Goal: Information Seeking & Learning: Learn about a topic

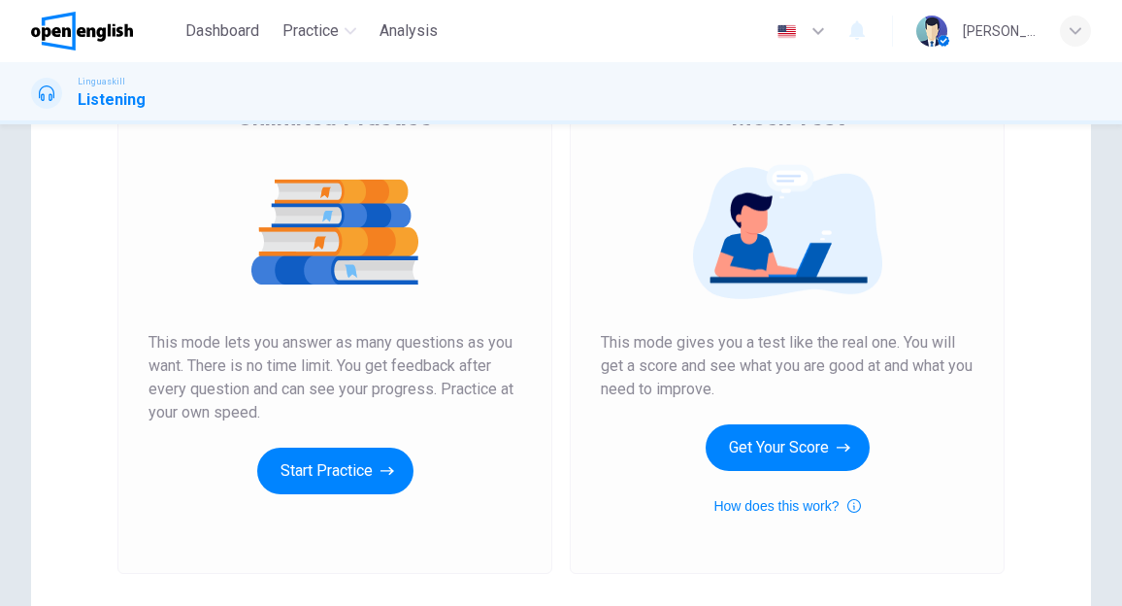
scroll to position [194, 0]
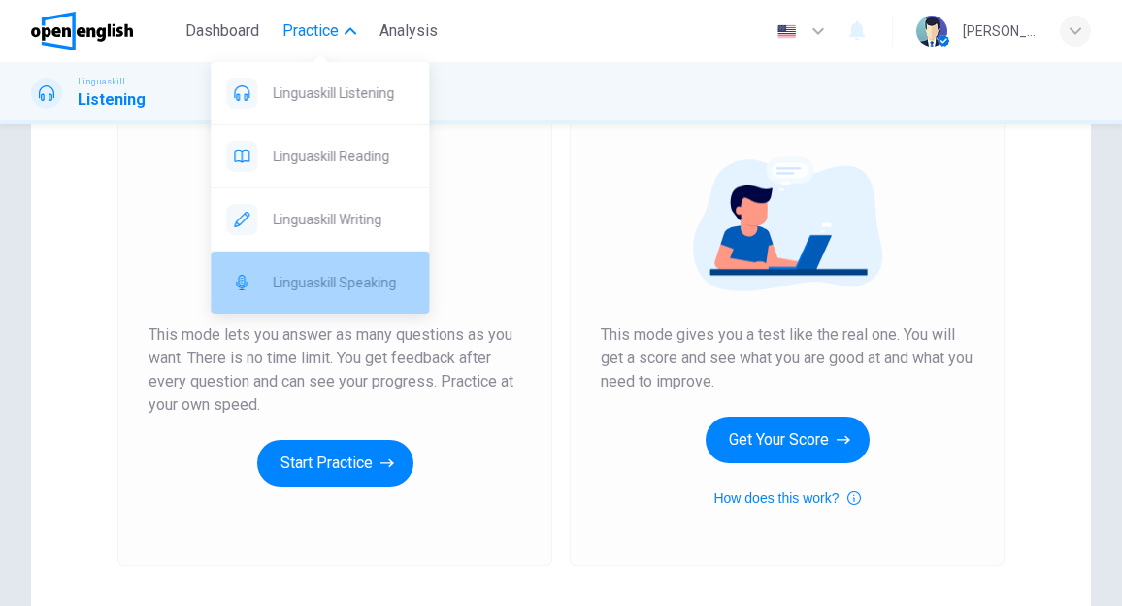
click at [318, 275] on span "Linguaskill Speaking" at bounding box center [343, 282] width 141 height 23
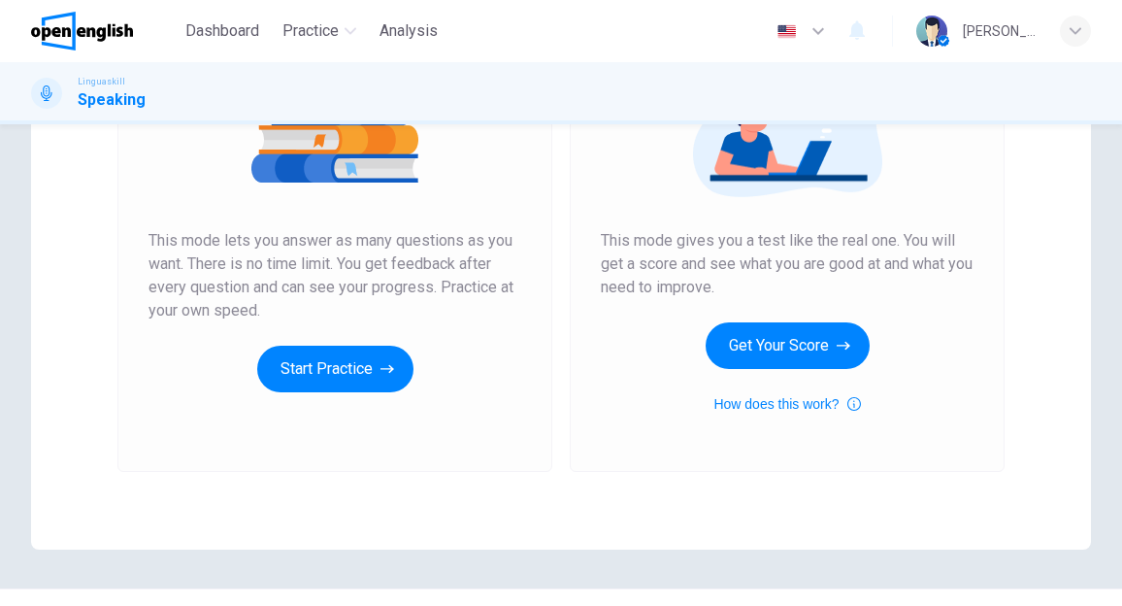
scroll to position [291, 0]
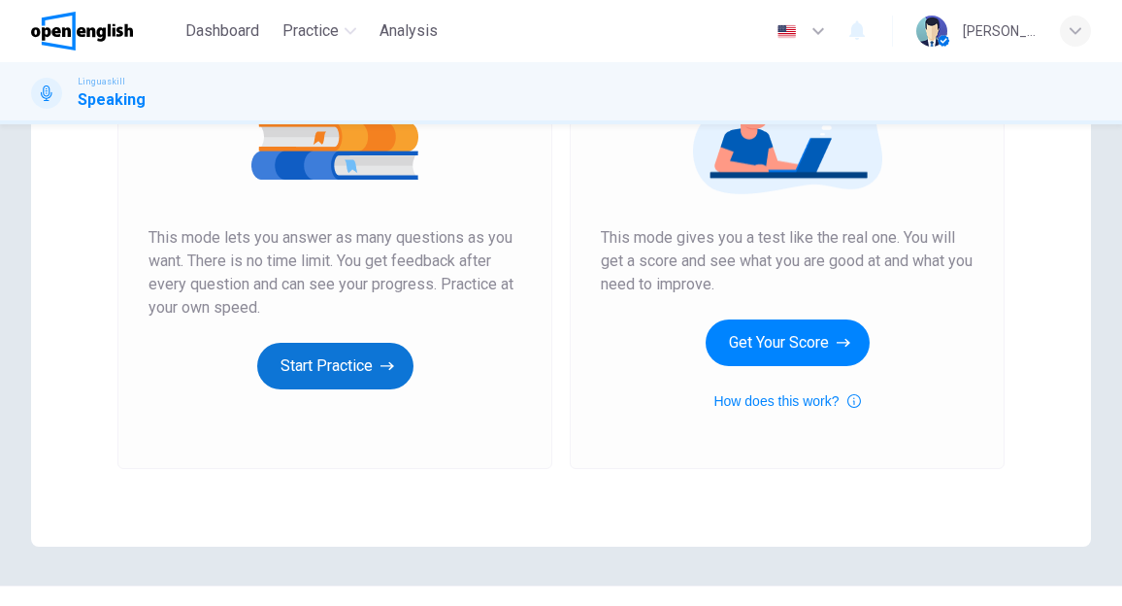
click at [345, 365] on button "Start Practice" at bounding box center [335, 366] width 156 height 47
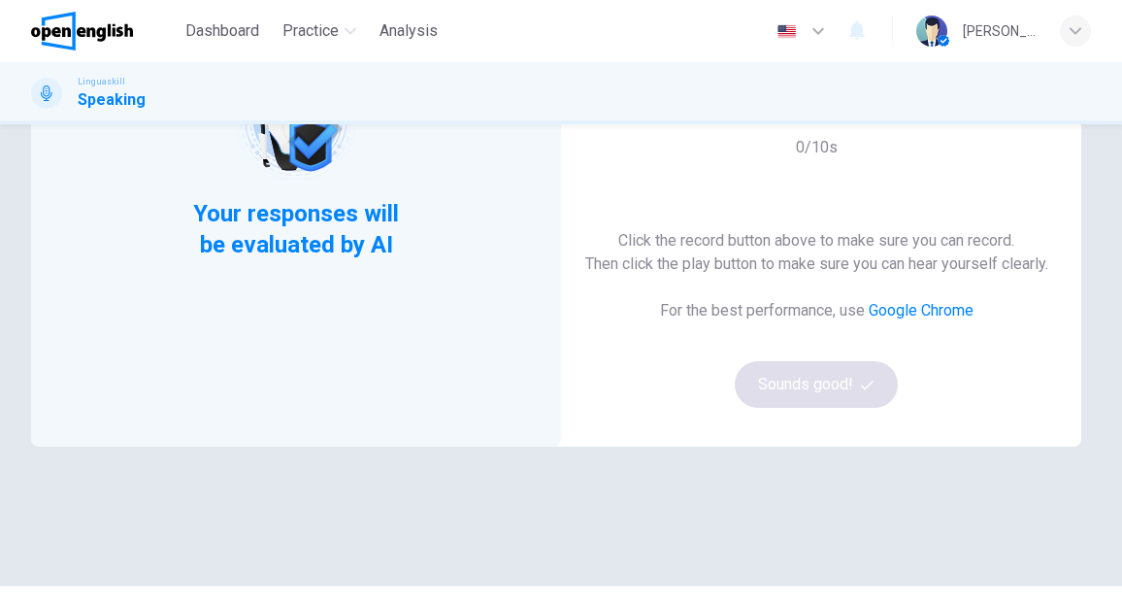
scroll to position [97, 0]
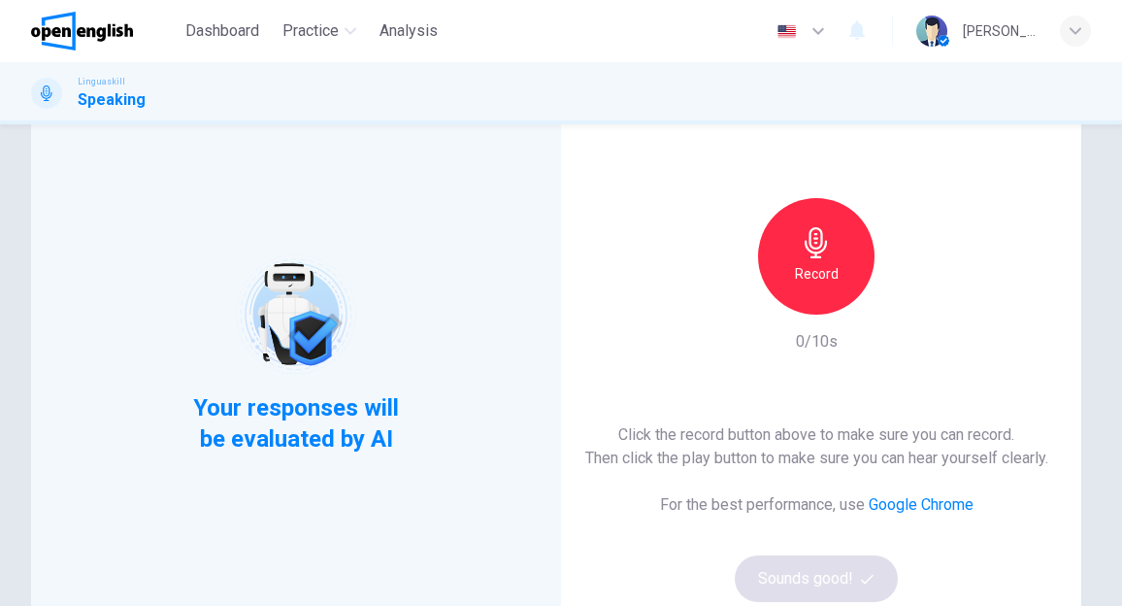
click at [821, 262] on h6 "Record" at bounding box center [817, 273] width 44 height 23
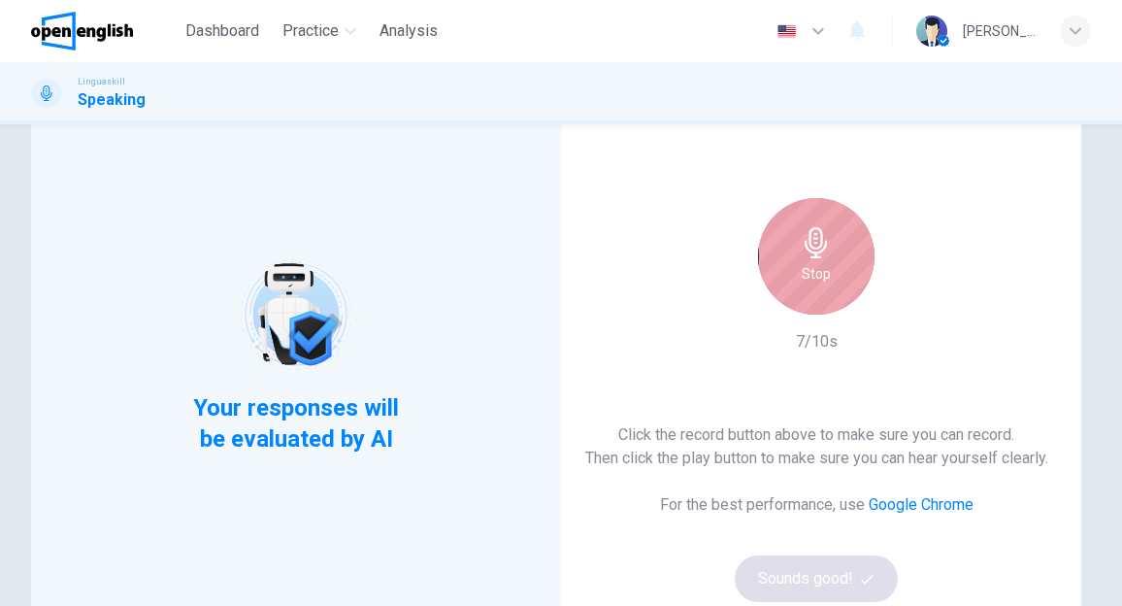
click at [835, 259] on div "Stop" at bounding box center [816, 256] width 116 height 116
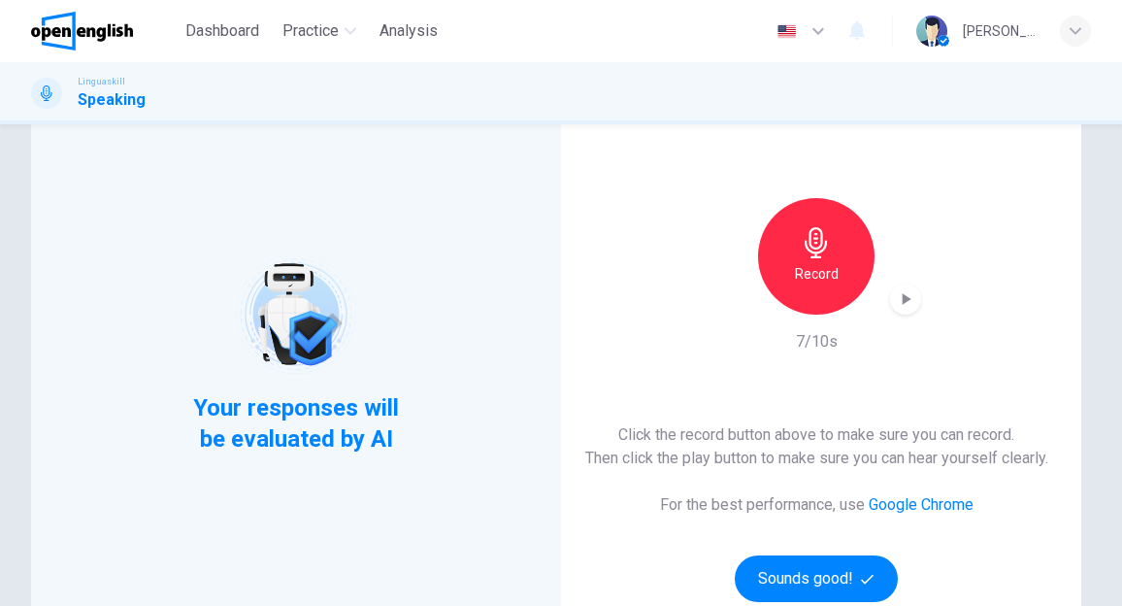
scroll to position [291, 0]
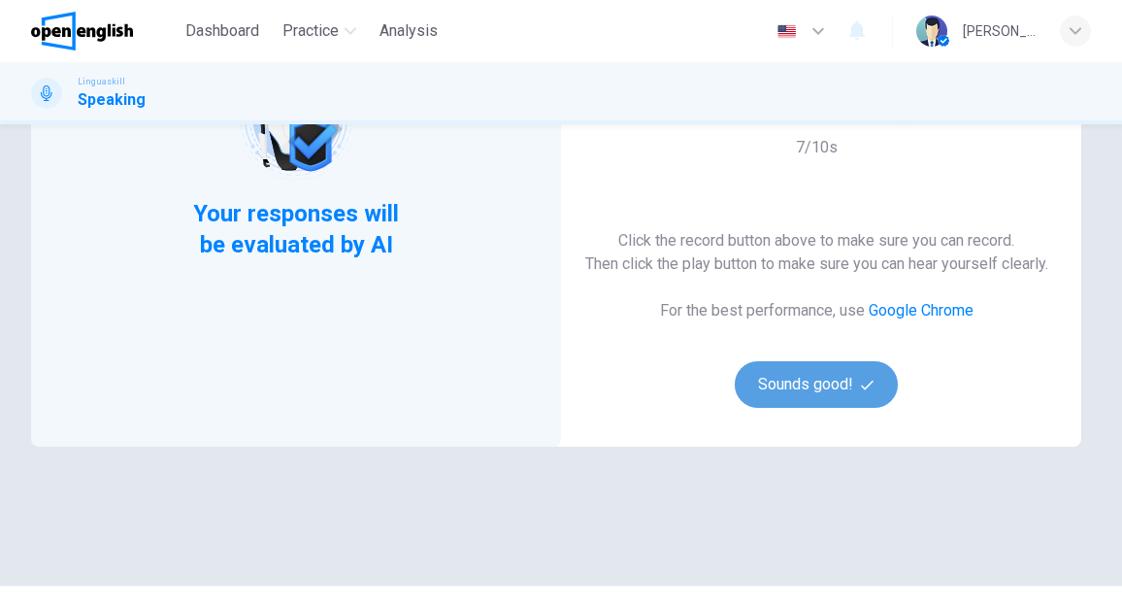
click at [827, 385] on button "Sounds good!" at bounding box center [816, 384] width 163 height 47
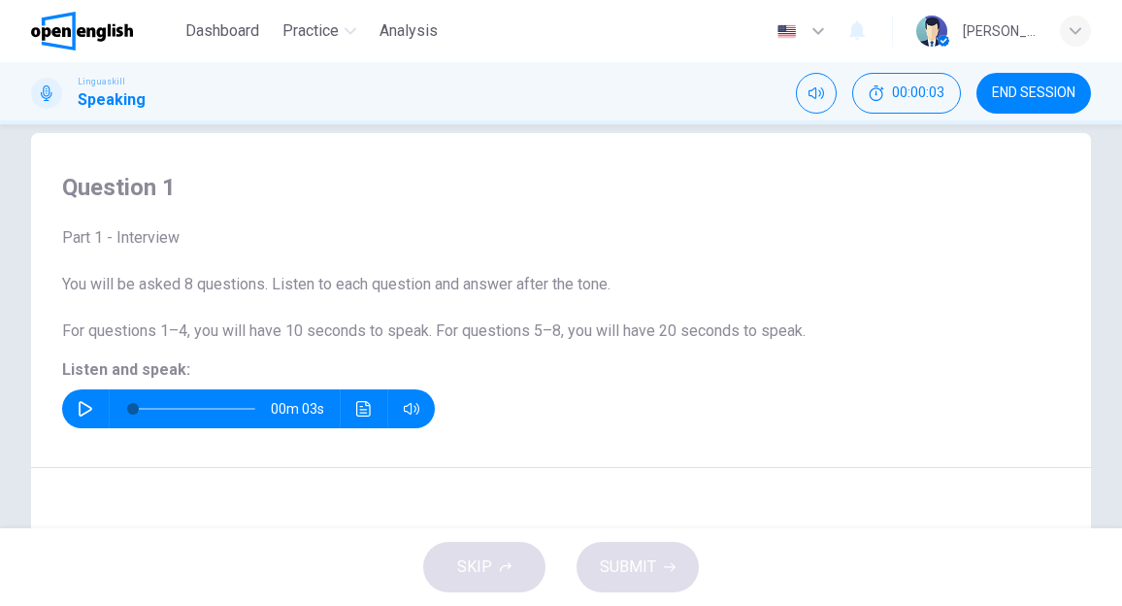
scroll to position [0, 0]
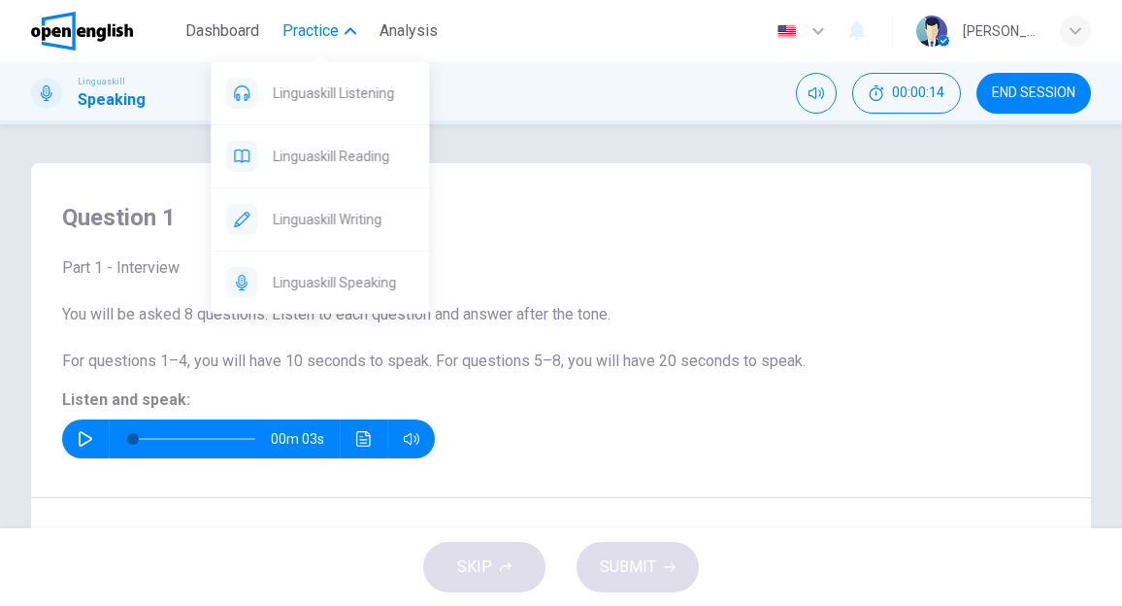
click at [311, 21] on span "Practice" at bounding box center [310, 30] width 56 height 23
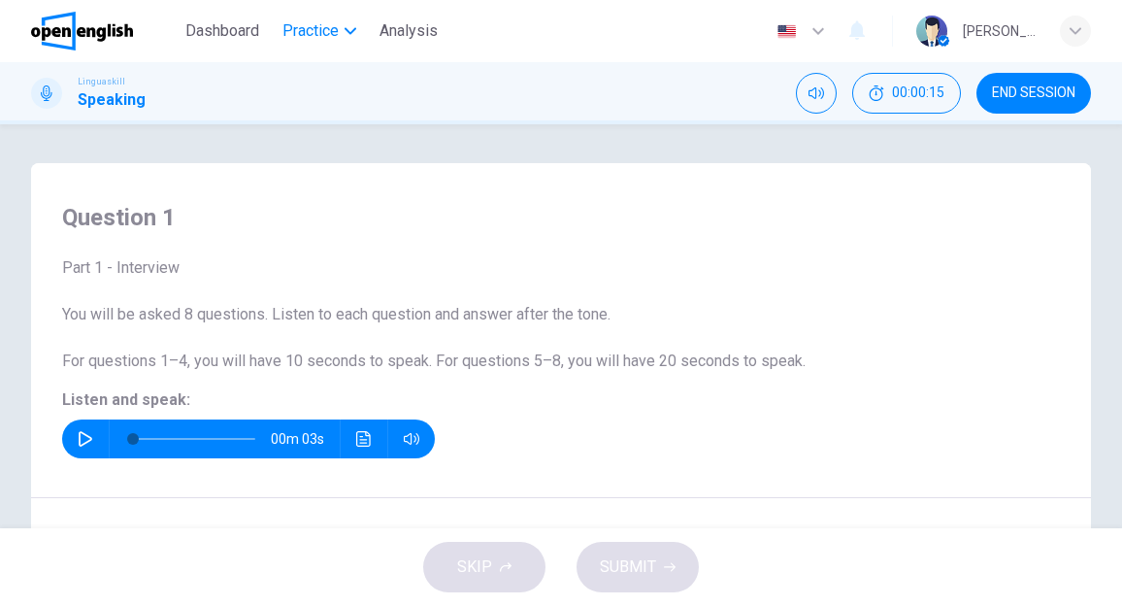
click at [311, 30] on span "Practice" at bounding box center [310, 30] width 56 height 23
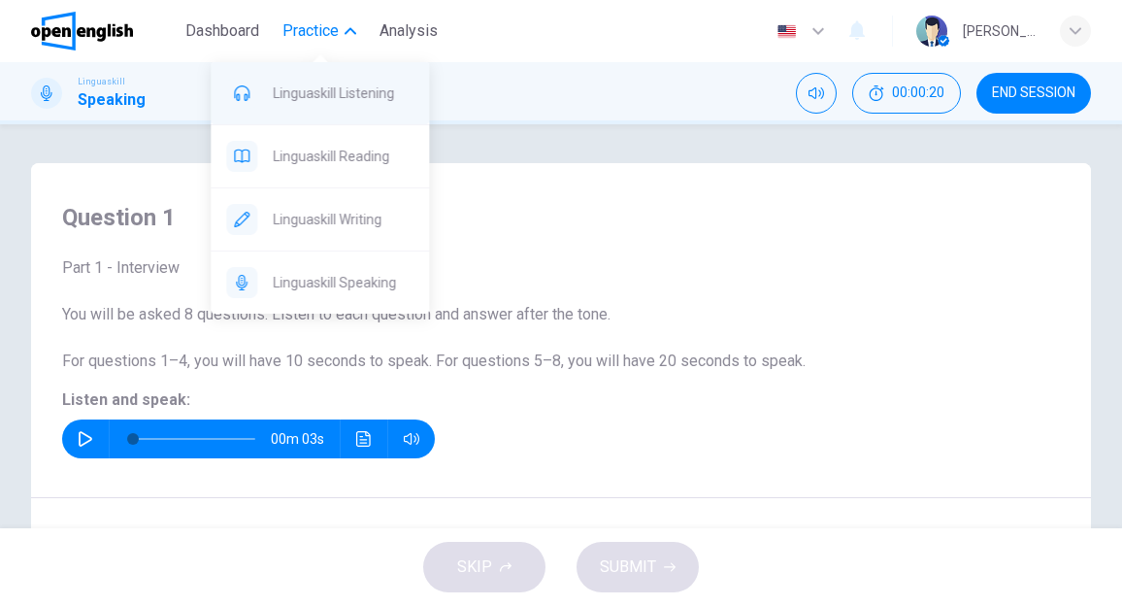
click at [322, 80] on div "Linguaskill Listening" at bounding box center [320, 93] width 218 height 62
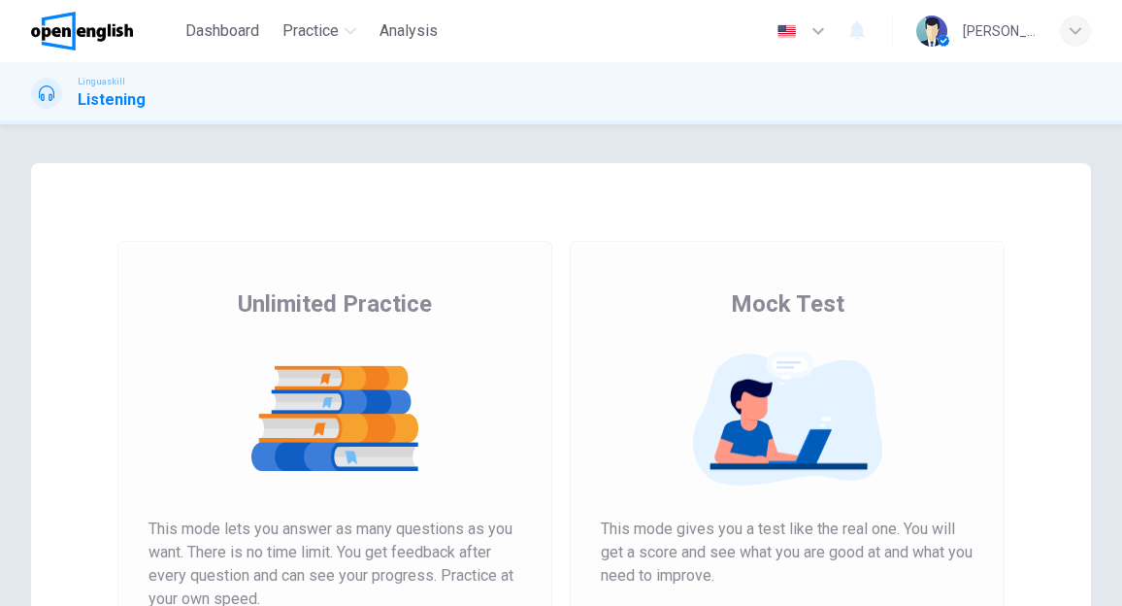
click at [313, 470] on img at bounding box center [334, 418] width 373 height 136
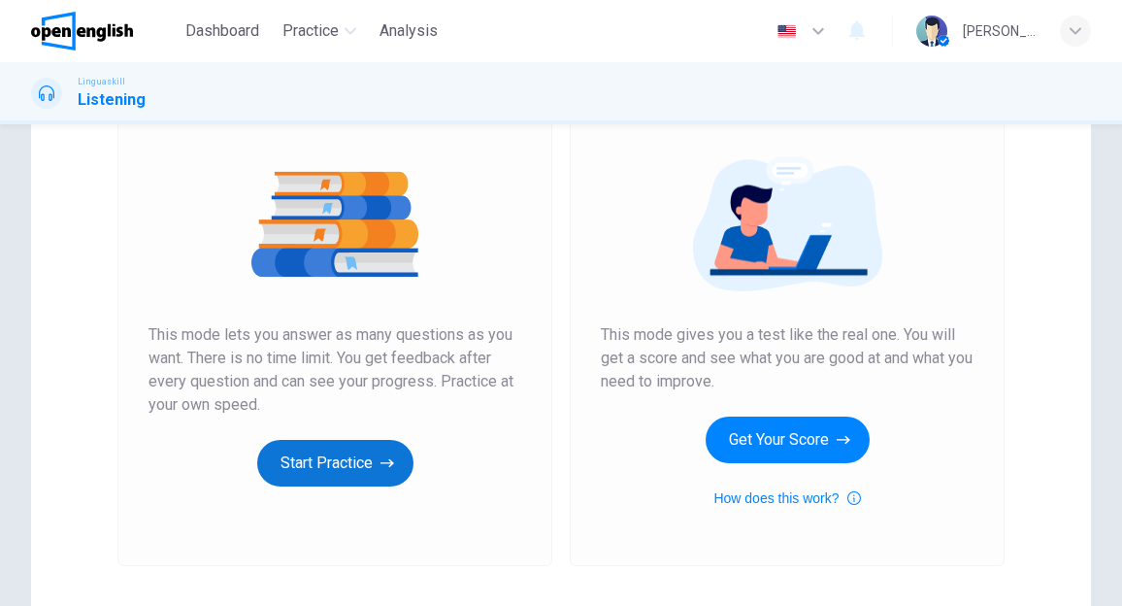
click at [319, 453] on button "Start Practice" at bounding box center [335, 463] width 156 height 47
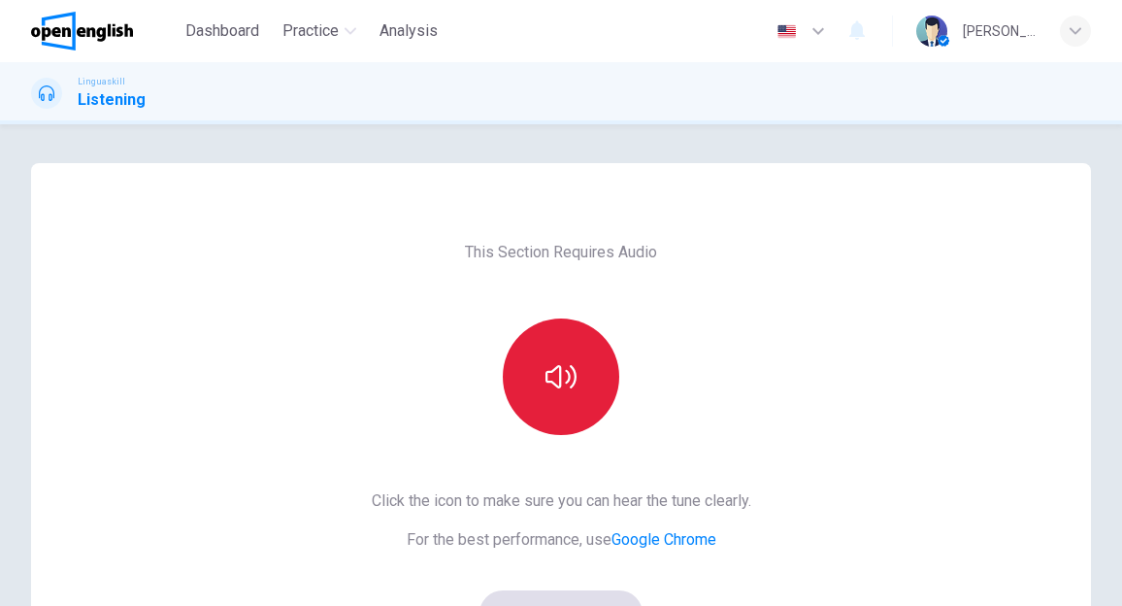
click at [559, 359] on button "button" at bounding box center [561, 376] width 116 height 116
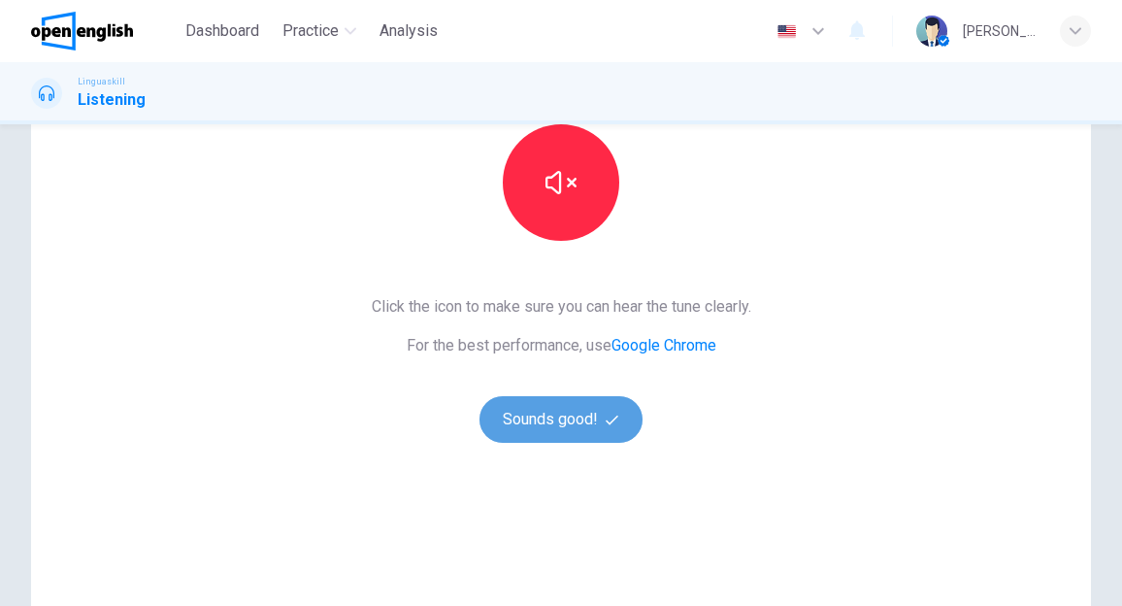
click at [545, 411] on button "Sounds good!" at bounding box center [560, 419] width 163 height 47
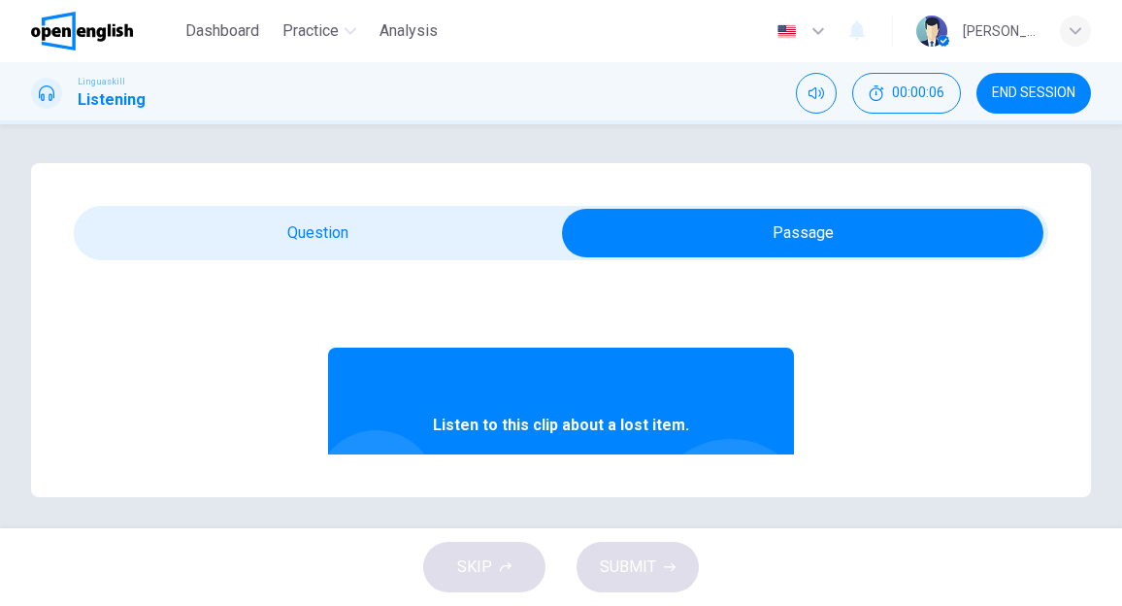
scroll to position [8, 0]
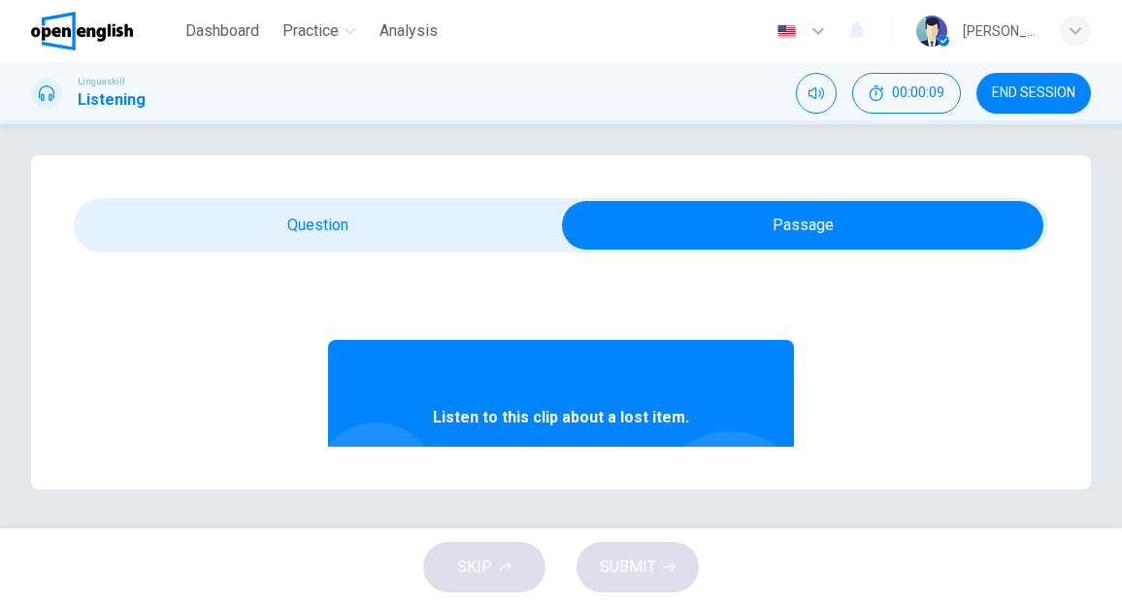
click at [585, 395] on div "Listen to this clip about a lost item." at bounding box center [561, 417] width 466 height 155
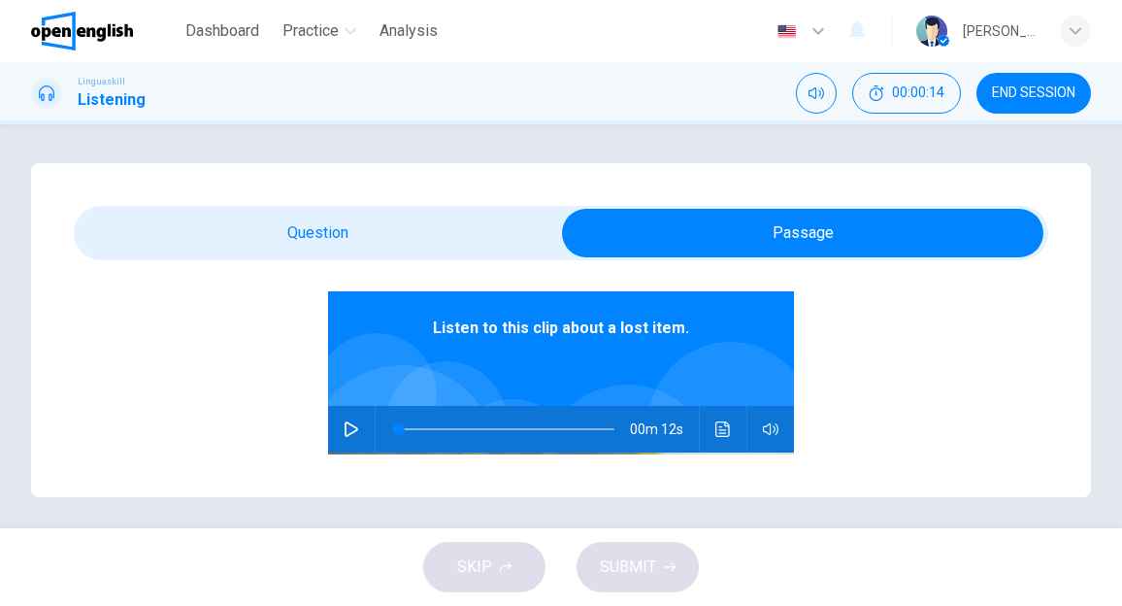
scroll to position [194, 0]
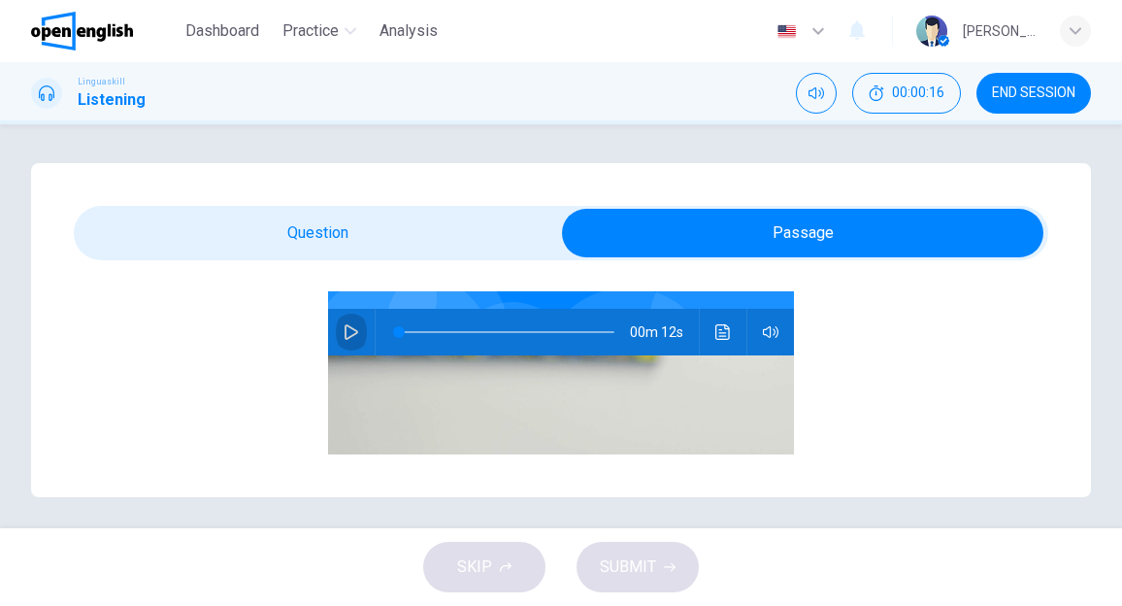
click at [344, 339] on icon "button" at bounding box center [352, 332] width 16 height 16
type input "*"
click at [344, 326] on icon "button" at bounding box center [352, 332] width 16 height 16
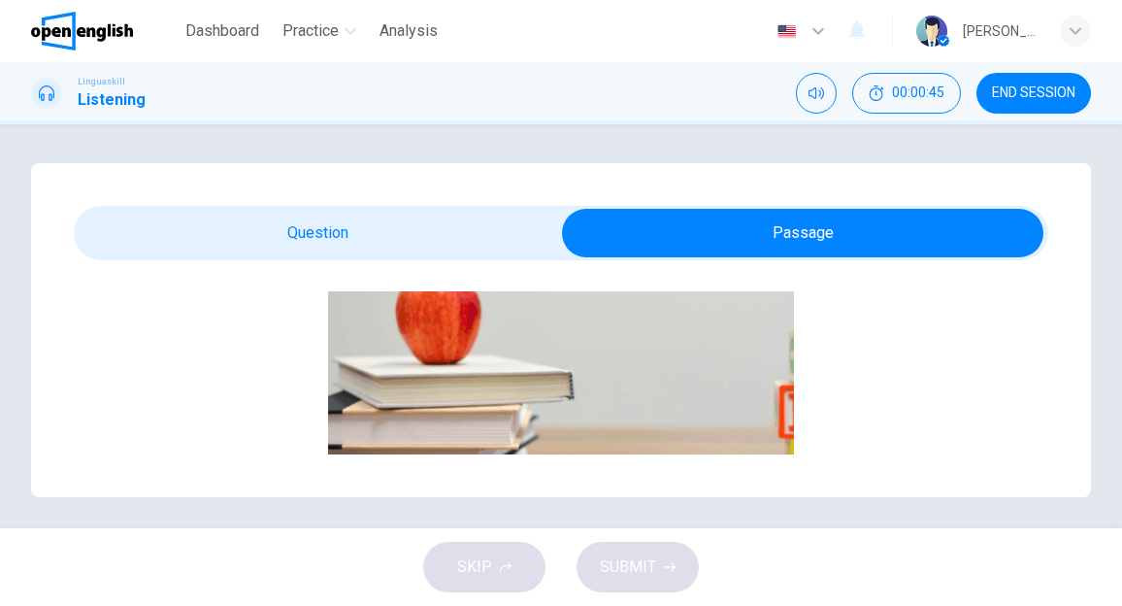
type input "**"
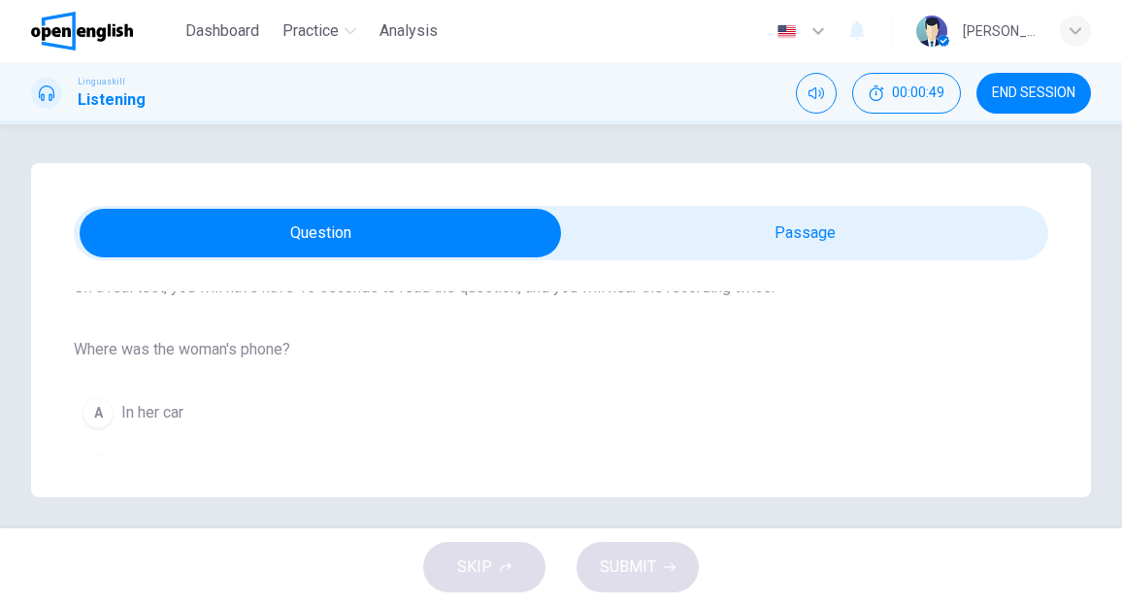
scroll to position [254, 0]
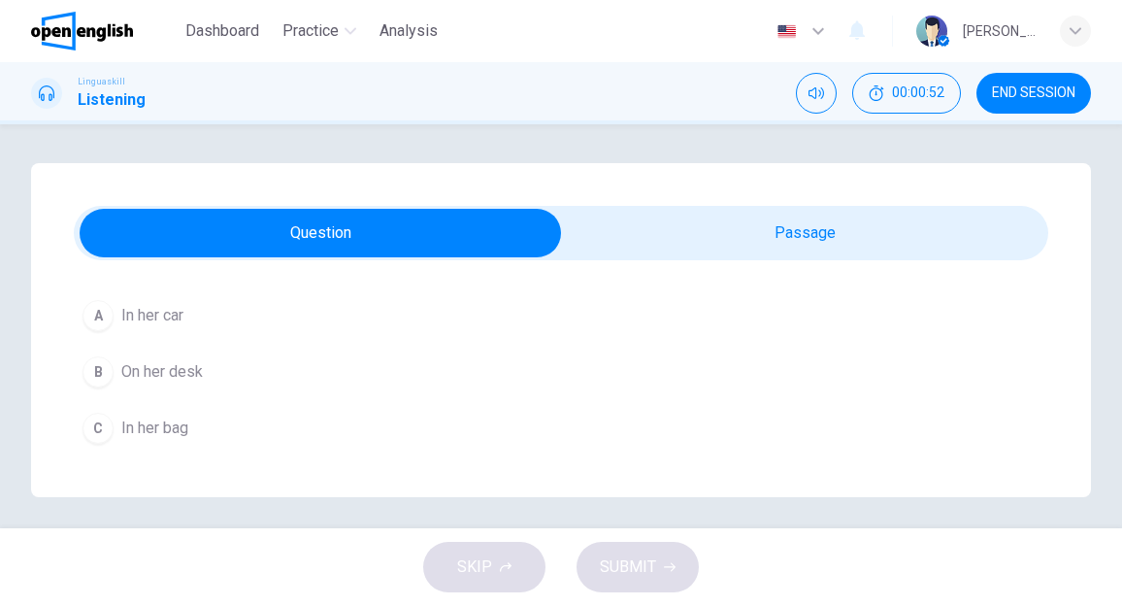
click at [177, 422] on span "In her bag" at bounding box center [154, 427] width 67 height 23
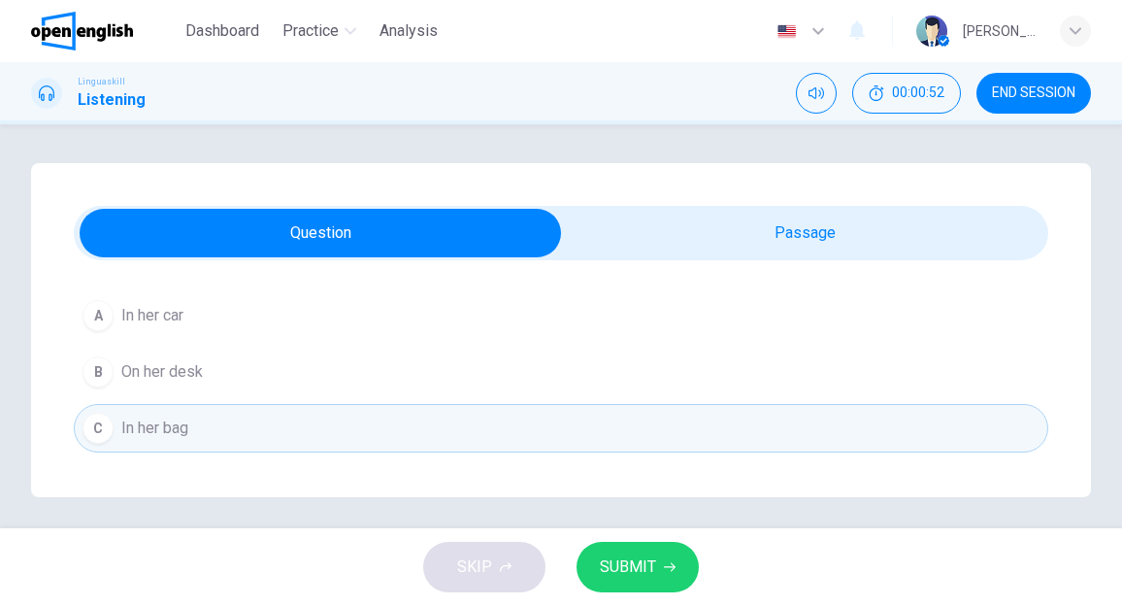
click at [629, 570] on span "SUBMIT" at bounding box center [628, 566] width 56 height 27
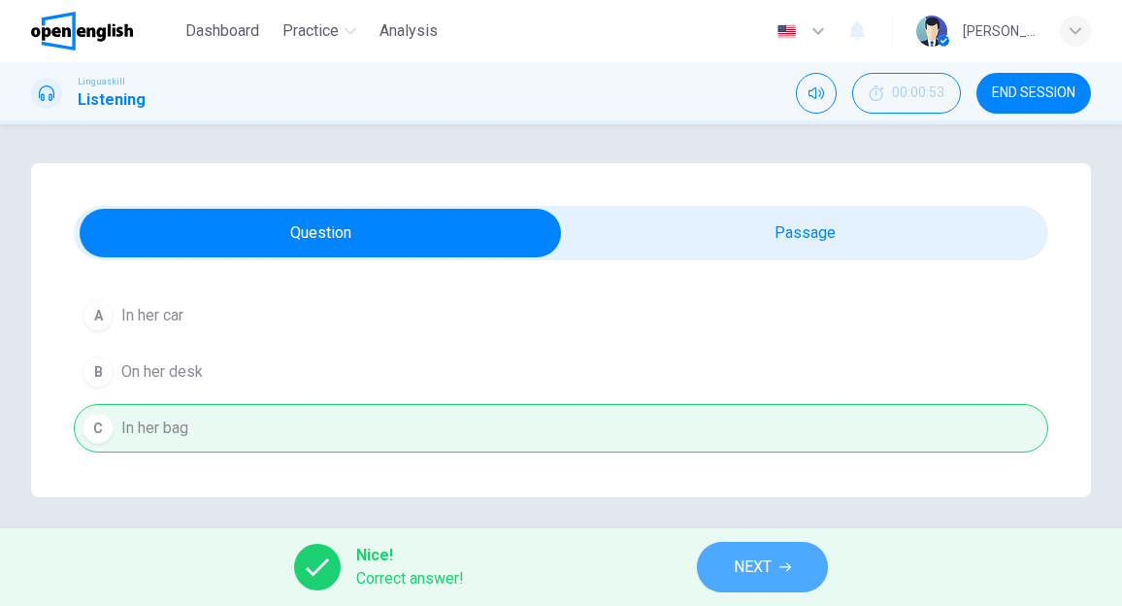
click at [725, 559] on button "NEXT" at bounding box center [762, 566] width 131 height 50
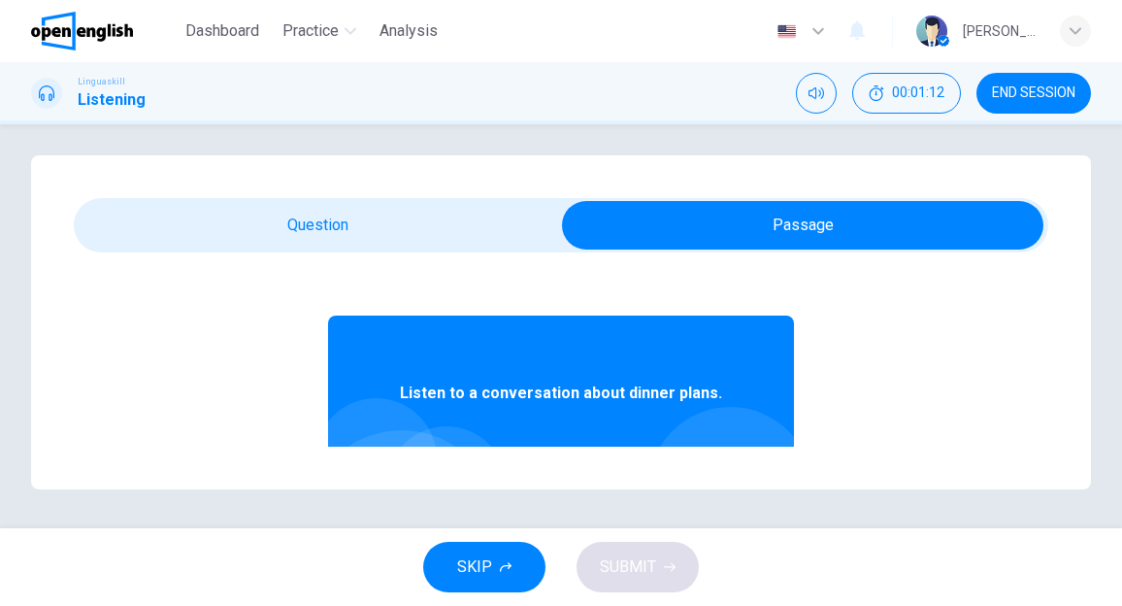
scroll to position [97, 0]
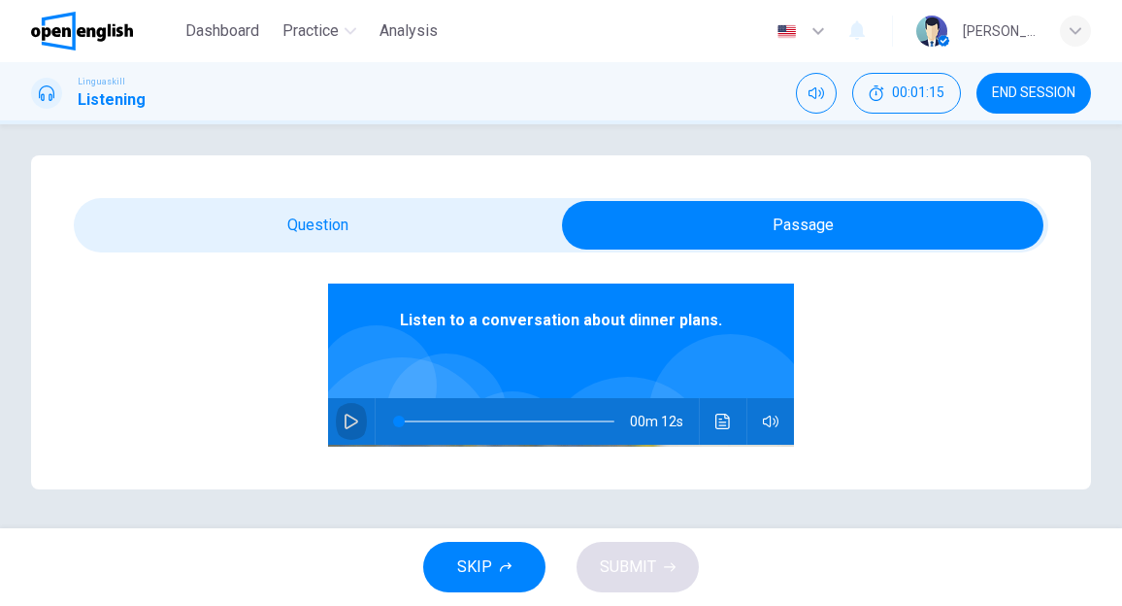
click at [344, 418] on icon "button" at bounding box center [351, 421] width 14 height 16
type input "*"
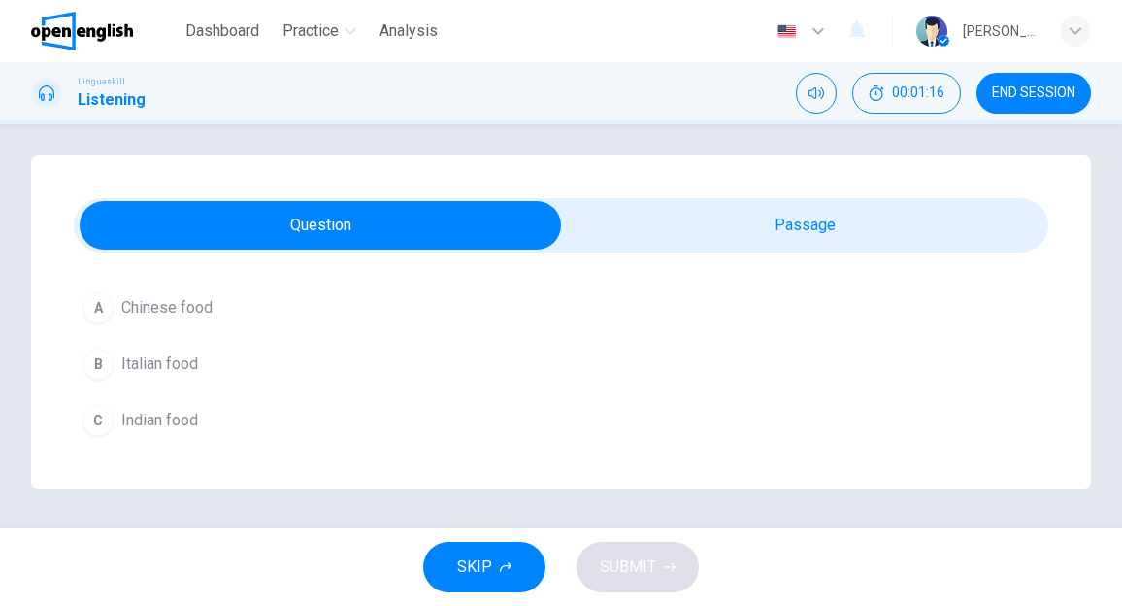
scroll to position [6, 0]
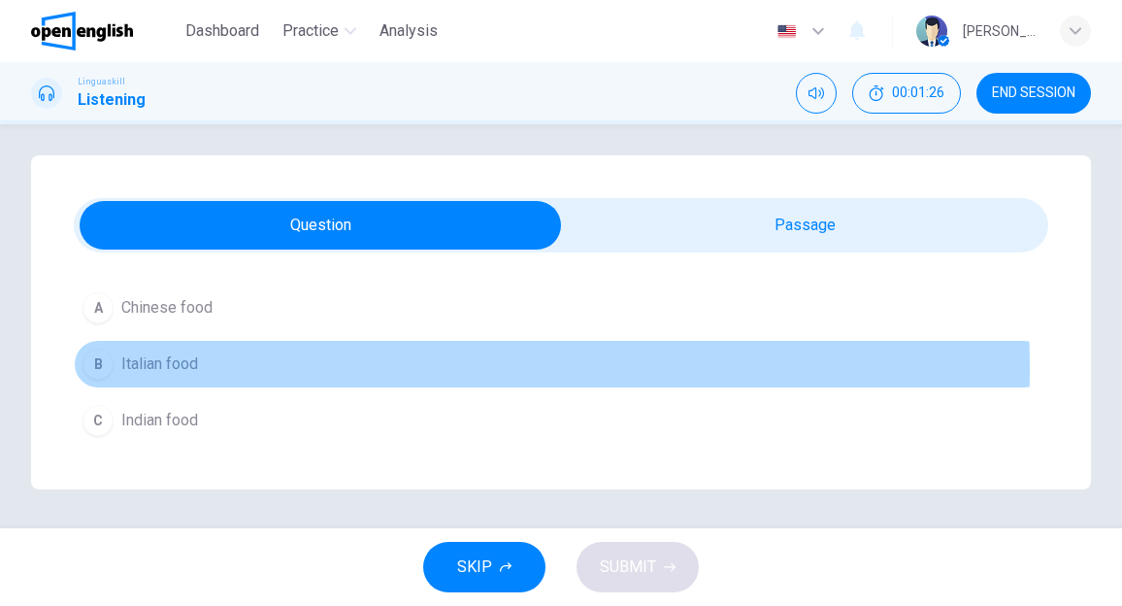
click at [140, 367] on span "Italian food" at bounding box center [159, 363] width 77 height 23
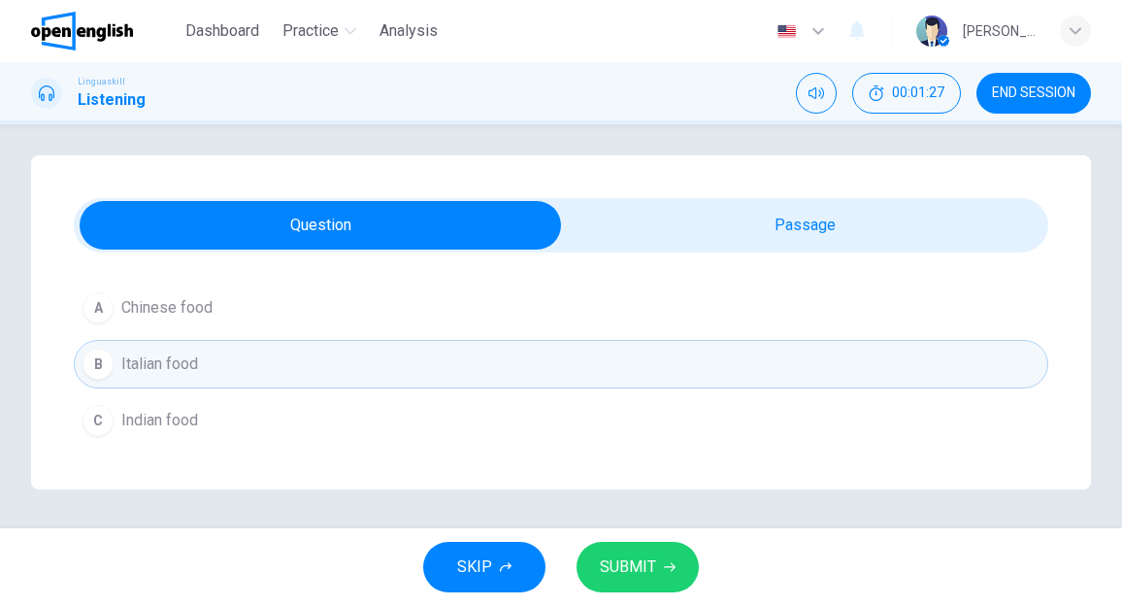
click at [631, 552] on button "SUBMIT" at bounding box center [637, 566] width 122 height 50
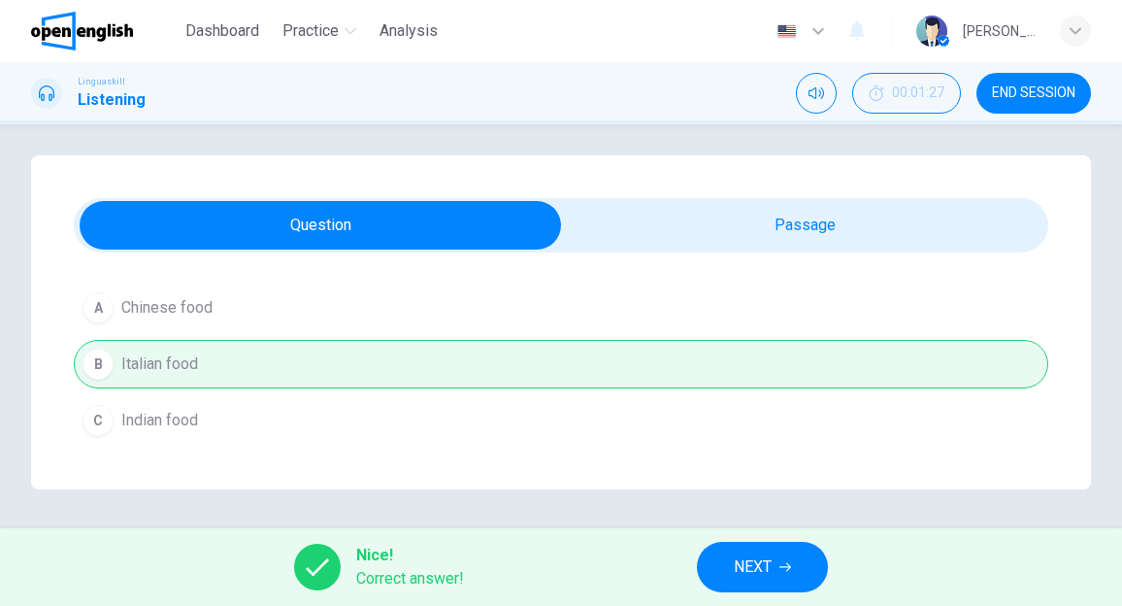
click at [750, 573] on span "NEXT" at bounding box center [753, 566] width 38 height 27
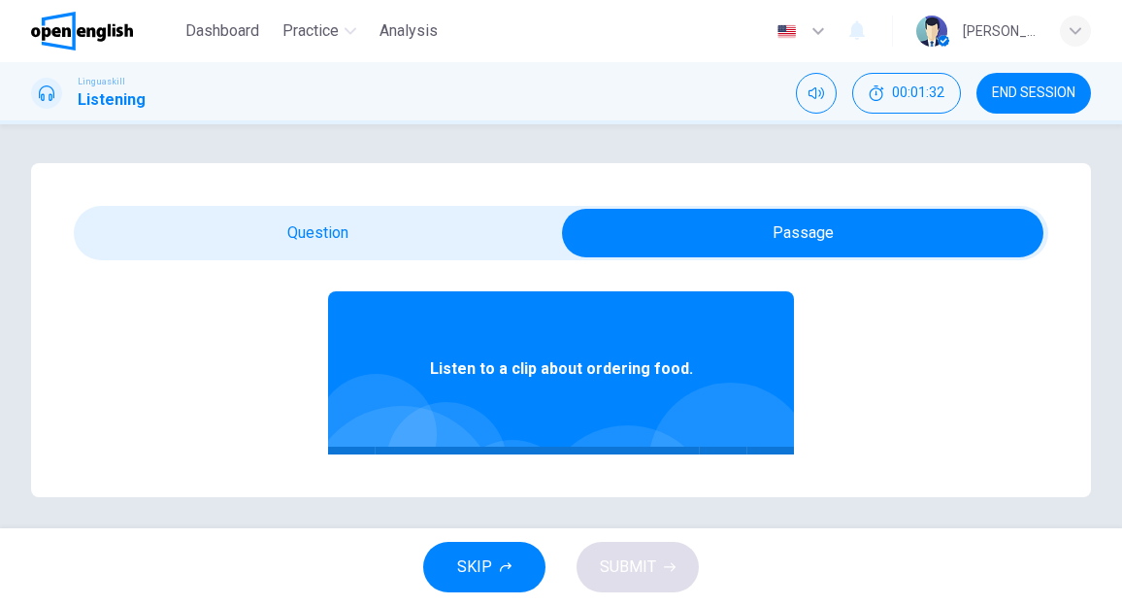
scroll to position [97, 0]
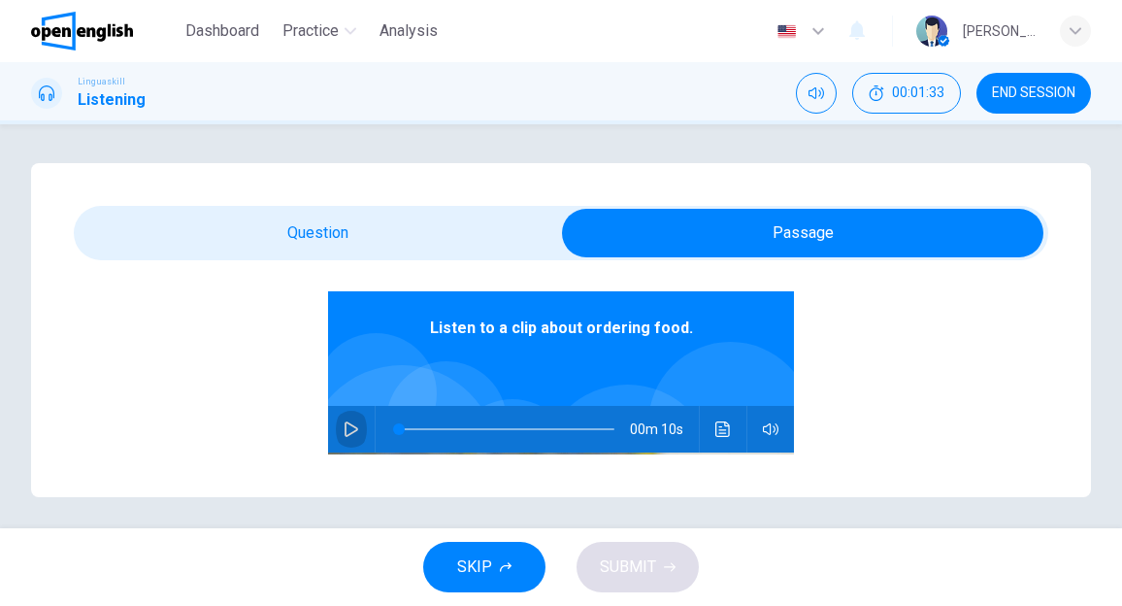
click at [344, 425] on icon "button" at bounding box center [351, 429] width 14 height 16
type input "*"
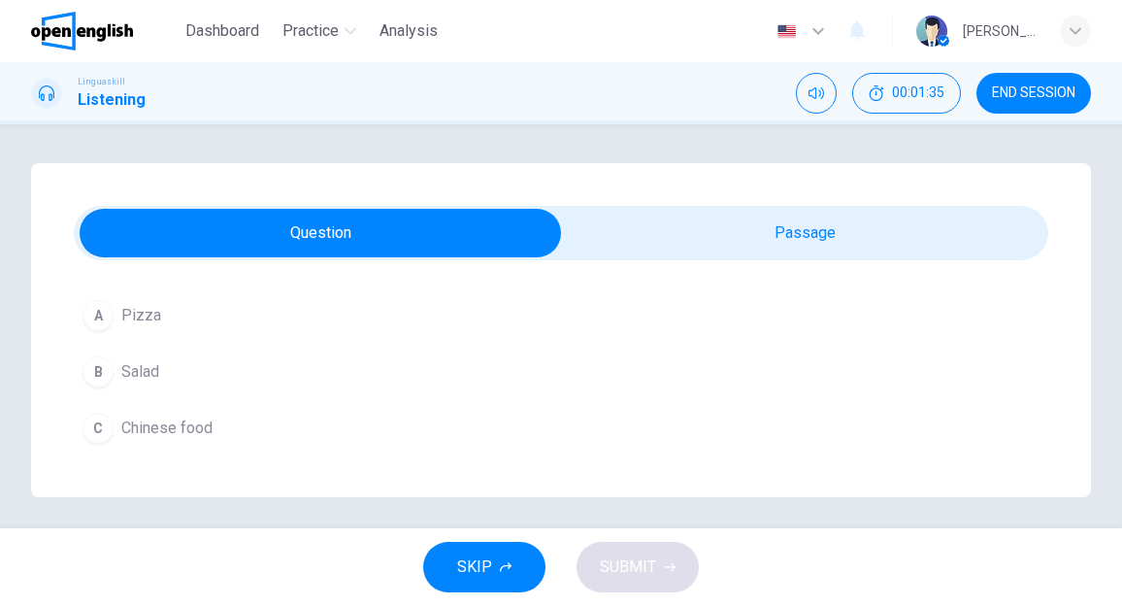
scroll to position [8, 0]
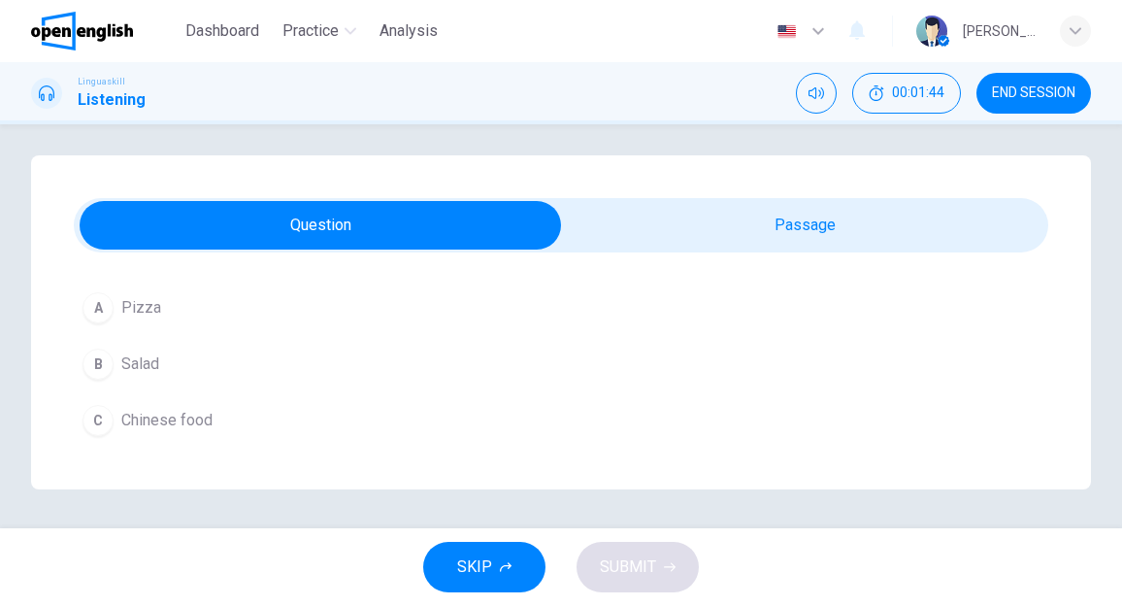
click at [130, 366] on span "Salad" at bounding box center [140, 363] width 38 height 23
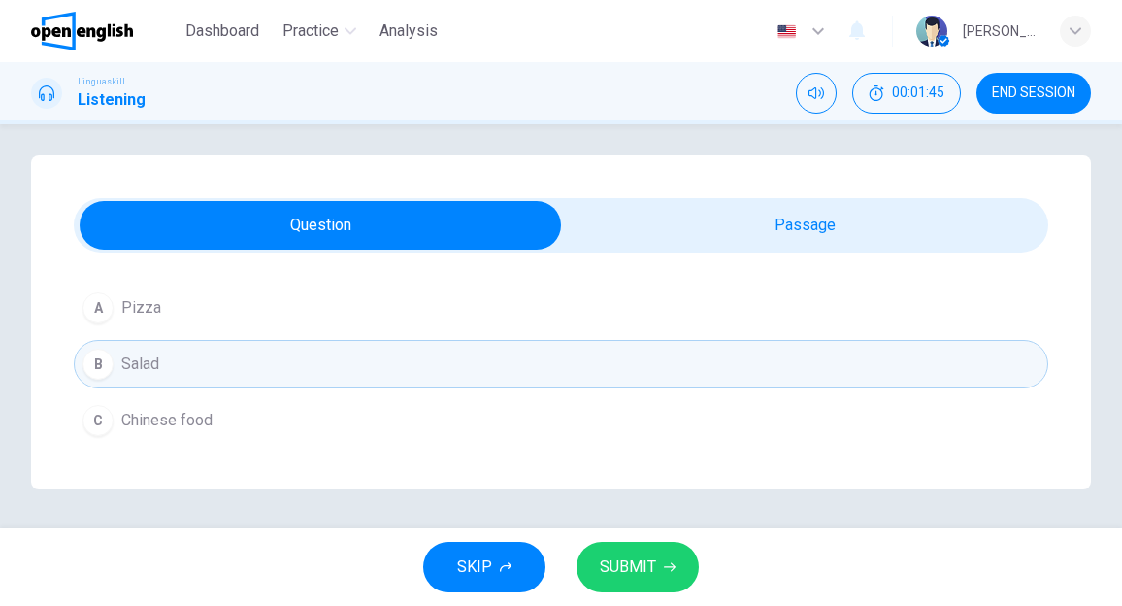
click at [592, 566] on button "SUBMIT" at bounding box center [637, 566] width 122 height 50
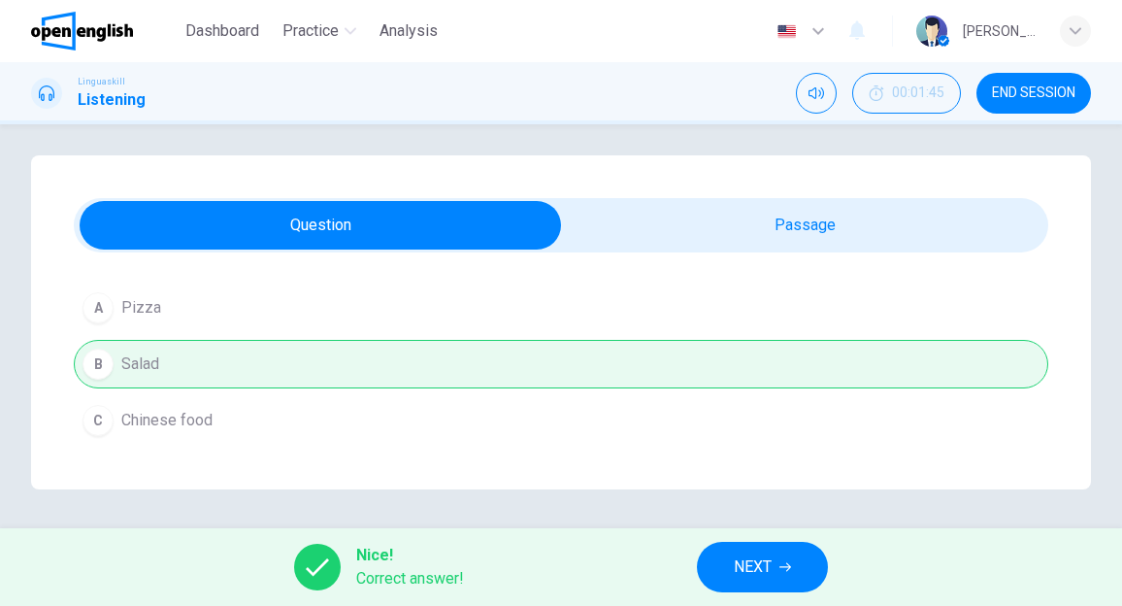
click at [757, 573] on span "NEXT" at bounding box center [753, 566] width 38 height 27
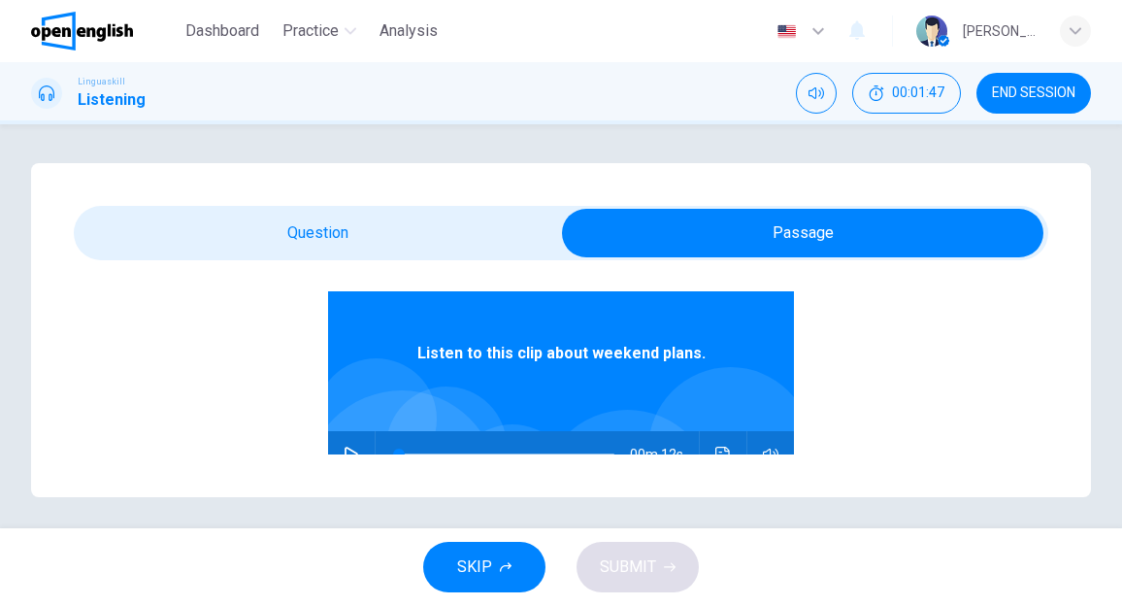
scroll to position [194, 0]
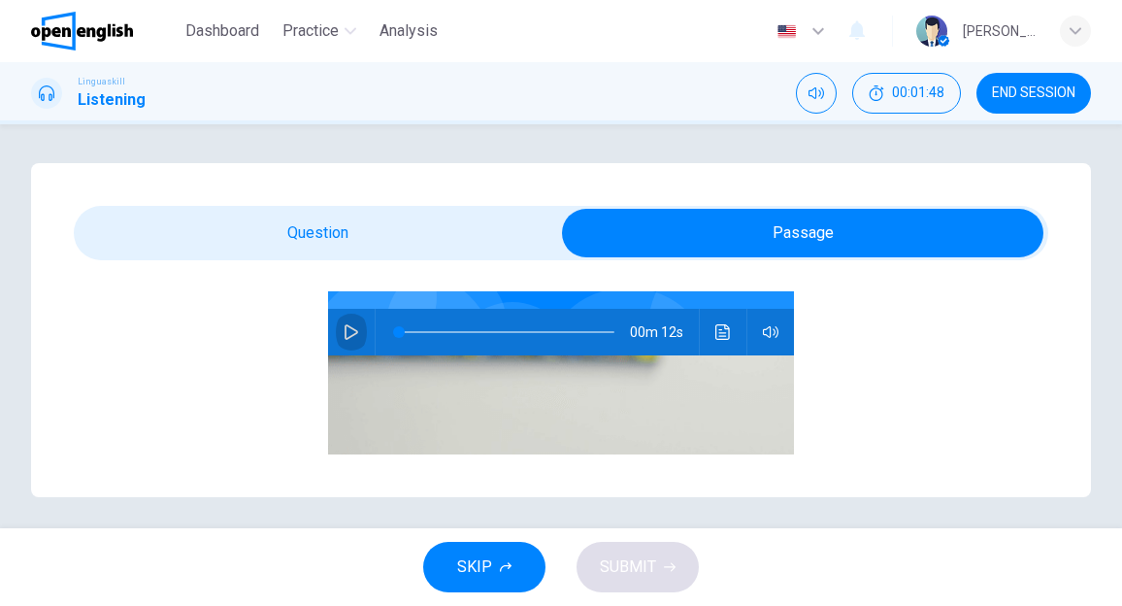
click at [344, 327] on icon "button" at bounding box center [352, 332] width 16 height 16
type input "*"
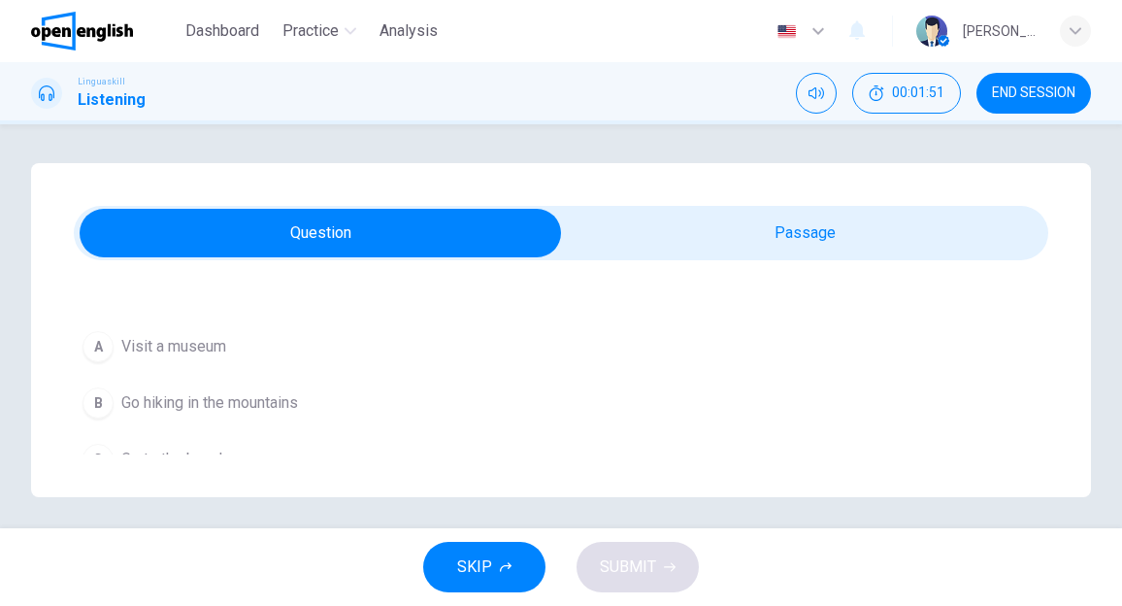
scroll to position [254, 0]
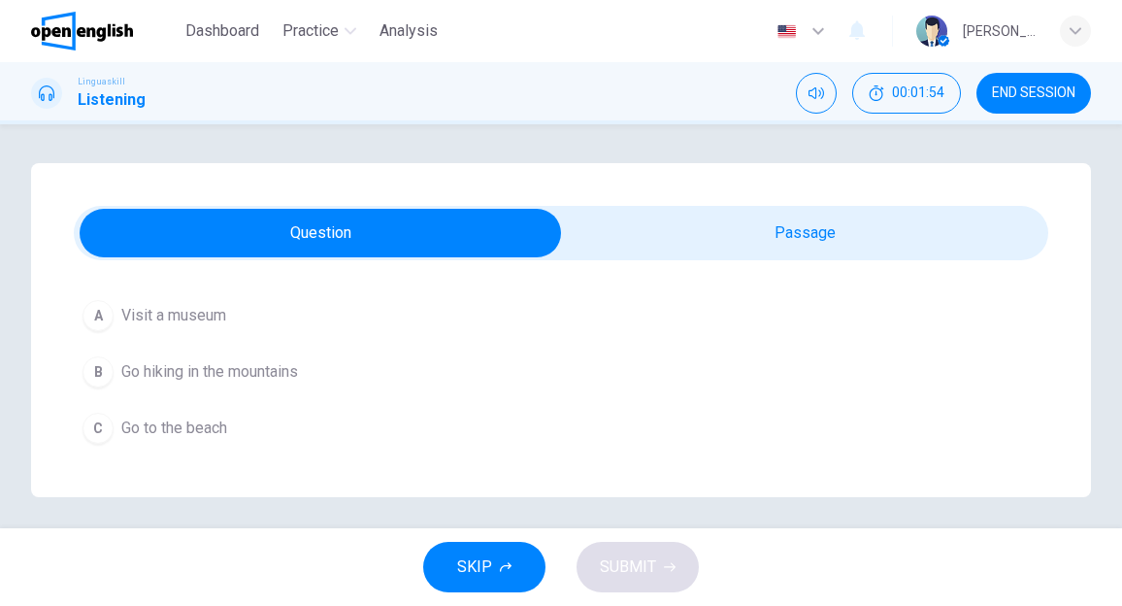
click at [125, 357] on button "B Go hiking in the mountains" at bounding box center [561, 371] width 974 height 49
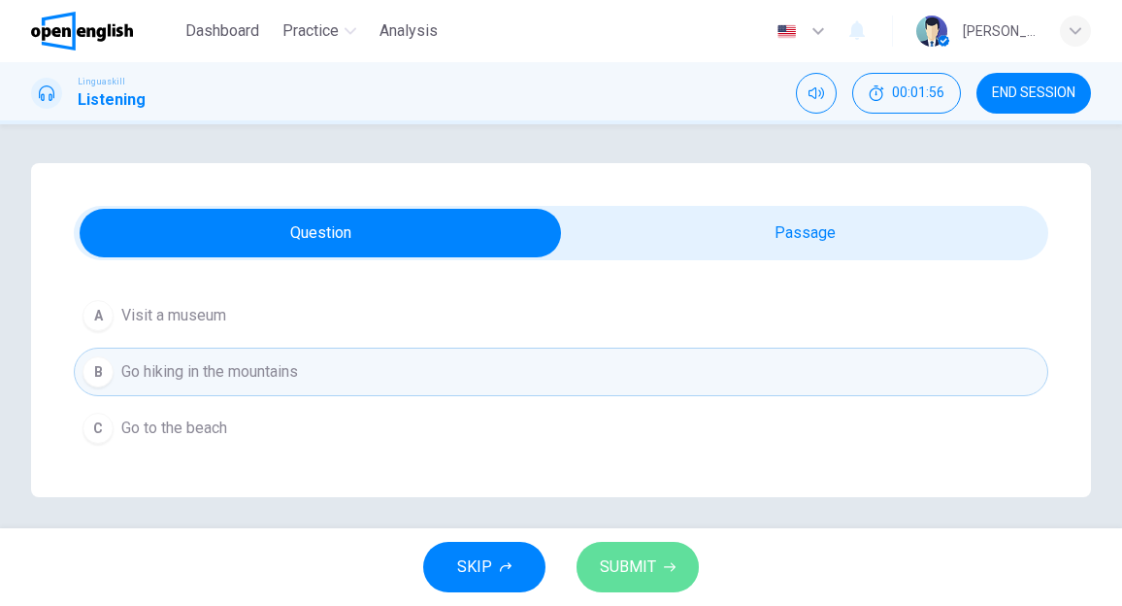
click at [615, 558] on span "SUBMIT" at bounding box center [628, 566] width 56 height 27
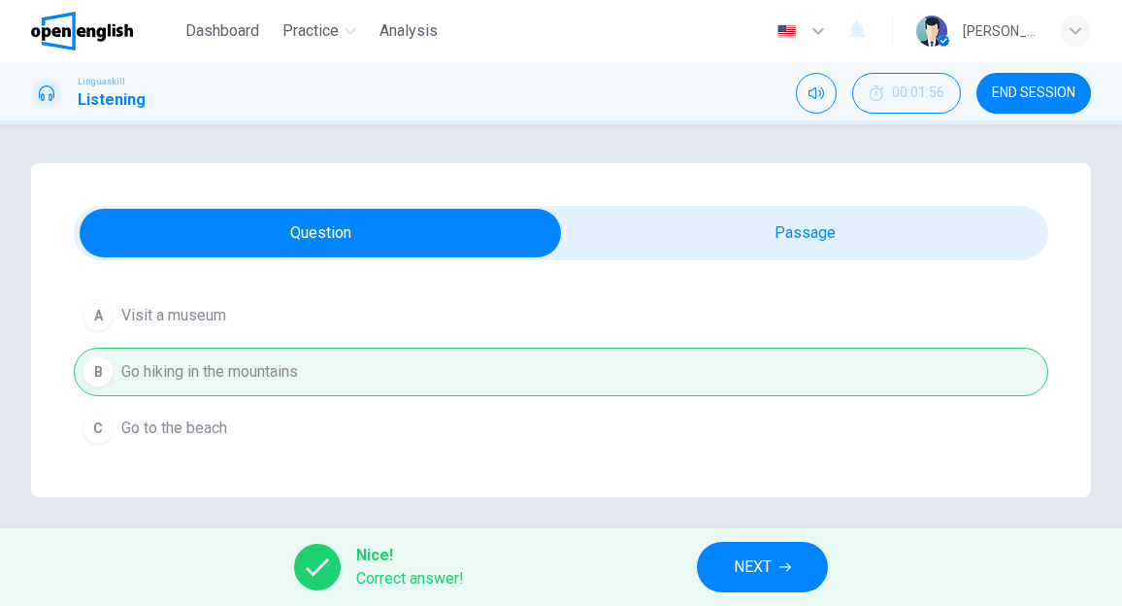
click at [760, 560] on span "NEXT" at bounding box center [753, 566] width 38 height 27
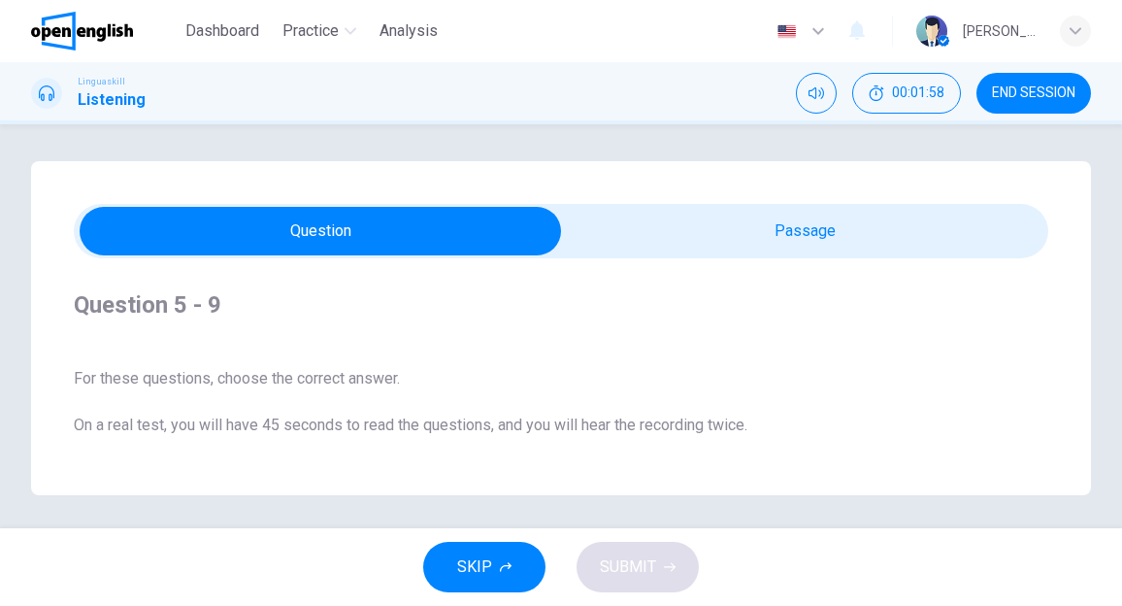
scroll to position [0, 0]
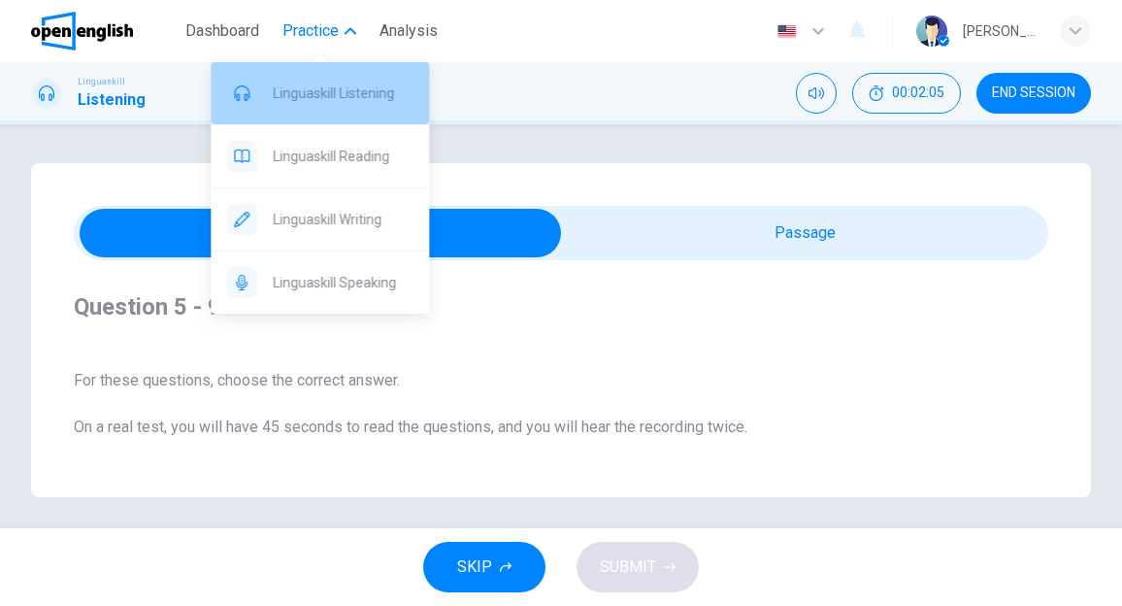
click at [340, 101] on span "Linguaskill Listening" at bounding box center [343, 93] width 141 height 23
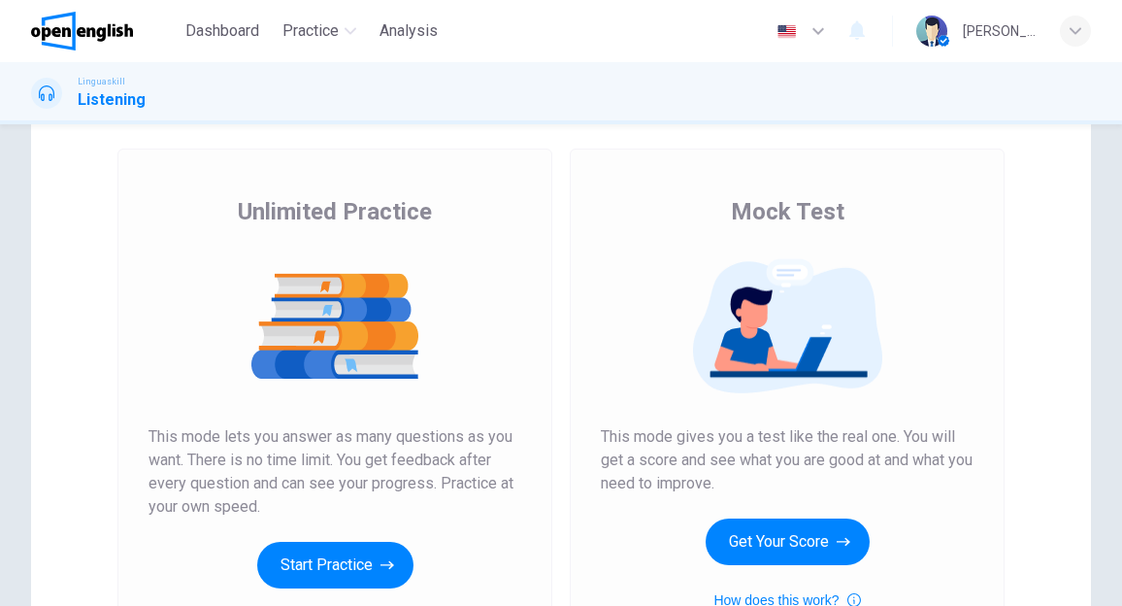
scroll to position [194, 0]
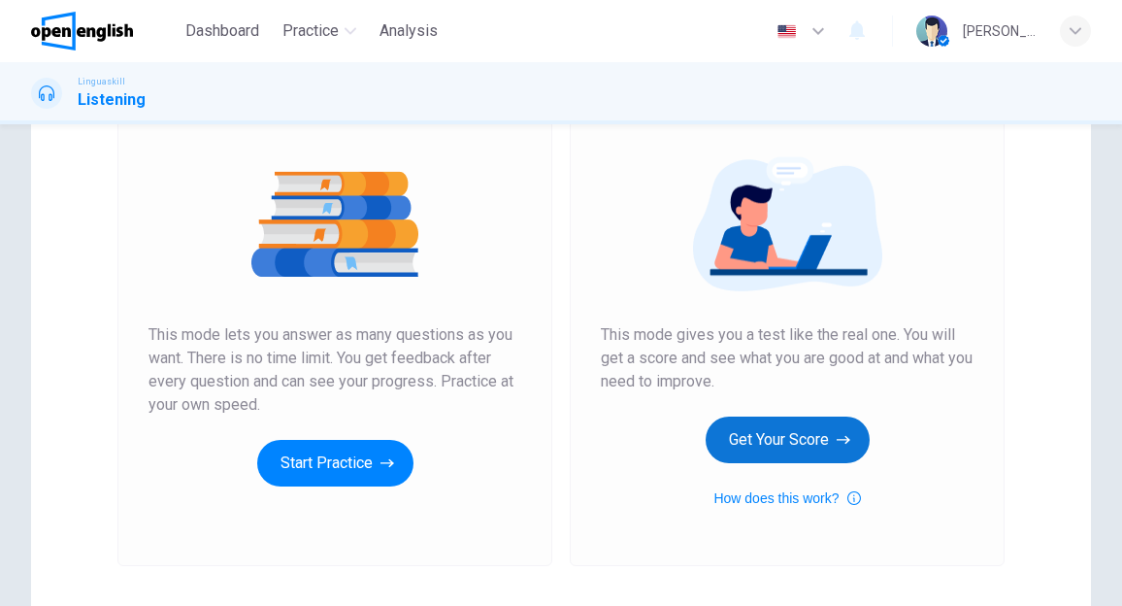
click at [769, 442] on button "Get Your Score" at bounding box center [787, 439] width 164 height 47
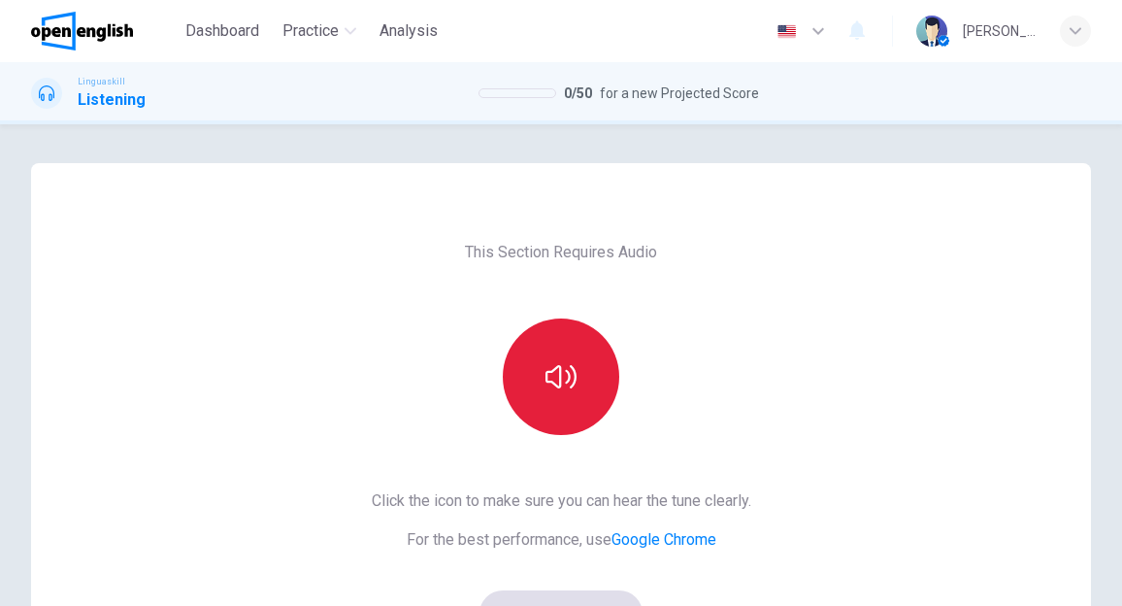
click at [556, 399] on button "button" at bounding box center [561, 376] width 116 height 116
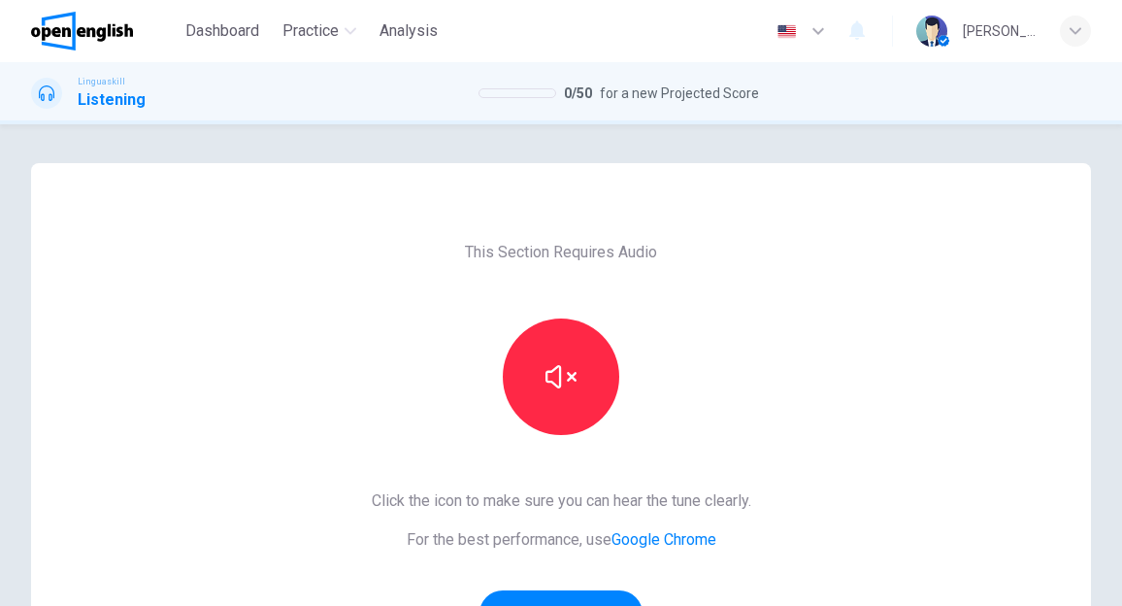
scroll to position [97, 0]
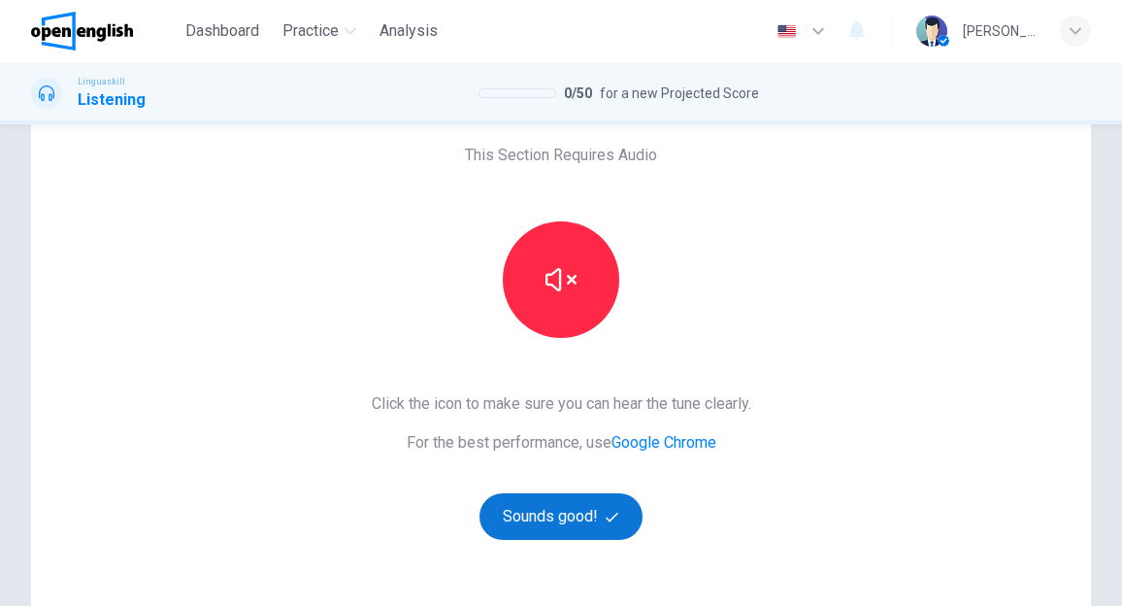
click at [541, 519] on button "Sounds good!" at bounding box center [560, 516] width 163 height 47
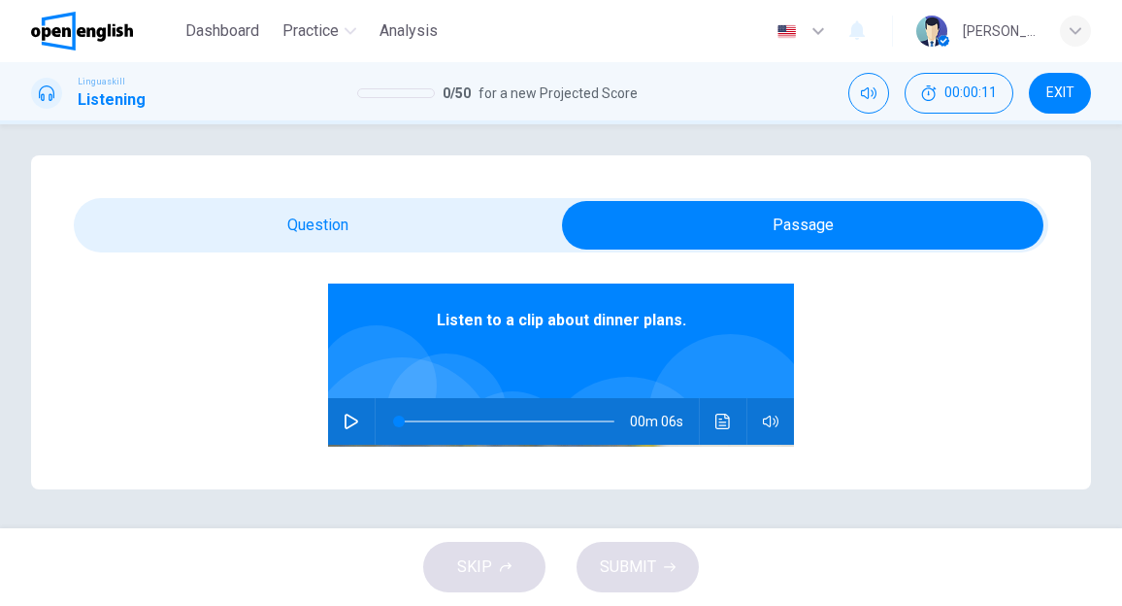
click at [344, 410] on button "button" at bounding box center [351, 421] width 31 height 47
type input "*"
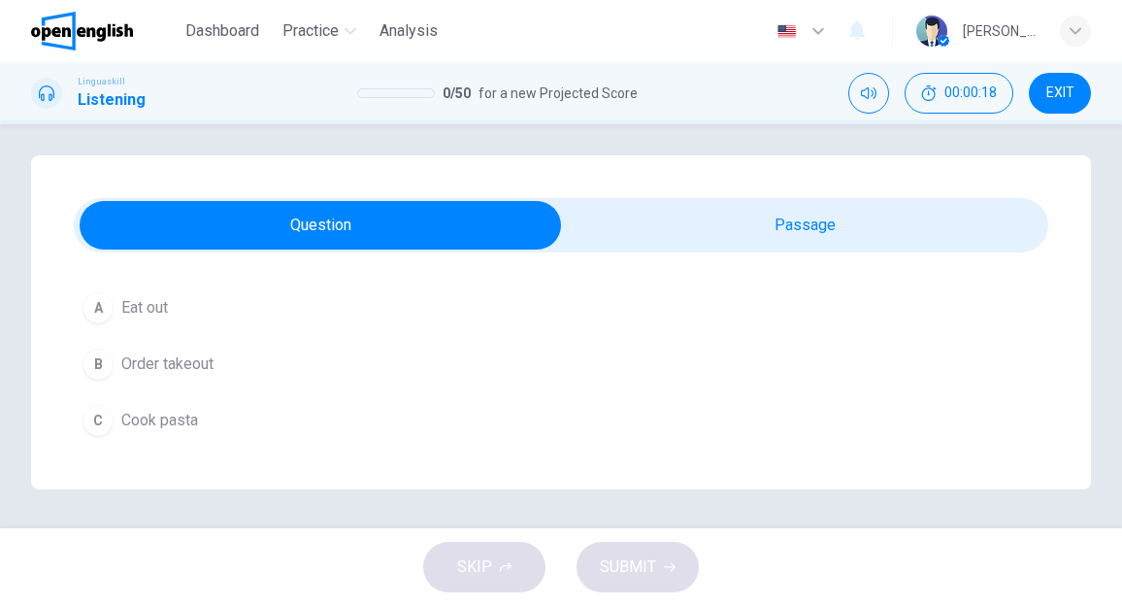
click at [148, 410] on span "Cook pasta" at bounding box center [159, 420] width 77 height 23
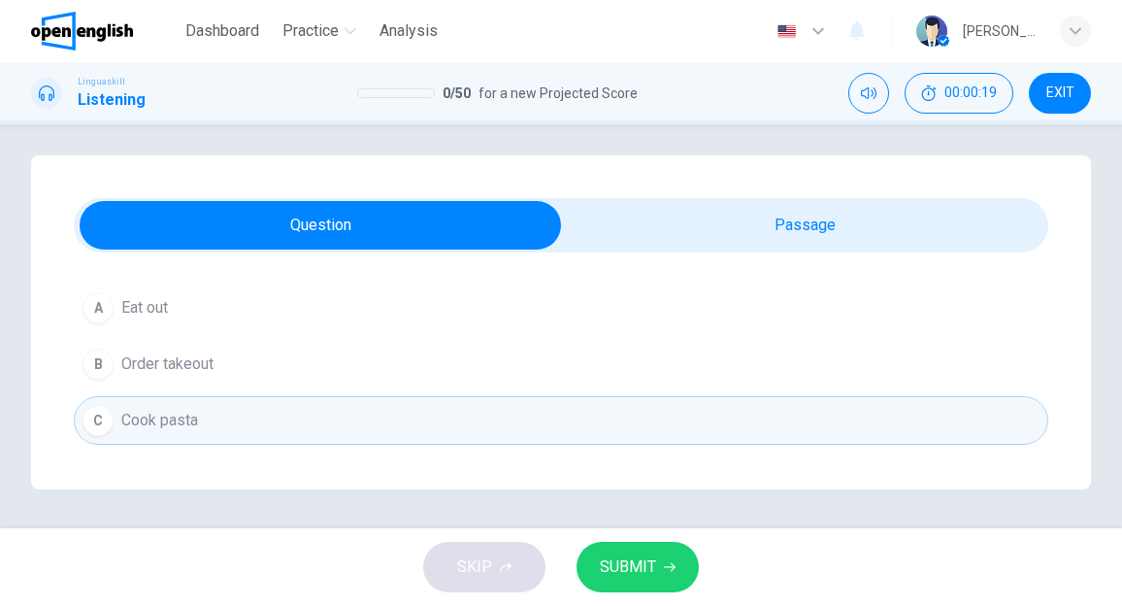
click at [615, 553] on span "SUBMIT" at bounding box center [628, 566] width 56 height 27
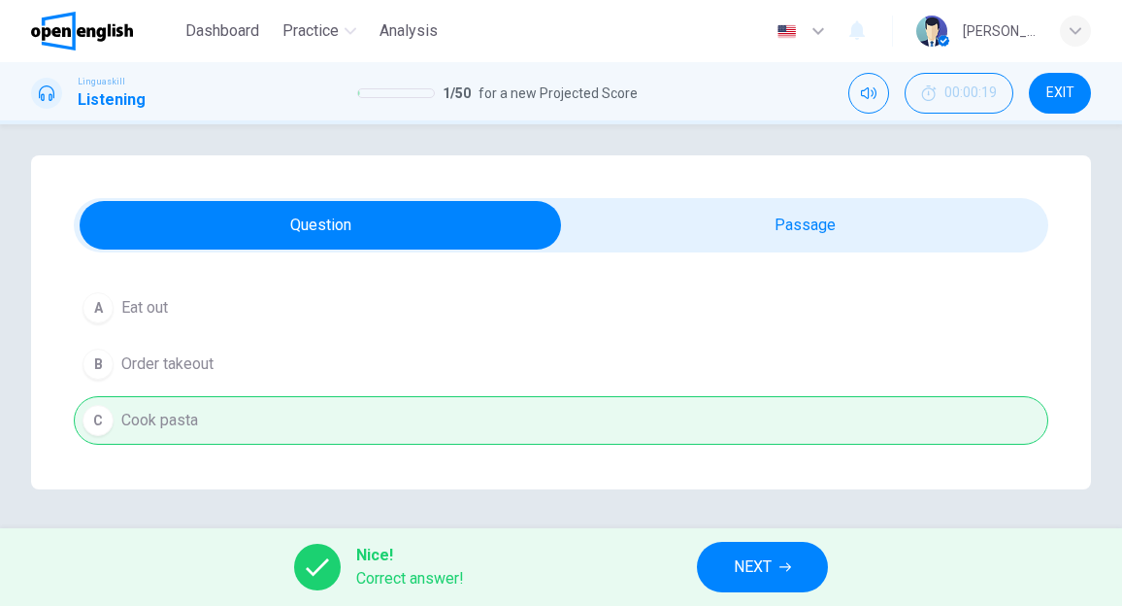
click at [735, 556] on span "NEXT" at bounding box center [753, 566] width 38 height 27
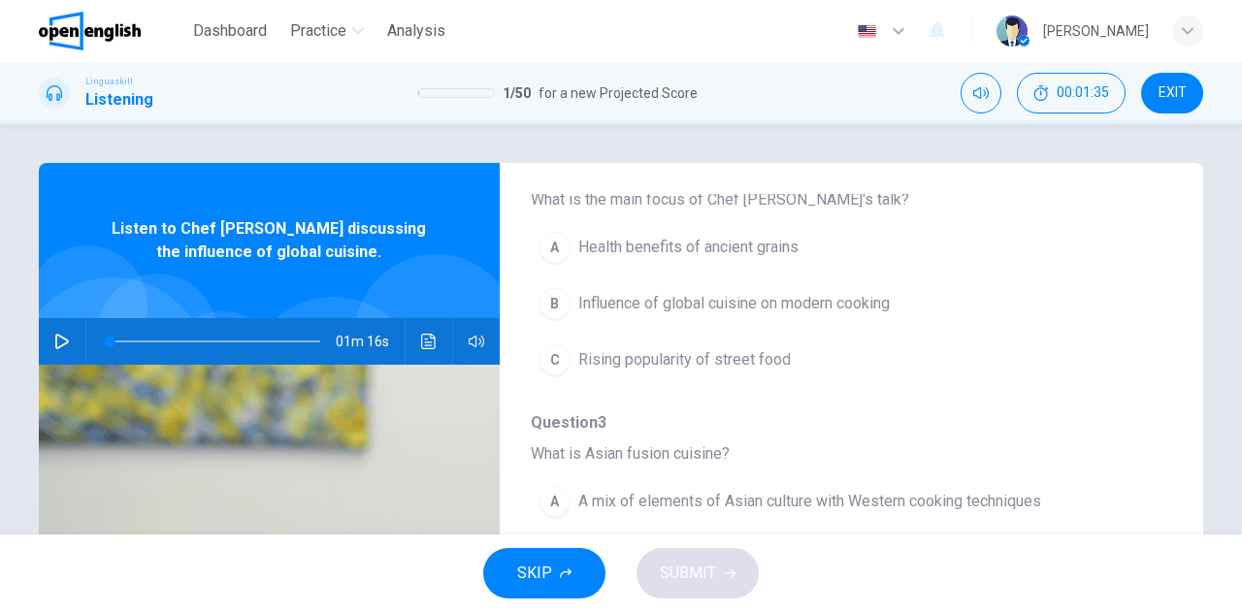
scroll to position [194, 0]
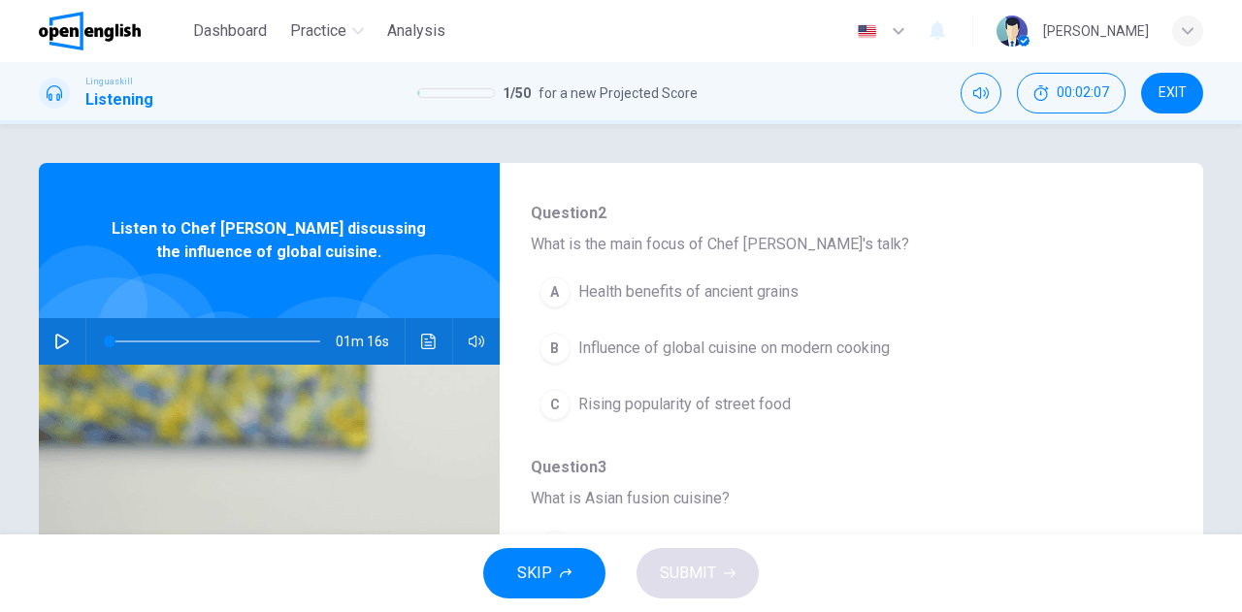
click at [922, 178] on div "Question 2 - 6 For these questions, choose the correct answer. On a real test, …" at bounding box center [621, 500] width 1164 height 674
click at [54, 343] on icon "button" at bounding box center [62, 342] width 16 height 16
click at [578, 347] on span "Influence of global cuisine on modern cooking" at bounding box center [733, 348] width 311 height 23
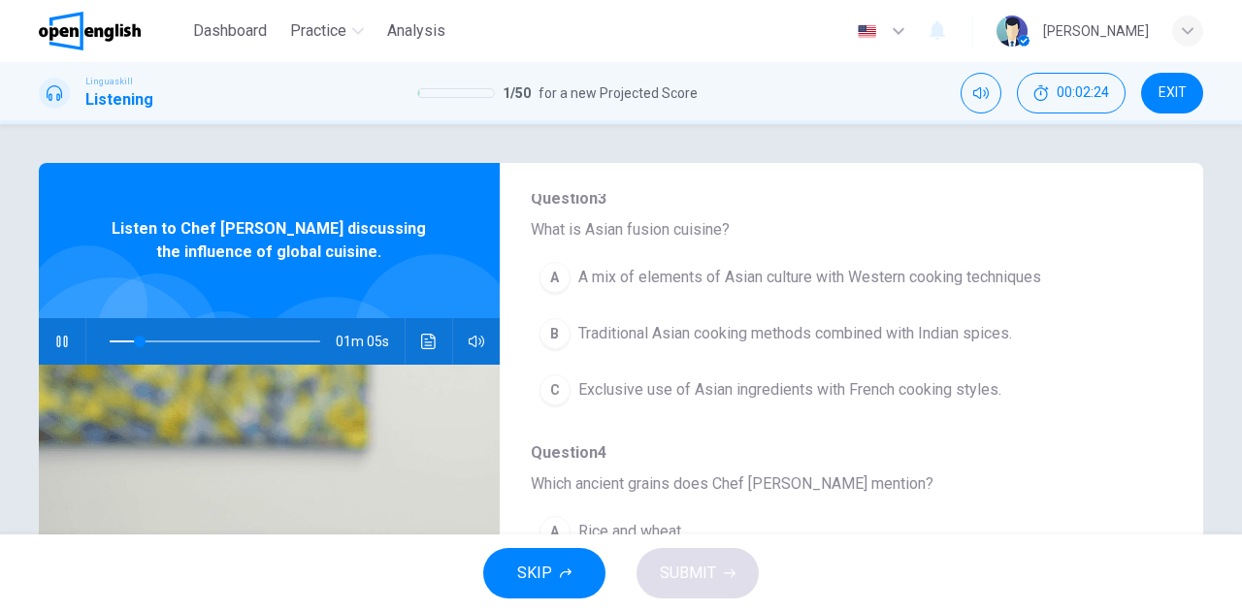
scroll to position [485, 0]
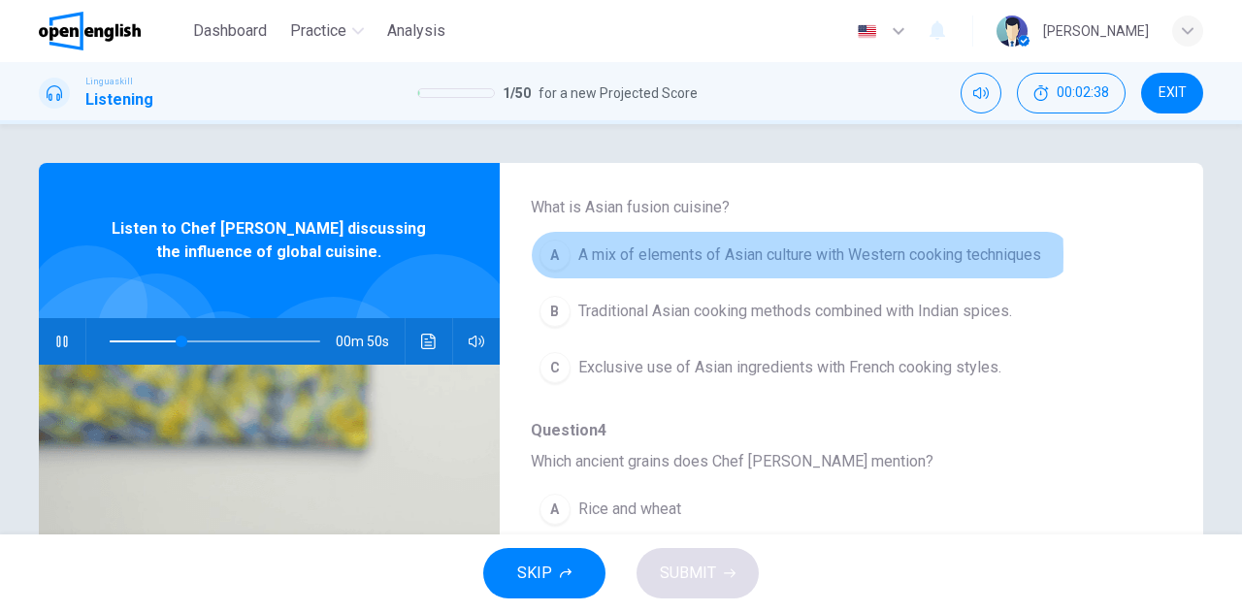
click at [640, 254] on span "A mix of elements of Asian culture with Western cooking techniques" at bounding box center [809, 255] width 463 height 23
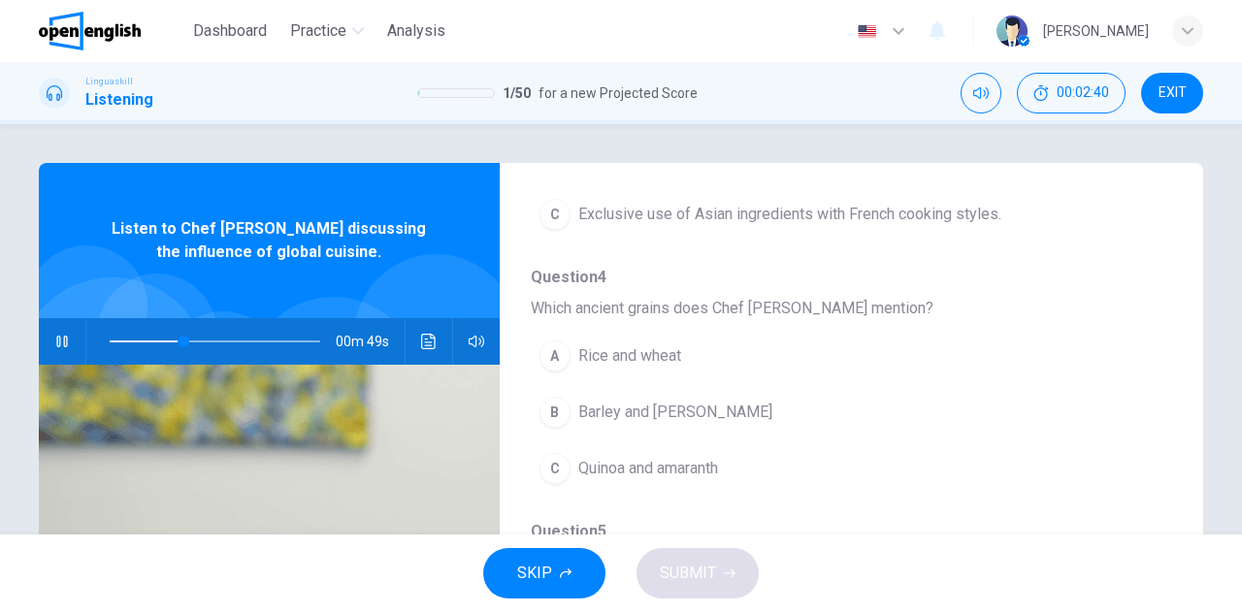
scroll to position [679, 0]
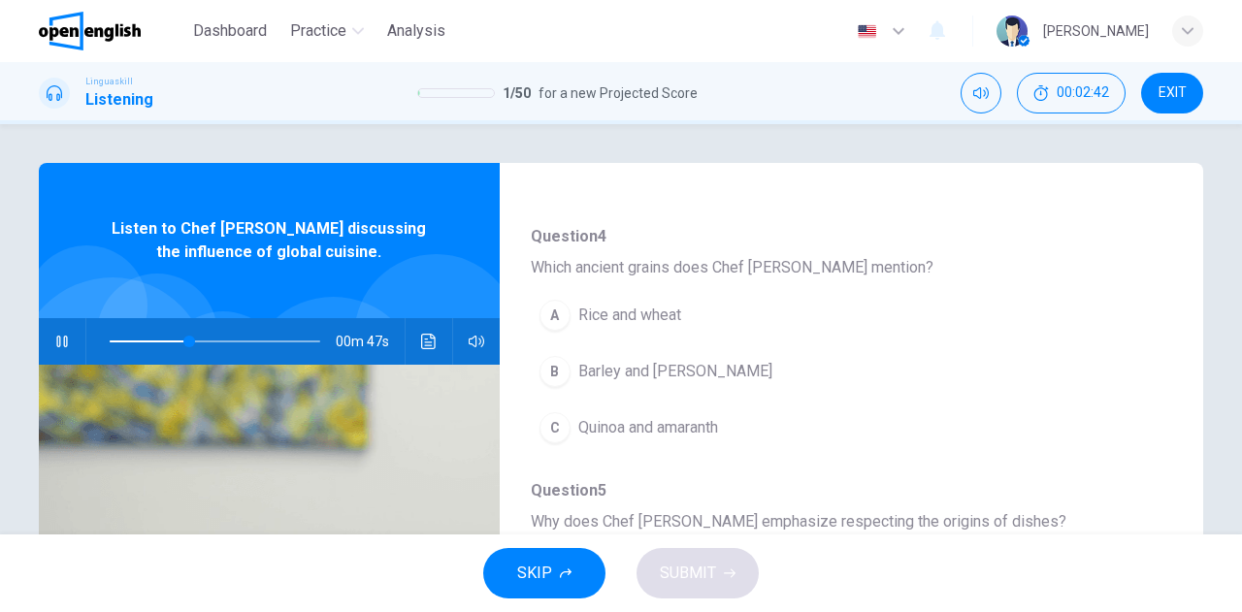
click at [655, 430] on span "Quinoa and amaranth" at bounding box center [648, 427] width 140 height 23
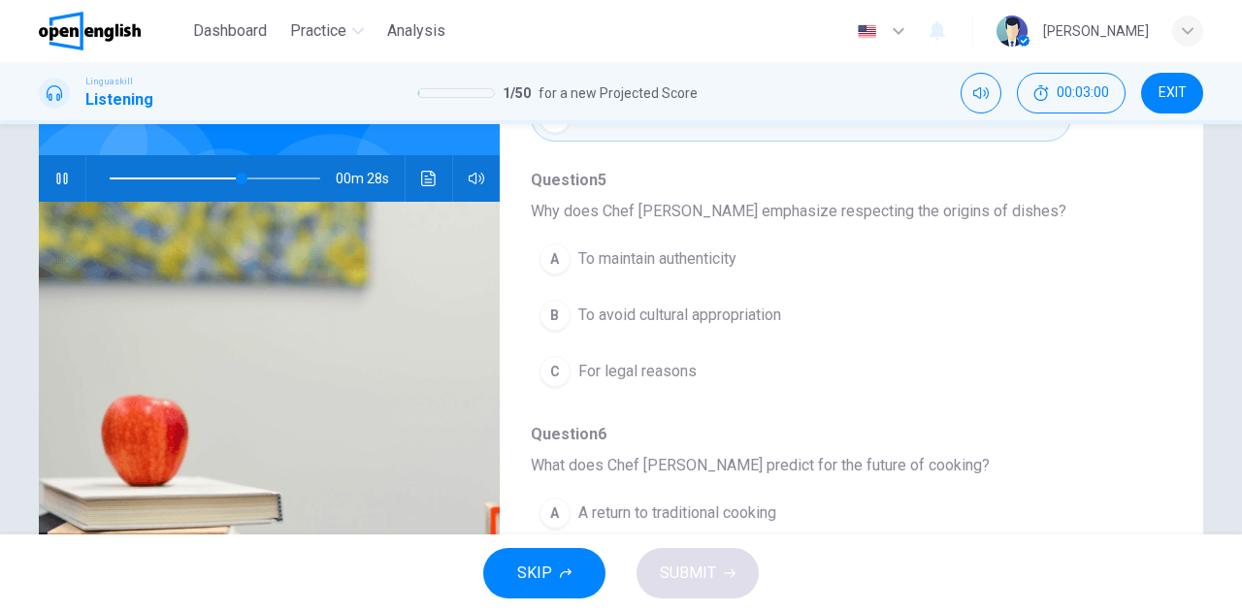
scroll to position [194, 0]
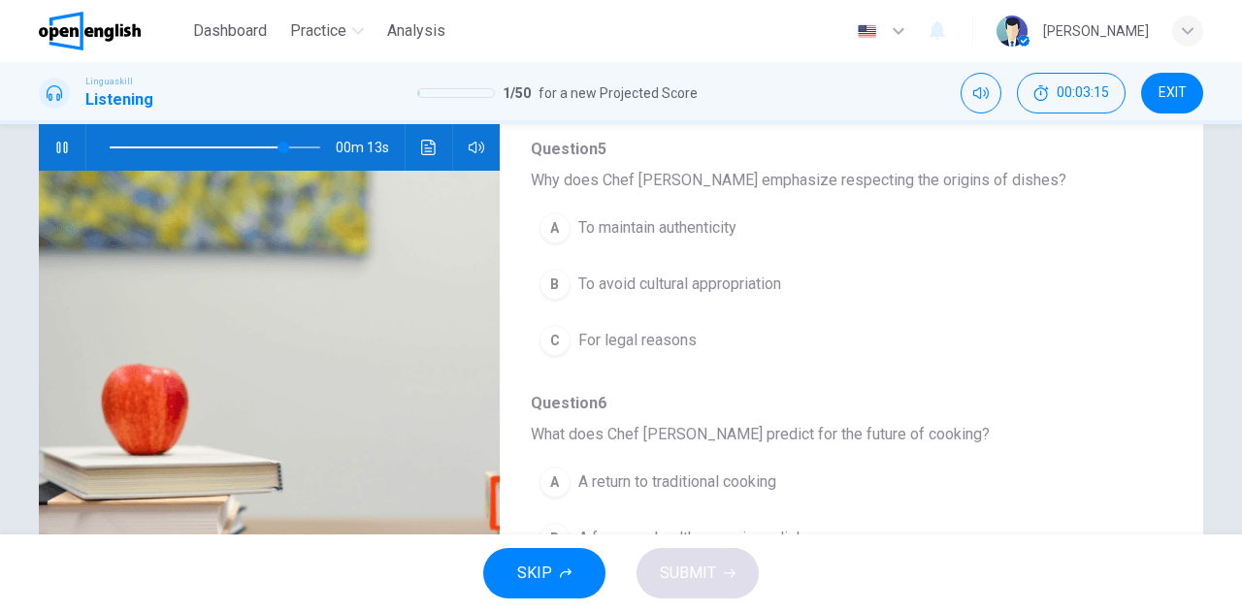
click at [727, 282] on span "To avoid cultural appropriation" at bounding box center [679, 284] width 203 height 23
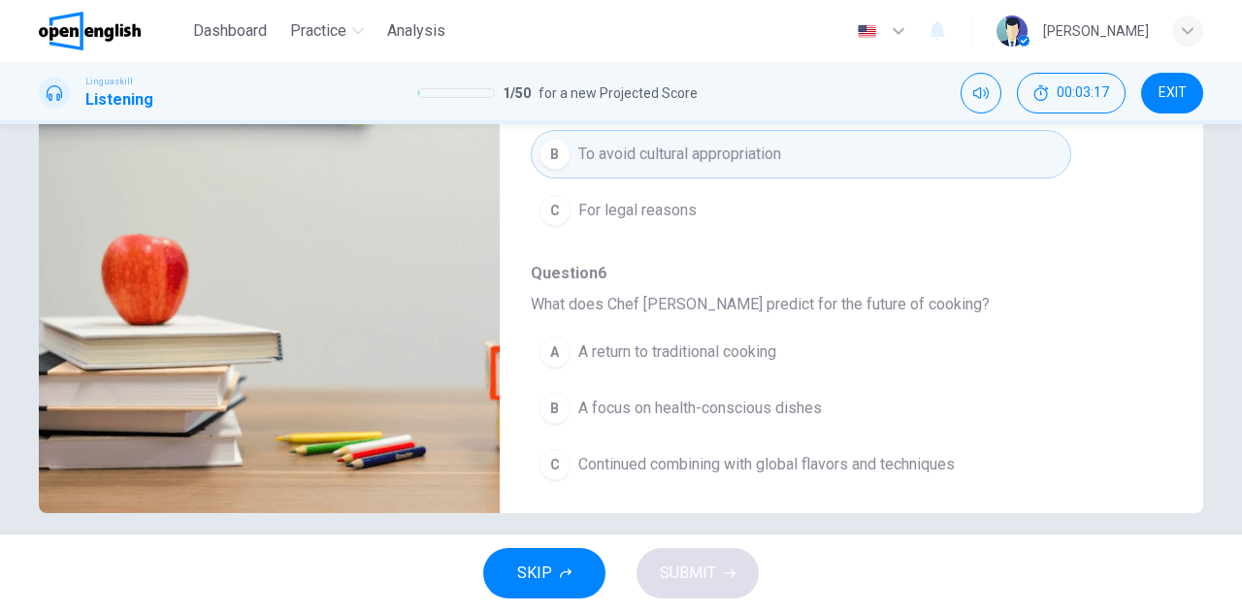
scroll to position [342, 0]
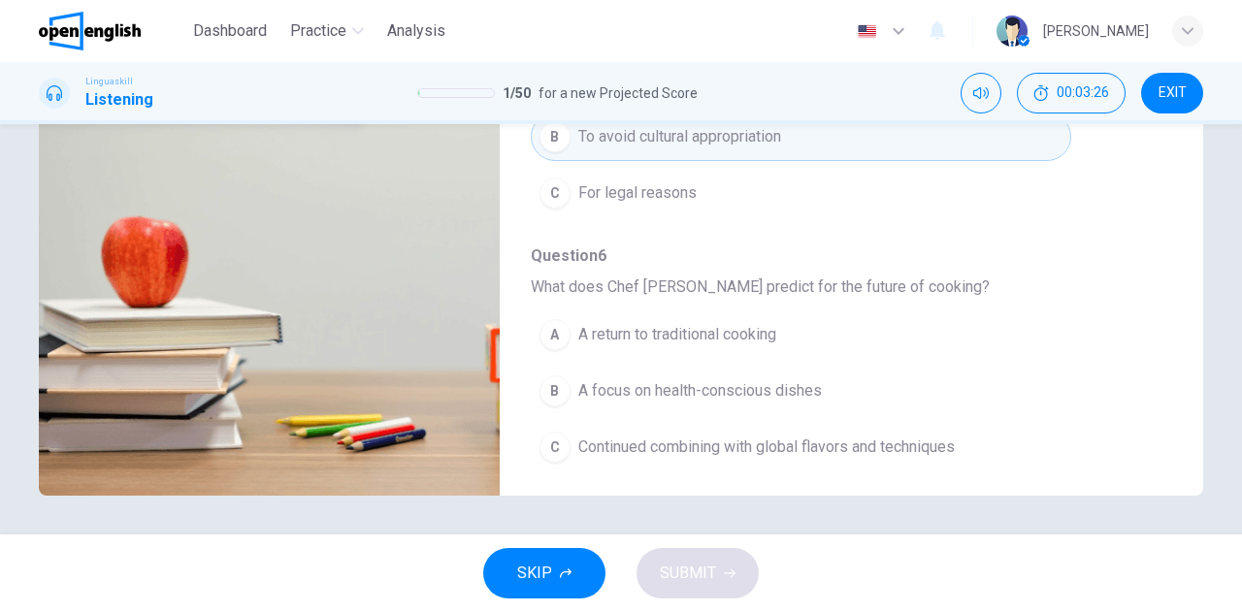
click at [731, 446] on span "Continued combining with global flavors and techniques" at bounding box center [766, 447] width 377 height 23
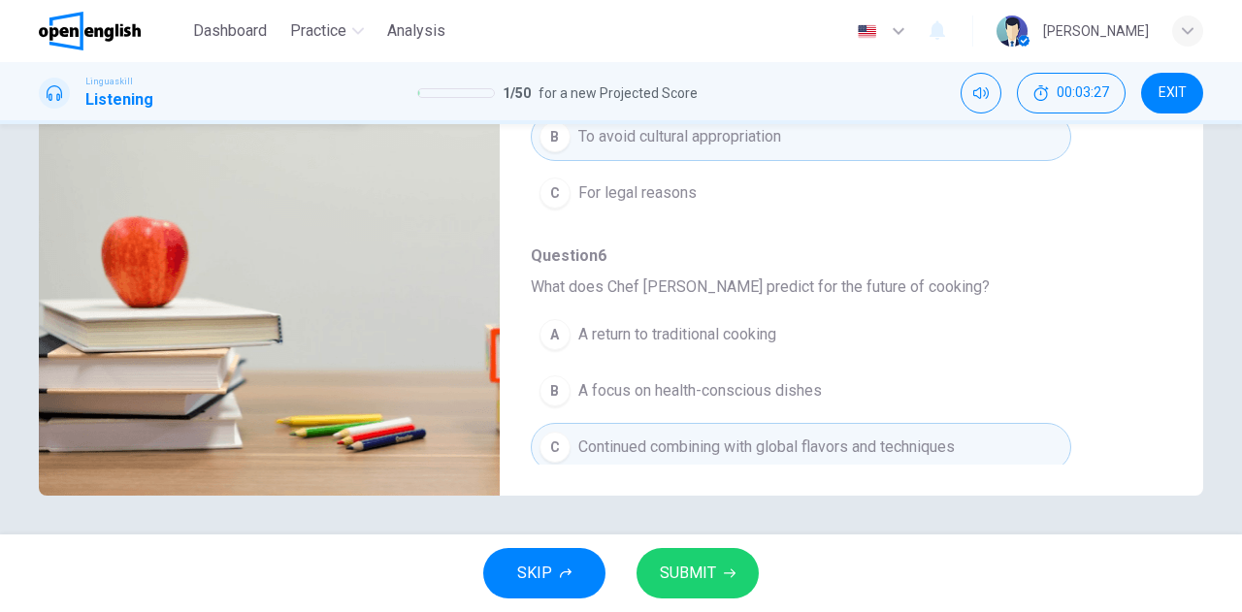
click at [697, 566] on span "SUBMIT" at bounding box center [688, 573] width 56 height 27
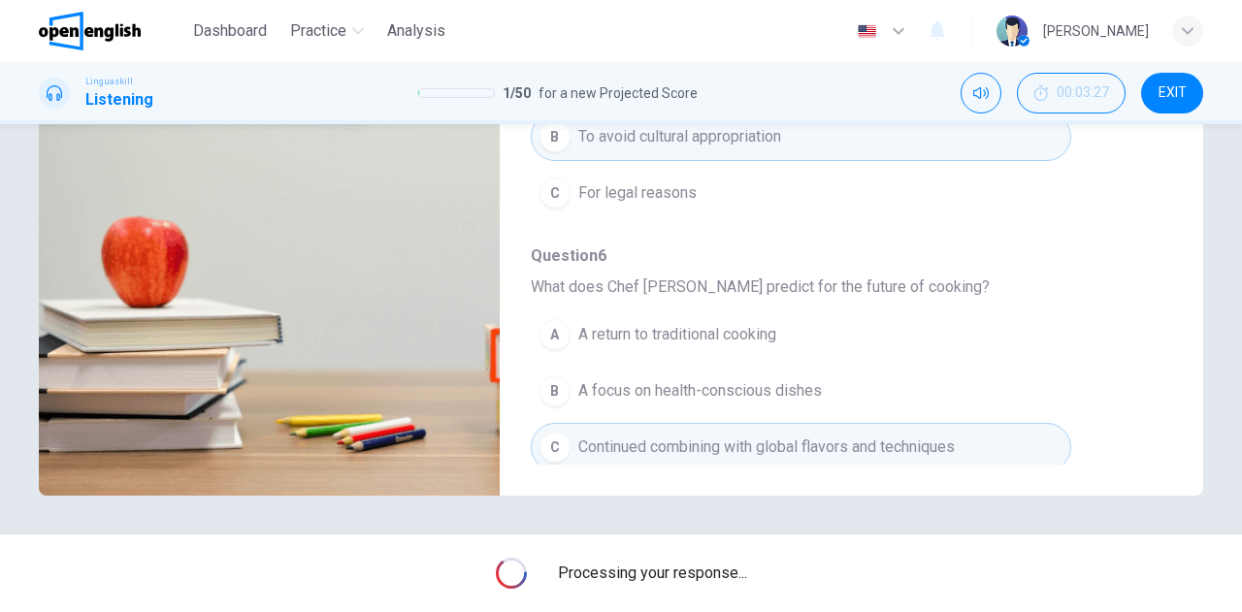
type input "*"
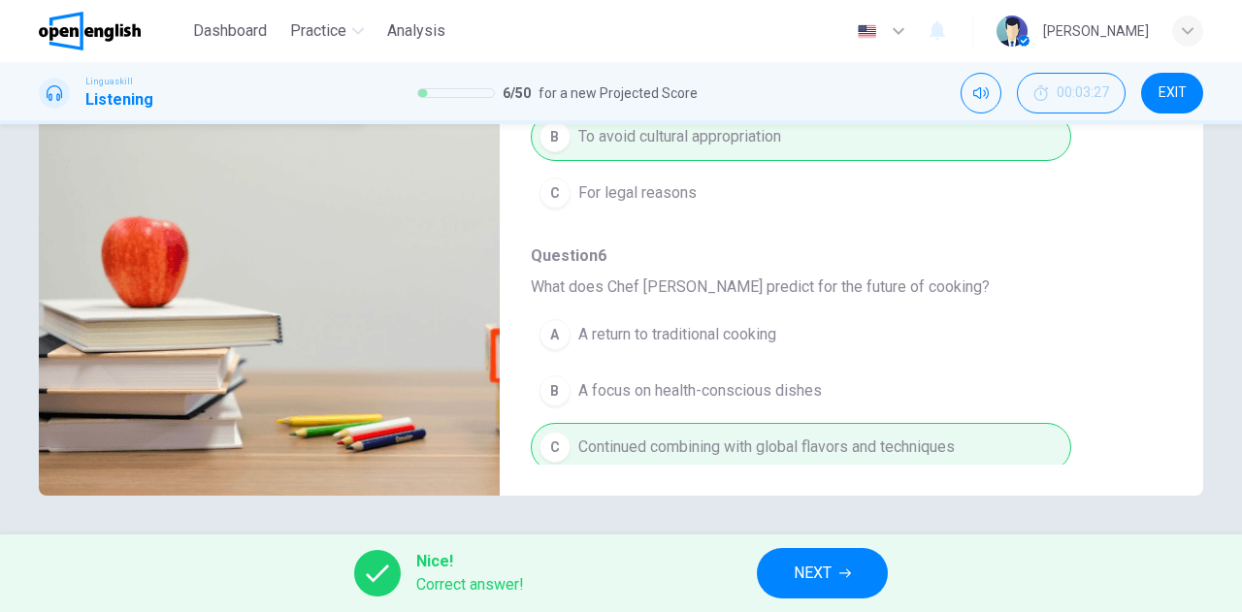
click at [821, 572] on span "NEXT" at bounding box center [813, 573] width 38 height 27
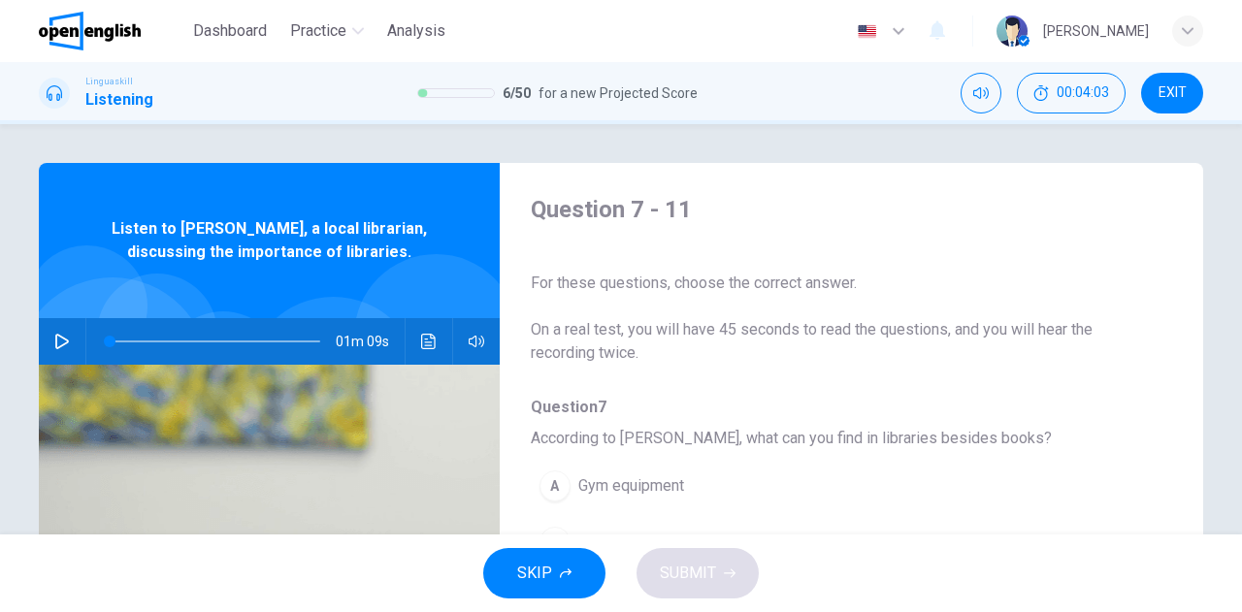
scroll to position [0, 0]
click at [54, 344] on icon "button" at bounding box center [62, 342] width 16 height 16
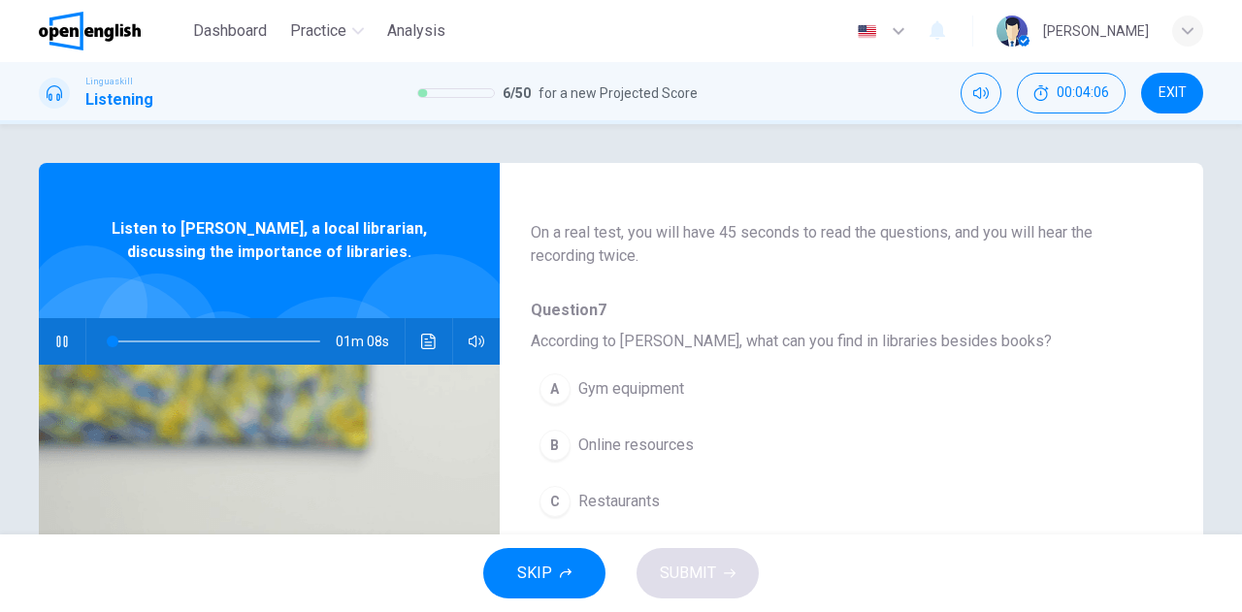
scroll to position [194, 0]
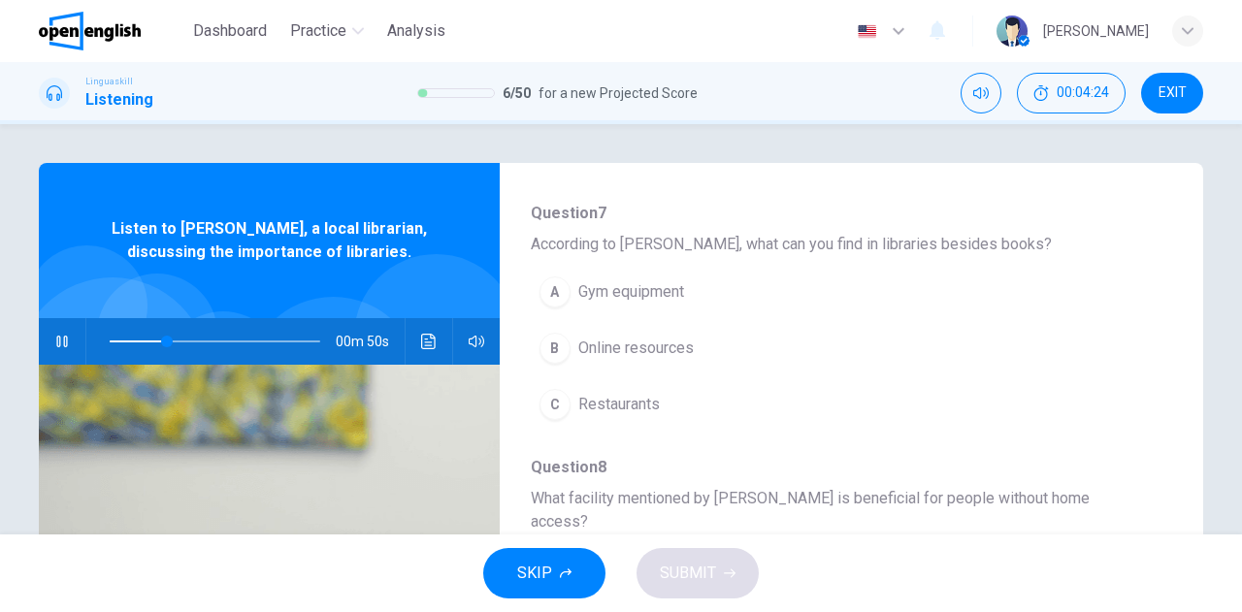
click at [655, 351] on span "Online resources" at bounding box center [635, 348] width 115 height 23
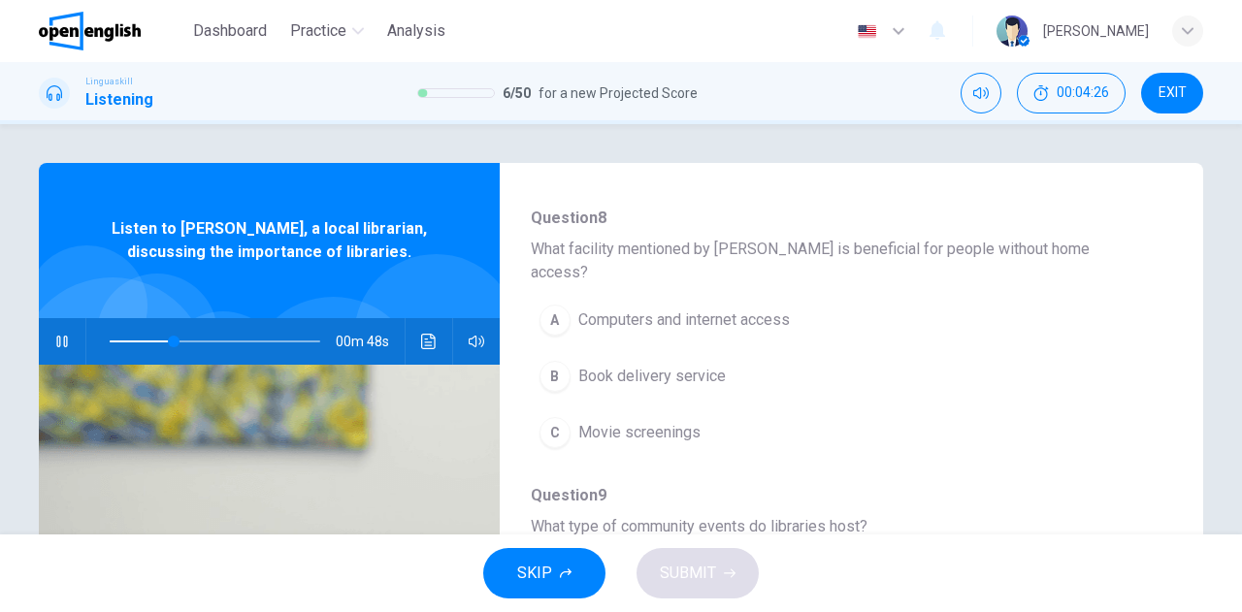
scroll to position [485, 0]
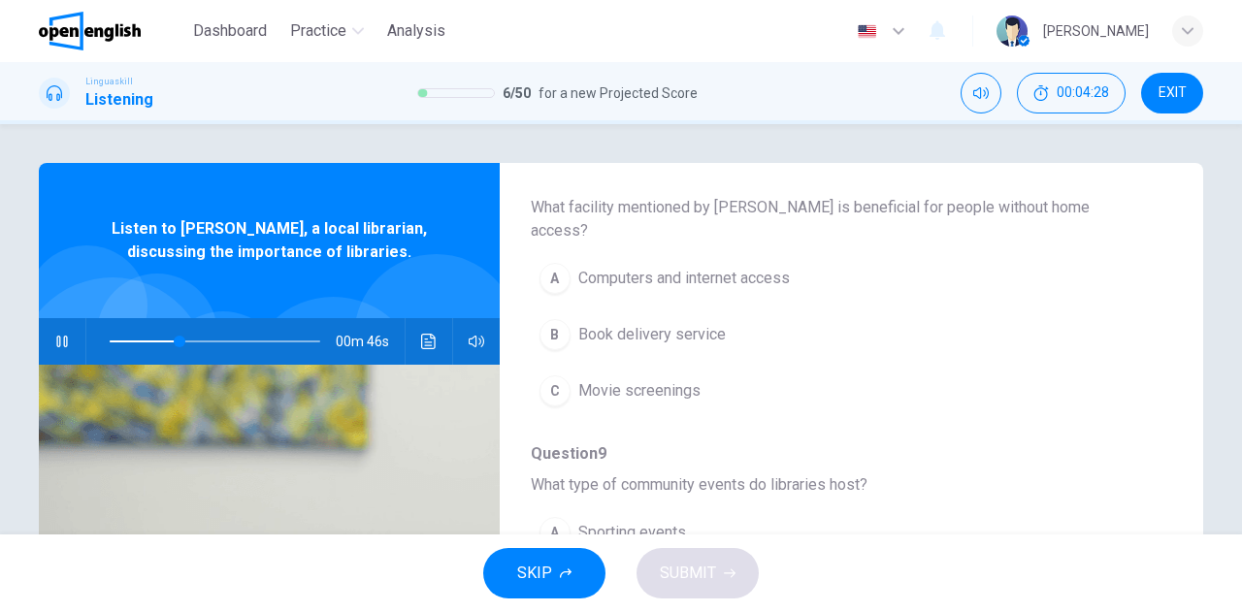
click at [665, 267] on span "Computers and internet access" at bounding box center [684, 278] width 212 height 23
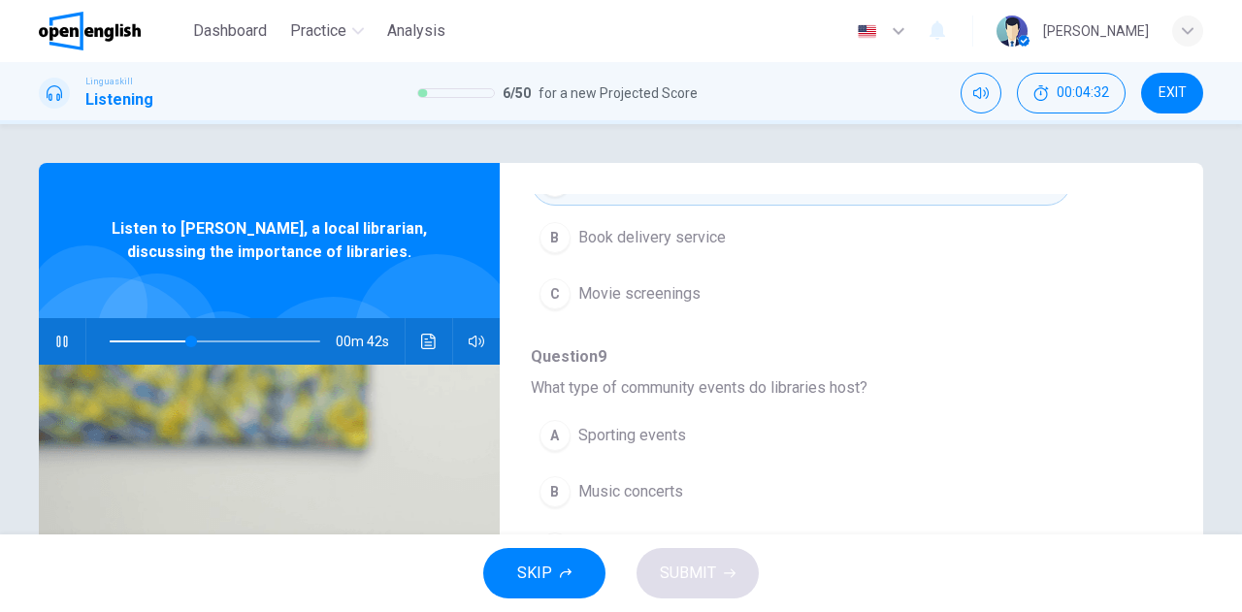
scroll to position [679, 0]
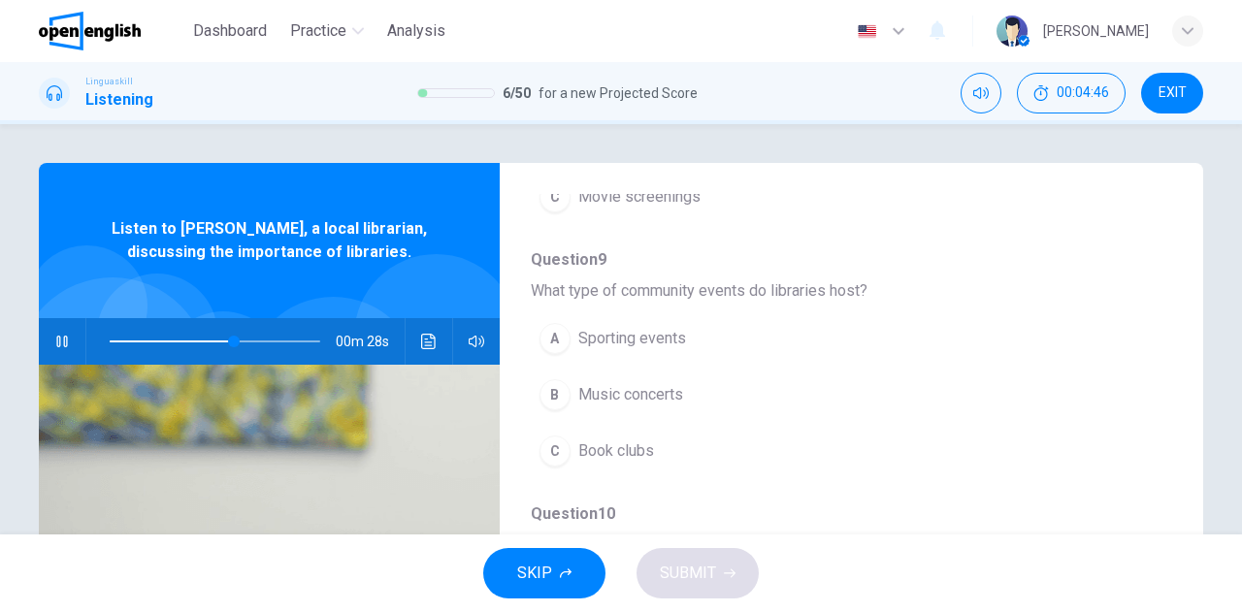
click at [644, 440] on span "Book clubs" at bounding box center [616, 451] width 76 height 23
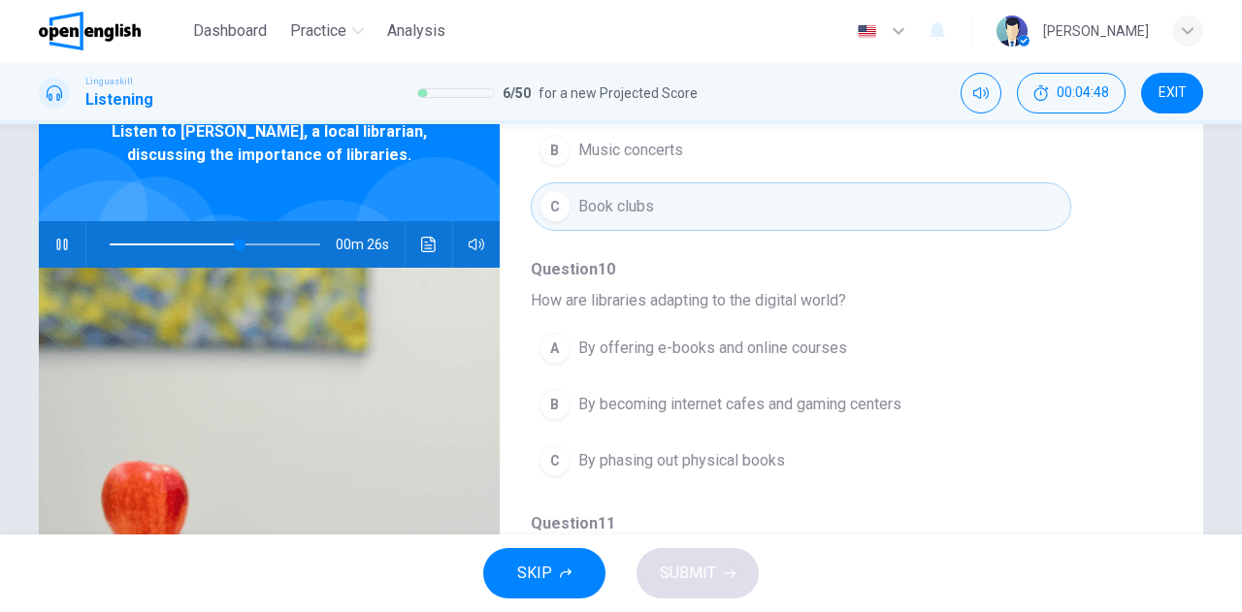
scroll to position [194, 0]
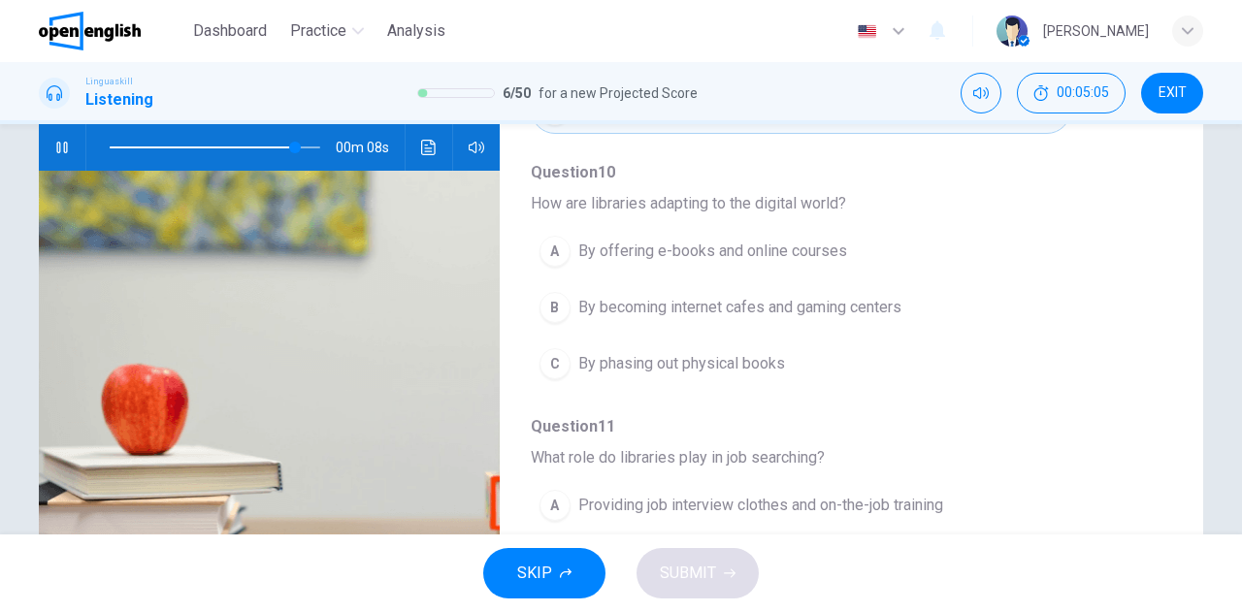
click at [715, 240] on span "By offering e-books and online courses" at bounding box center [712, 251] width 269 height 23
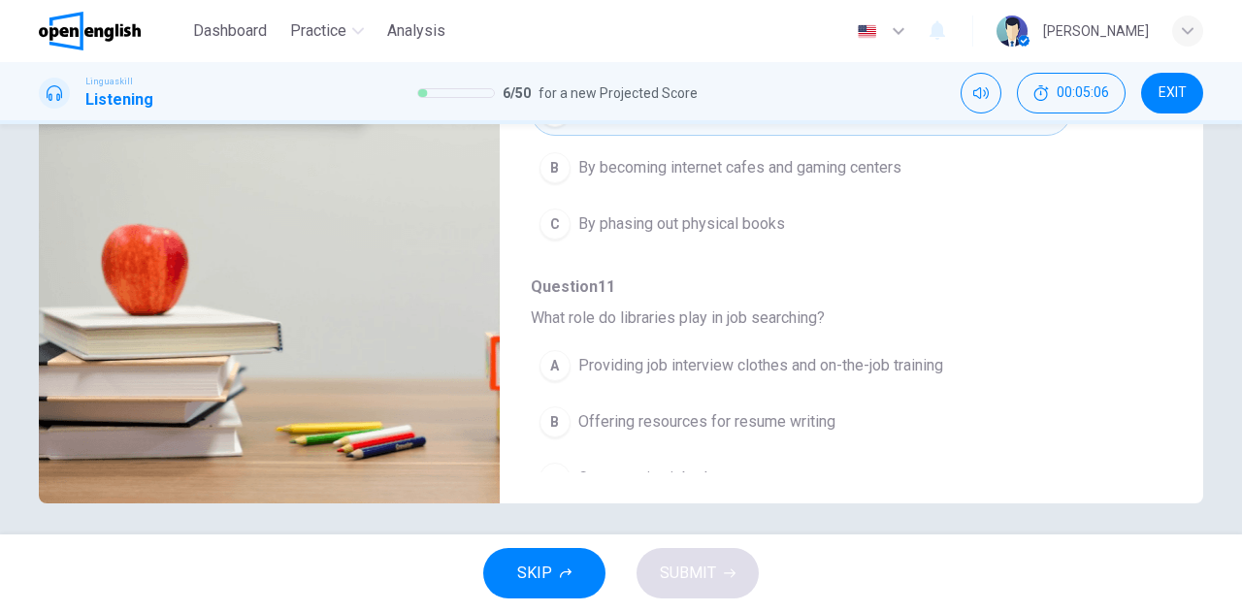
scroll to position [342, 0]
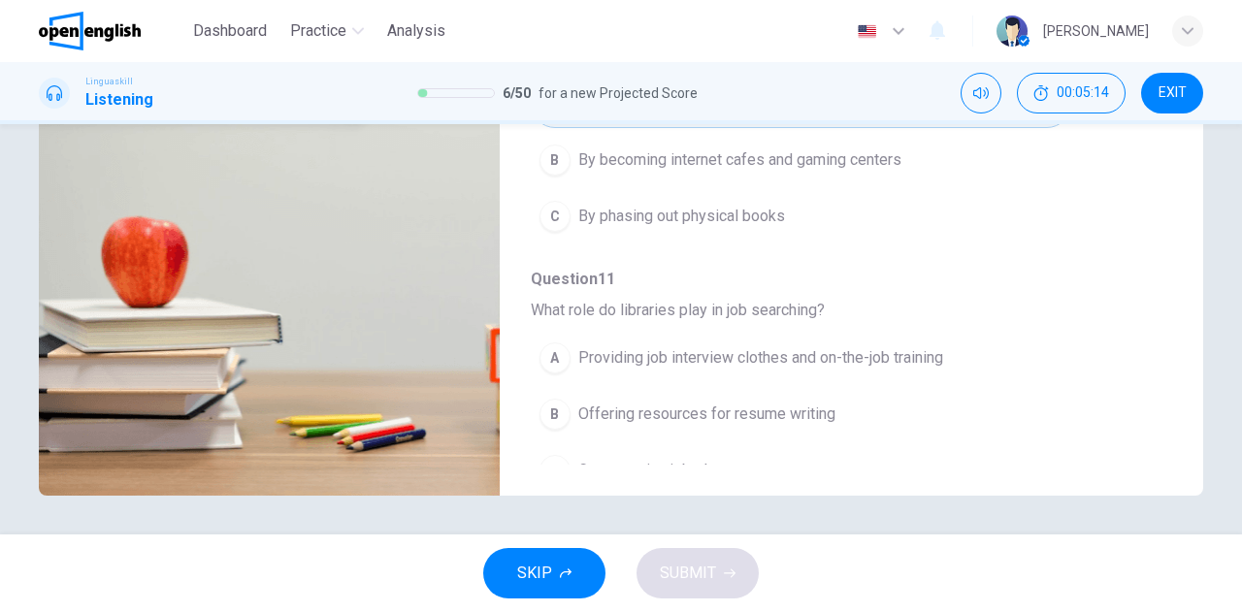
type input "*"
click at [743, 403] on span "Offering resources for resume writing" at bounding box center [706, 414] width 257 height 23
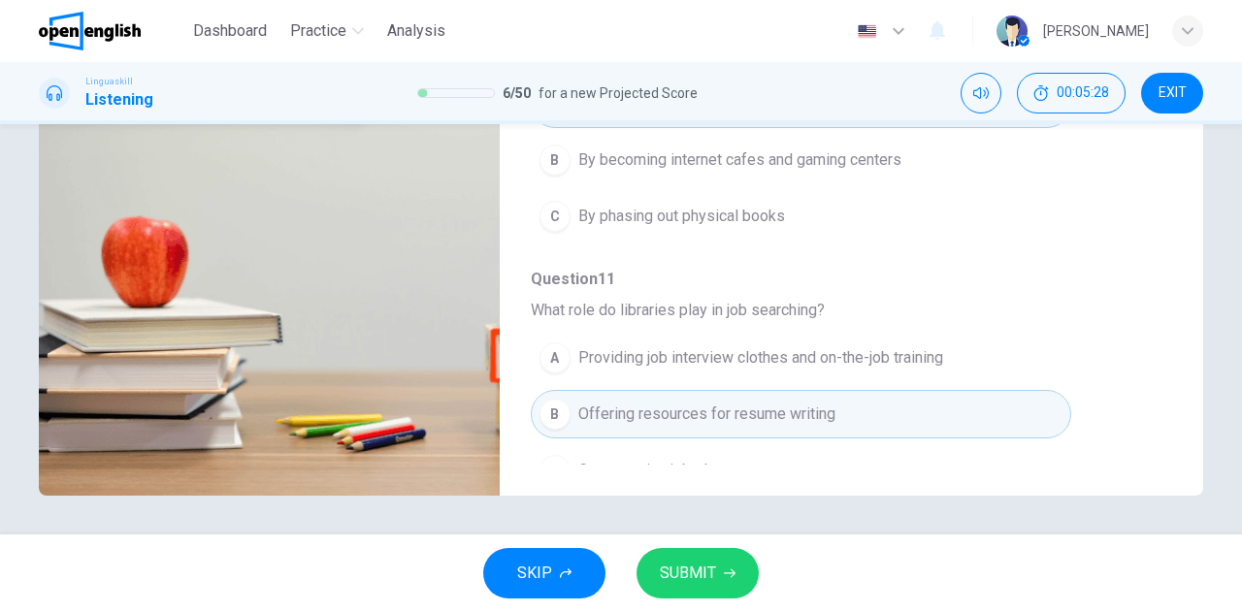
click at [672, 565] on span "SUBMIT" at bounding box center [688, 573] width 56 height 27
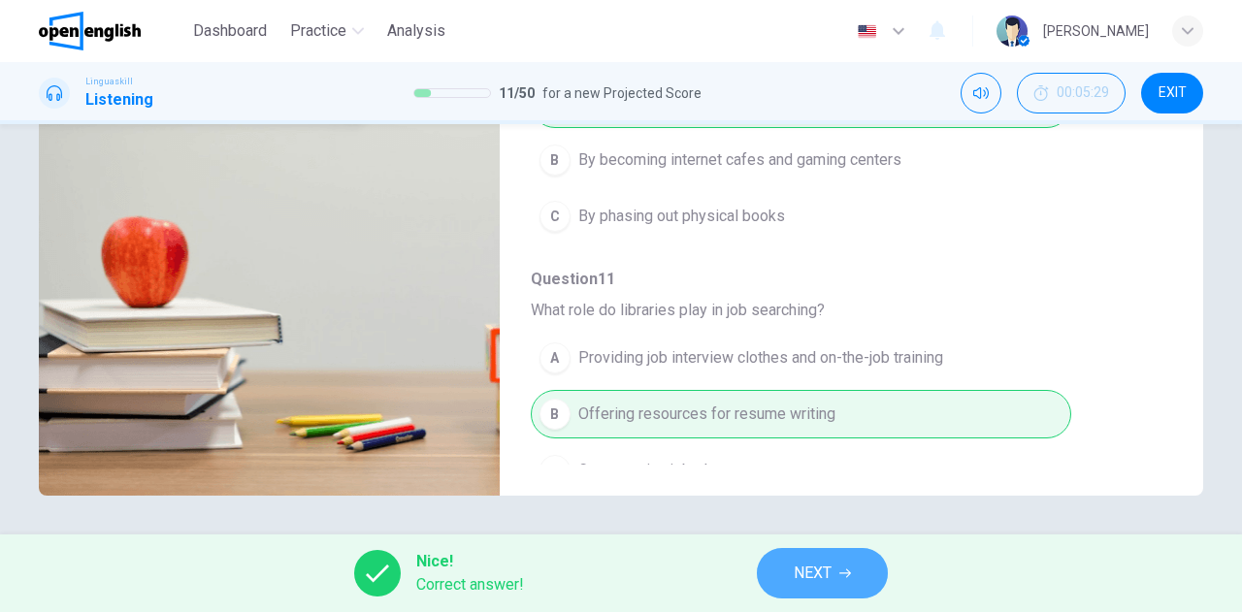
click at [793, 574] on button "NEXT" at bounding box center [822, 573] width 131 height 50
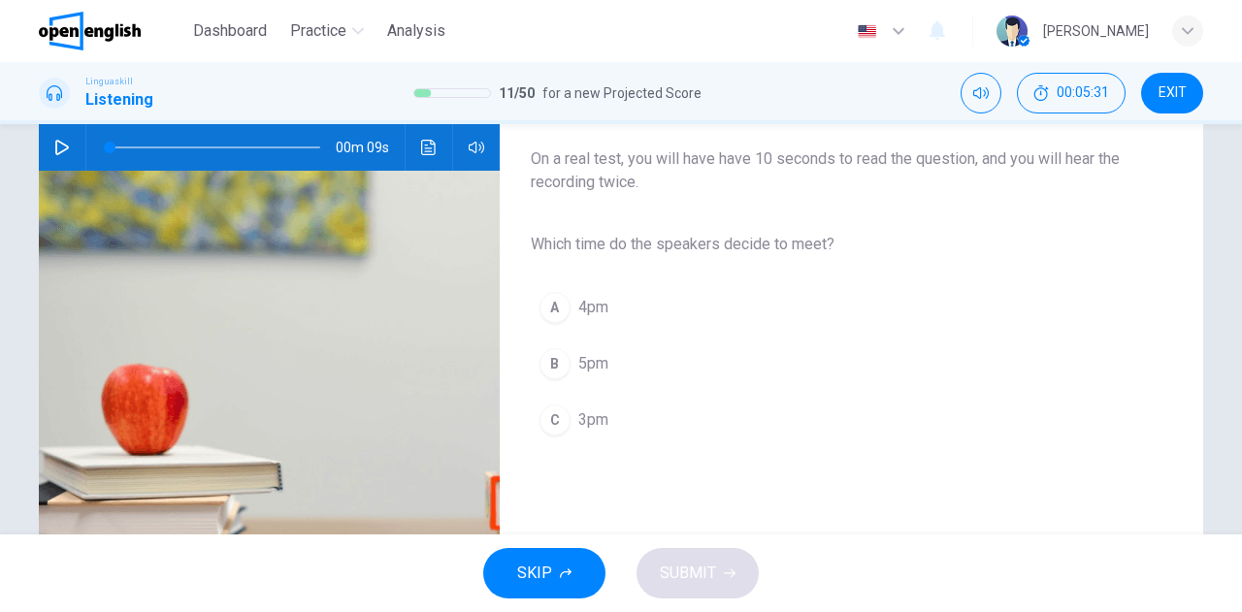
scroll to position [97, 0]
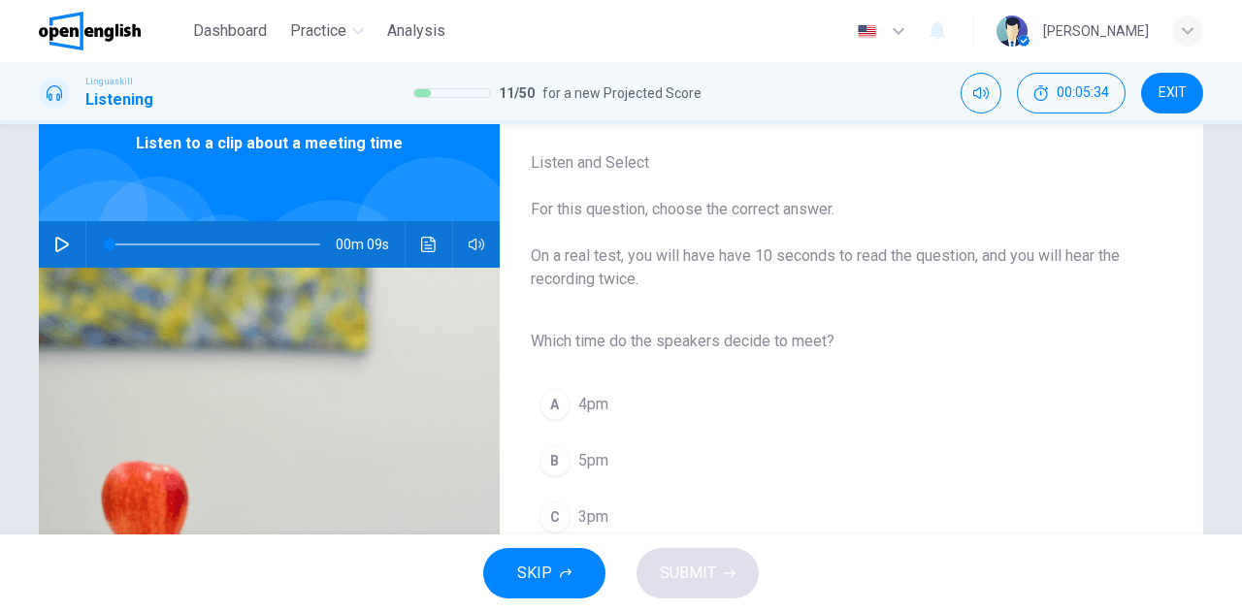
click at [60, 243] on icon "button" at bounding box center [62, 245] width 14 height 16
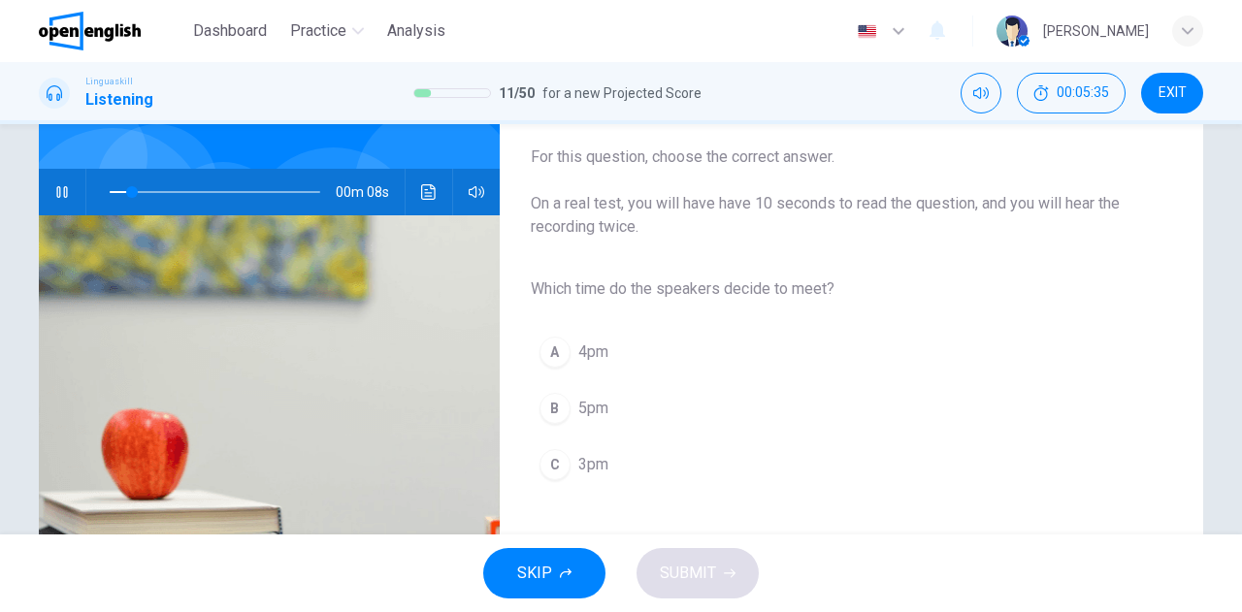
scroll to position [194, 0]
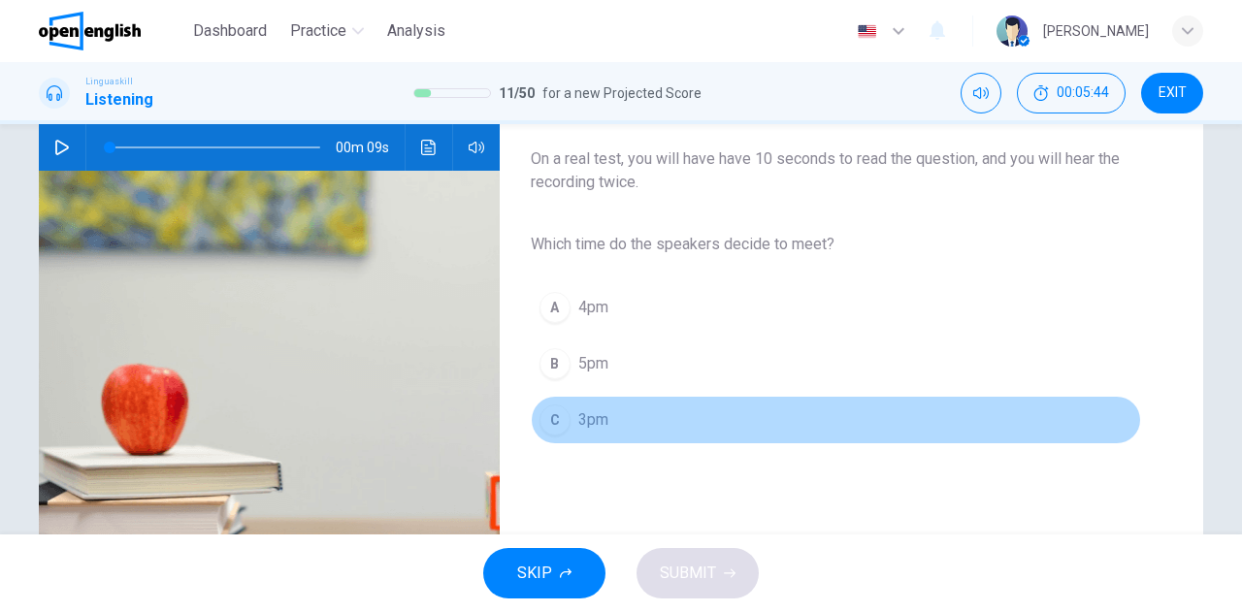
click at [581, 421] on span "3pm" at bounding box center [593, 420] width 30 height 23
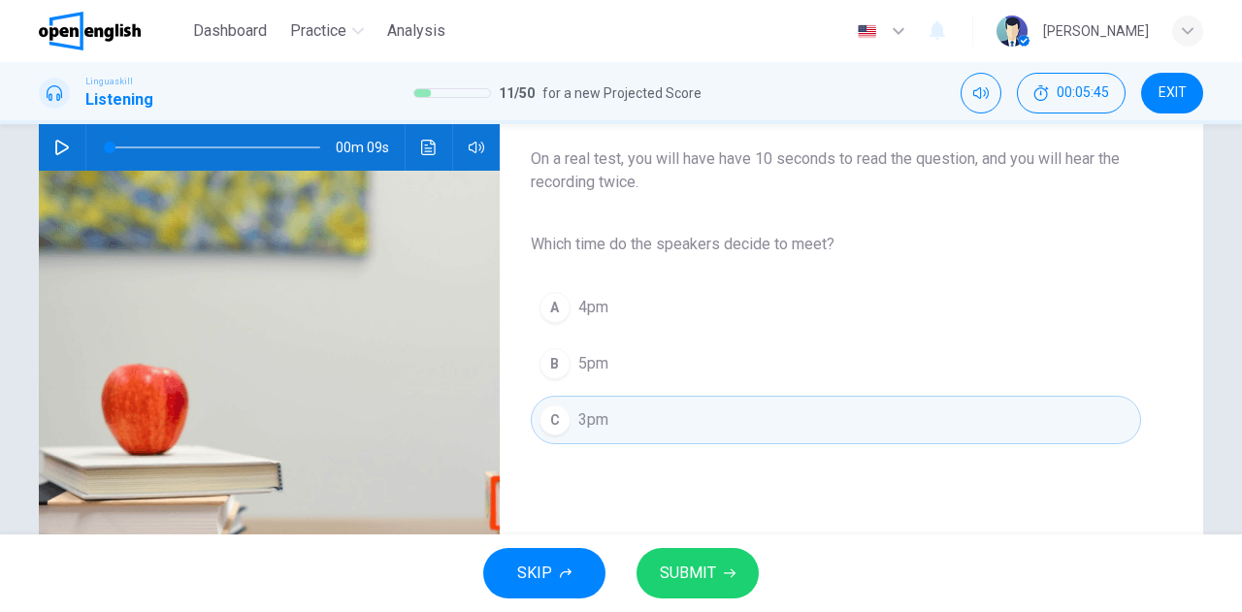
click at [679, 563] on span "SUBMIT" at bounding box center [688, 573] width 56 height 27
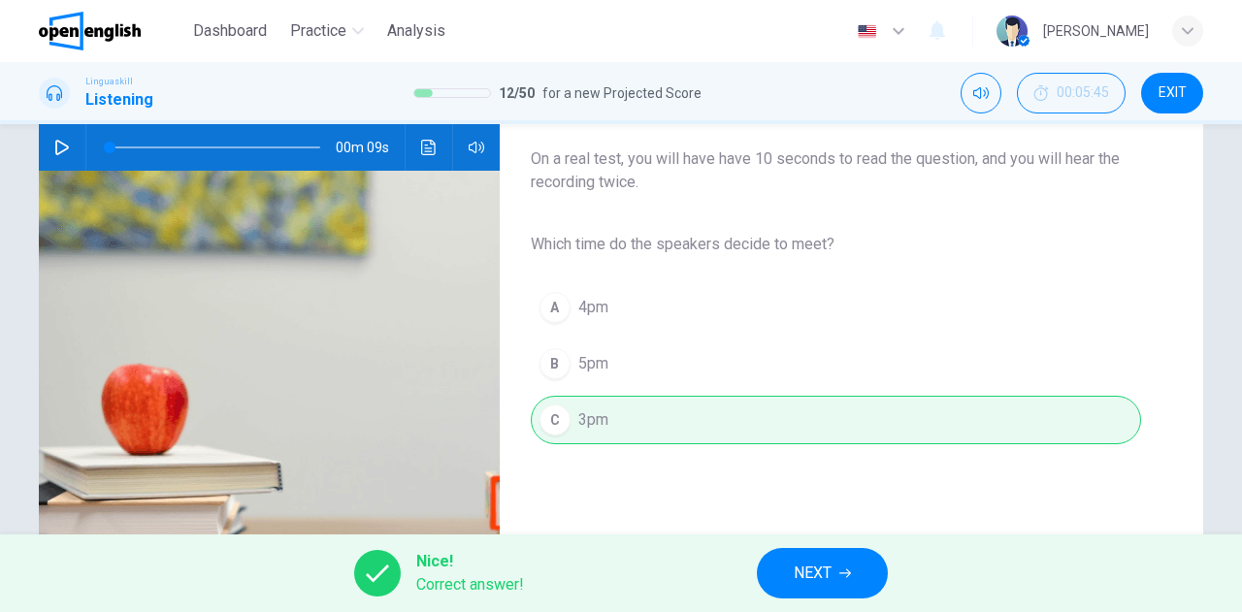
click at [791, 576] on button "NEXT" at bounding box center [822, 573] width 131 height 50
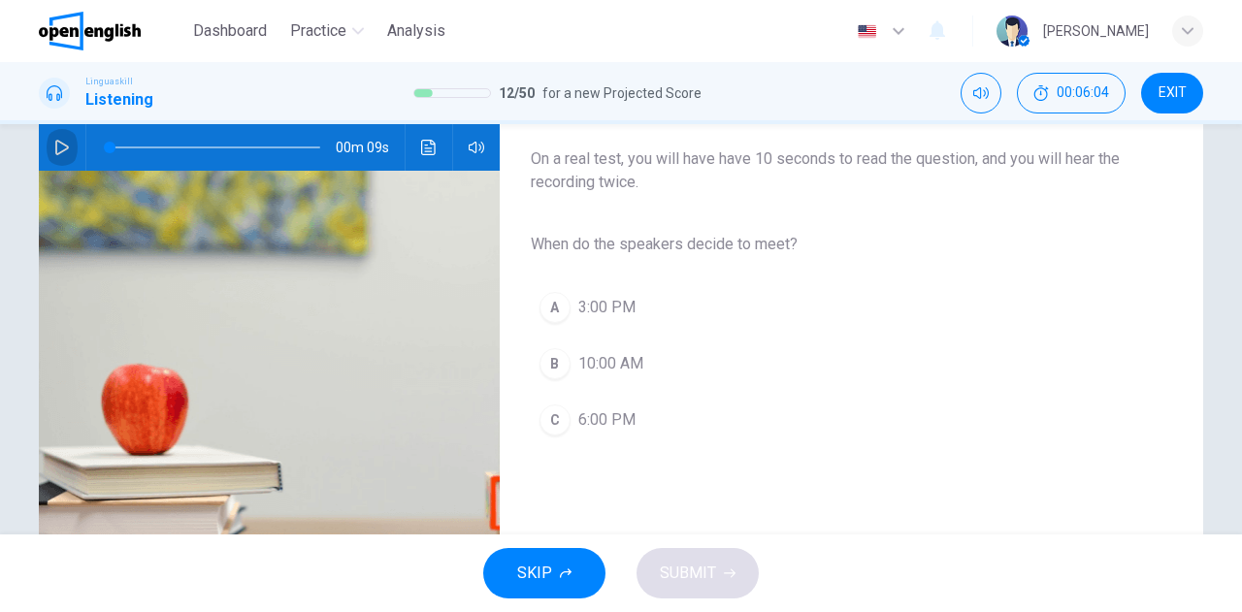
click at [68, 137] on button "button" at bounding box center [62, 147] width 31 height 47
click at [592, 306] on span "3:00 PM" at bounding box center [606, 307] width 57 height 23
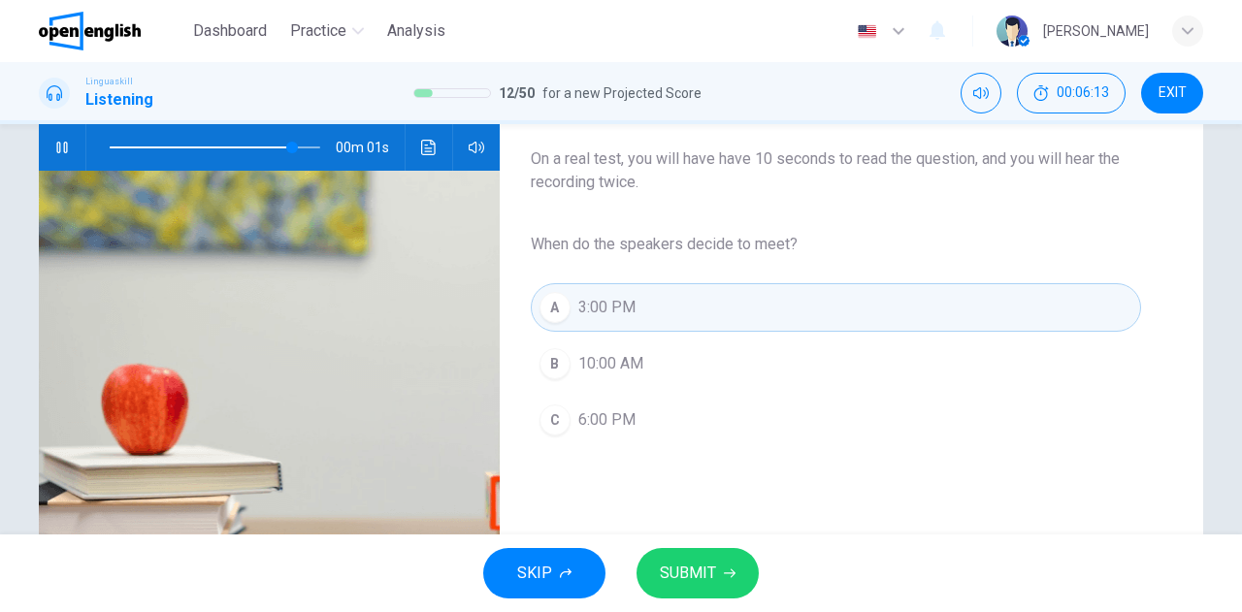
click at [691, 579] on span "SUBMIT" at bounding box center [688, 573] width 56 height 27
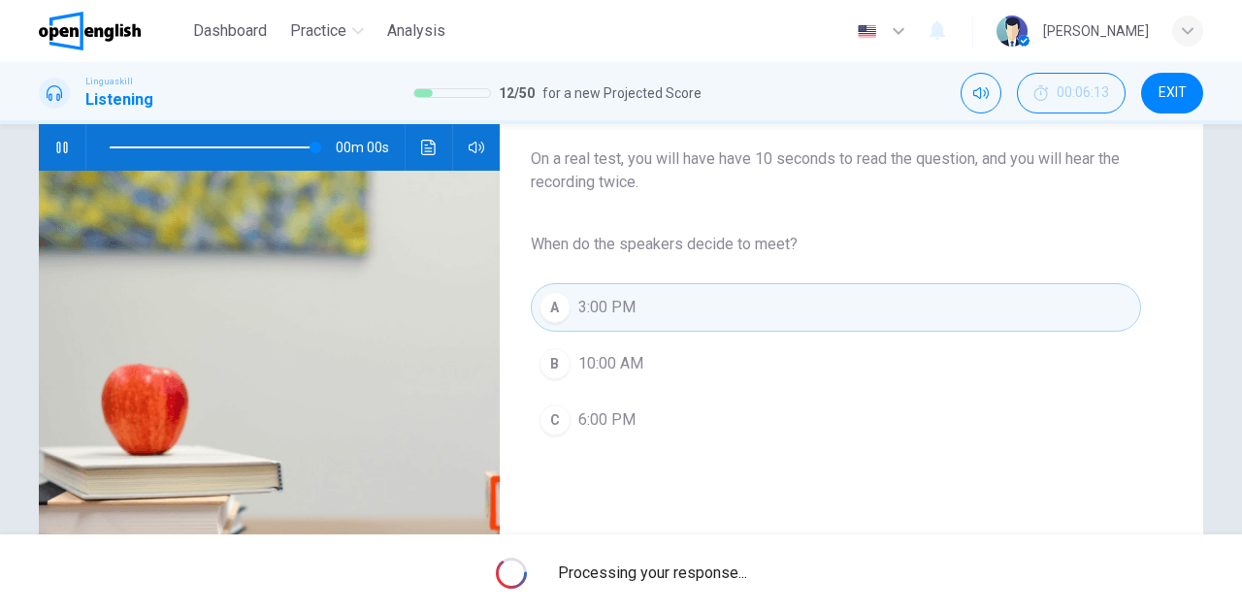
type input "*"
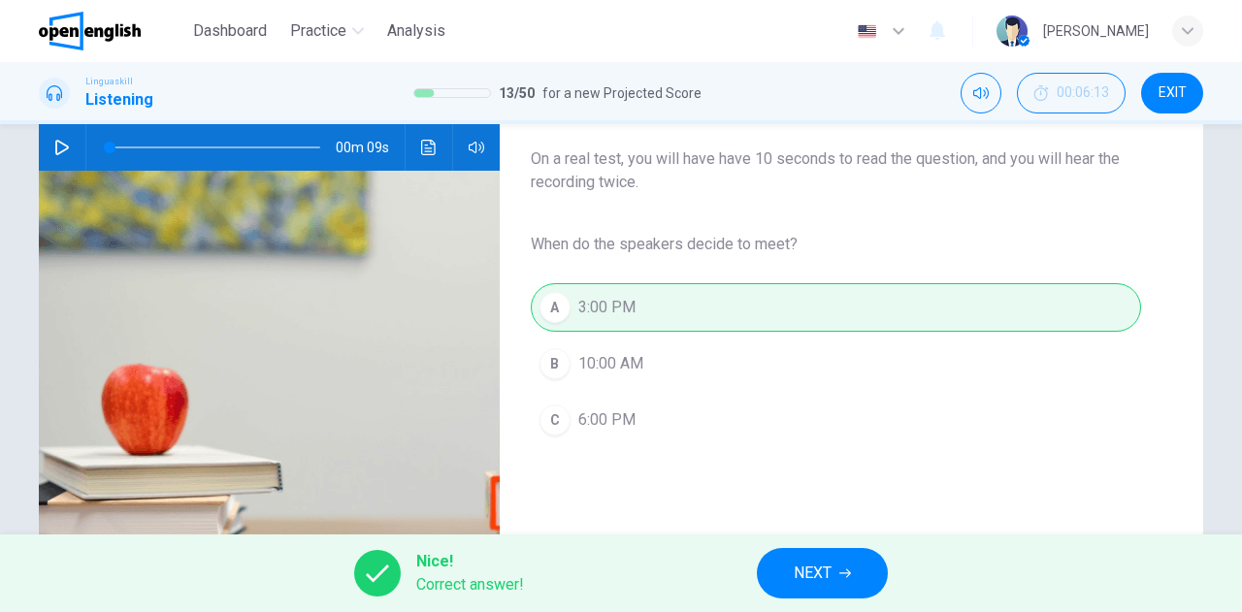
click at [805, 574] on span "NEXT" at bounding box center [813, 573] width 38 height 27
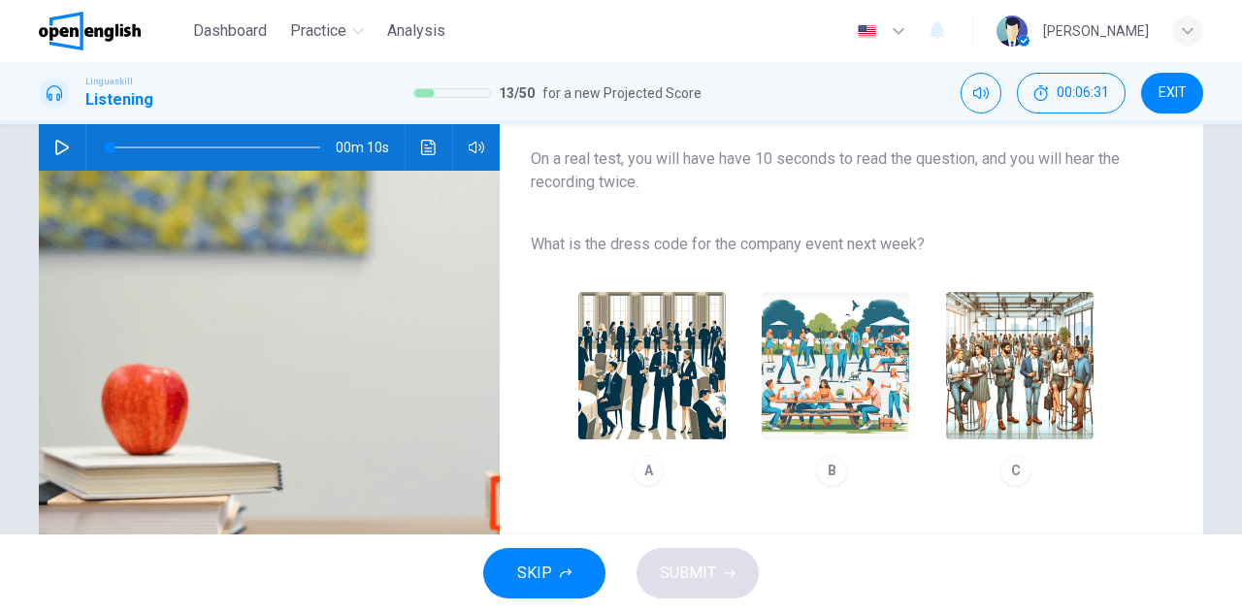
click at [62, 148] on icon "button" at bounding box center [62, 148] width 14 height 16
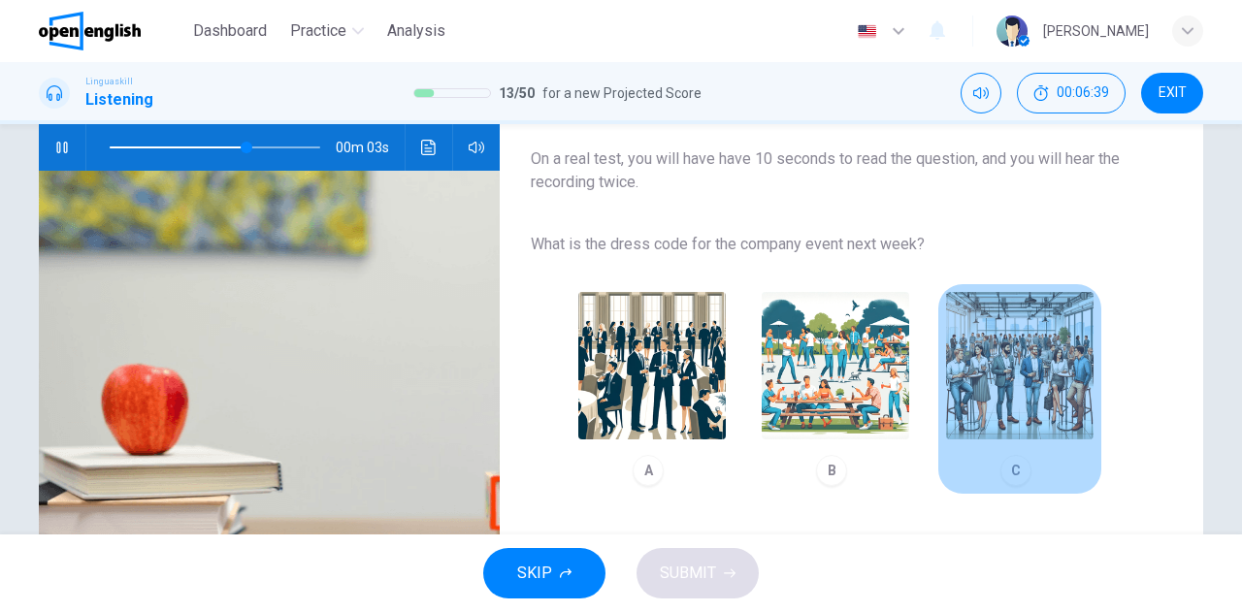
click at [1055, 383] on img "button" at bounding box center [1019, 365] width 147 height 147
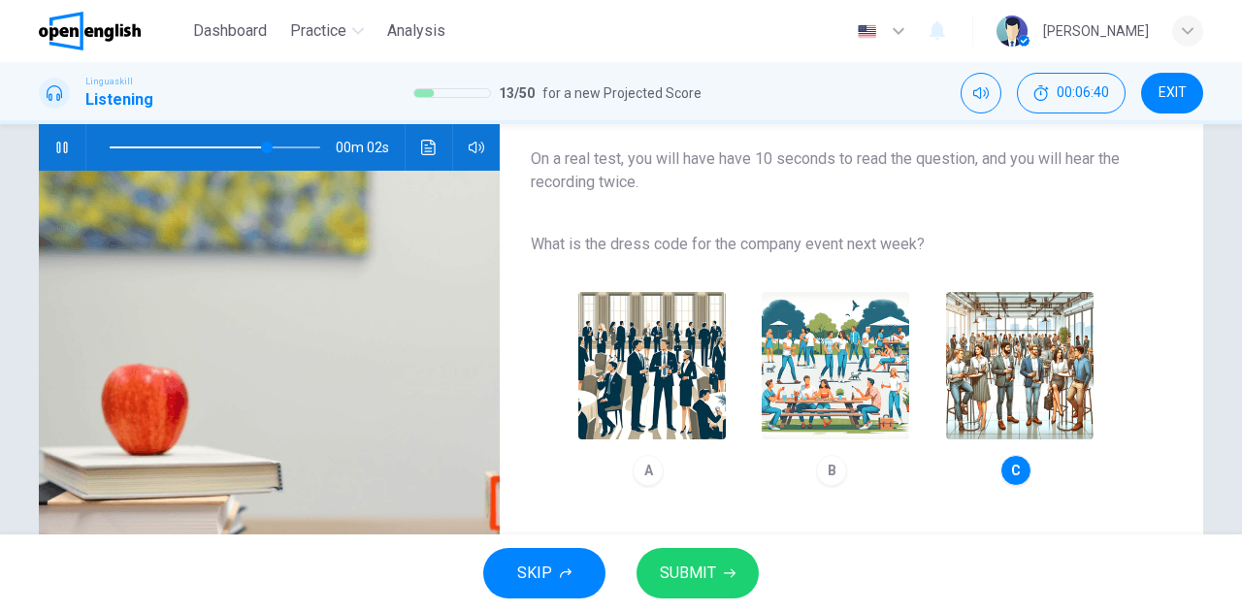
scroll to position [291, 0]
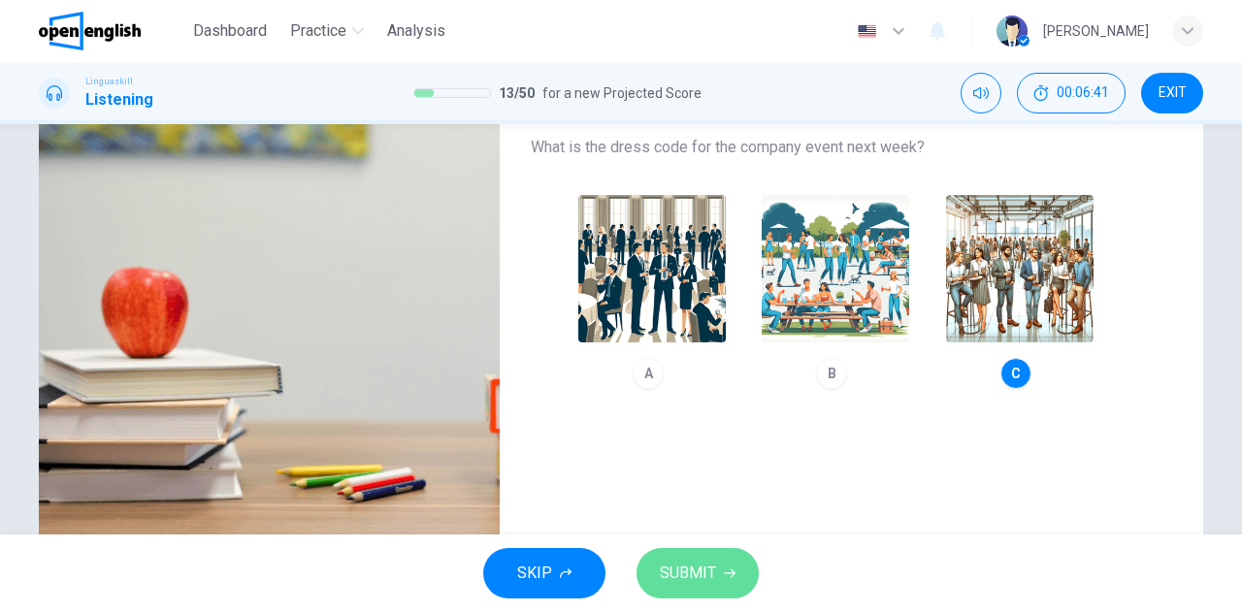
click at [694, 572] on span "SUBMIT" at bounding box center [688, 573] width 56 height 27
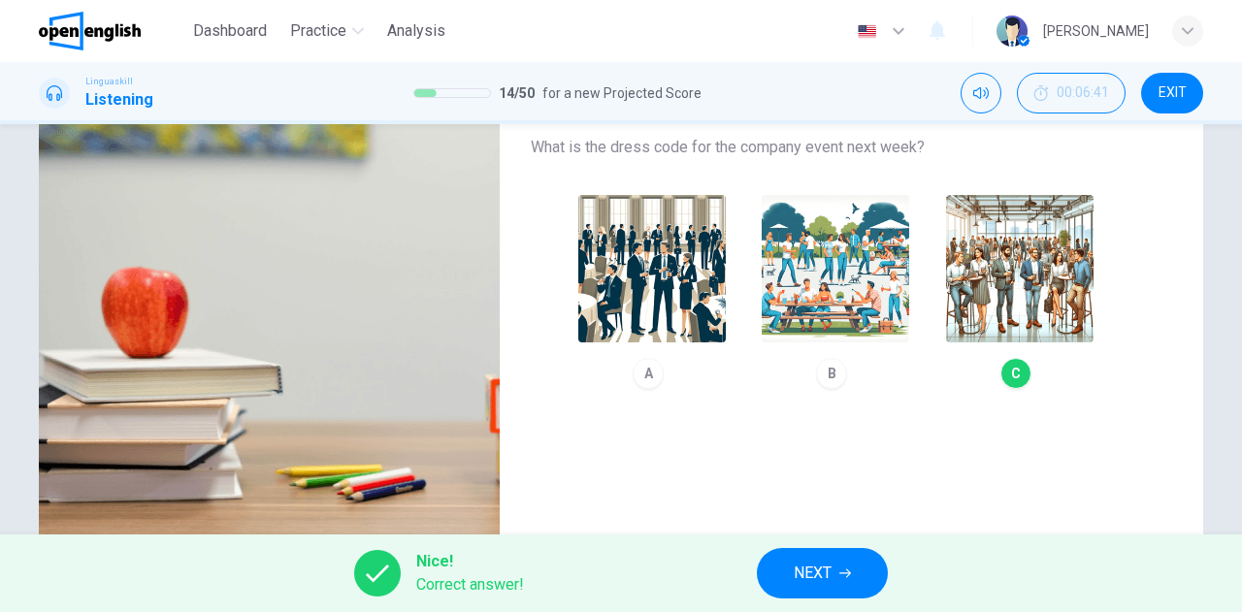
type input "*"
click at [816, 559] on button "NEXT" at bounding box center [822, 573] width 131 height 50
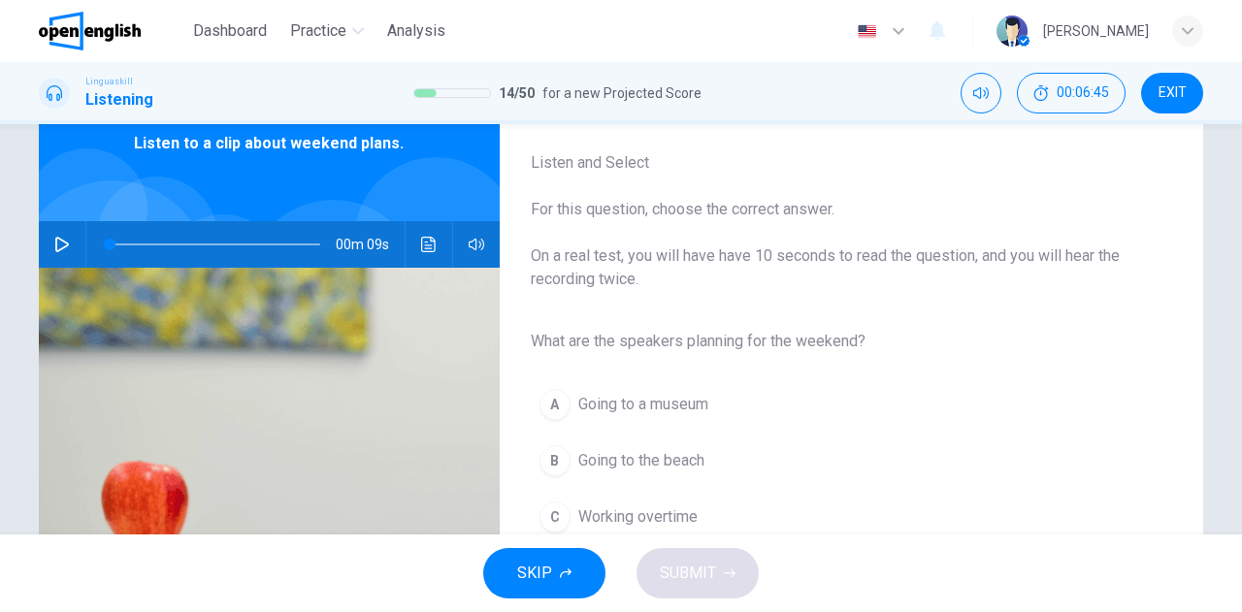
scroll to position [194, 0]
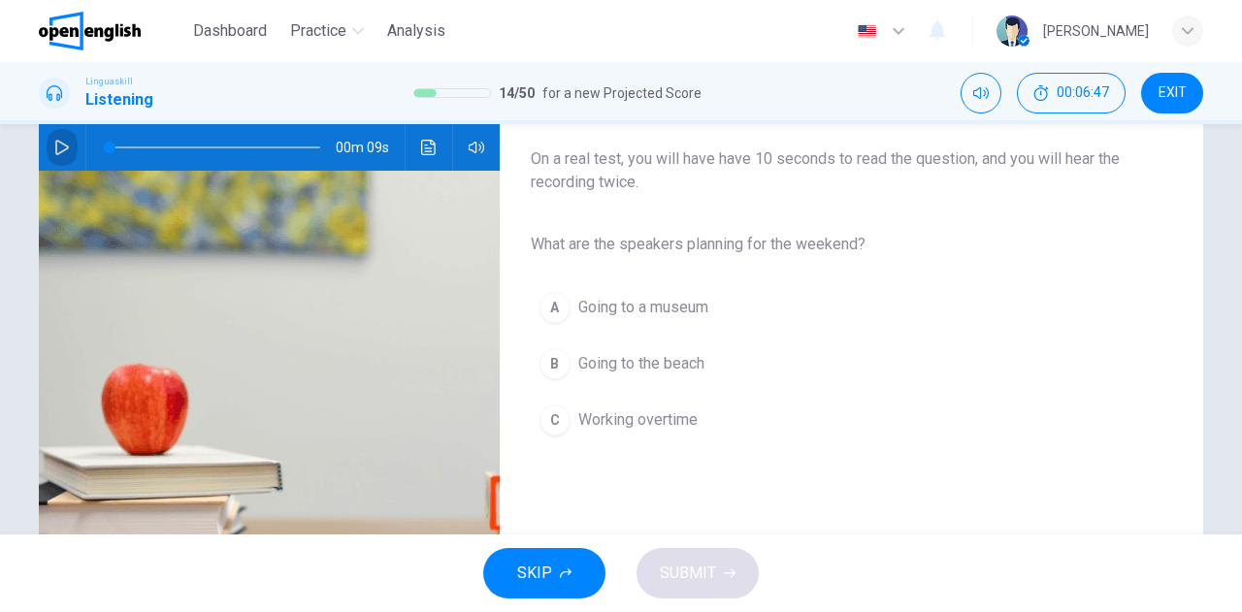
click at [54, 152] on icon "button" at bounding box center [62, 148] width 16 height 16
type input "*"
click at [637, 365] on span "Going to the beach" at bounding box center [641, 363] width 126 height 23
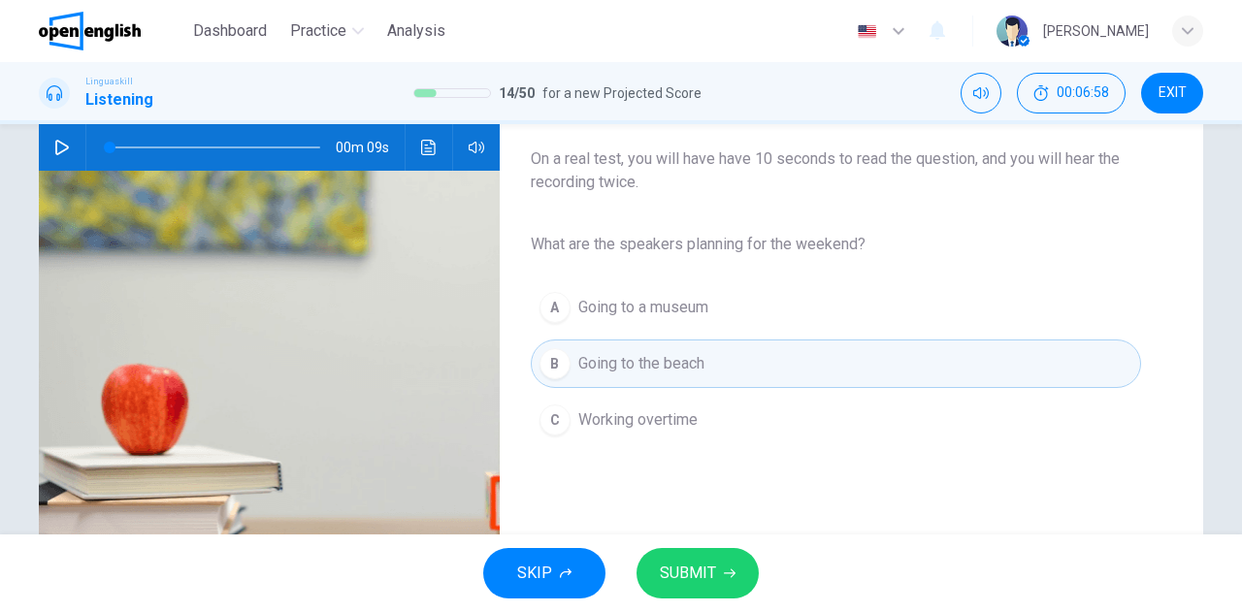
click at [710, 560] on span "SUBMIT" at bounding box center [688, 573] width 56 height 27
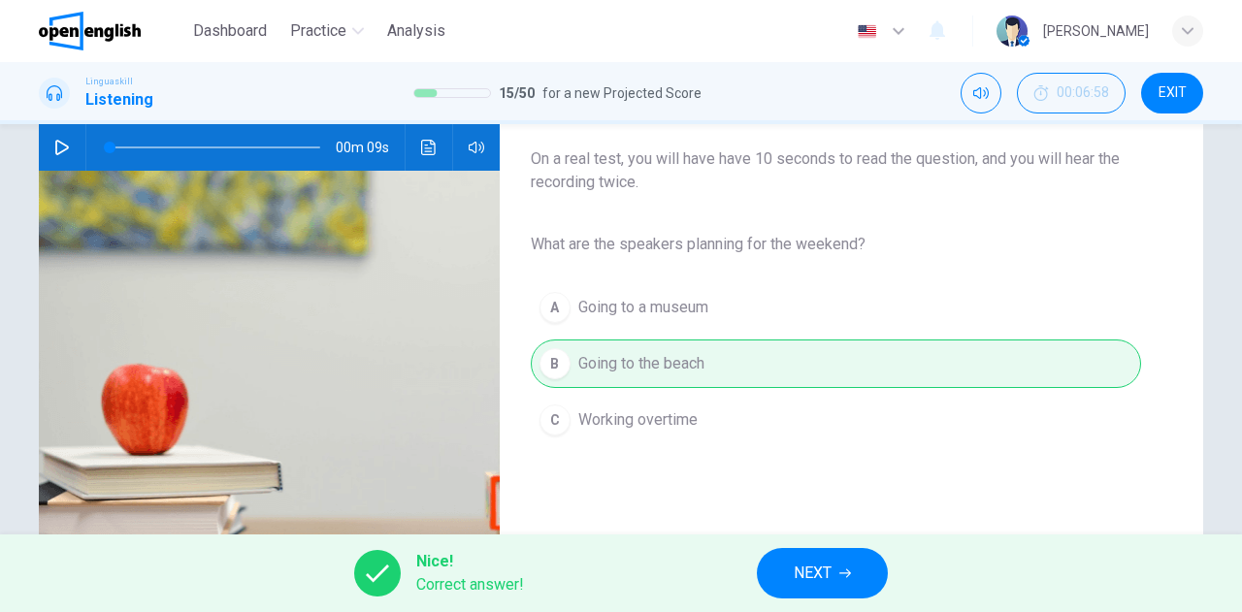
click at [825, 583] on span "NEXT" at bounding box center [813, 573] width 38 height 27
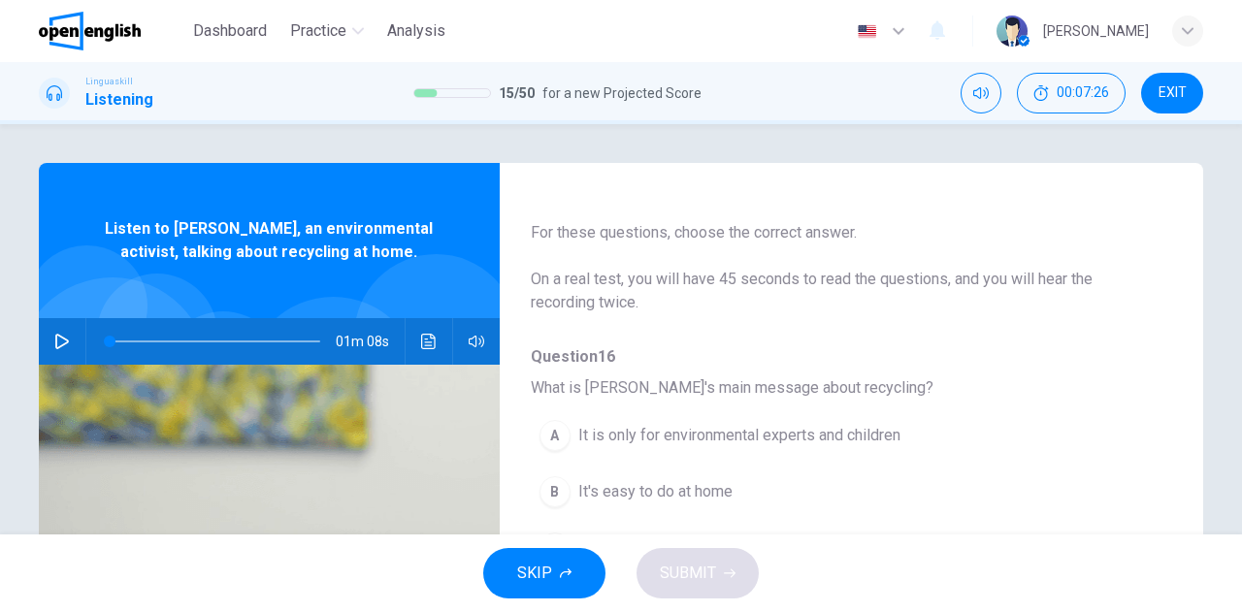
scroll to position [147, 0]
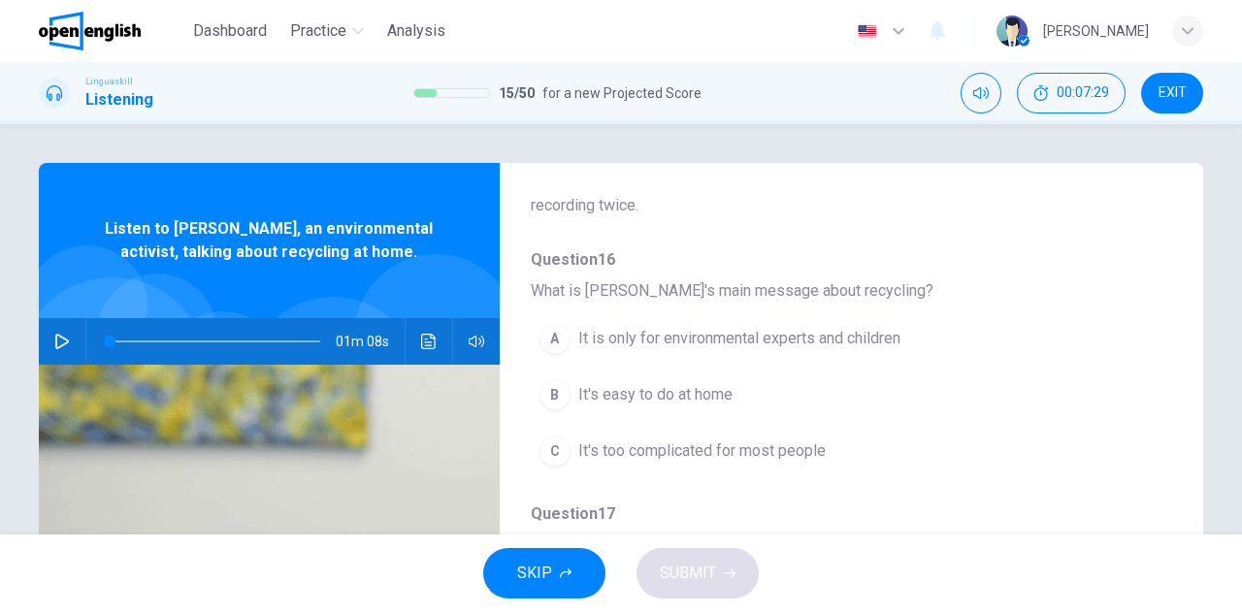
click at [56, 340] on icon "button" at bounding box center [62, 342] width 16 height 16
click at [772, 341] on span "It is only for environmental experts and children" at bounding box center [739, 338] width 322 height 23
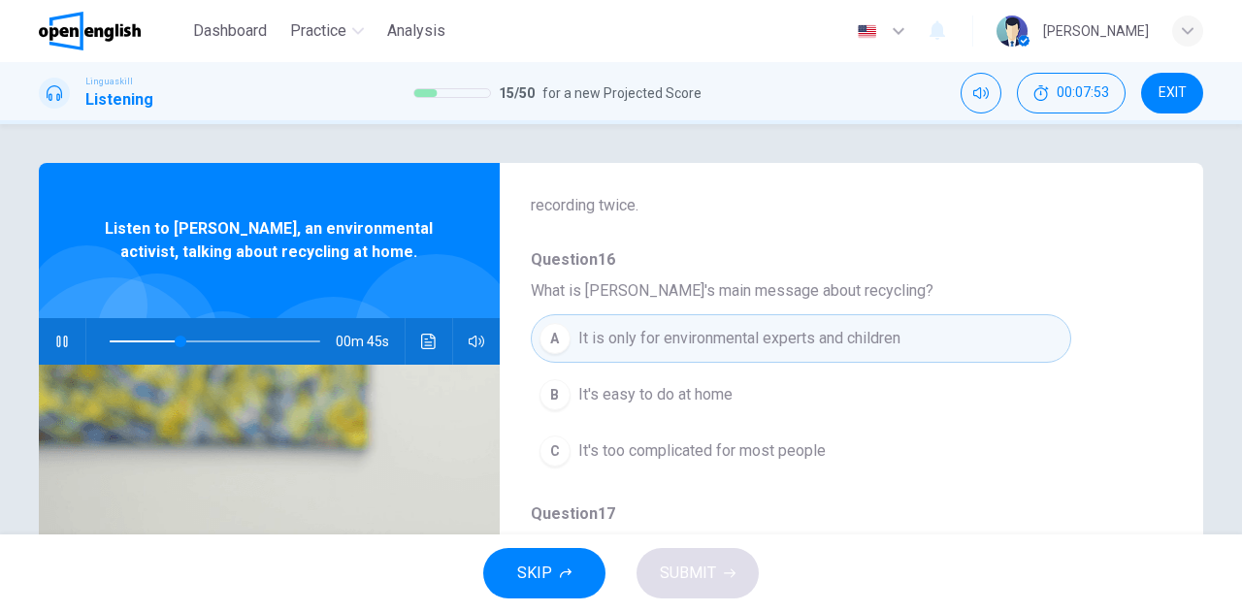
click at [627, 385] on span "It's easy to do at home" at bounding box center [655, 394] width 154 height 23
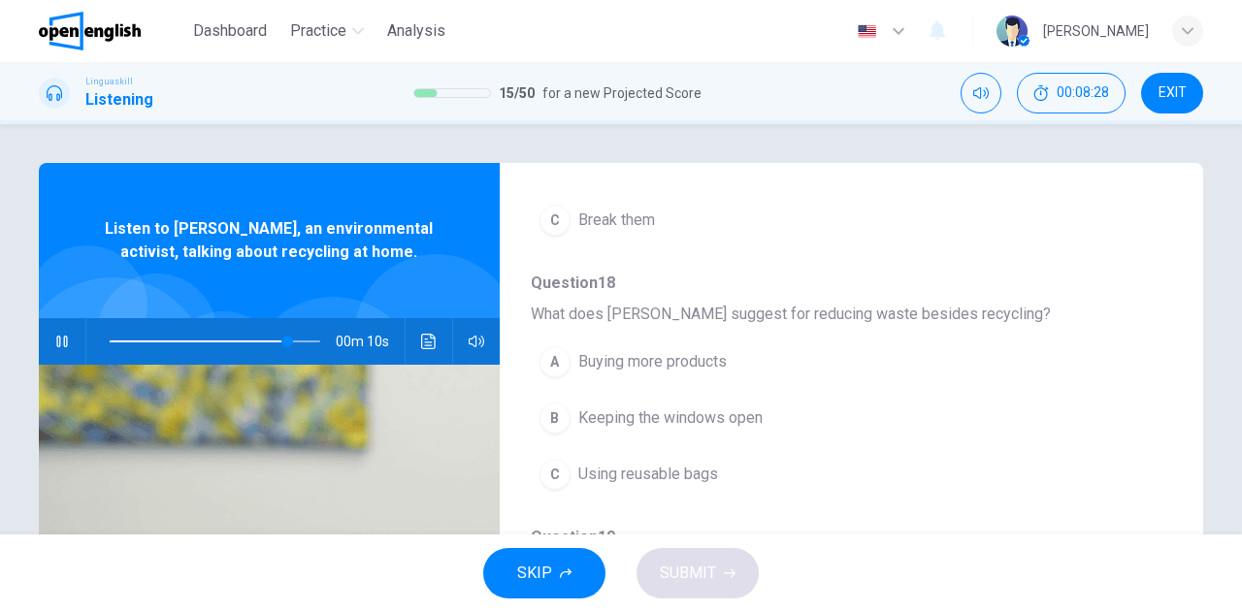
scroll to position [730, 0]
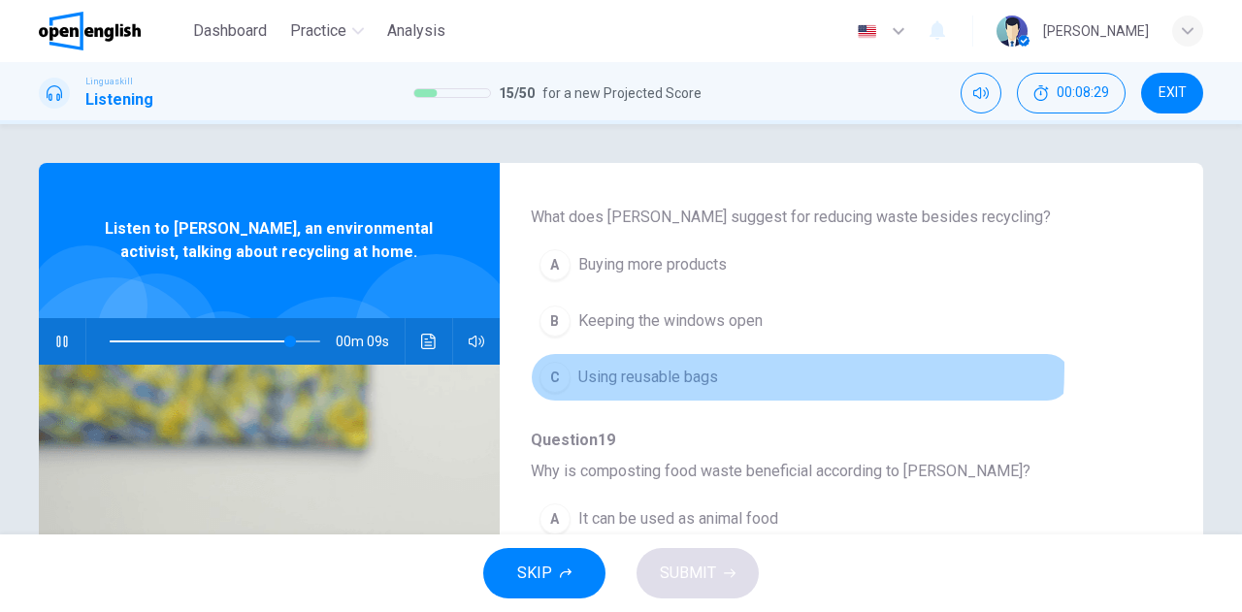
click at [677, 366] on span "Using reusable bags" at bounding box center [648, 377] width 140 height 23
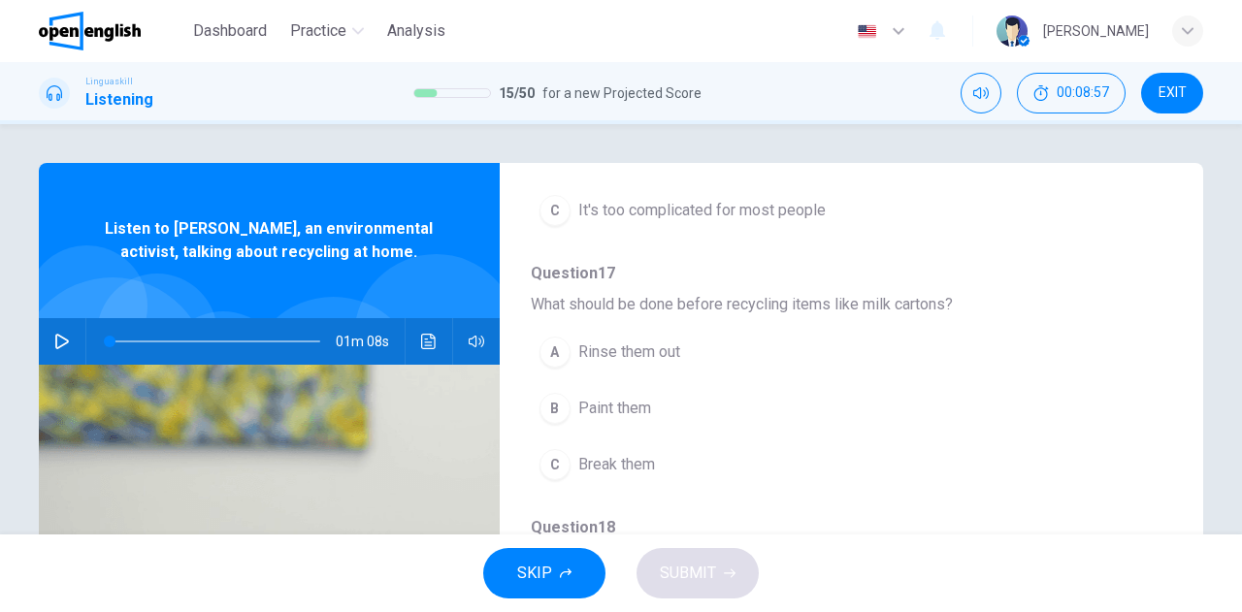
scroll to position [485, 0]
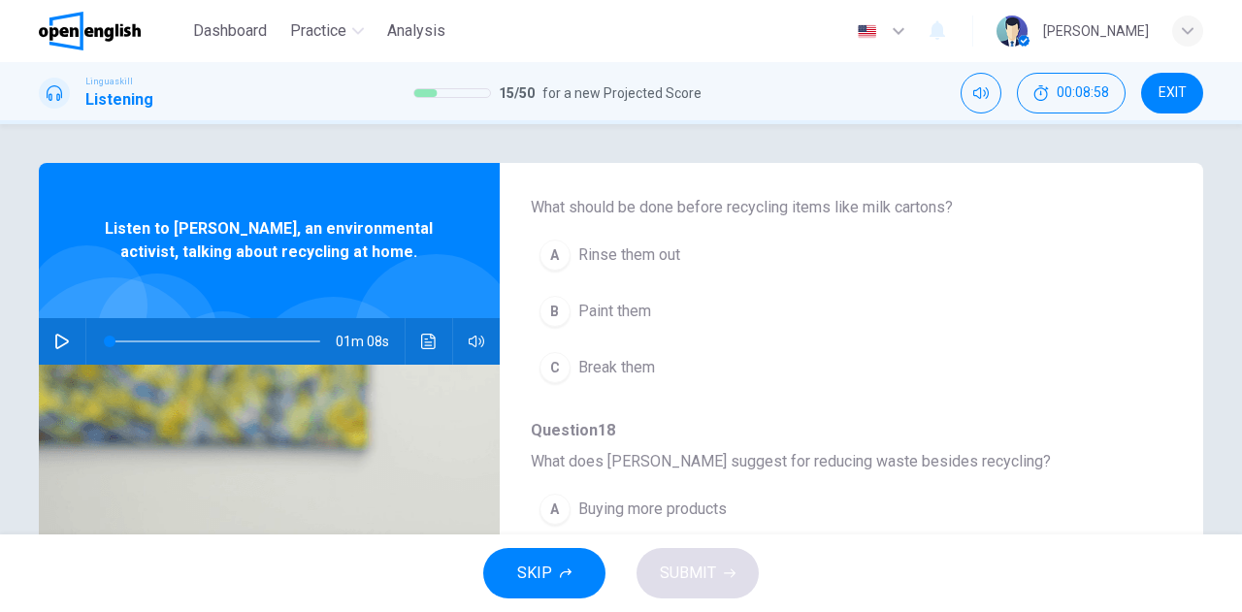
click at [54, 335] on icon "button" at bounding box center [62, 342] width 16 height 16
click at [613, 247] on span "Rinse them out" at bounding box center [629, 255] width 102 height 23
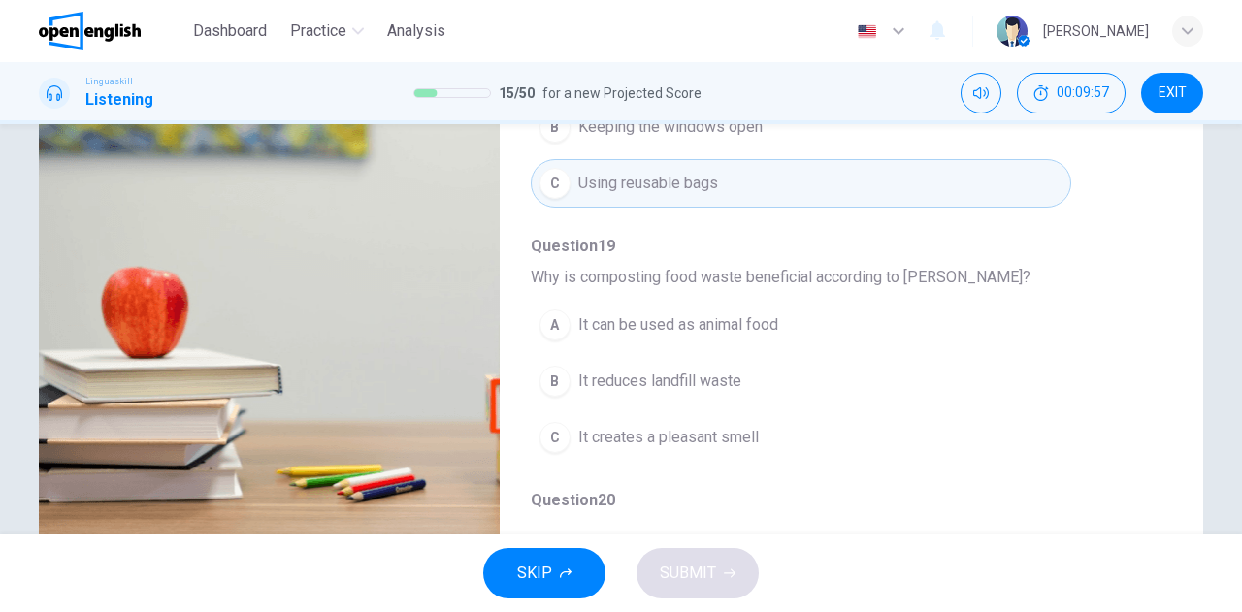
scroll to position [730, 0]
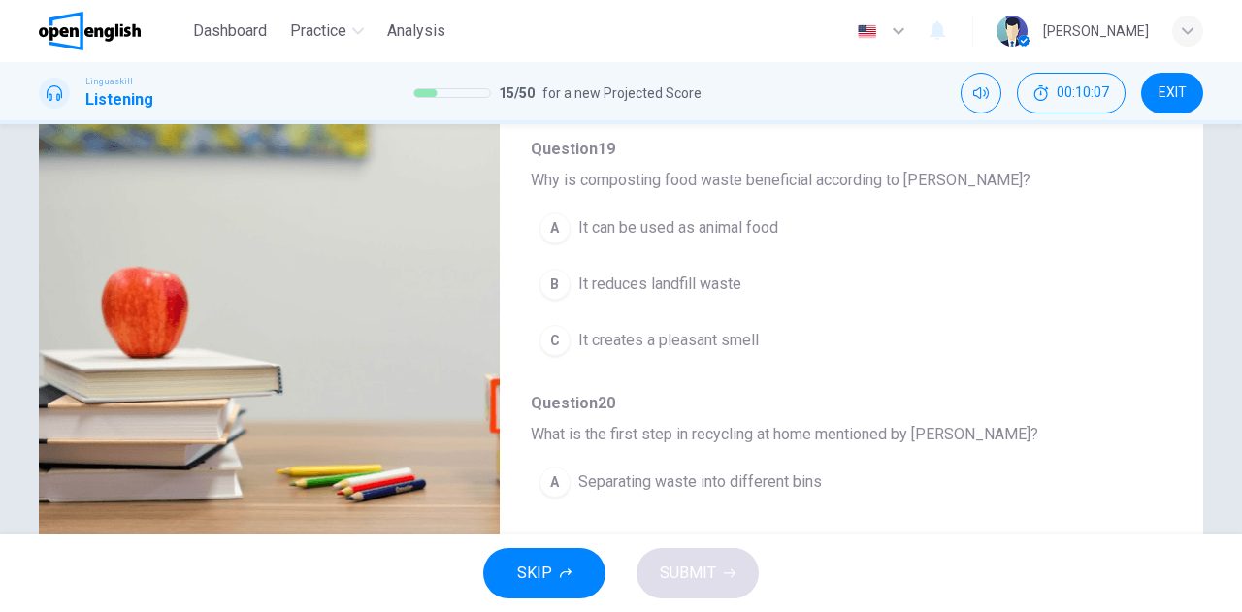
type input "*"
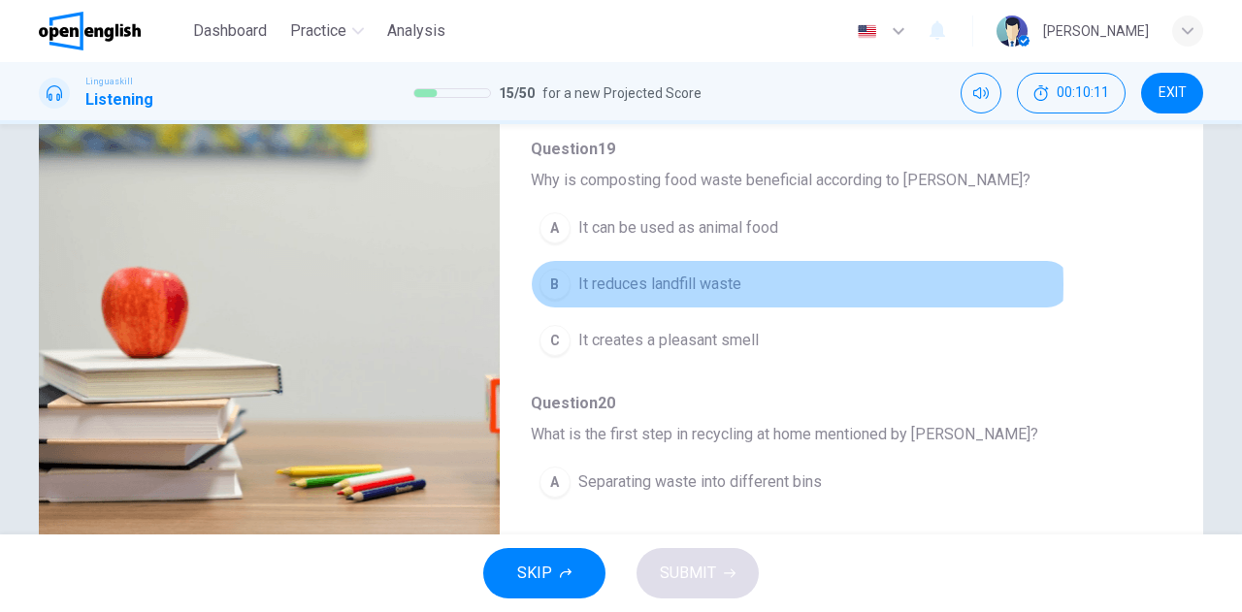
click at [686, 277] on span "It reduces landfill waste" at bounding box center [659, 284] width 163 height 23
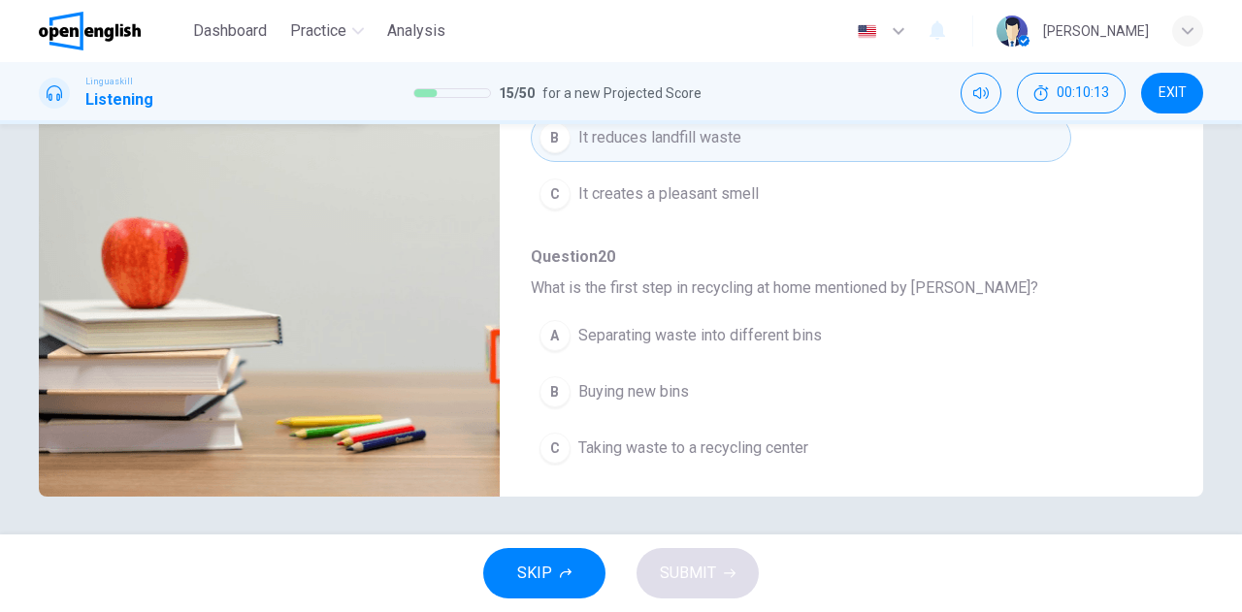
scroll to position [342, 0]
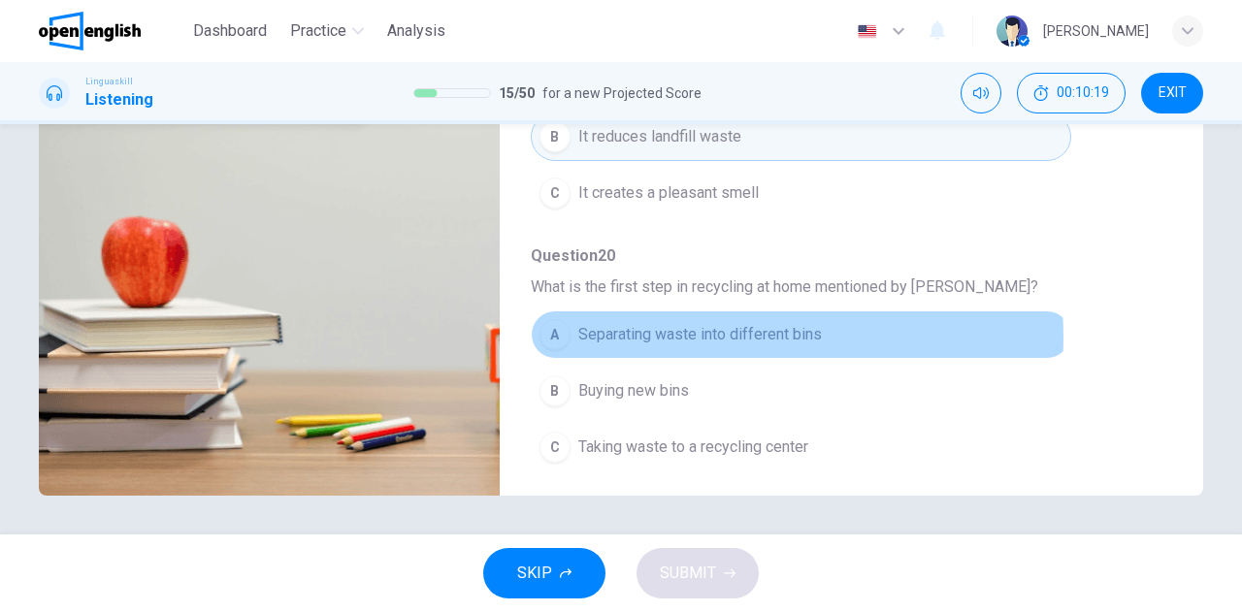
click at [664, 329] on span "Separating waste into different bins" at bounding box center [700, 334] width 244 height 23
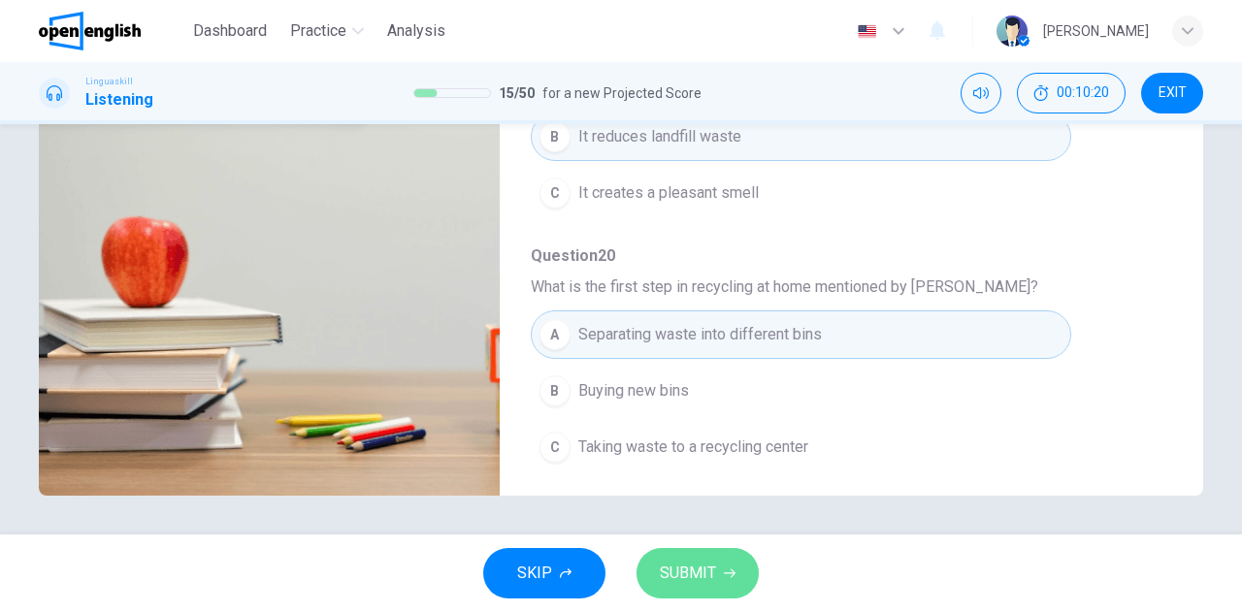
click at [667, 575] on span "SUBMIT" at bounding box center [688, 573] width 56 height 27
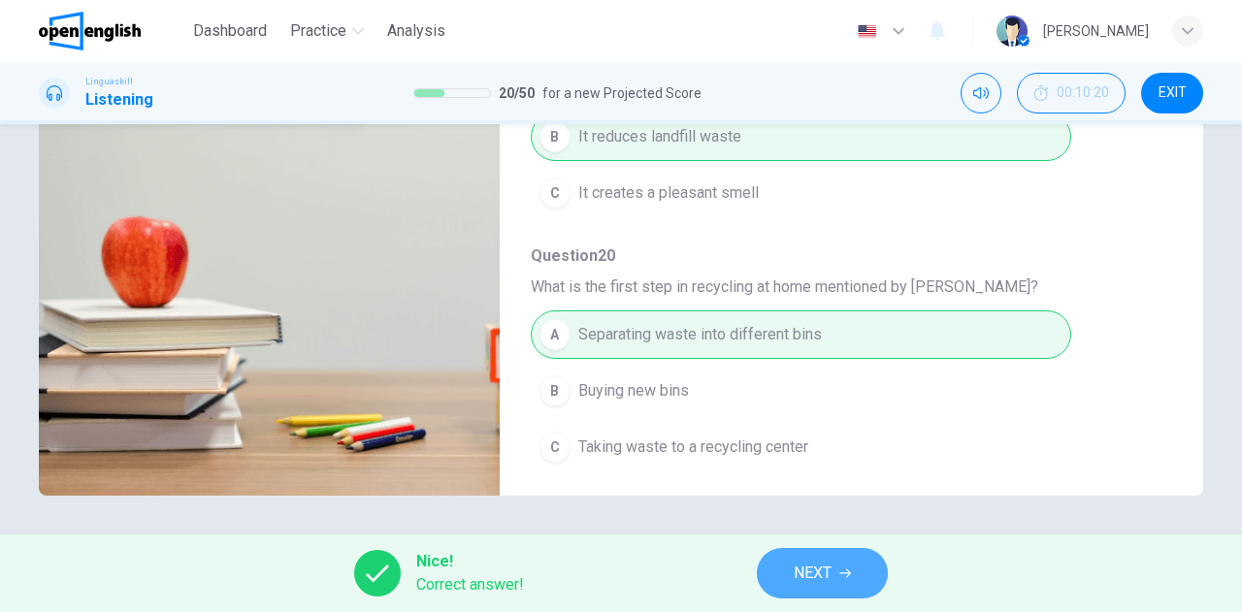
click at [814, 575] on span "NEXT" at bounding box center [813, 573] width 38 height 27
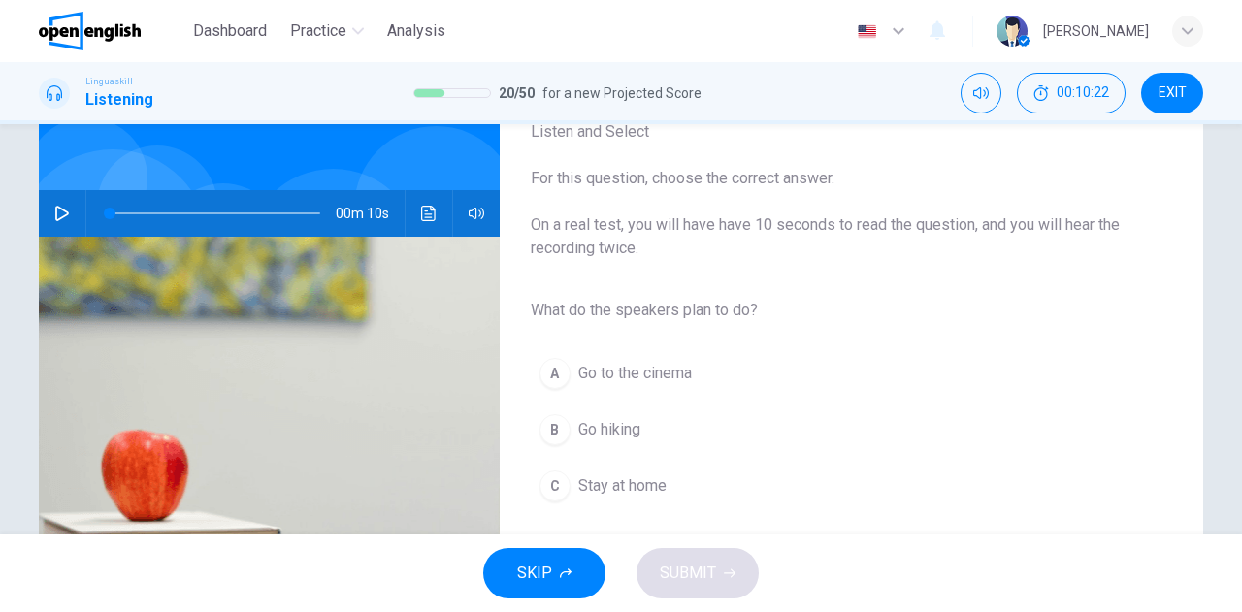
scroll to position [97, 0]
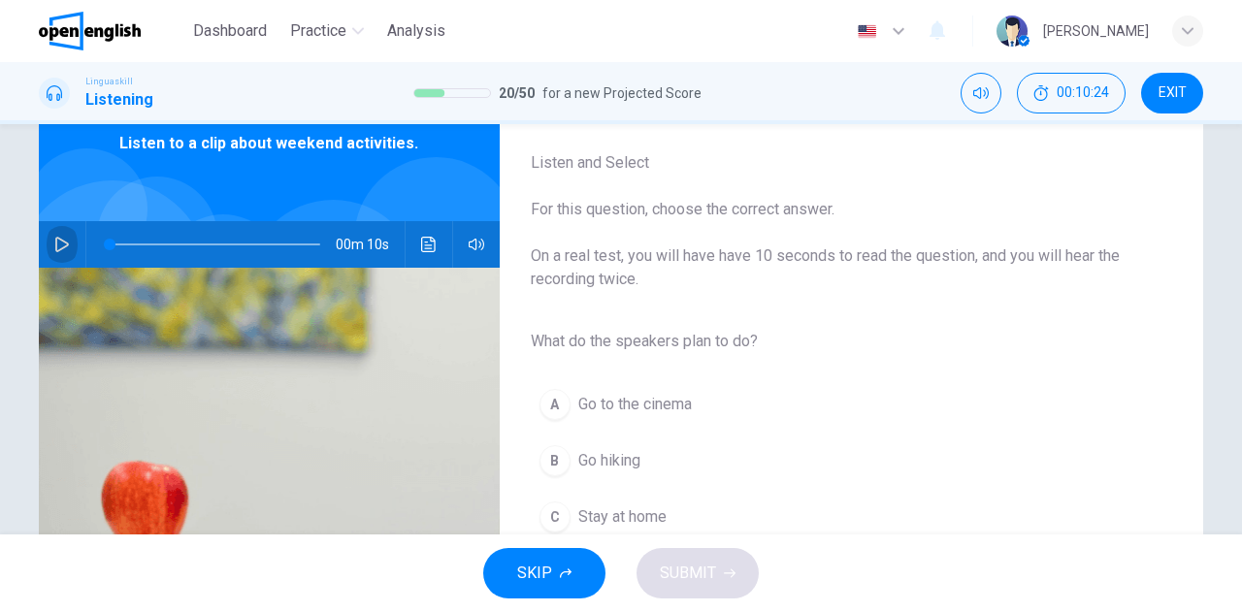
click at [64, 242] on icon "button" at bounding box center [62, 245] width 16 height 16
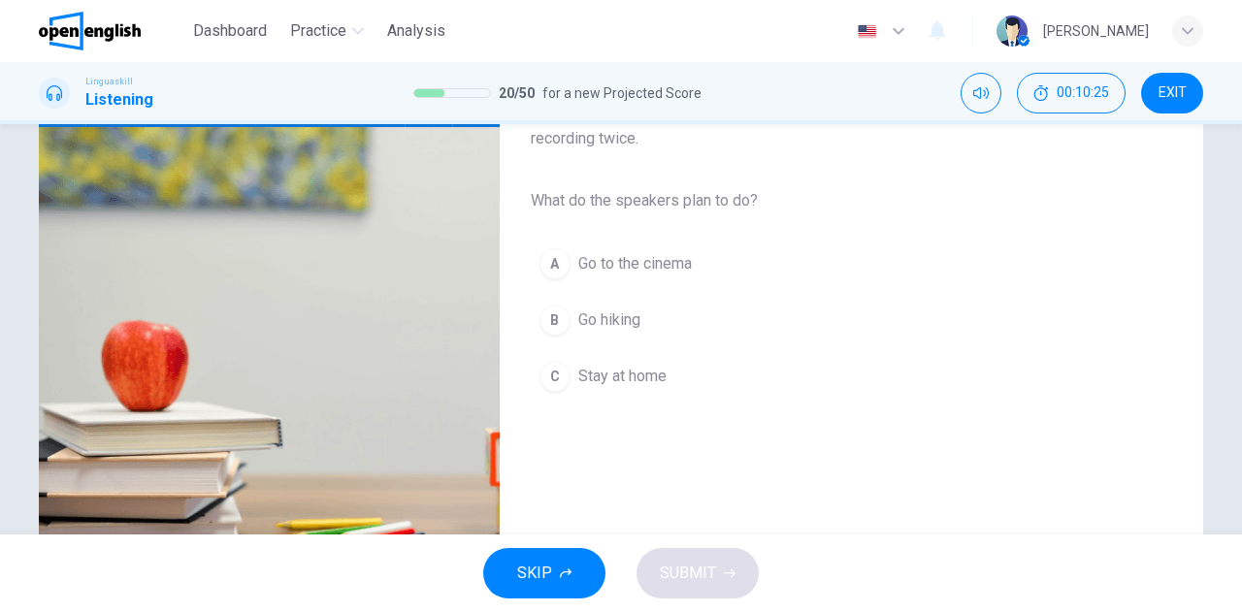
scroll to position [194, 0]
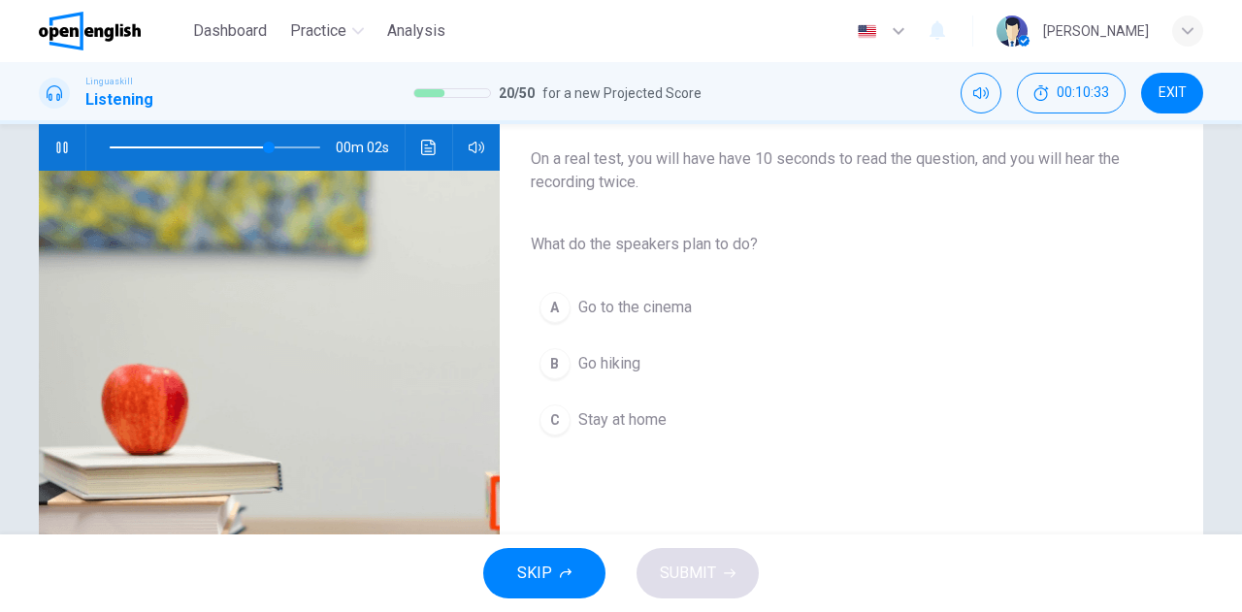
click at [624, 352] on span "Go hiking" at bounding box center [609, 363] width 62 height 23
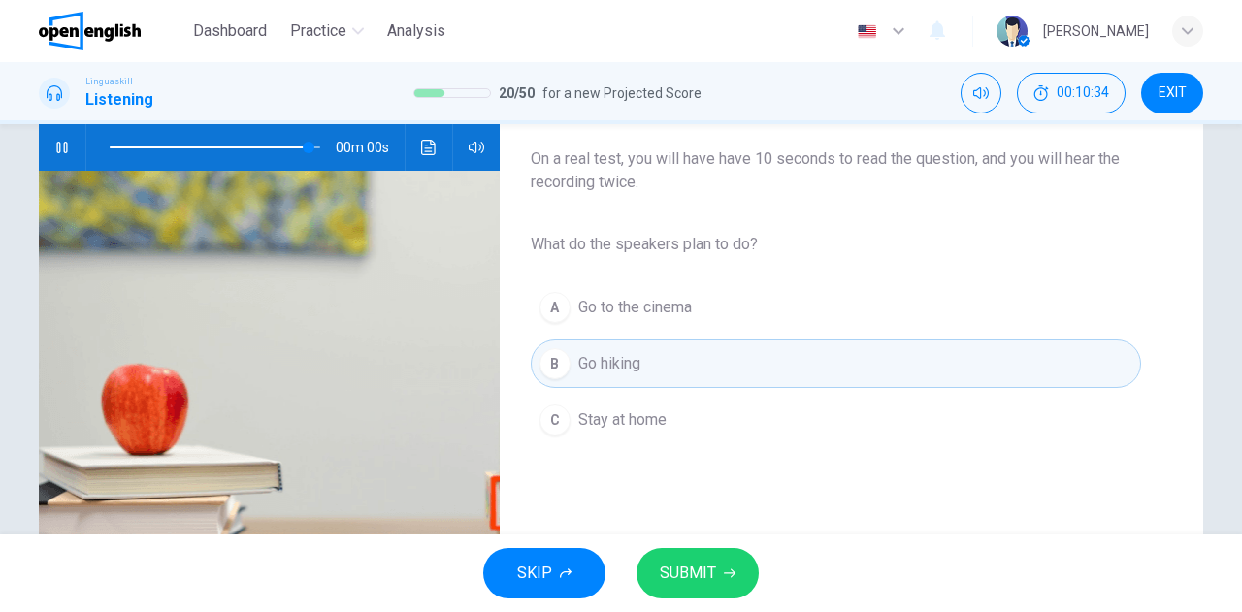
type input "*"
click at [683, 572] on span "SUBMIT" at bounding box center [688, 573] width 56 height 27
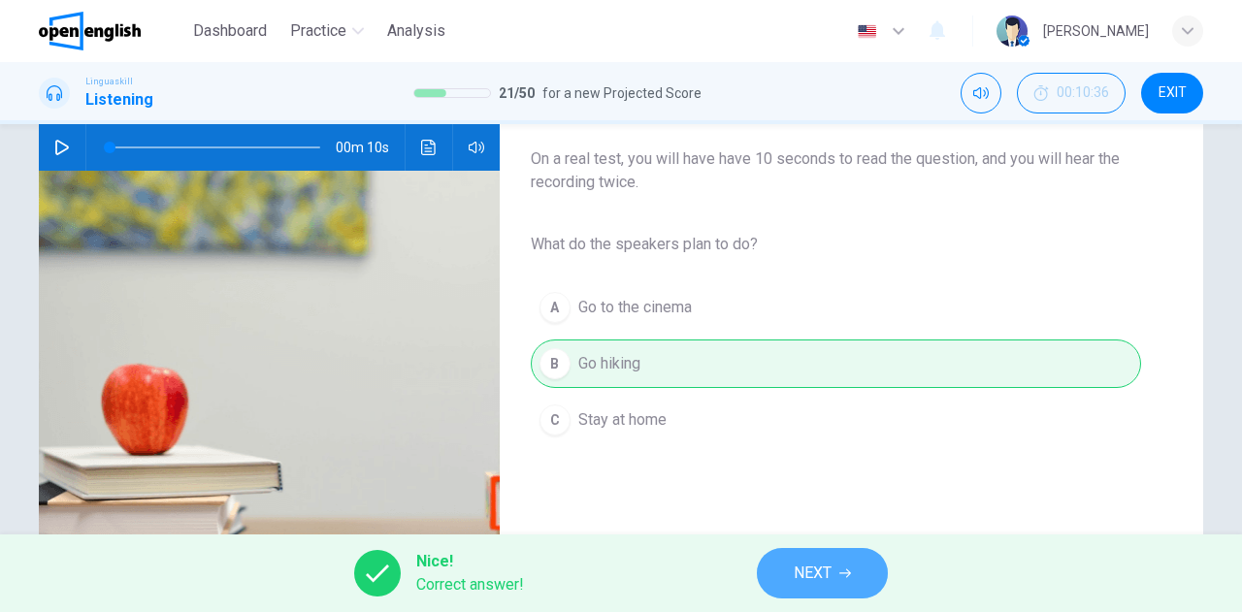
click at [808, 568] on span "NEXT" at bounding box center [813, 573] width 38 height 27
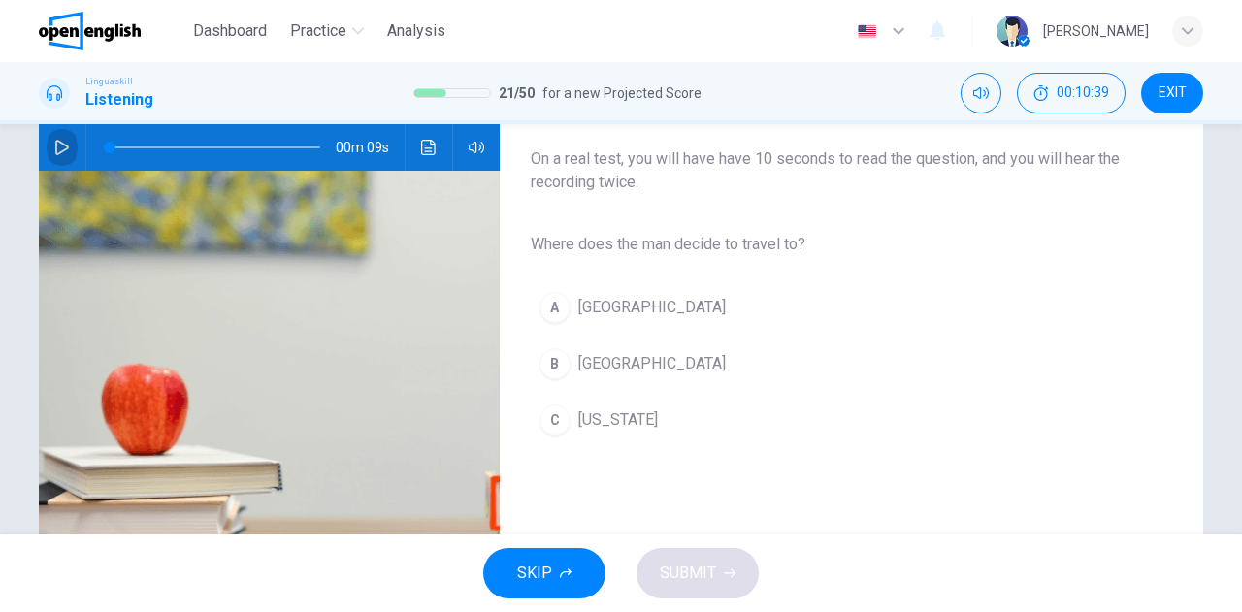
click at [64, 149] on icon "button" at bounding box center [62, 148] width 16 height 16
click at [598, 365] on span "[GEOGRAPHIC_DATA]" at bounding box center [651, 363] width 147 height 23
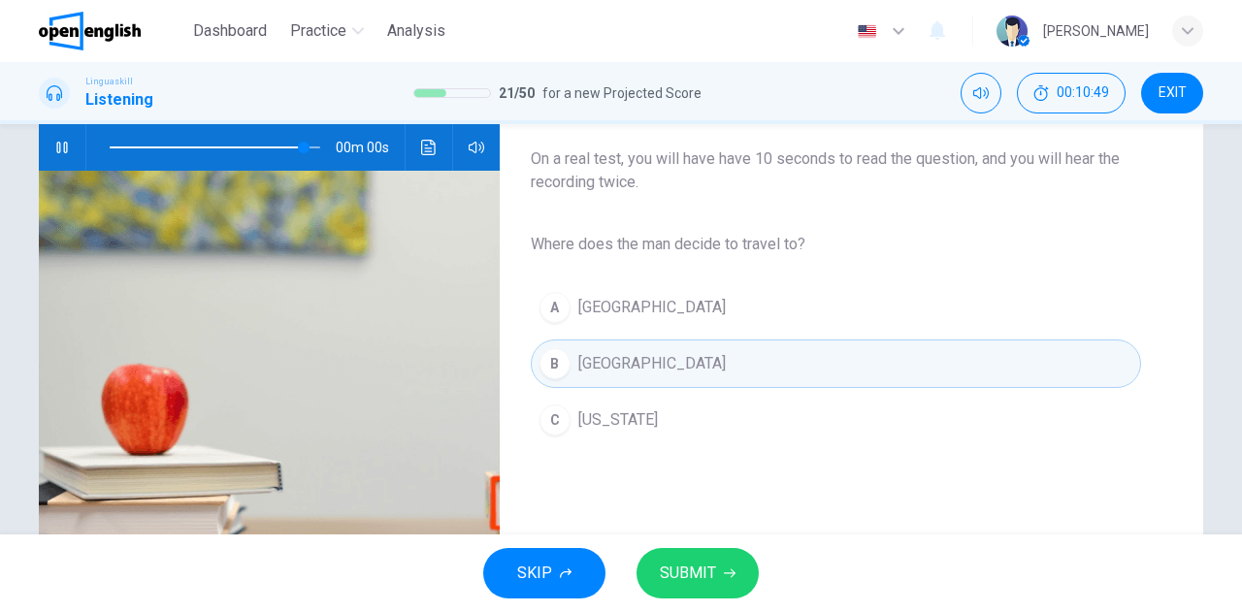
type input "*"
click at [704, 574] on span "SUBMIT" at bounding box center [688, 573] width 56 height 27
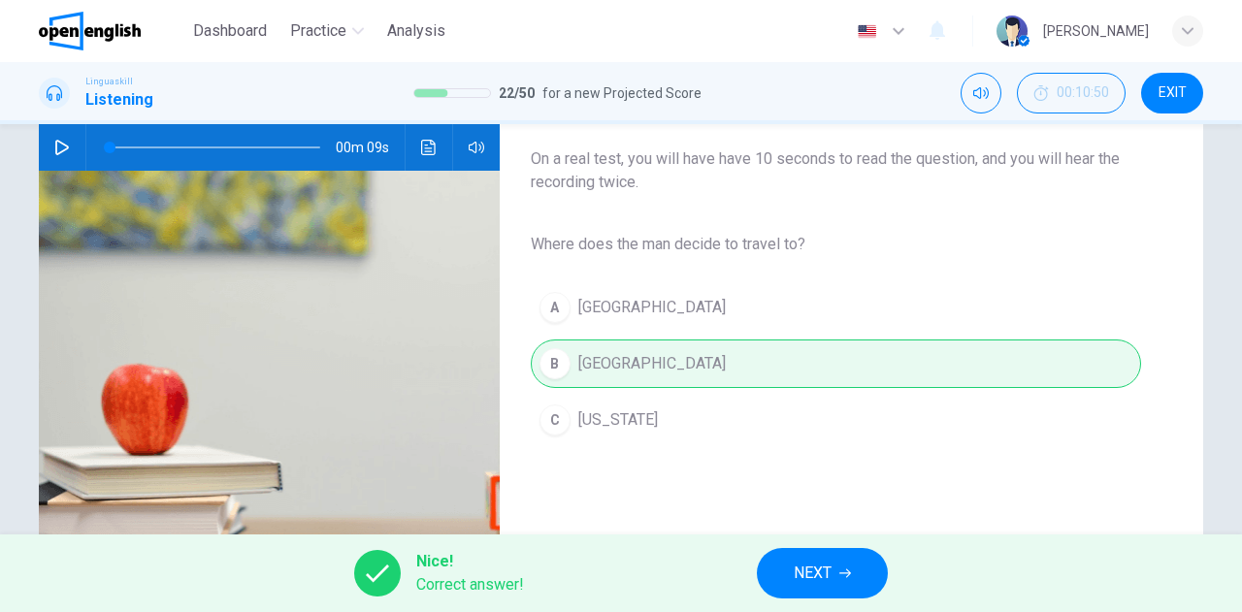
click at [801, 575] on span "NEXT" at bounding box center [813, 573] width 38 height 27
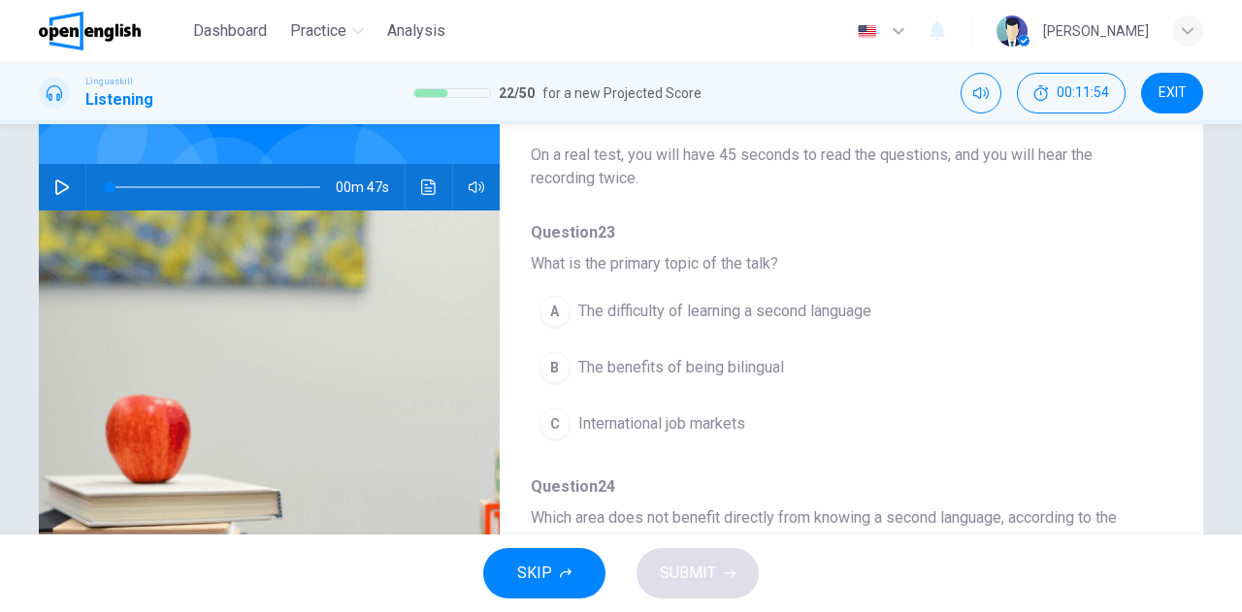
scroll to position [50, 0]
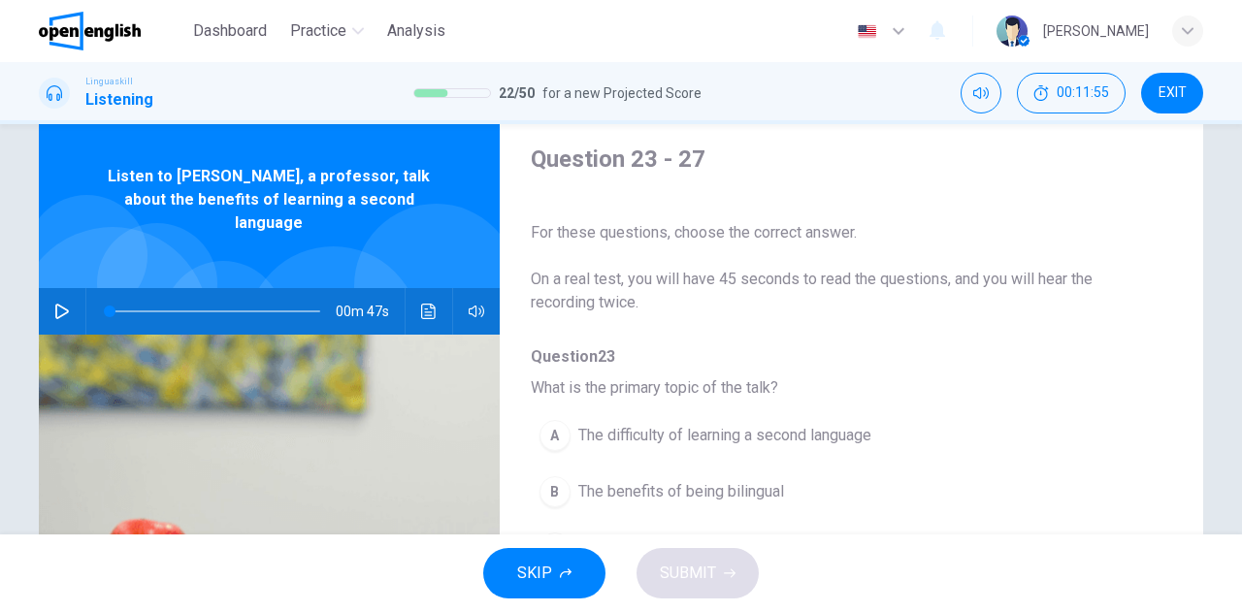
click at [58, 304] on icon "button" at bounding box center [62, 312] width 16 height 16
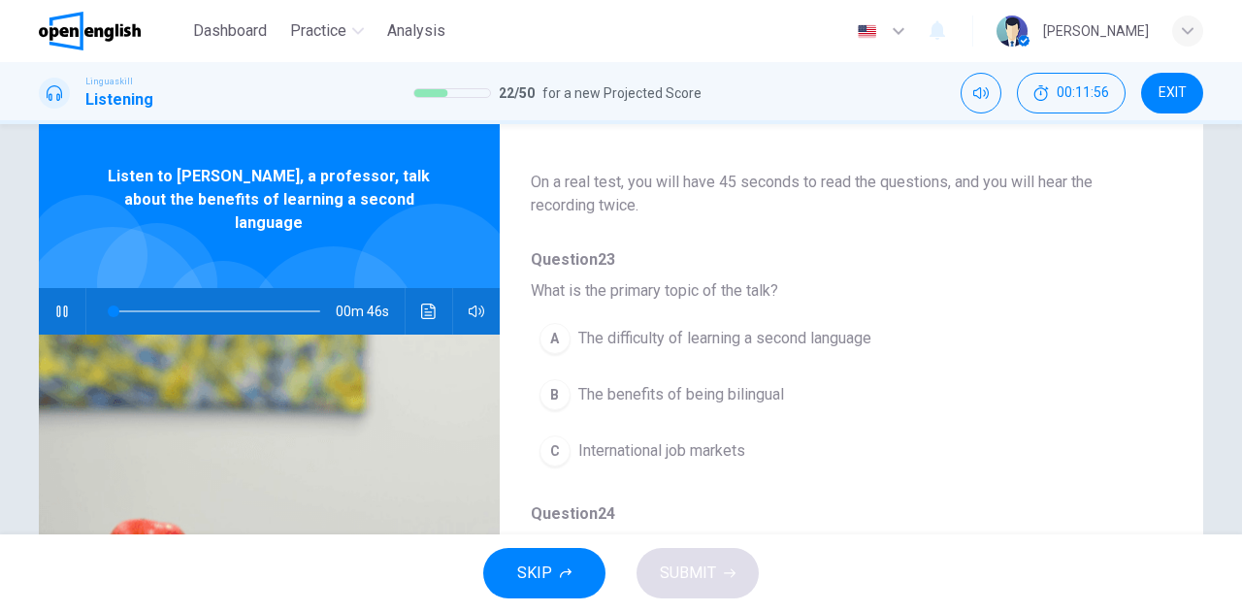
scroll to position [194, 0]
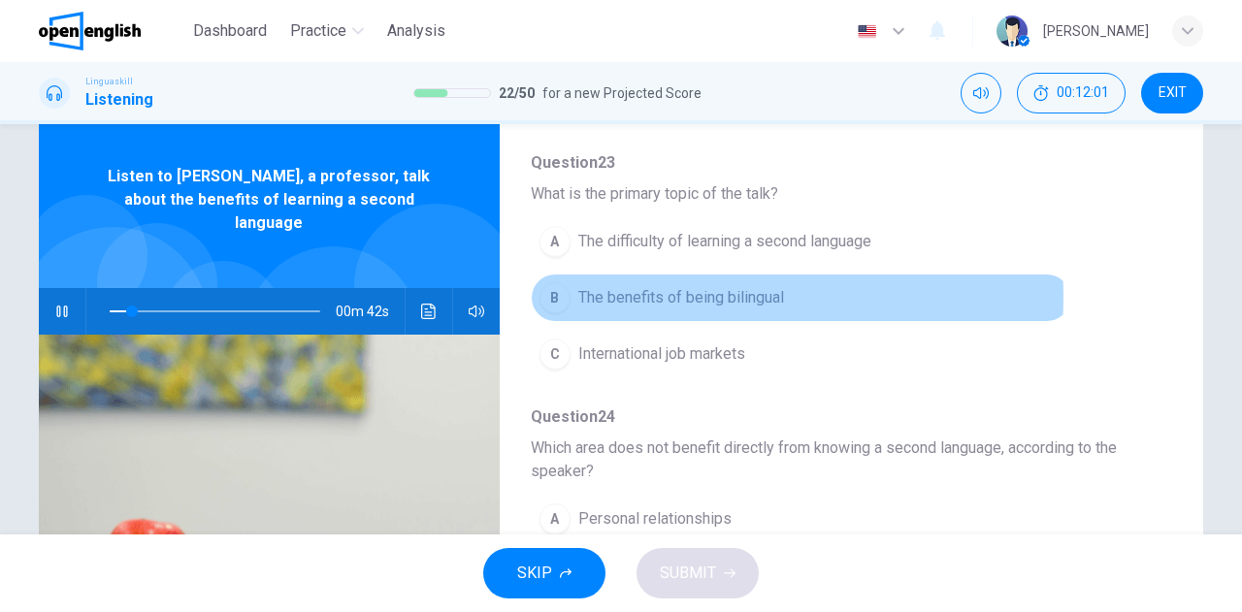
click at [672, 296] on span "The benefits of being bilingual" at bounding box center [681, 297] width 206 height 23
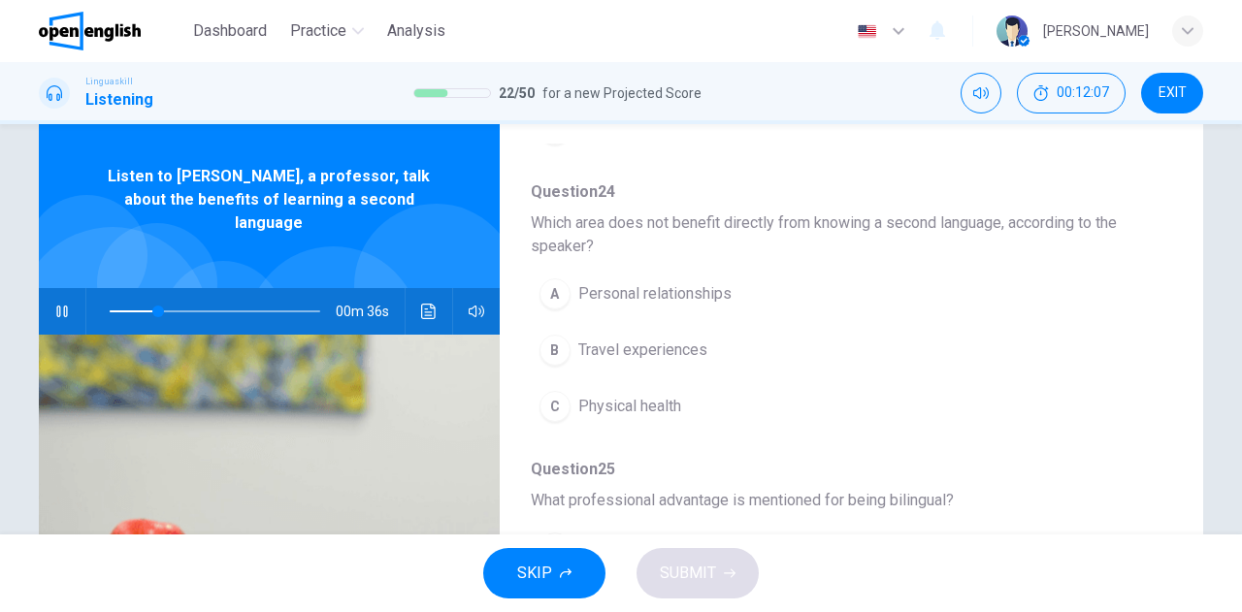
scroll to position [388, 0]
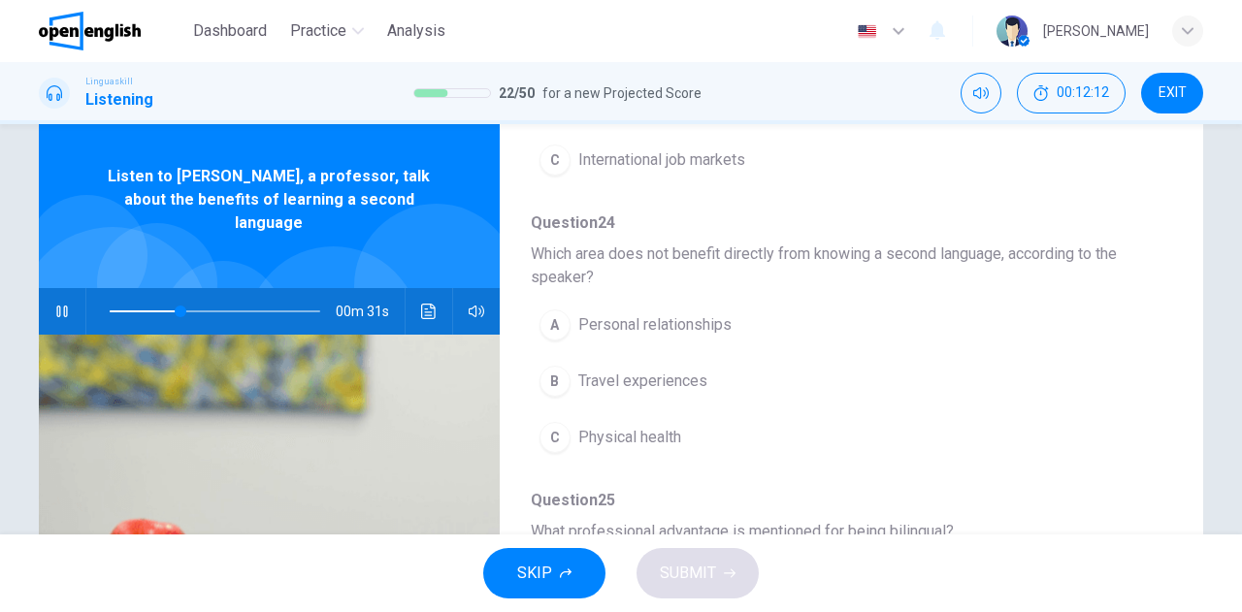
click at [650, 319] on span "Personal relationships" at bounding box center [654, 324] width 153 height 23
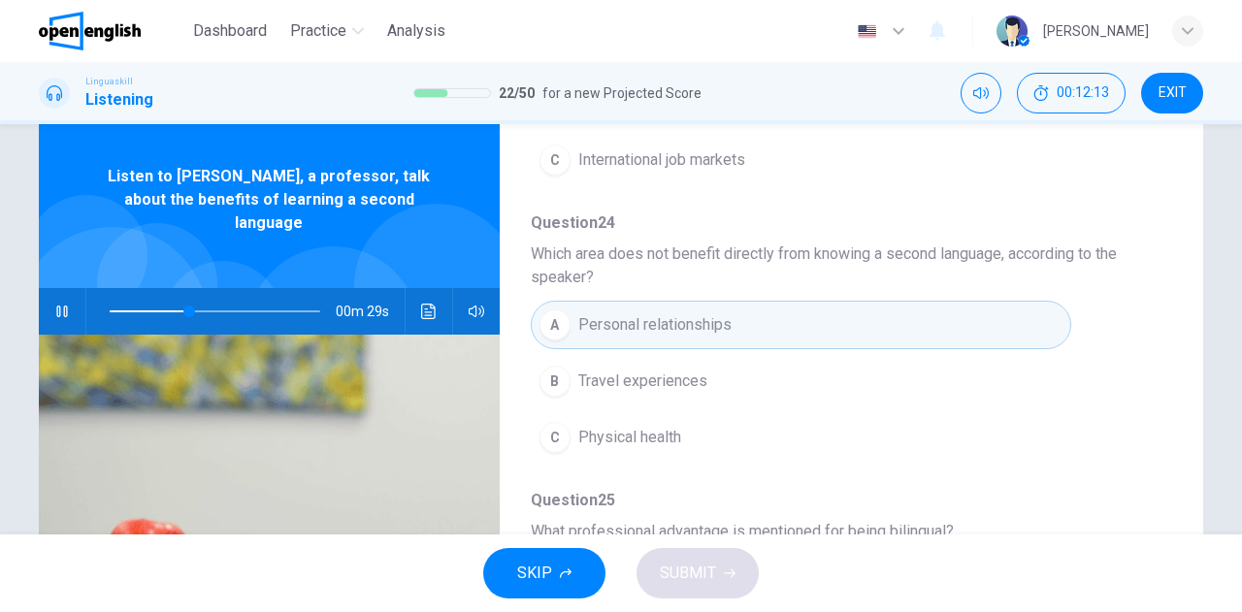
scroll to position [485, 0]
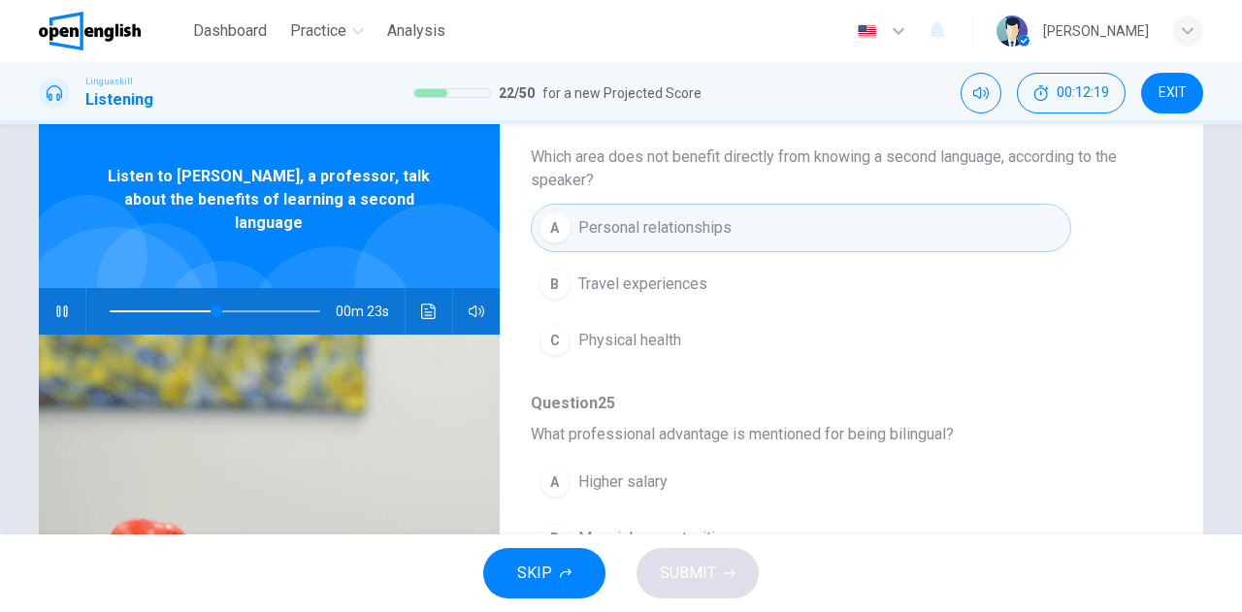
click at [62, 306] on icon "button" at bounding box center [61, 312] width 11 height 12
click at [639, 343] on span "Physical health" at bounding box center [629, 340] width 103 height 23
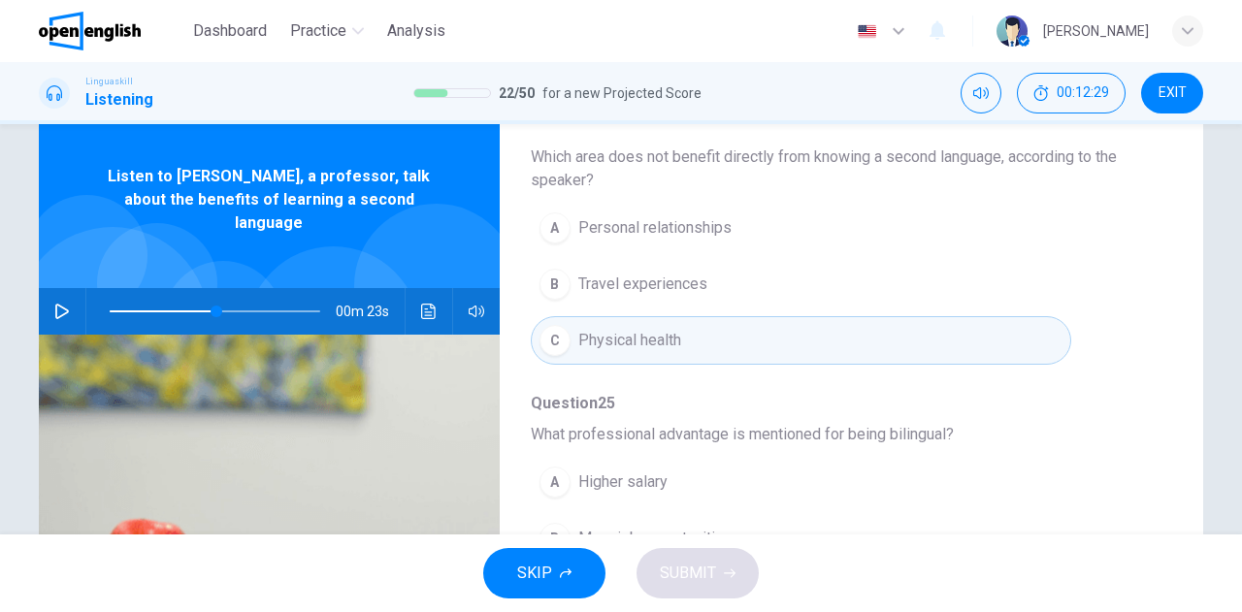
click at [56, 304] on icon "button" at bounding box center [62, 312] width 16 height 16
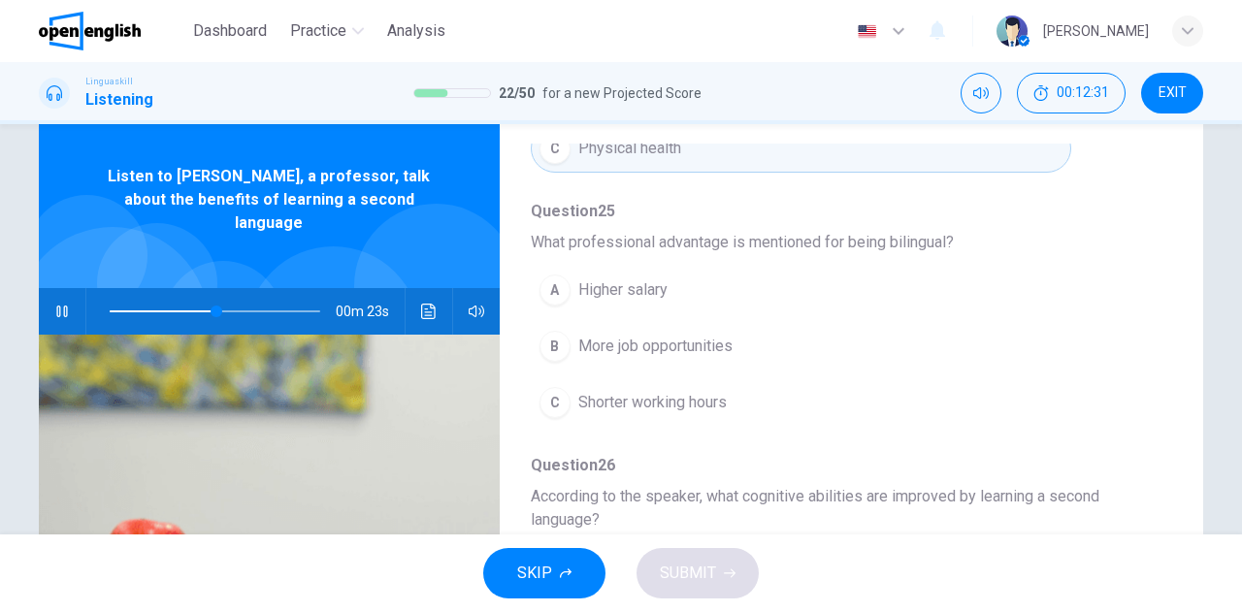
scroll to position [679, 0]
click at [659, 339] on span "More job opportunities" at bounding box center [655, 344] width 154 height 23
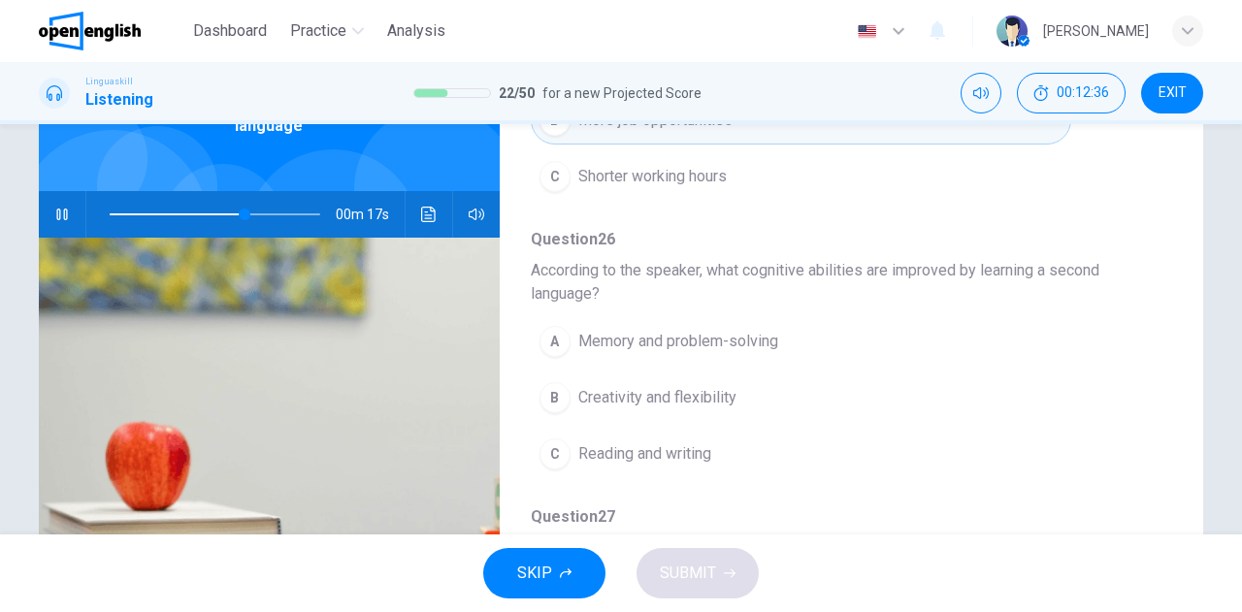
scroll to position [776, 0]
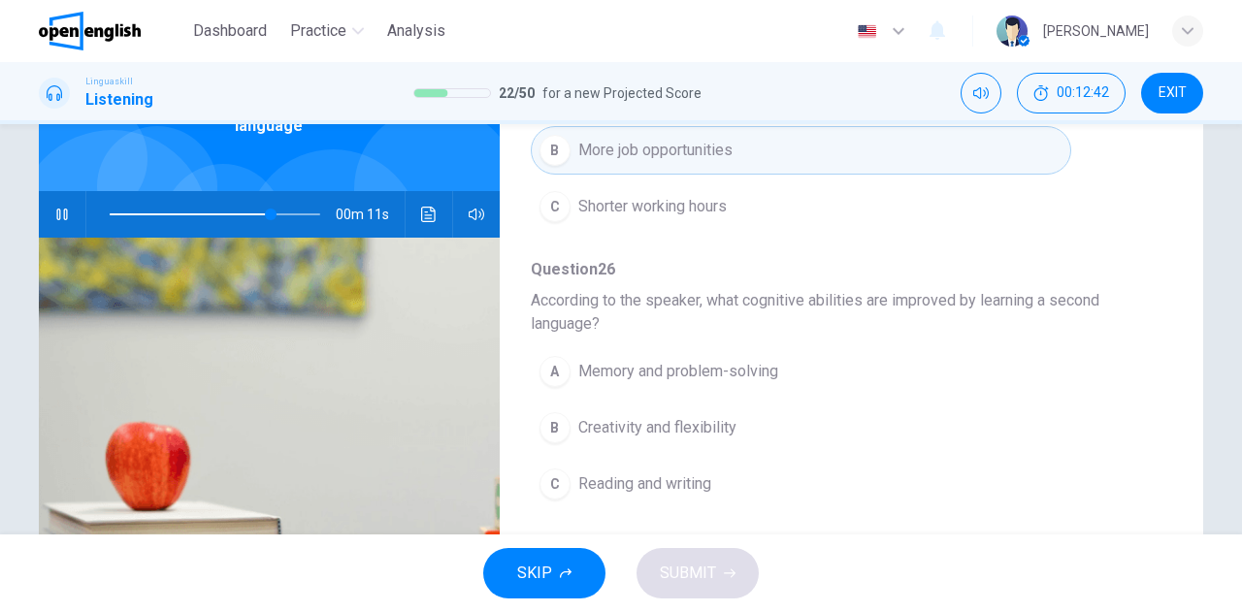
click at [662, 364] on span "Memory and problem-solving" at bounding box center [678, 371] width 200 height 23
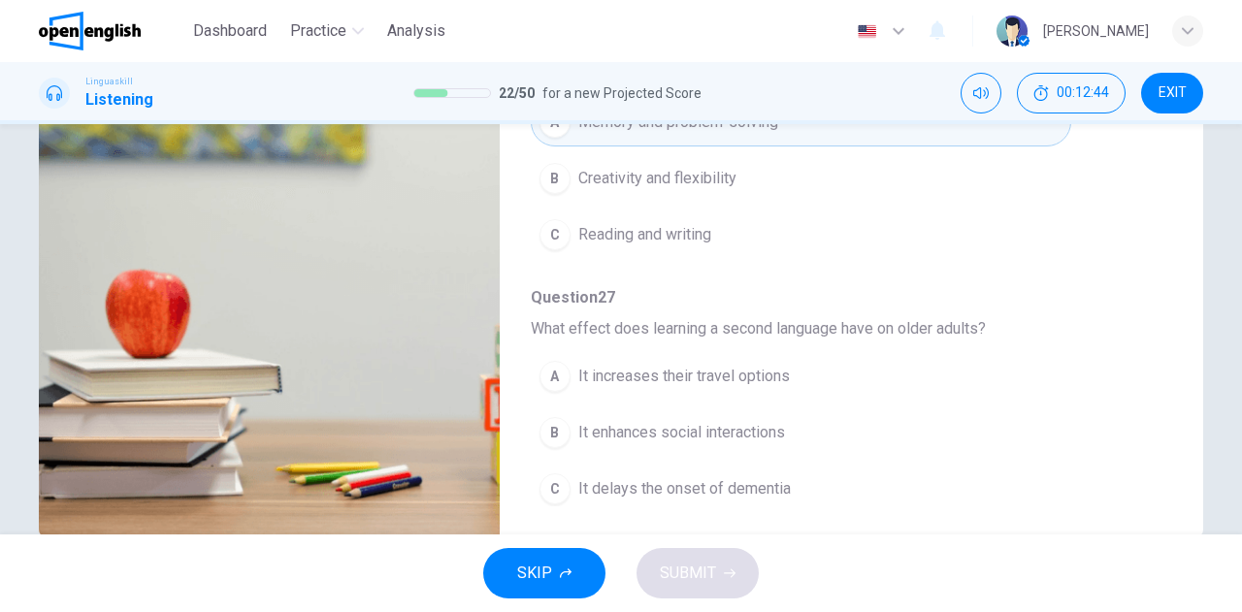
scroll to position [342, 0]
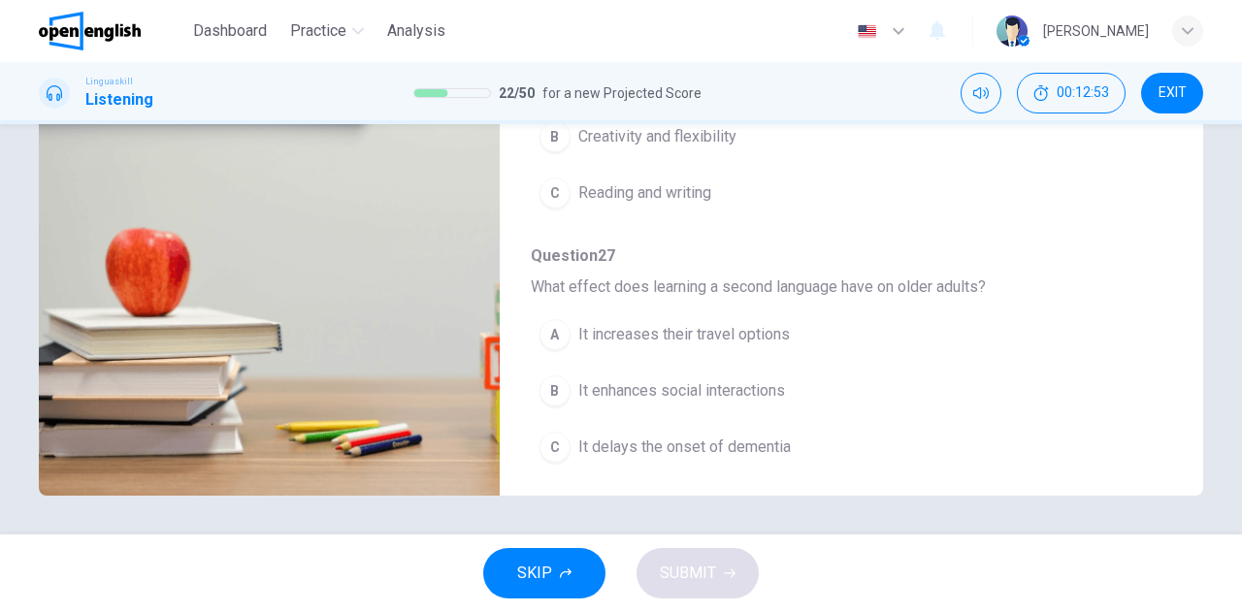
type input "*"
click at [650, 379] on span "It enhances social interactions" at bounding box center [681, 390] width 207 height 23
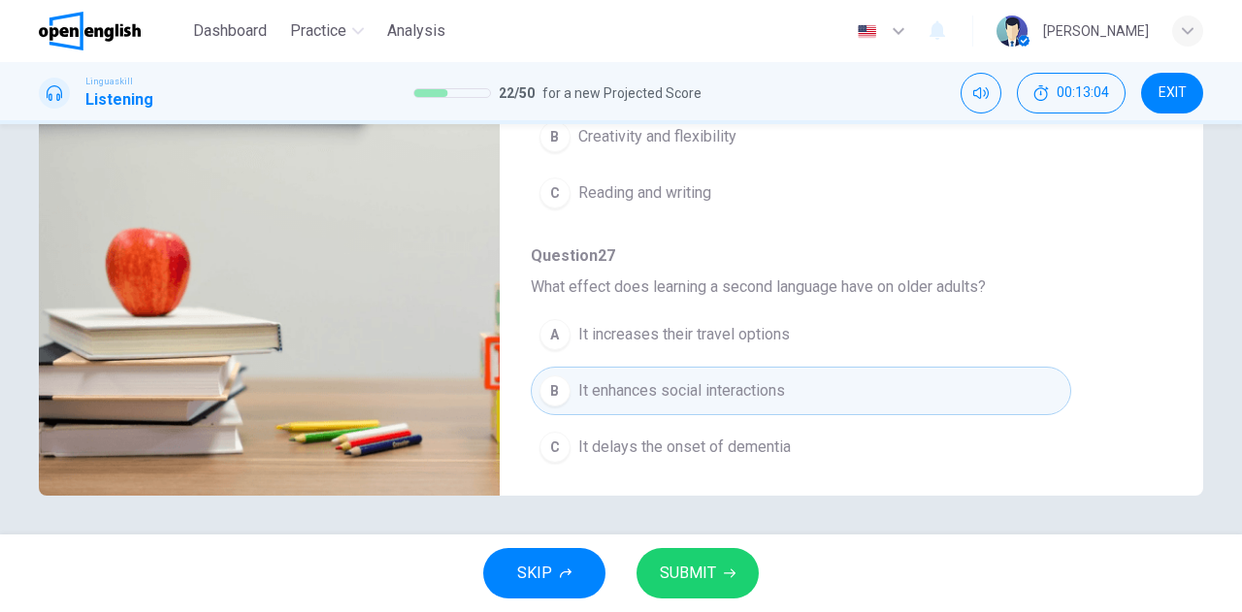
click at [675, 572] on span "SUBMIT" at bounding box center [688, 573] width 56 height 27
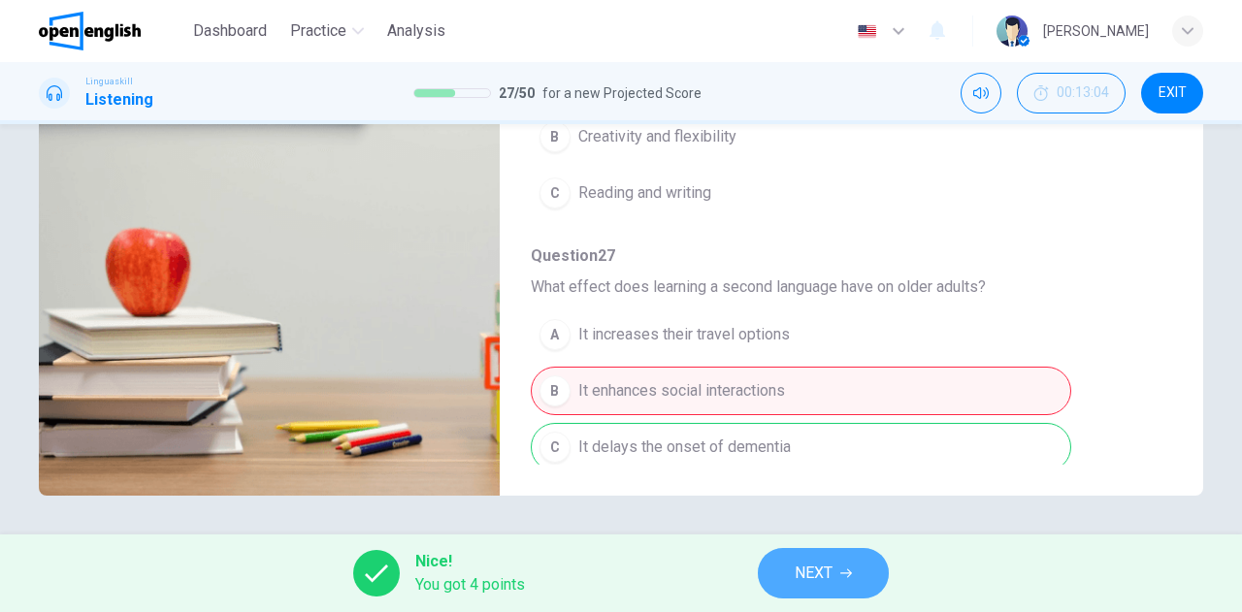
click at [813, 582] on span "NEXT" at bounding box center [814, 573] width 38 height 27
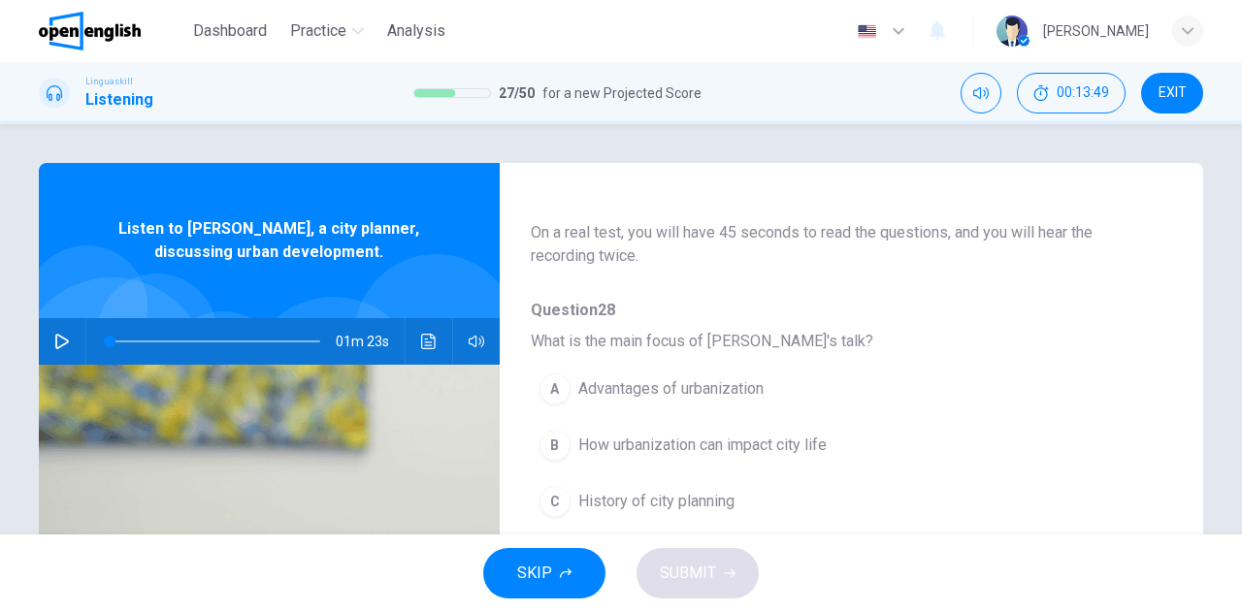
scroll to position [194, 0]
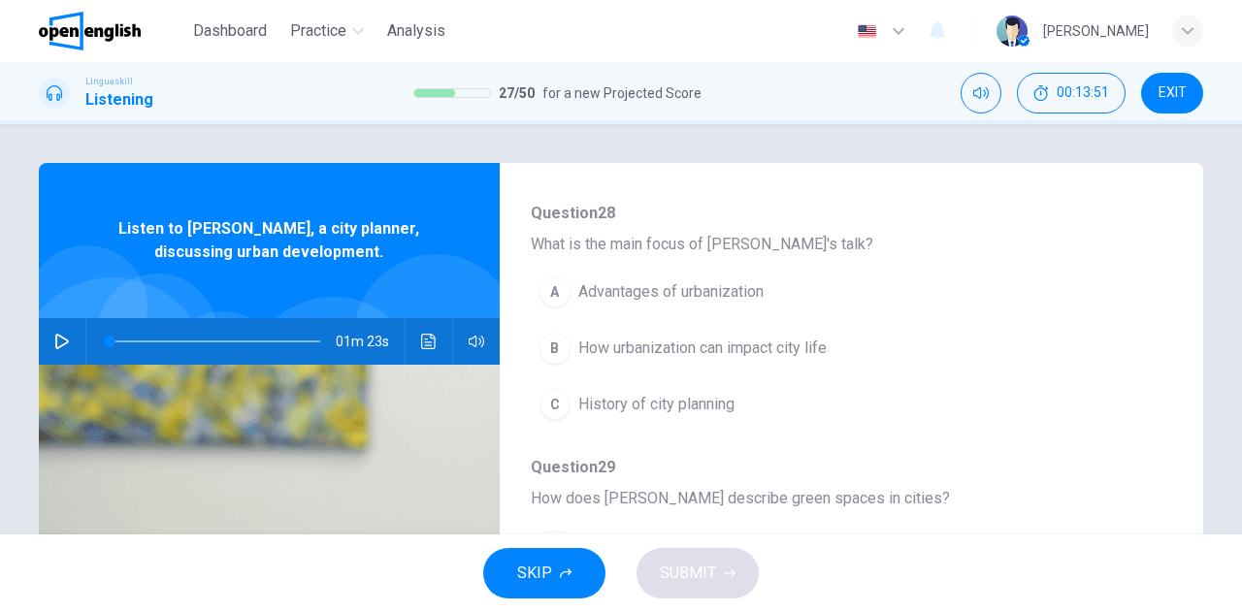
click at [58, 335] on icon "button" at bounding box center [62, 342] width 16 height 16
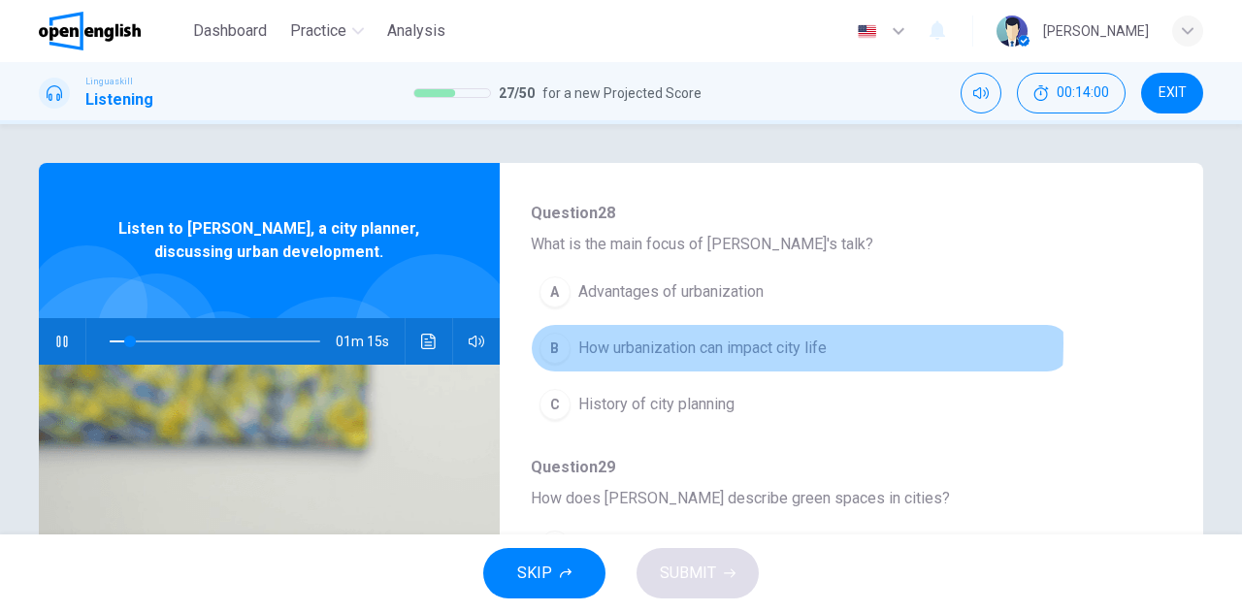
click at [685, 343] on span "How urbanization can impact city life" at bounding box center [702, 348] width 248 height 23
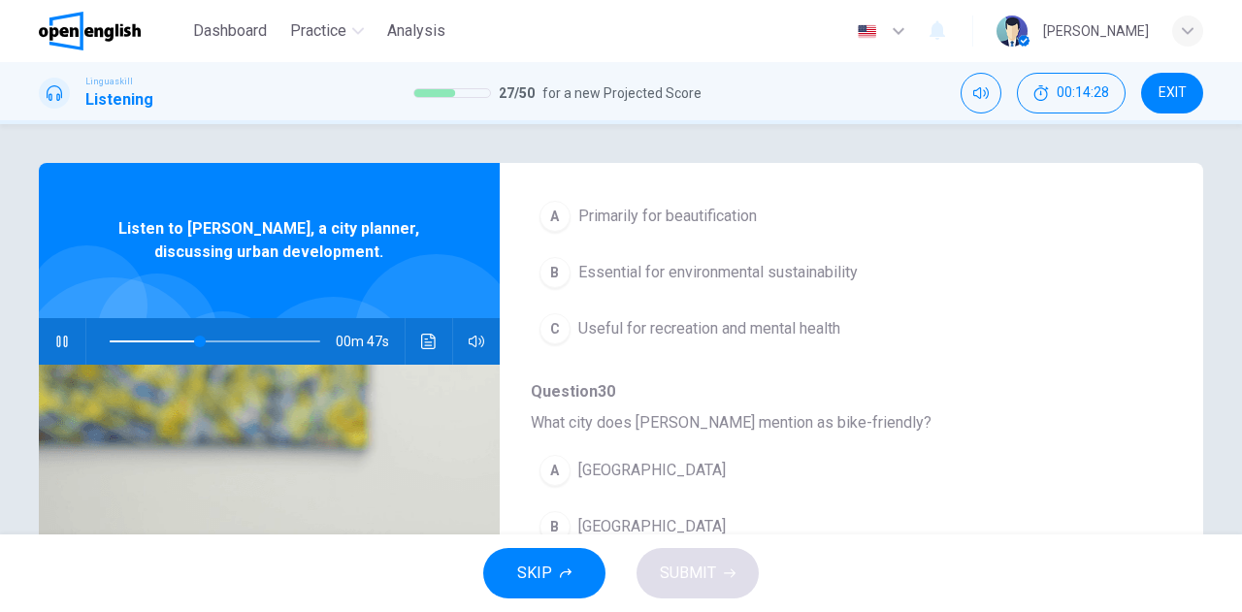
scroll to position [485, 0]
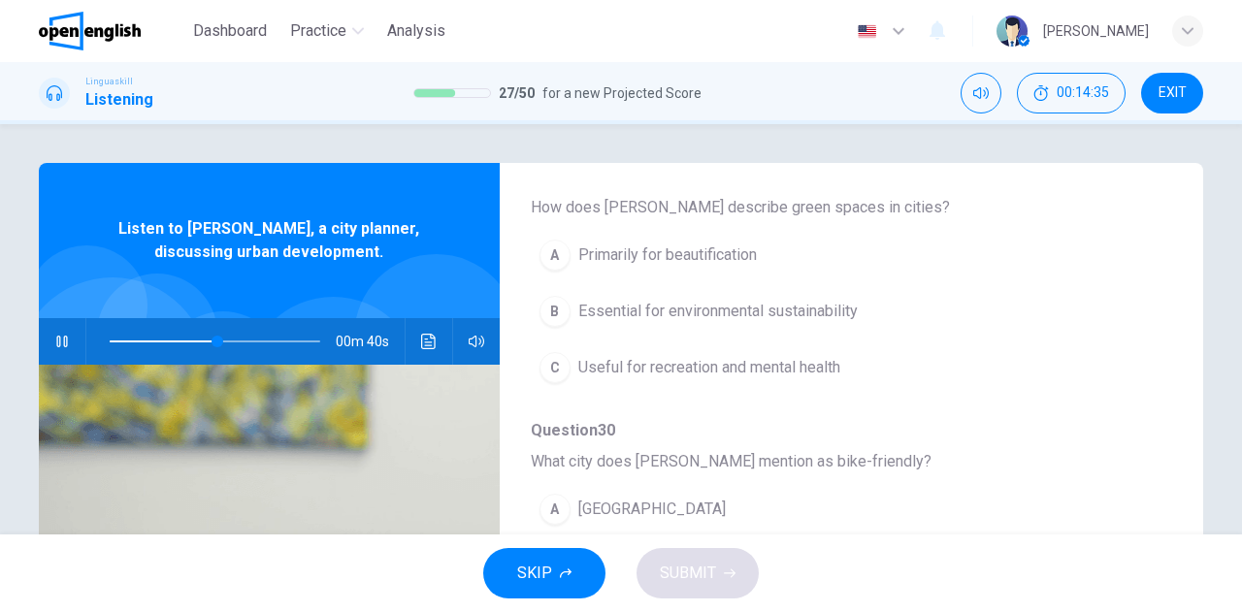
click at [748, 322] on button "B Essential for environmental sustainability" at bounding box center [801, 311] width 541 height 49
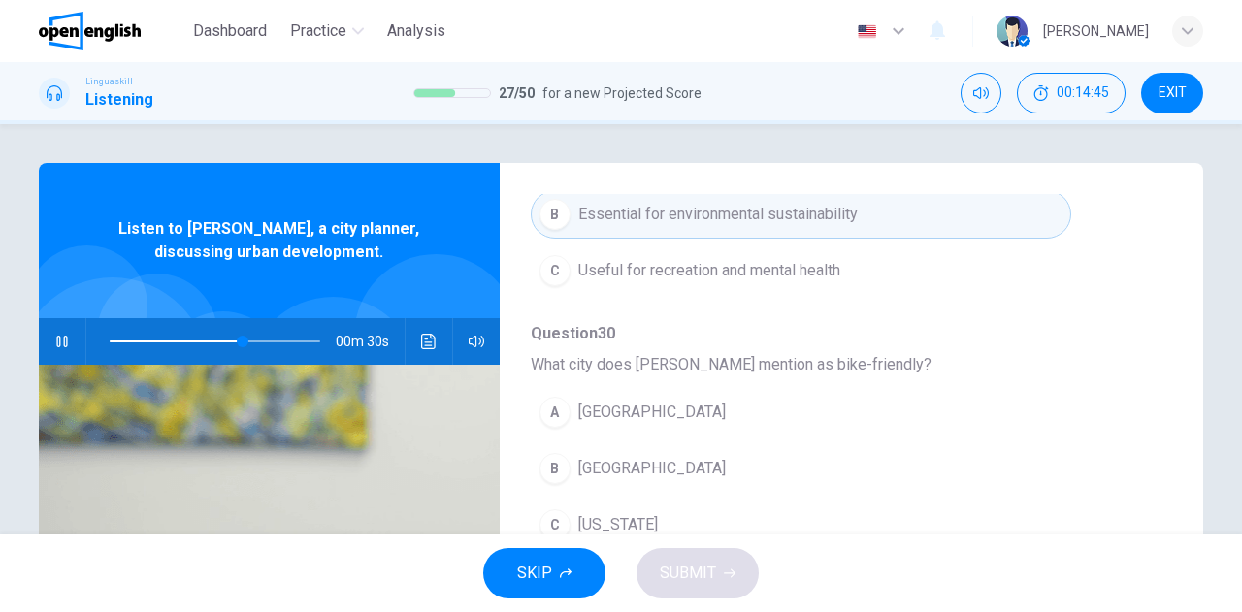
scroll to position [679, 0]
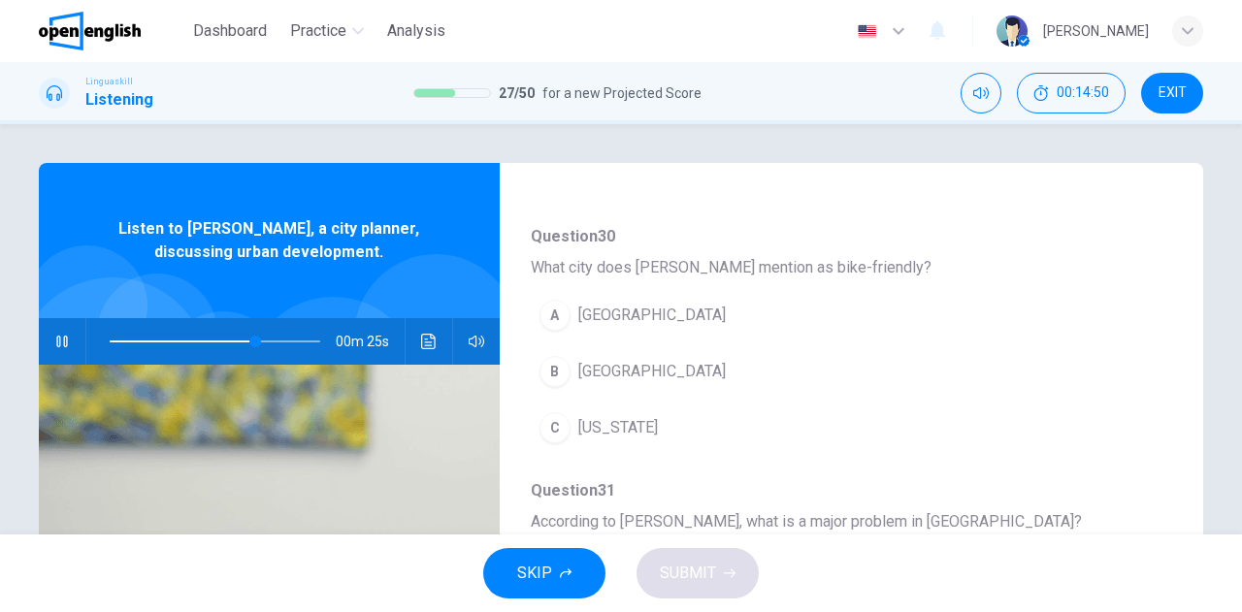
click at [639, 371] on span "[GEOGRAPHIC_DATA]" at bounding box center [651, 371] width 147 height 23
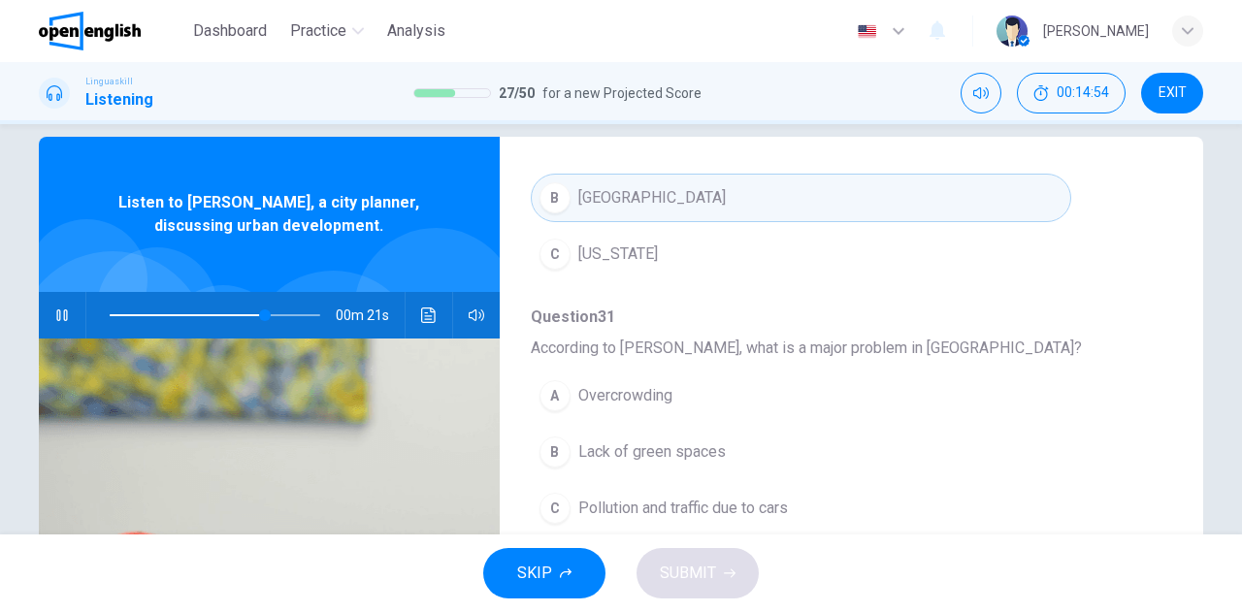
scroll to position [97, 0]
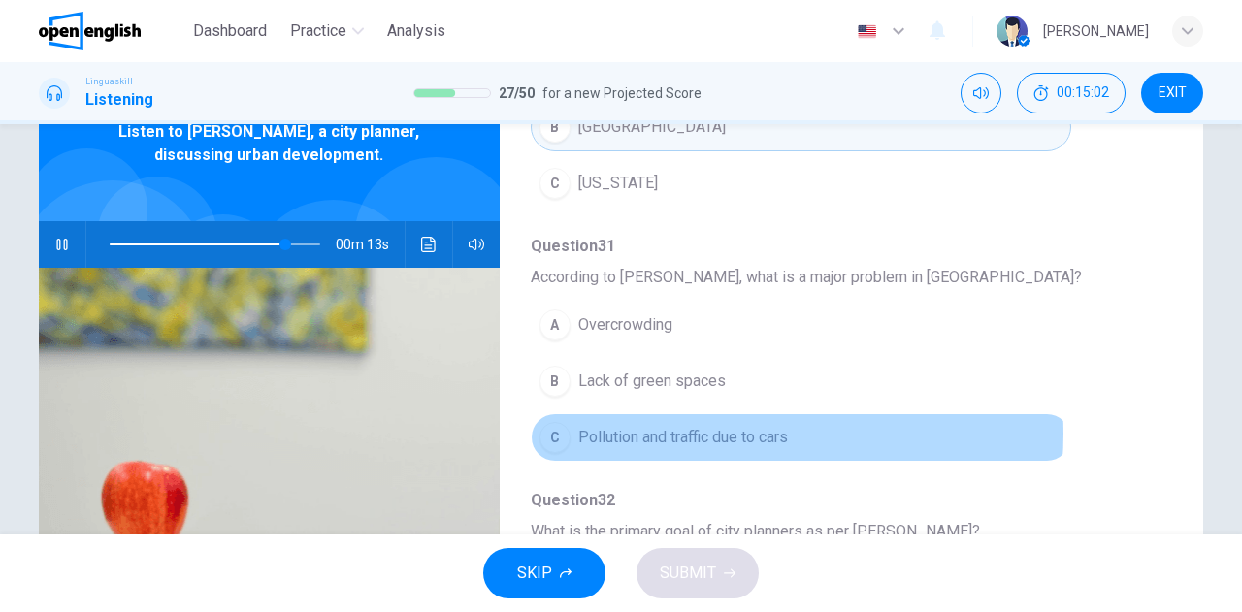
click at [707, 426] on span "Pollution and traffic due to cars" at bounding box center [683, 437] width 210 height 23
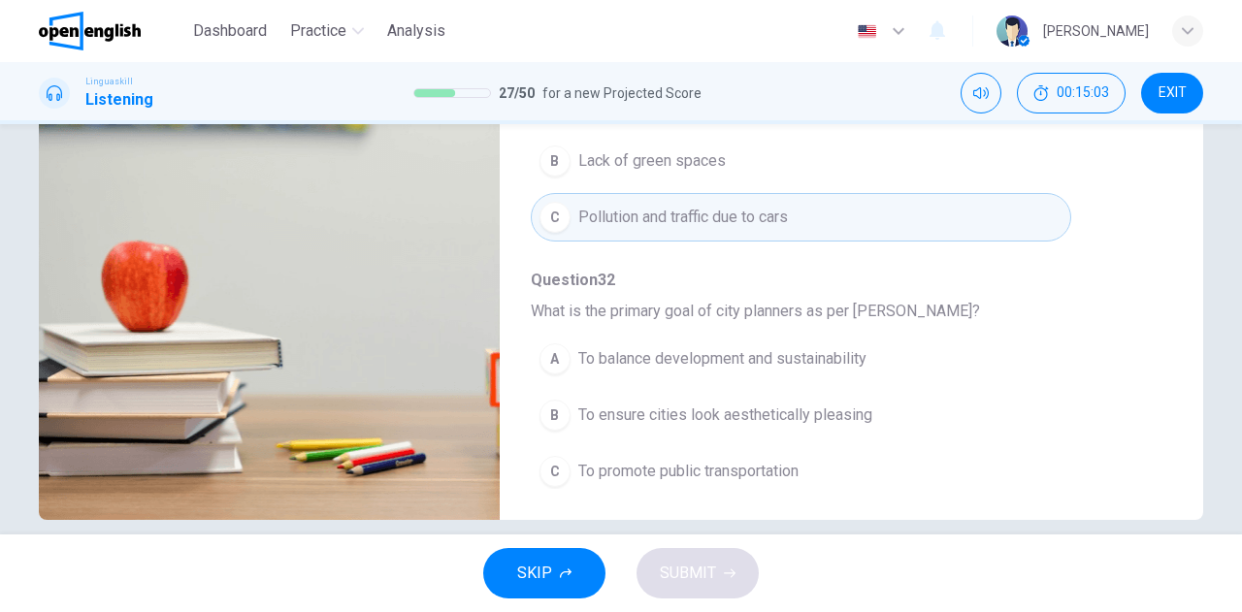
scroll to position [342, 0]
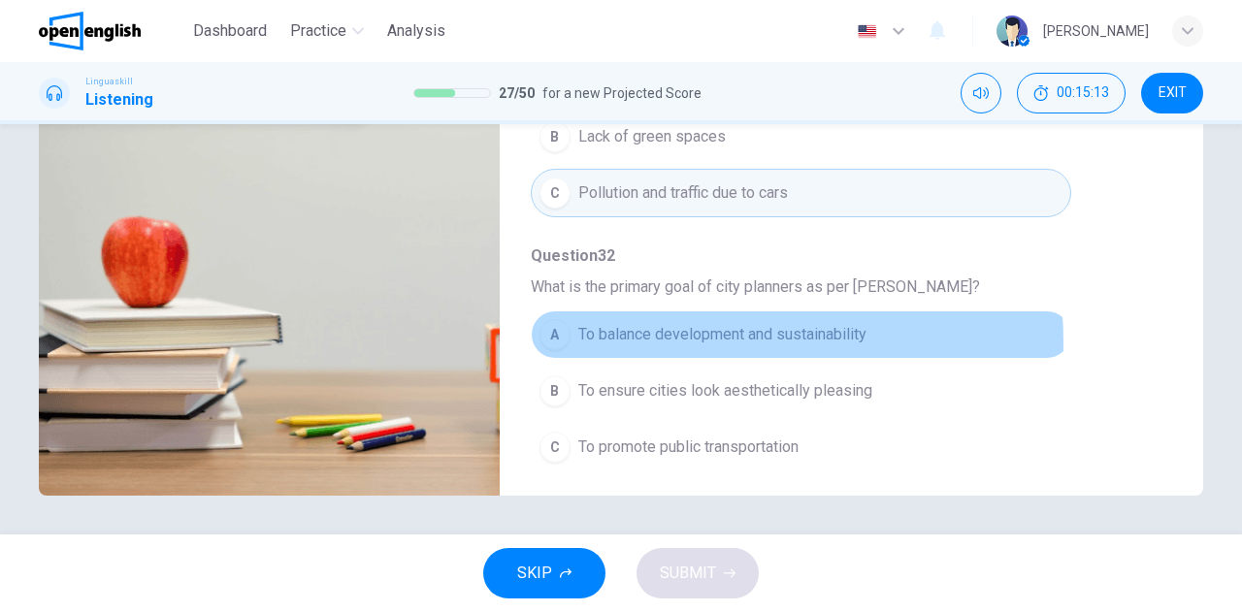
click at [672, 334] on span "To balance development and sustainability" at bounding box center [722, 334] width 288 height 23
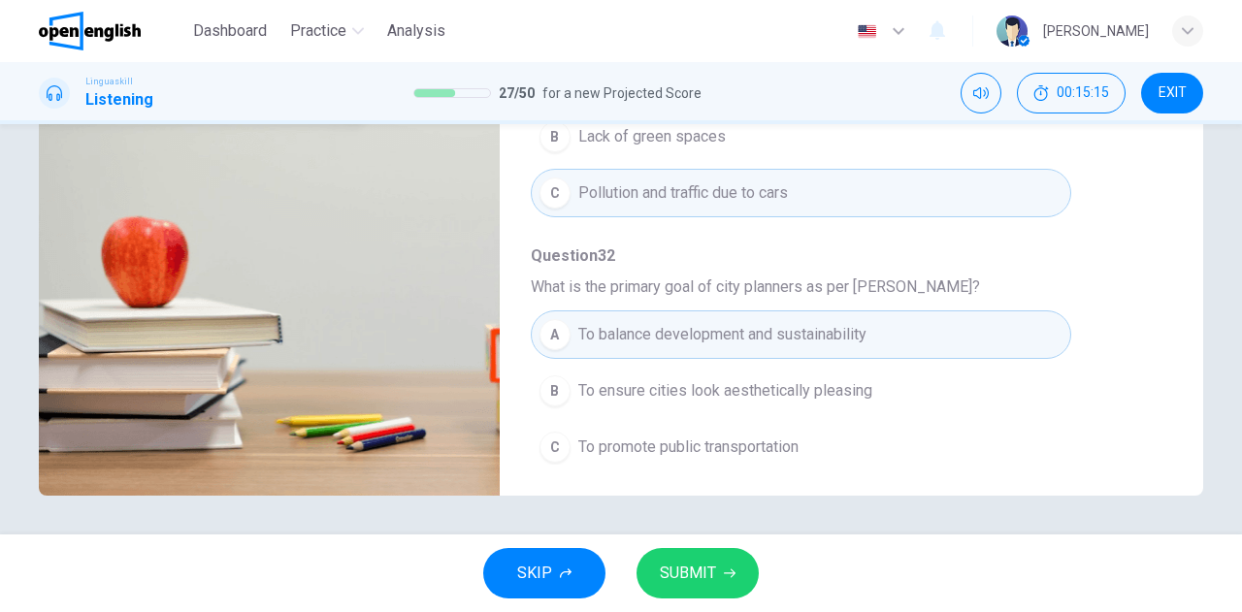
click at [707, 574] on span "SUBMIT" at bounding box center [688, 573] width 56 height 27
type input "*"
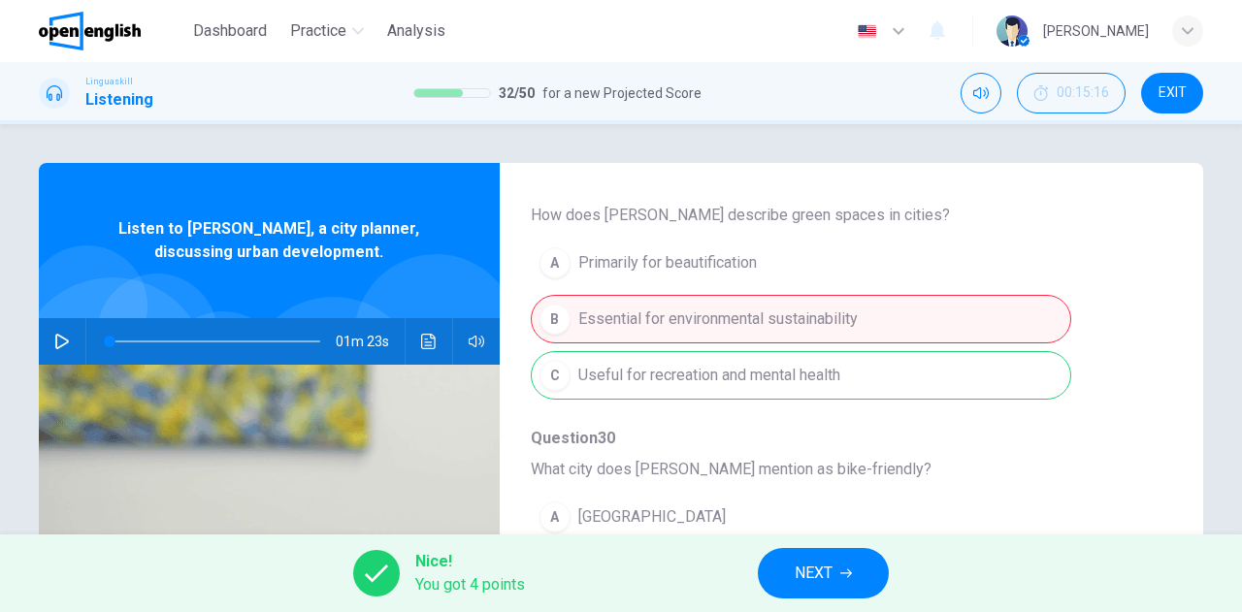
scroll to position [536, 0]
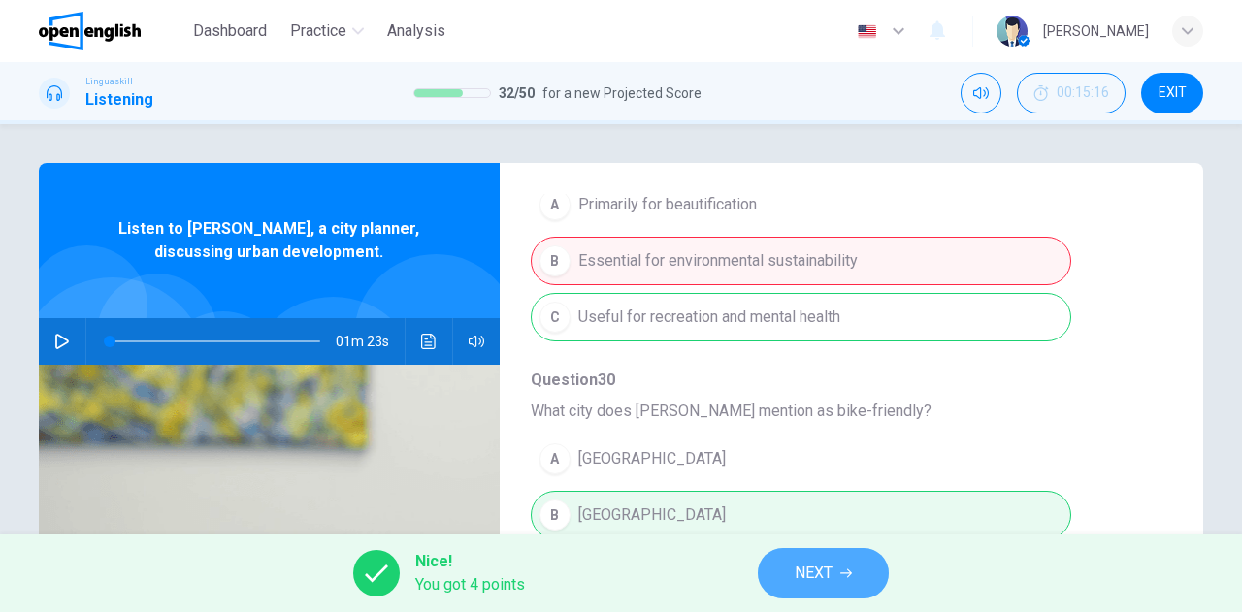
click at [811, 577] on span "NEXT" at bounding box center [814, 573] width 38 height 27
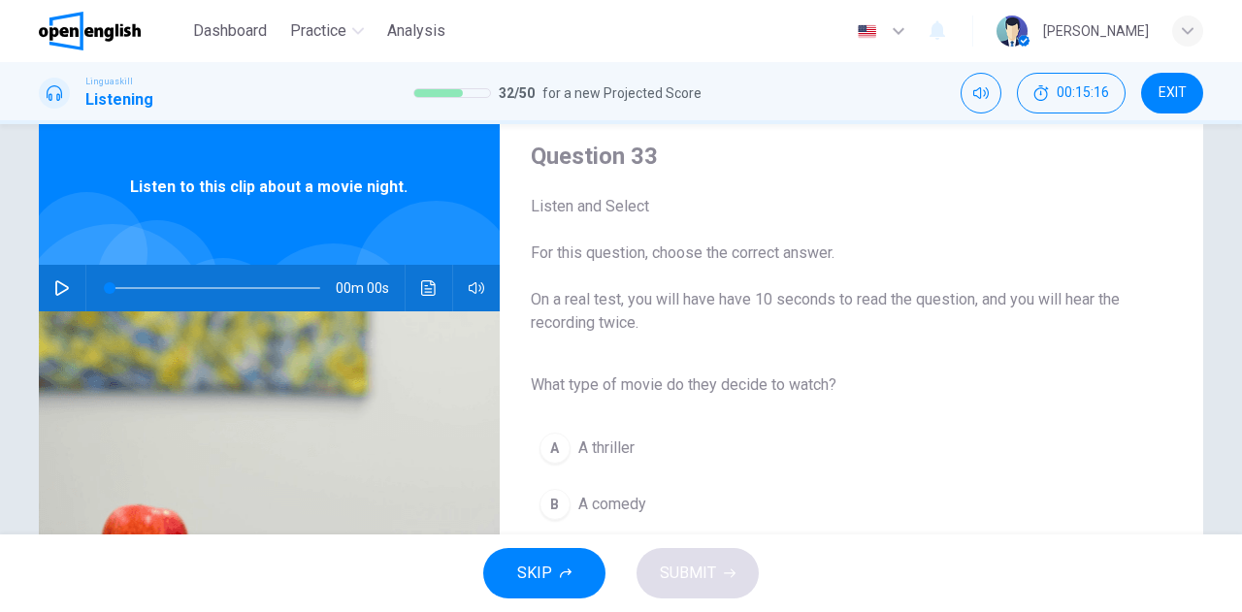
scroll to position [194, 0]
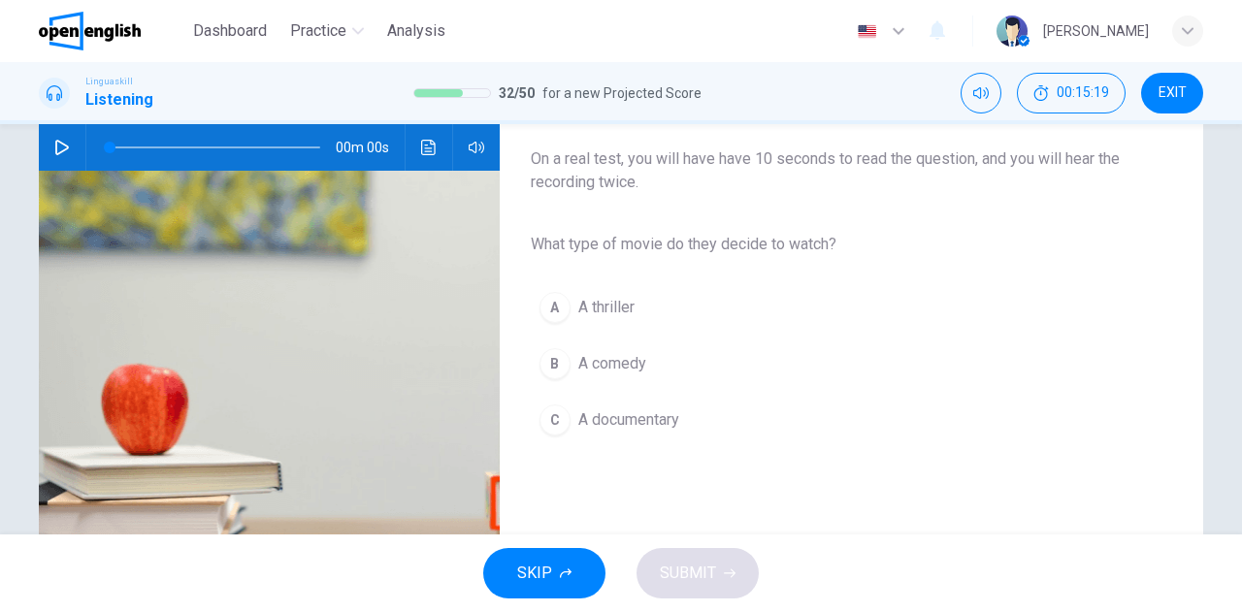
click at [59, 148] on icon "button" at bounding box center [62, 148] width 16 height 16
click at [589, 366] on span "A comedy" at bounding box center [612, 363] width 68 height 23
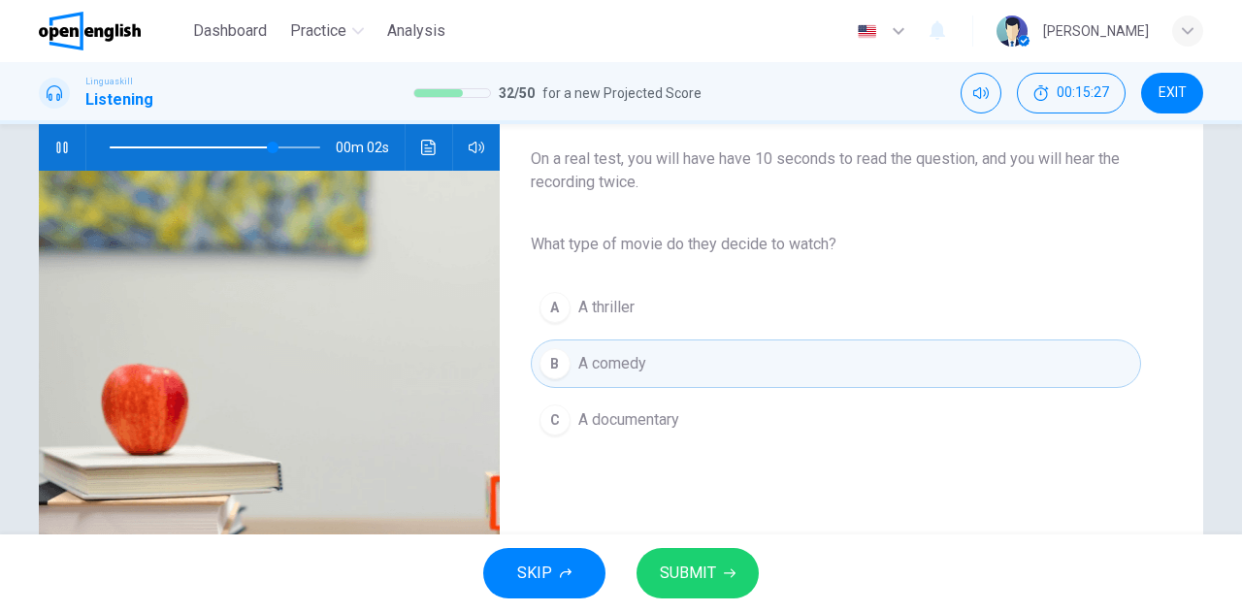
click at [679, 565] on span "SUBMIT" at bounding box center [688, 573] width 56 height 27
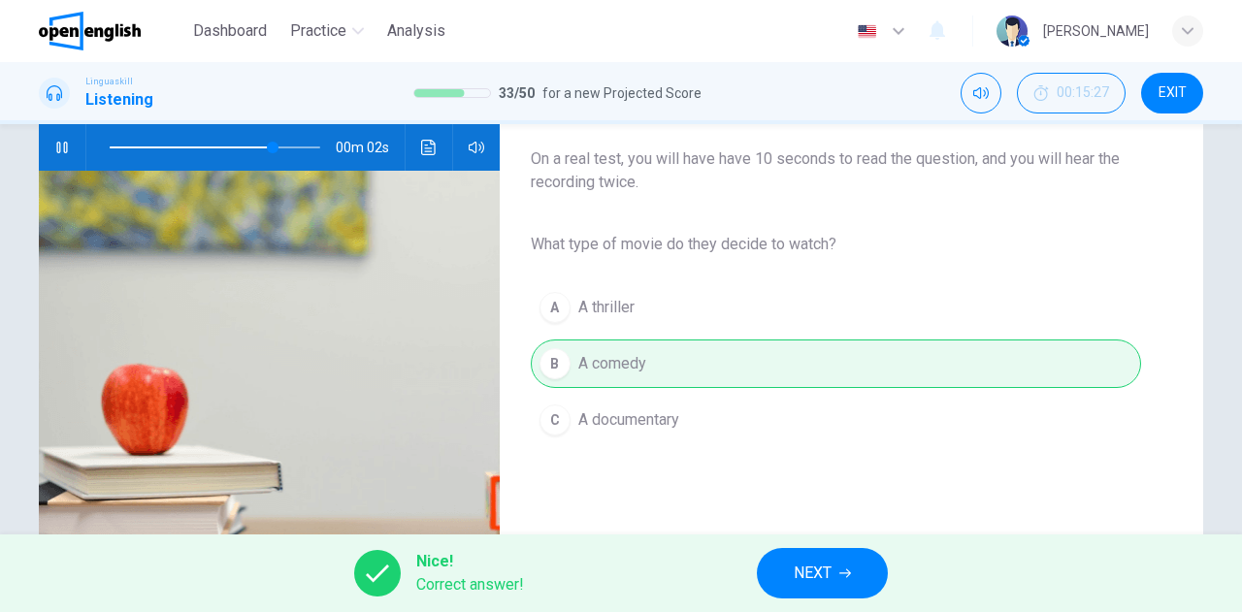
type input "**"
click at [794, 572] on span "NEXT" at bounding box center [813, 573] width 38 height 27
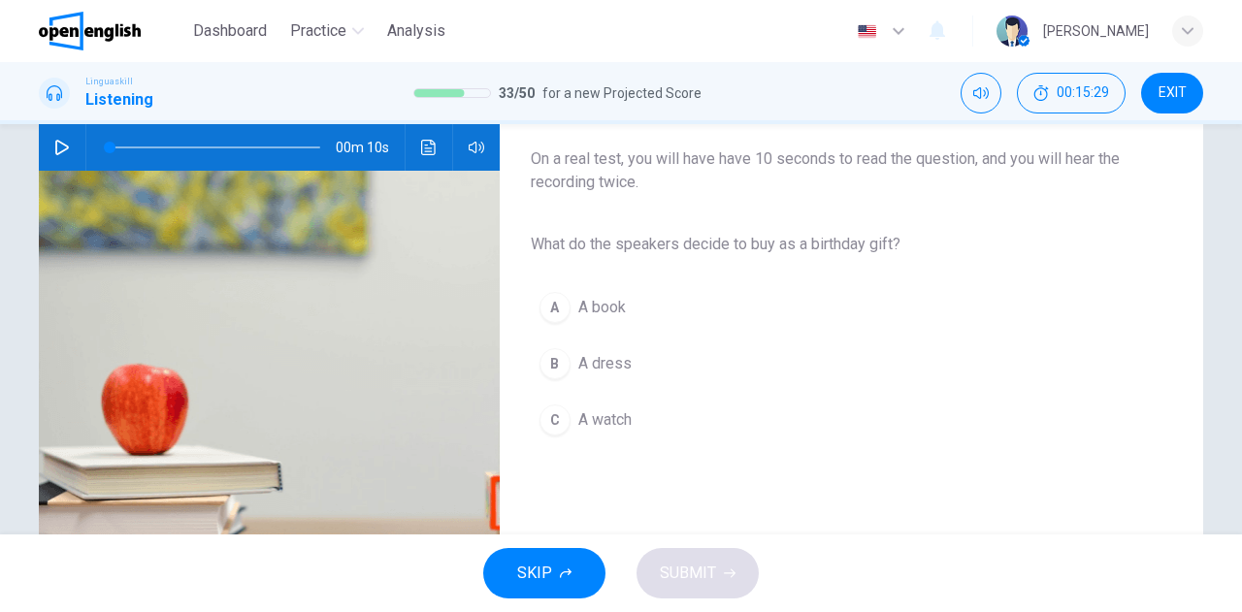
scroll to position [97, 0]
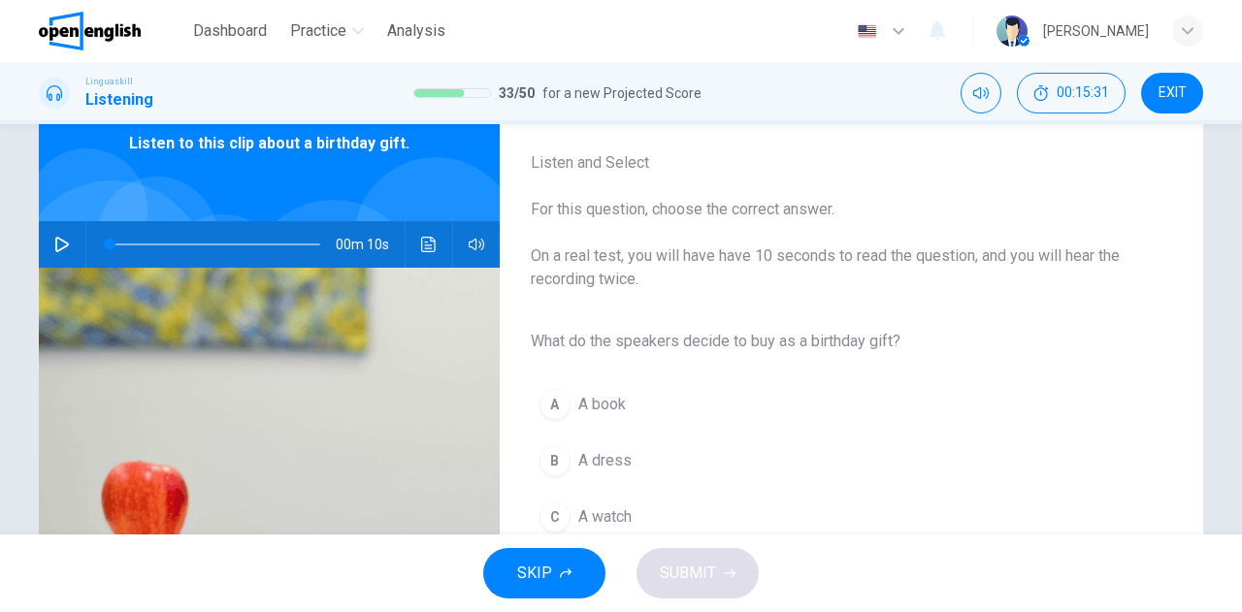
click at [60, 235] on button "button" at bounding box center [62, 244] width 31 height 47
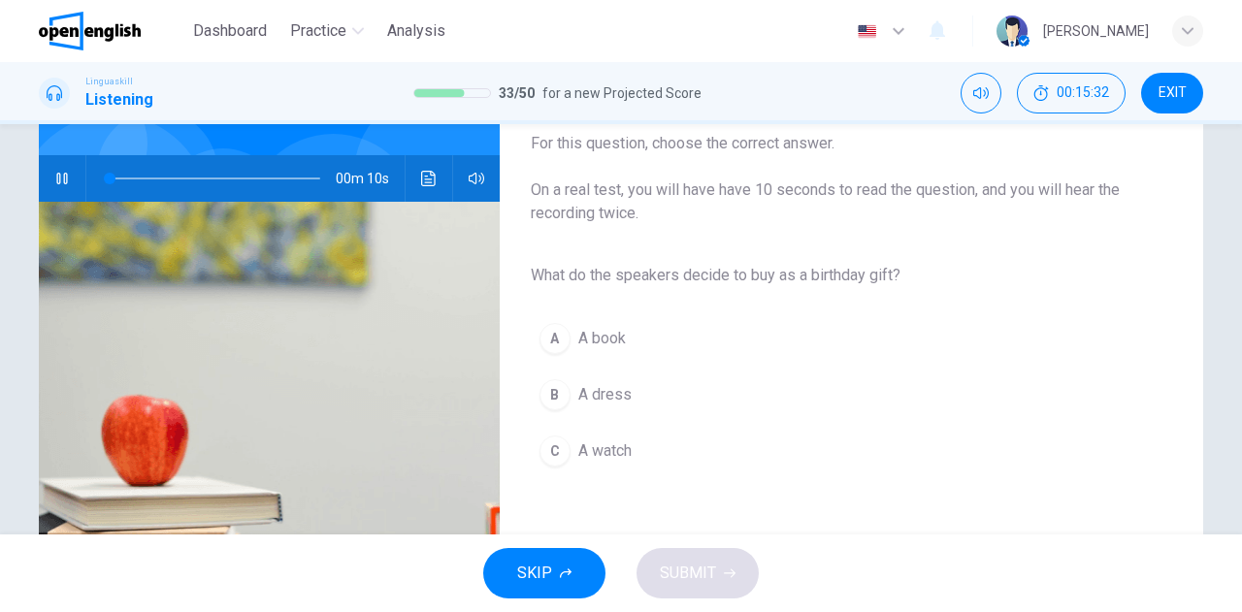
scroll to position [194, 0]
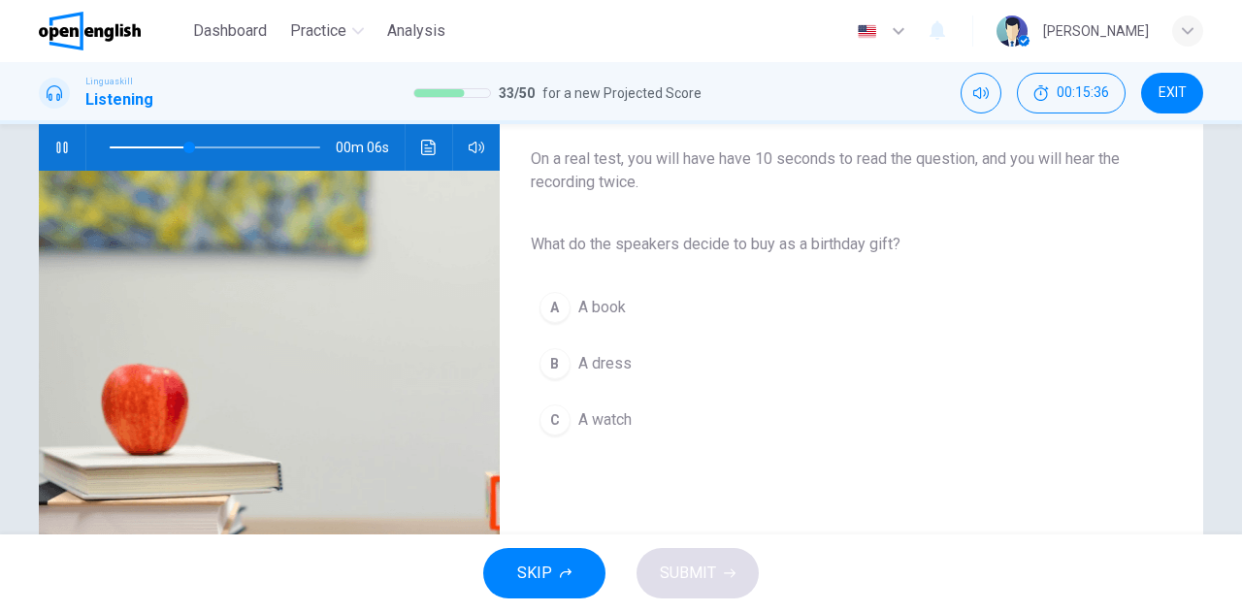
click at [578, 306] on span "A book" at bounding box center [602, 307] width 48 height 23
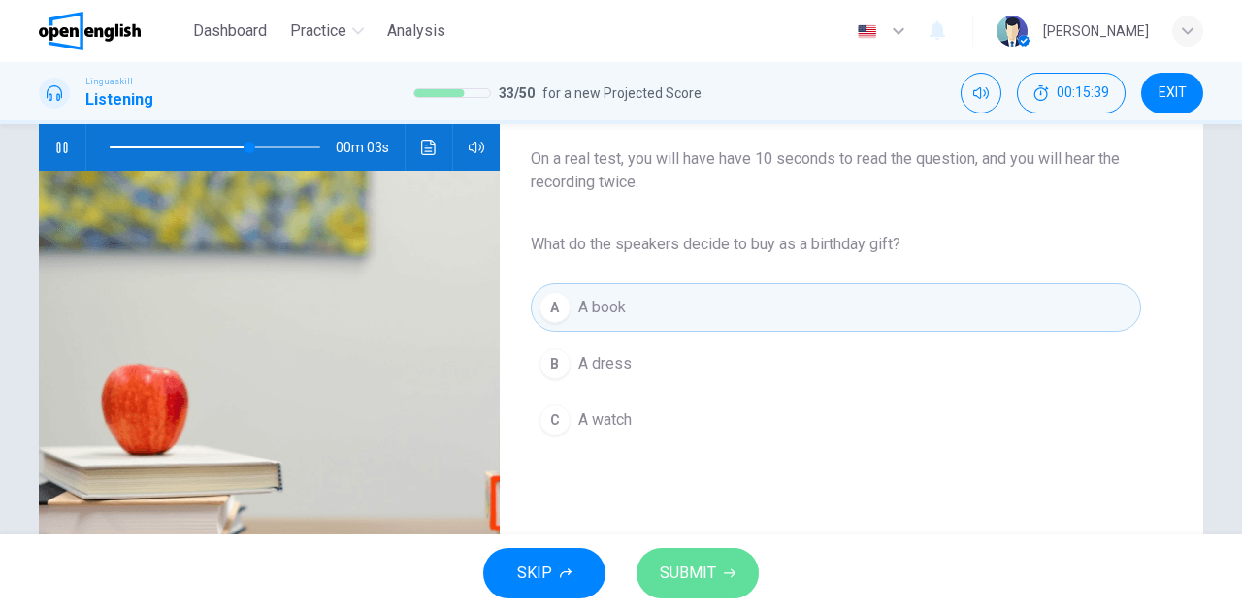
click at [685, 568] on span "SUBMIT" at bounding box center [688, 573] width 56 height 27
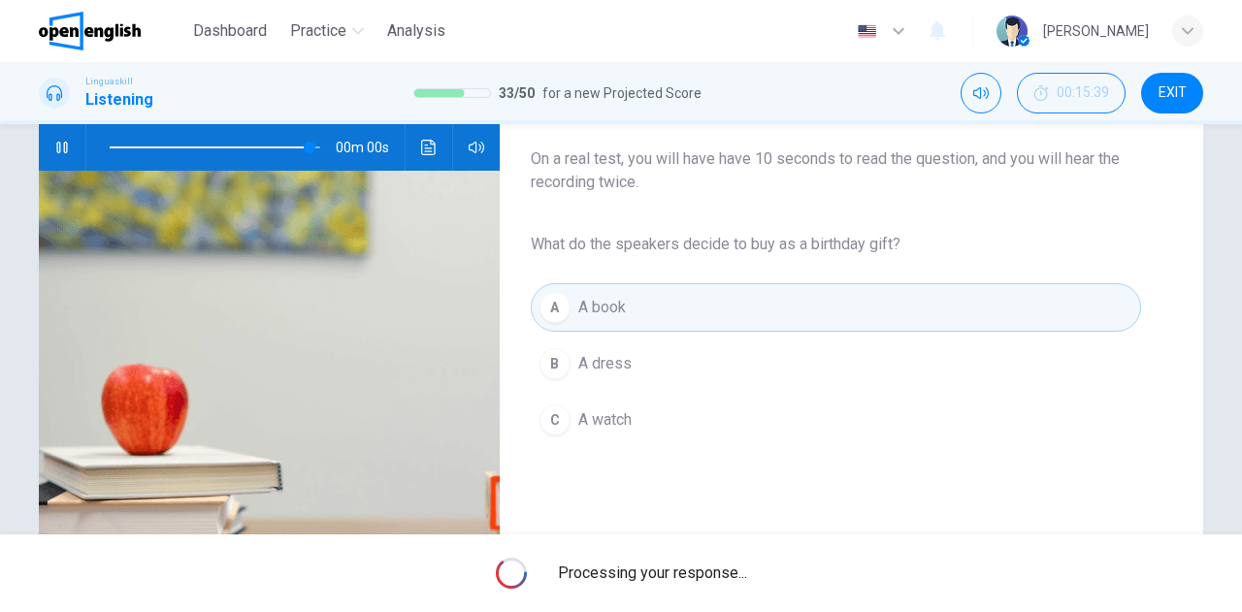
type input "*"
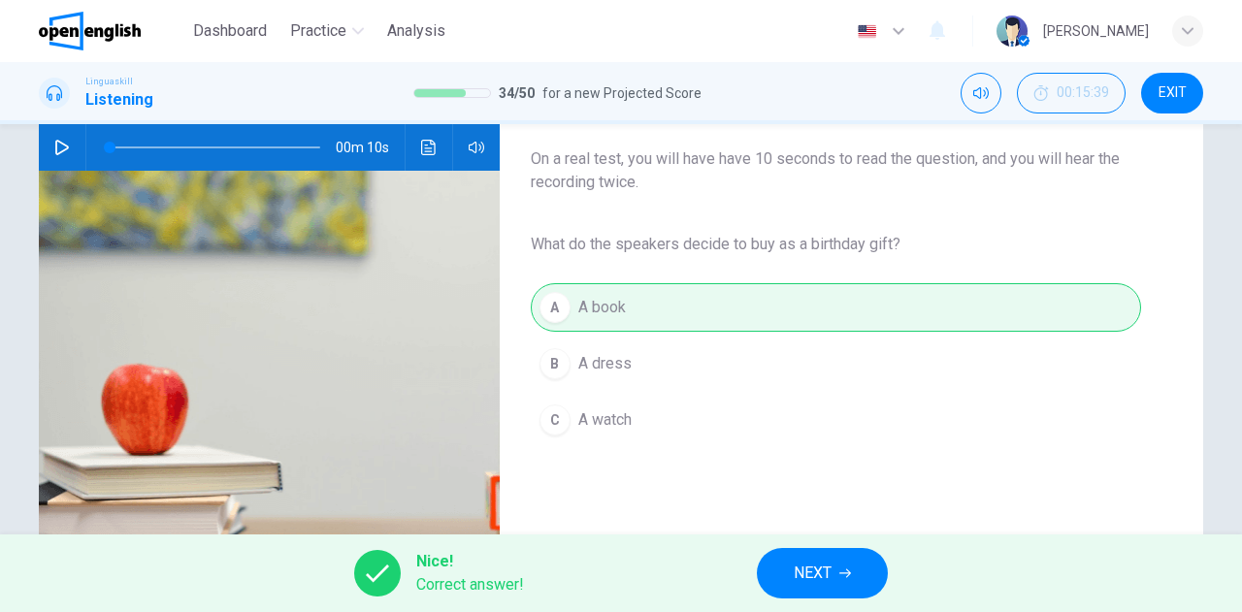
click at [794, 559] on button "NEXT" at bounding box center [822, 573] width 131 height 50
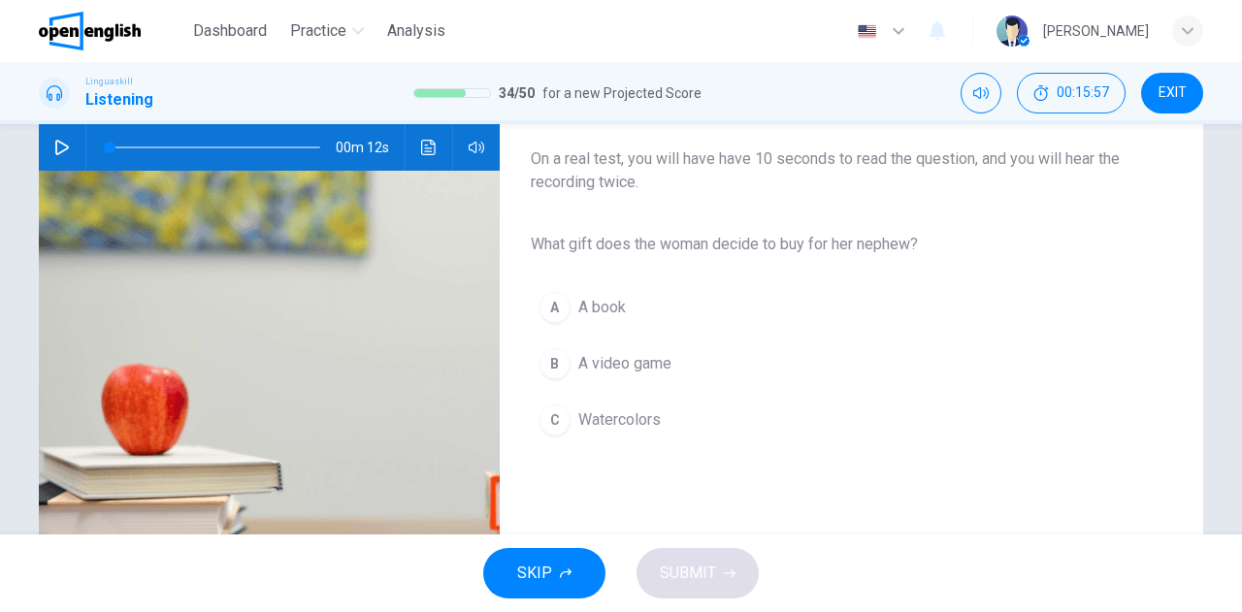
click at [58, 148] on icon "button" at bounding box center [62, 148] width 16 height 16
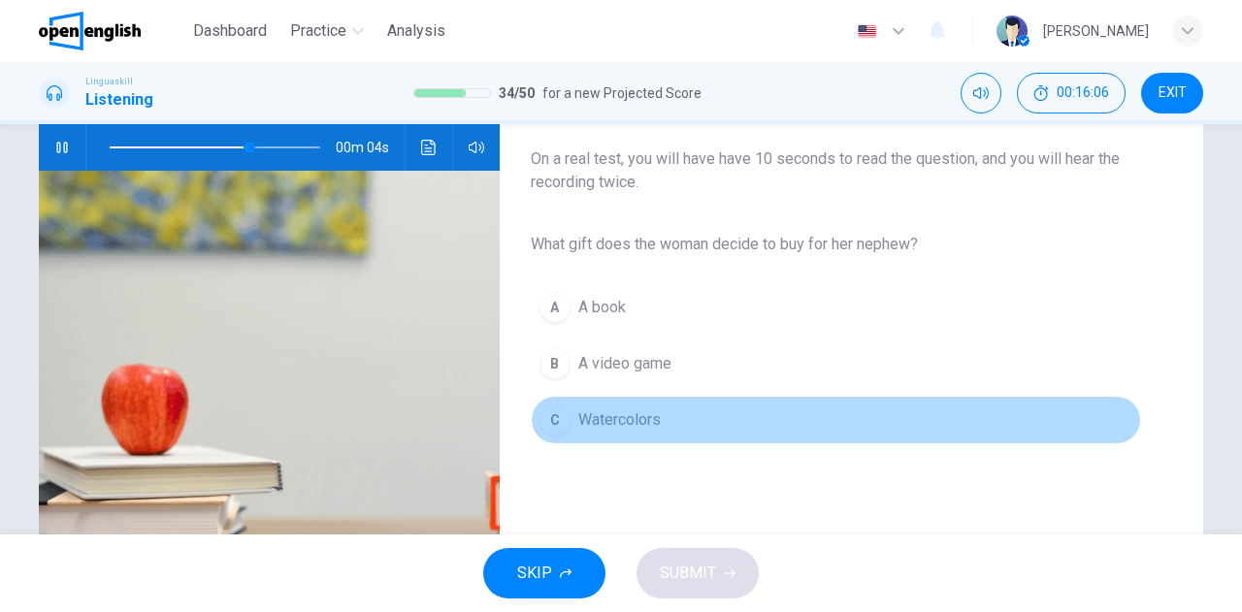
click at [624, 424] on span "Watercolors" at bounding box center [619, 420] width 82 height 23
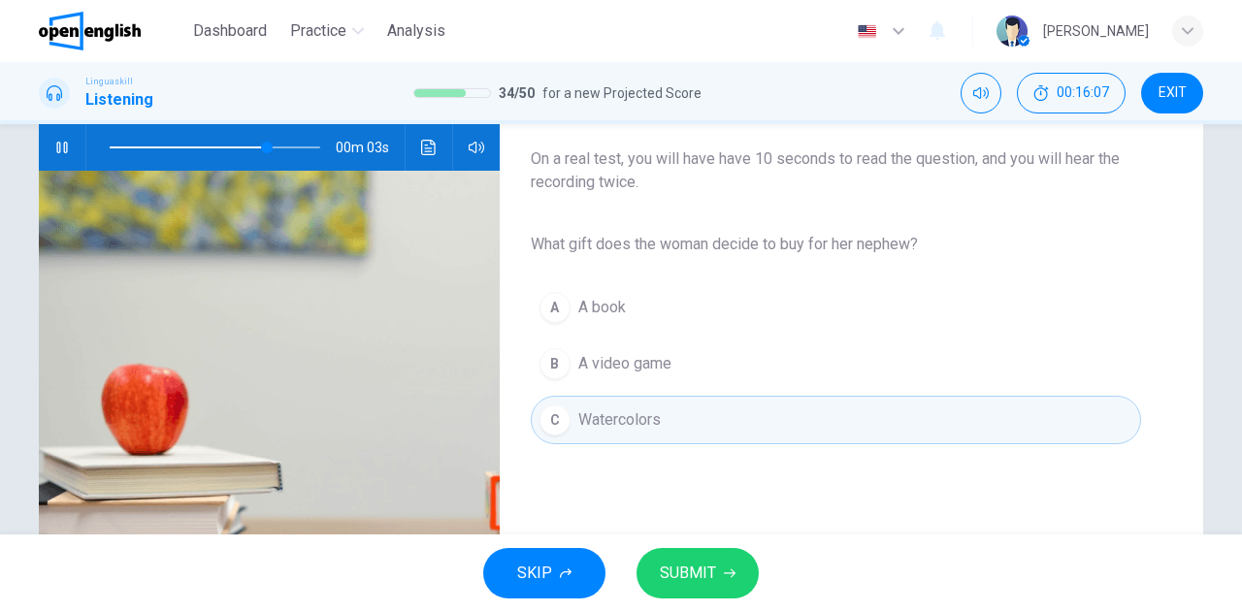
click at [678, 581] on span "SUBMIT" at bounding box center [688, 573] width 56 height 27
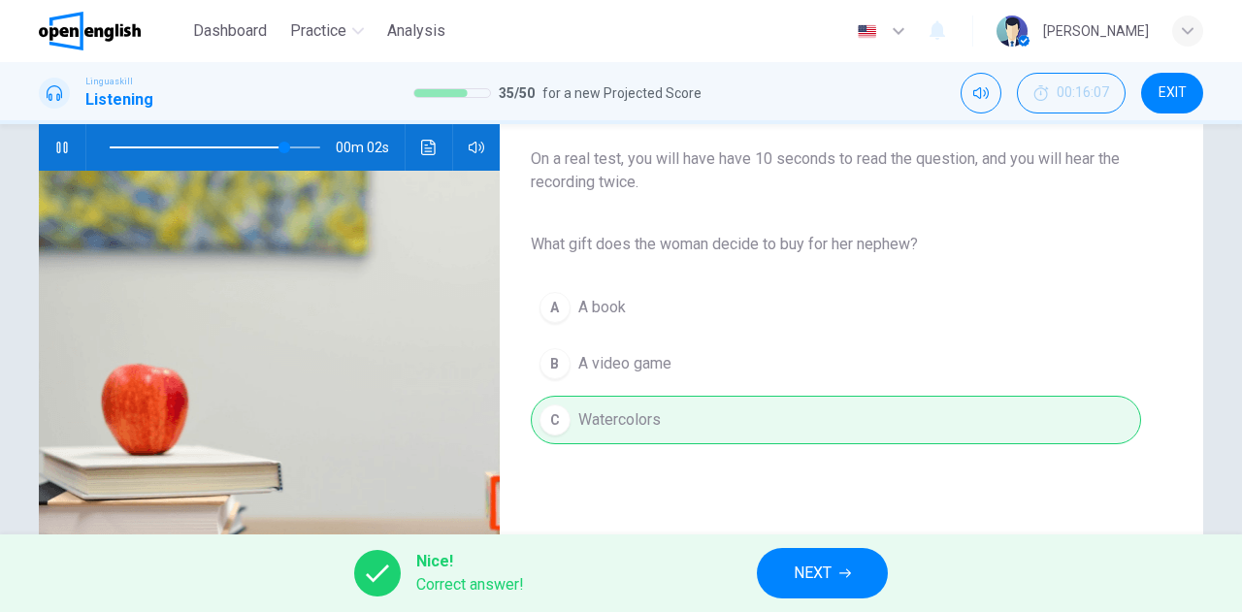
type input "**"
click at [793, 562] on button "NEXT" at bounding box center [822, 573] width 131 height 50
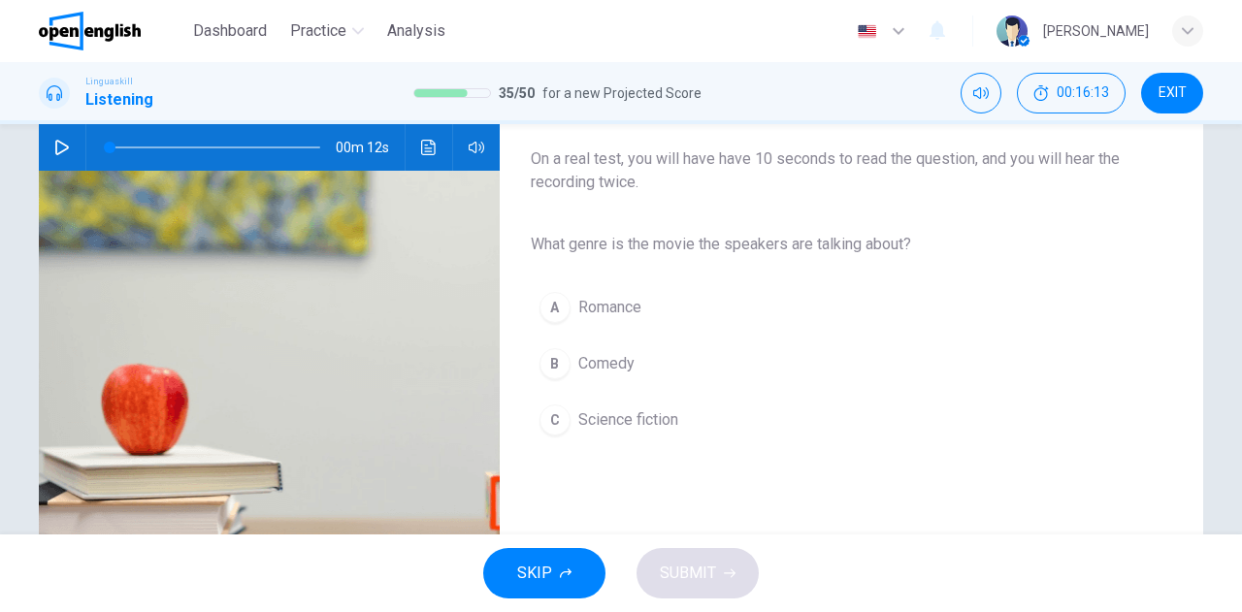
click at [54, 150] on icon "button" at bounding box center [62, 148] width 16 height 16
click at [629, 424] on span "Science fiction" at bounding box center [628, 420] width 100 height 23
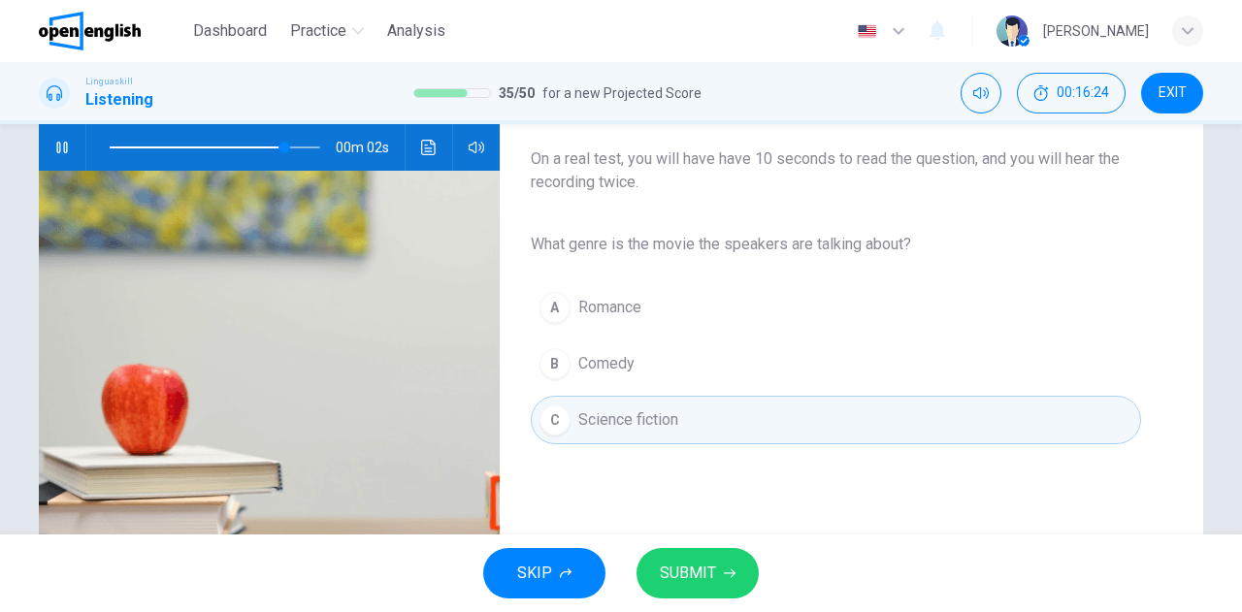
click at [692, 577] on span "SUBMIT" at bounding box center [688, 573] width 56 height 27
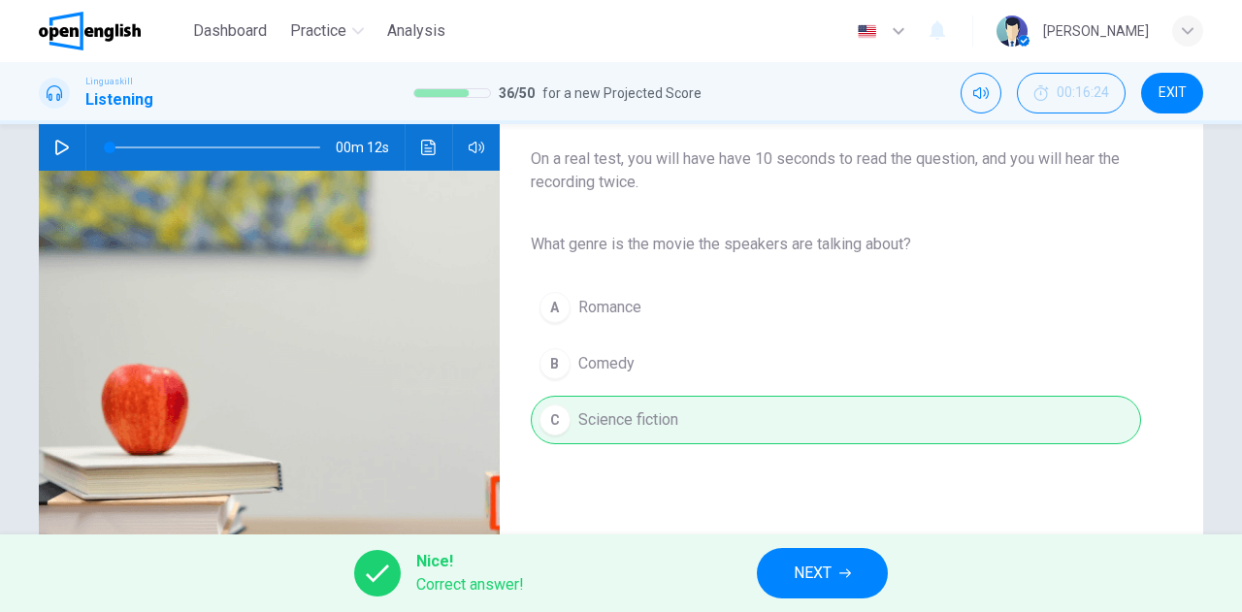
type input "*"
click at [826, 568] on span "NEXT" at bounding box center [813, 573] width 38 height 27
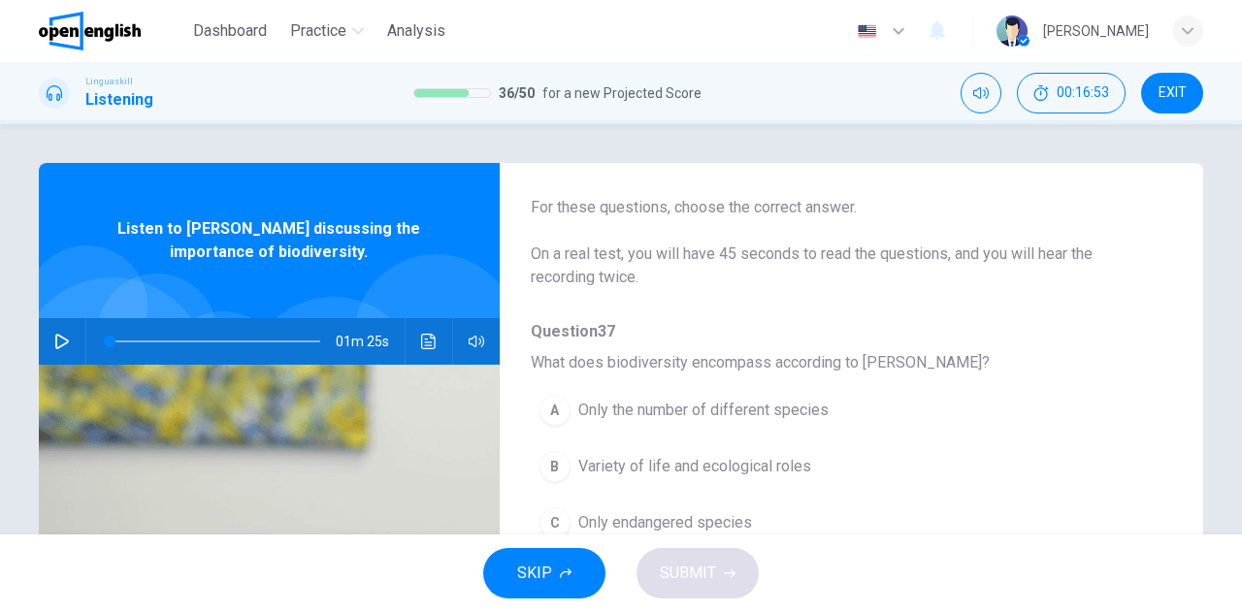
scroll to position [0, 0]
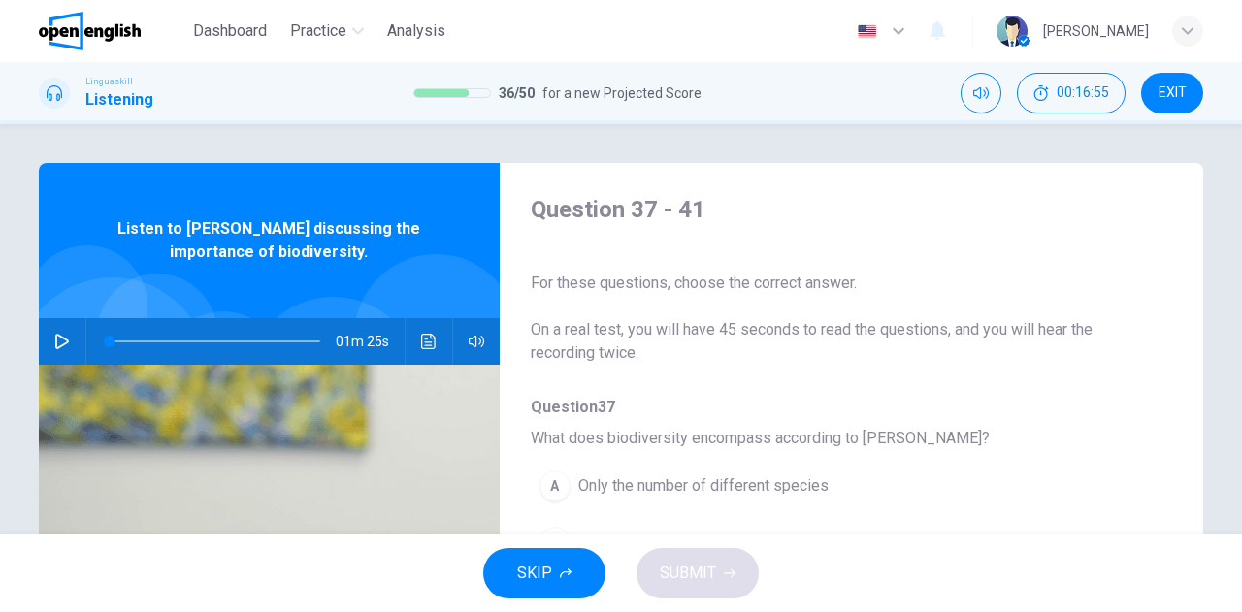
click at [63, 337] on icon "button" at bounding box center [62, 342] width 16 height 16
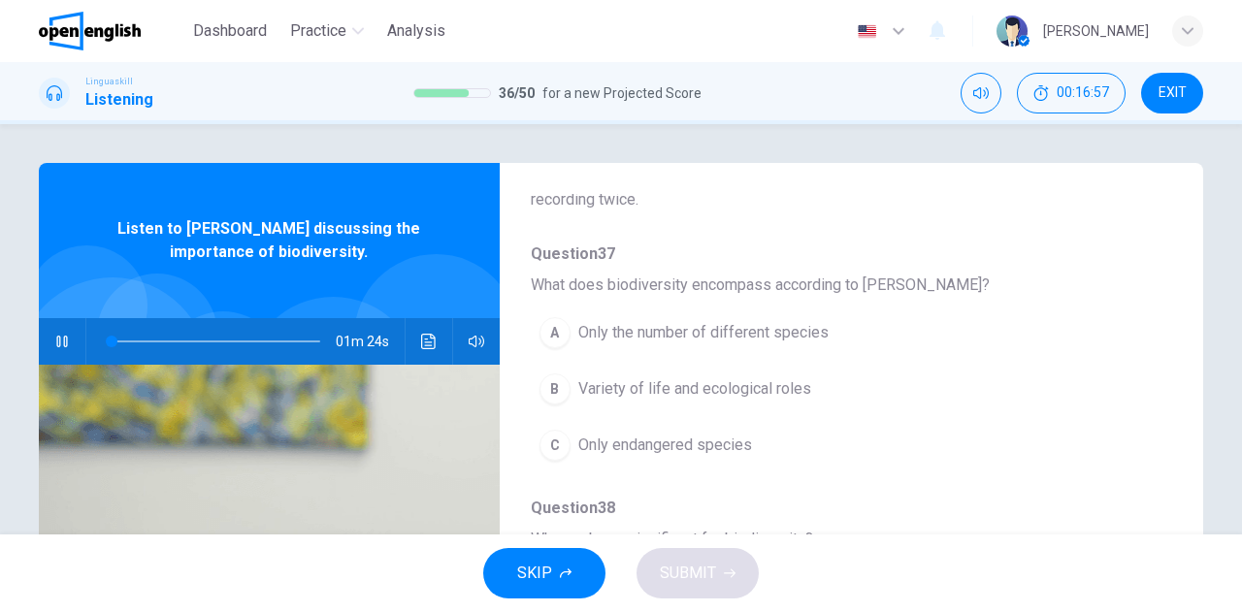
scroll to position [194, 0]
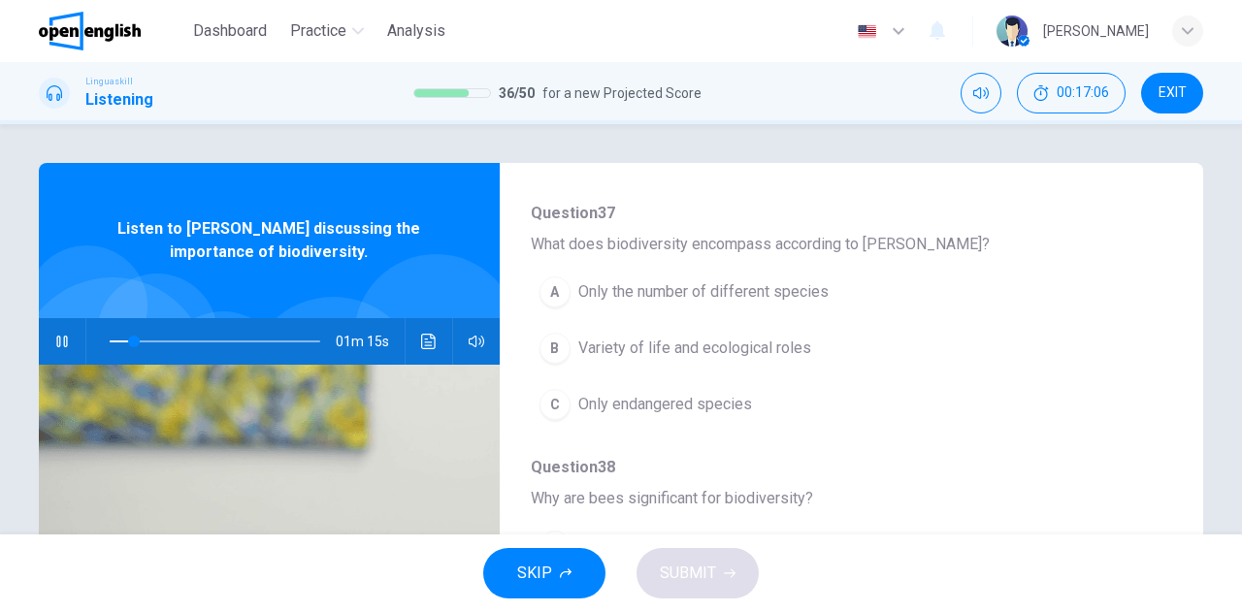
click at [693, 344] on span "Variety of life and ecological roles" at bounding box center [694, 348] width 233 height 23
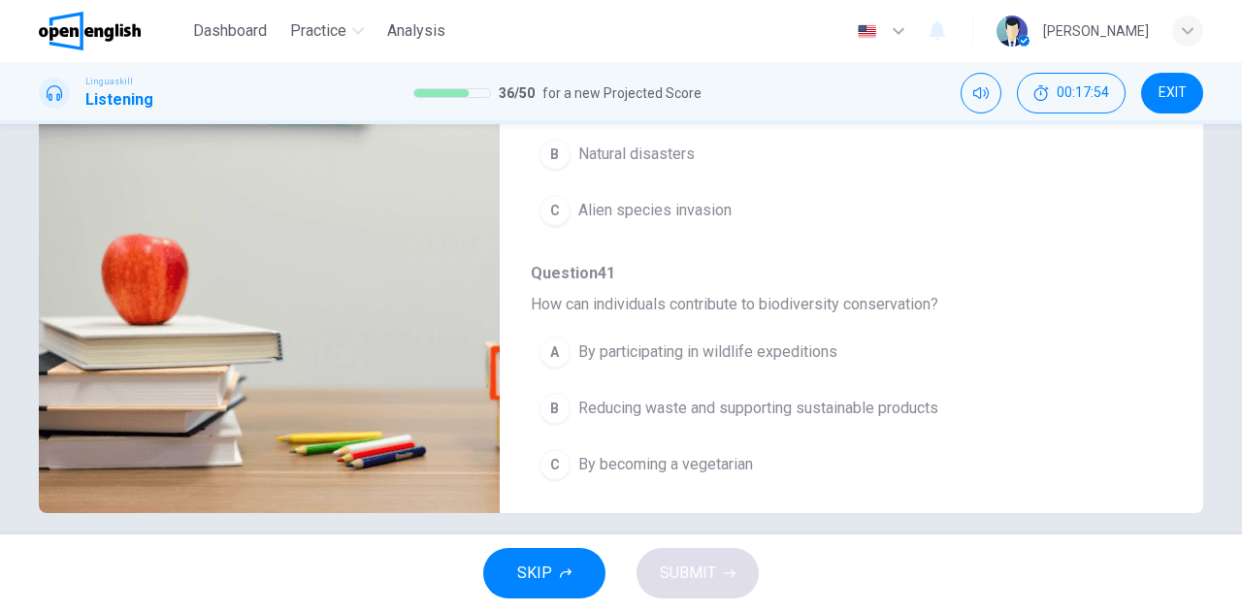
scroll to position [342, 0]
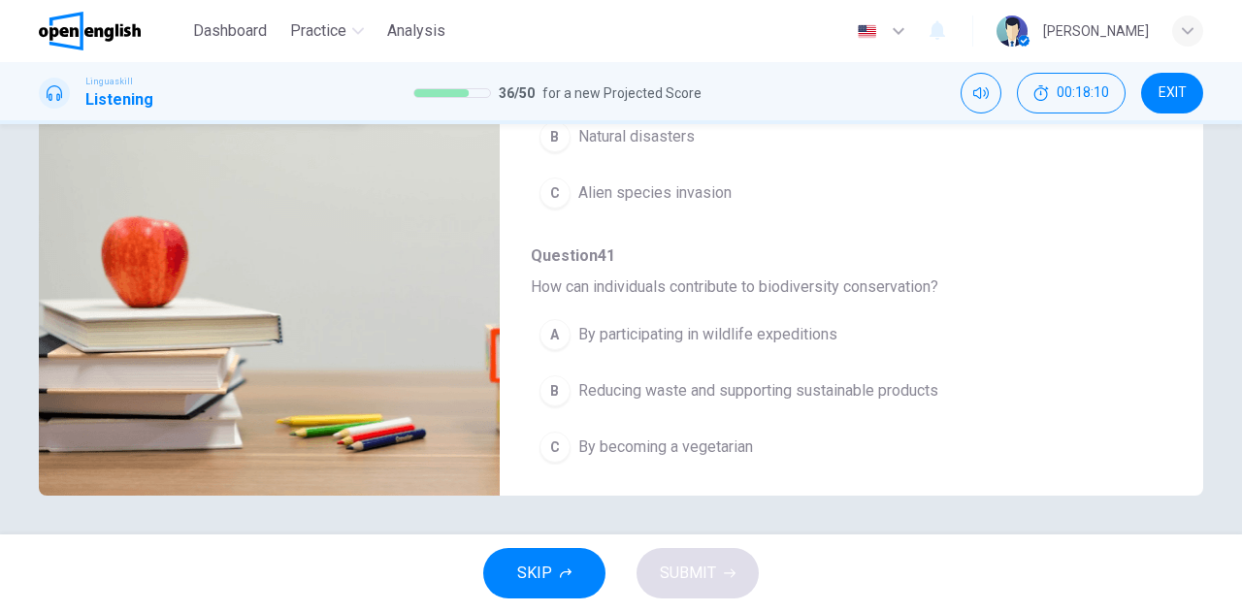
click at [814, 385] on span "Reducing waste and supporting sustainable products" at bounding box center [758, 390] width 360 height 23
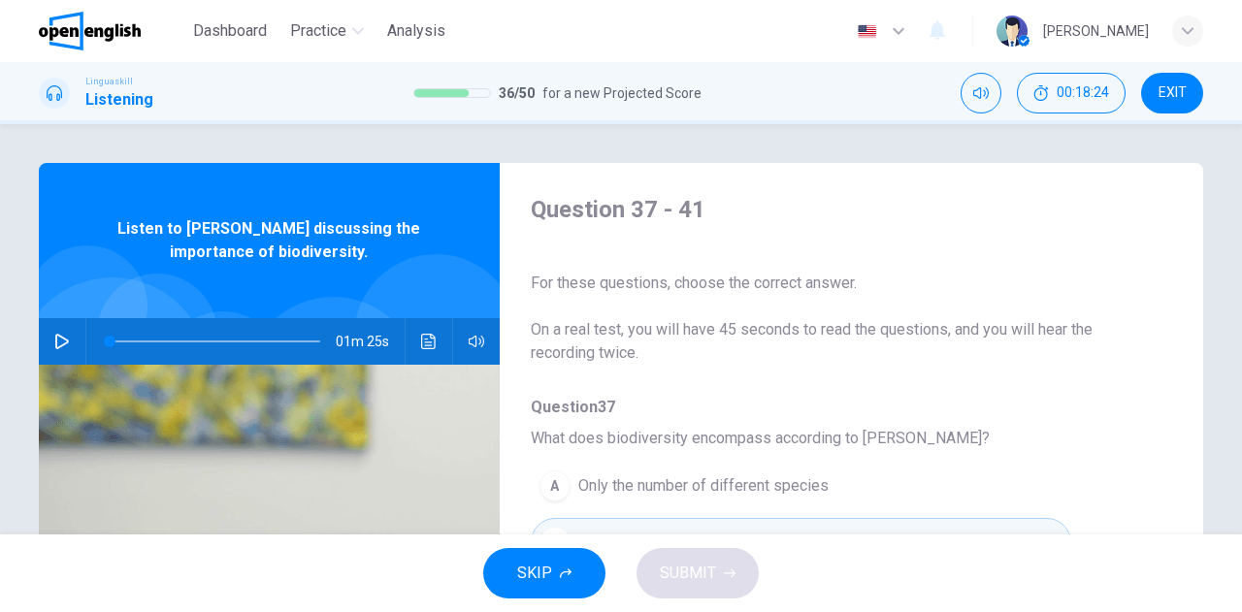
scroll to position [194, 0]
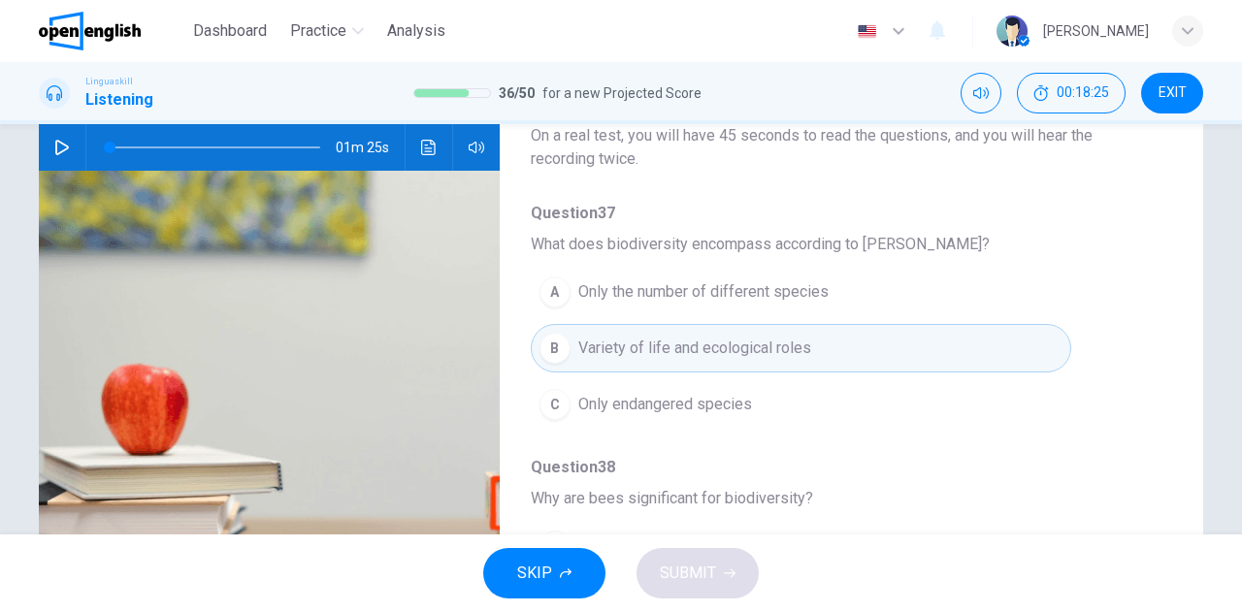
click at [54, 148] on icon "button" at bounding box center [62, 148] width 16 height 16
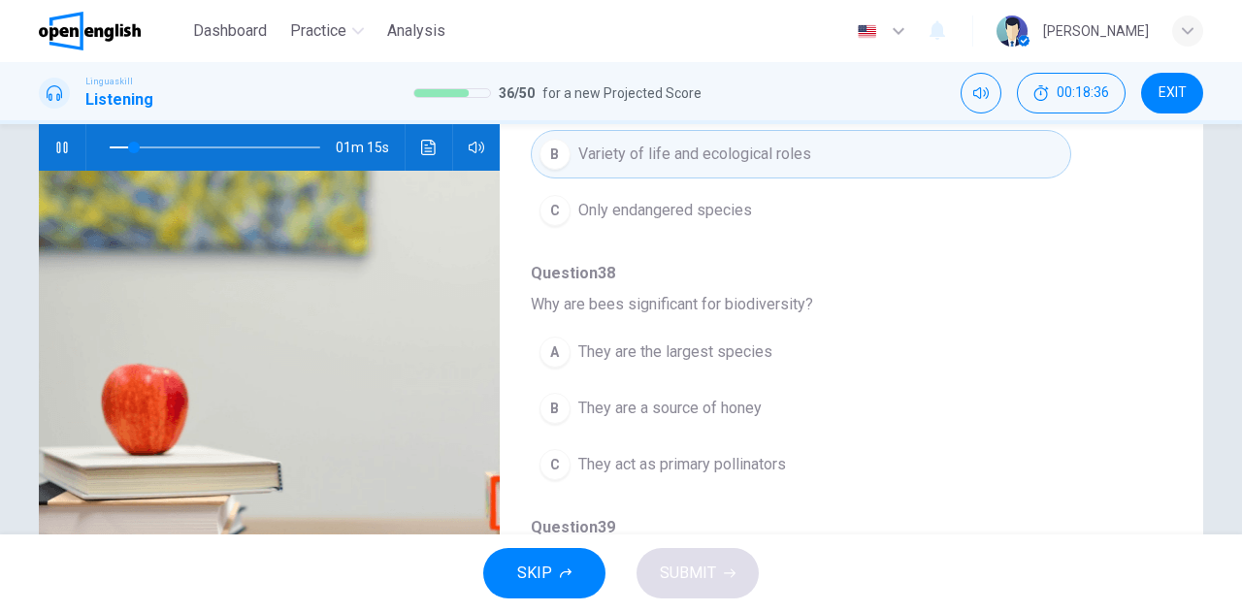
scroll to position [291, 0]
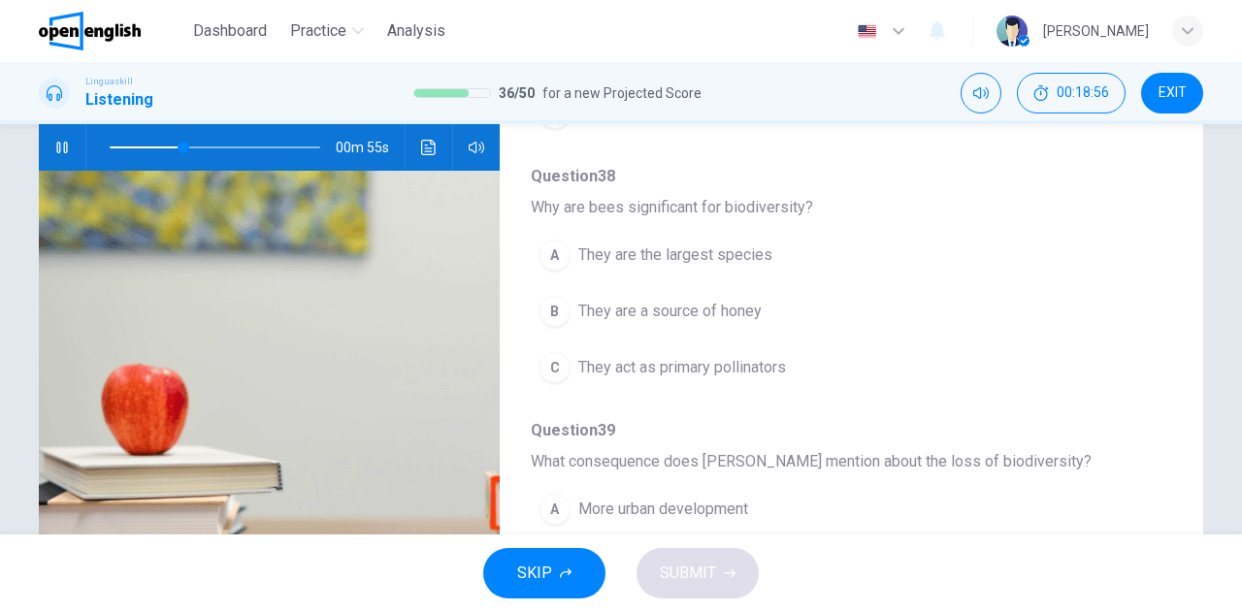
click at [747, 370] on span "They act as primary pollinators" at bounding box center [682, 367] width 208 height 23
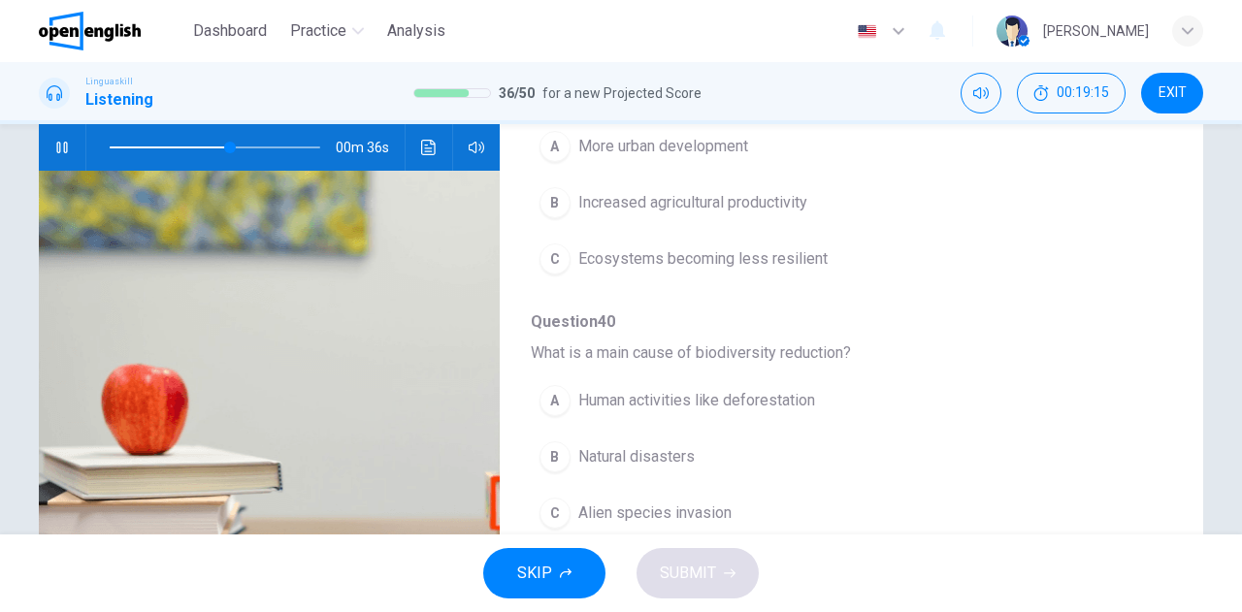
scroll to position [679, 0]
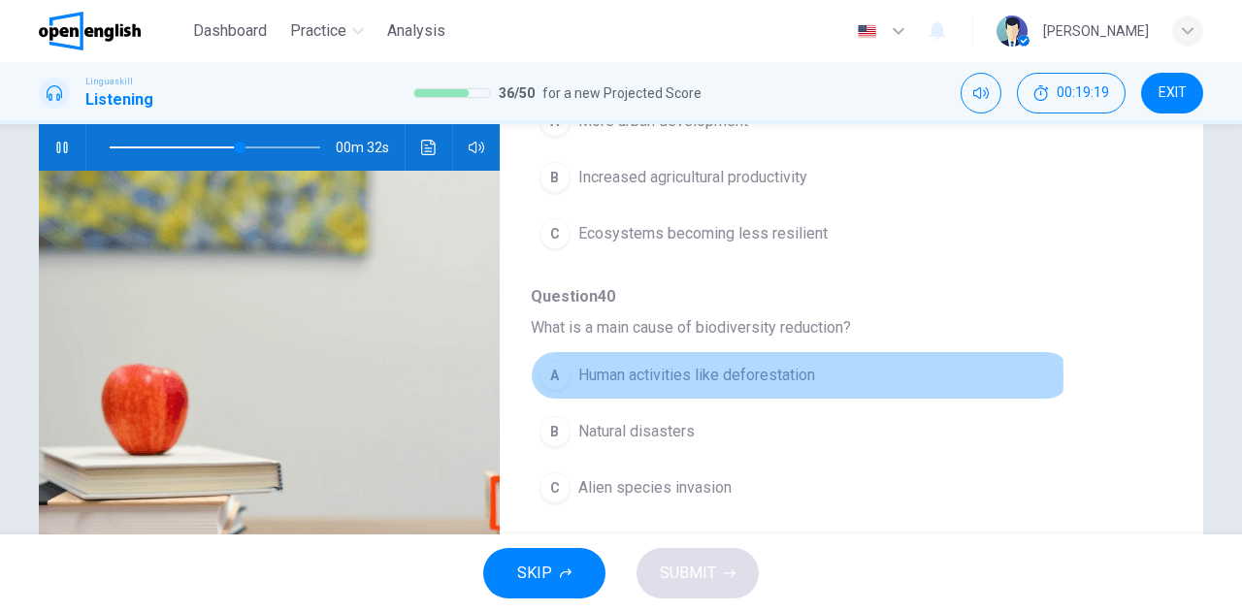
click at [700, 371] on span "Human activities like deforestation" at bounding box center [696, 375] width 237 height 23
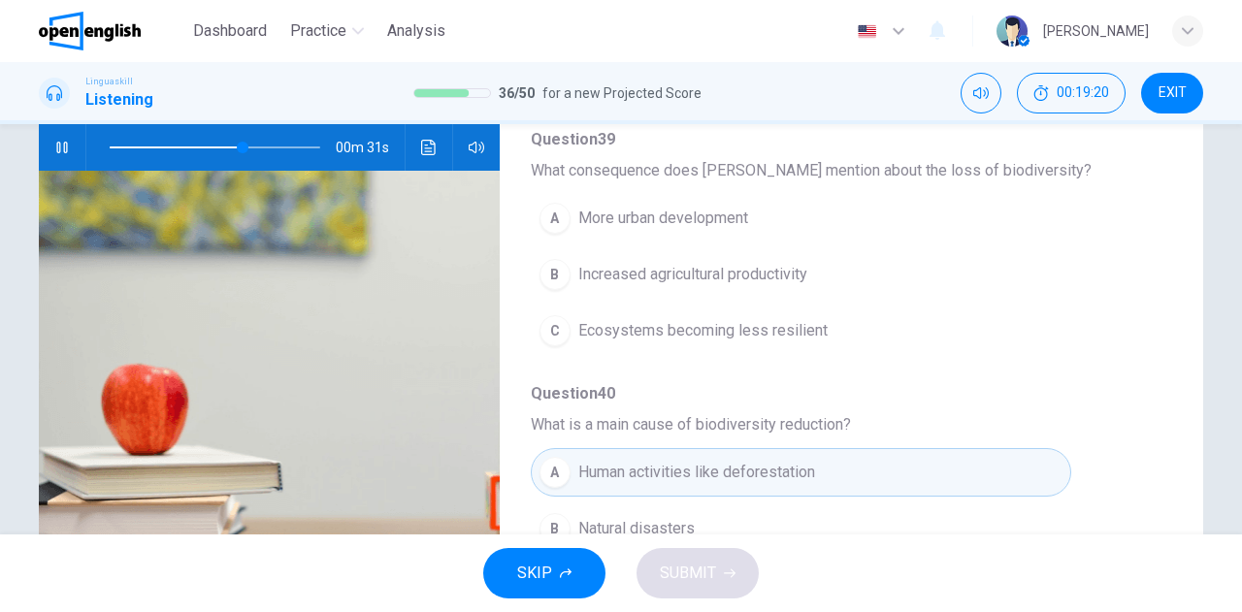
scroll to position [485, 0]
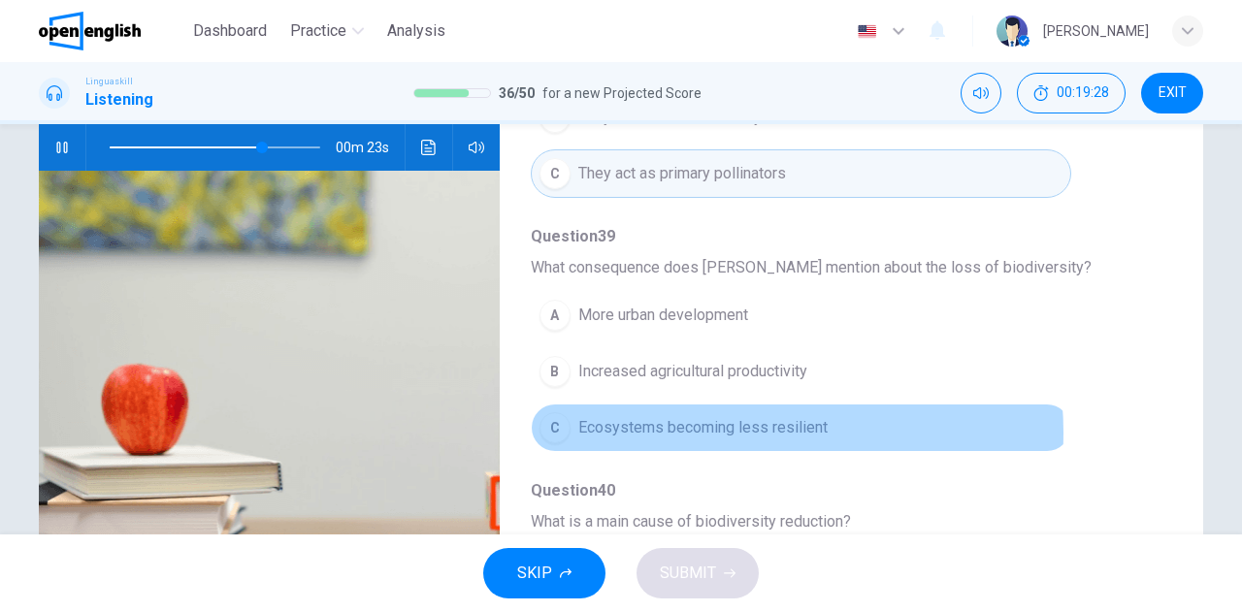
click at [706, 427] on span "Ecosystems becoming less resilient" at bounding box center [702, 427] width 249 height 23
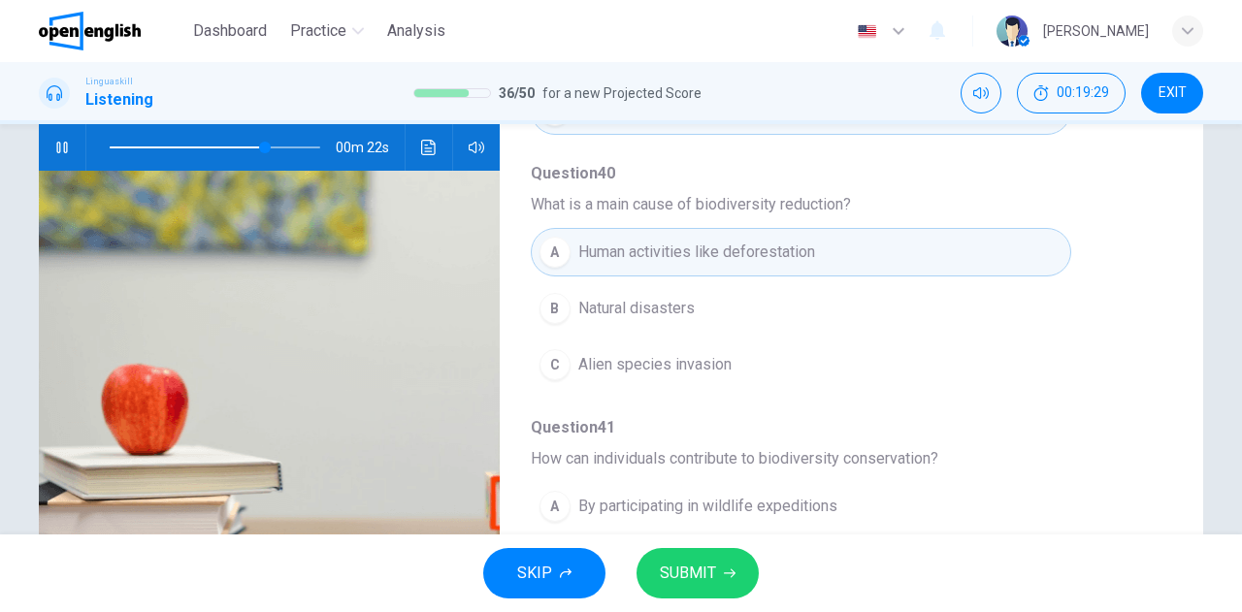
scroll to position [827, 0]
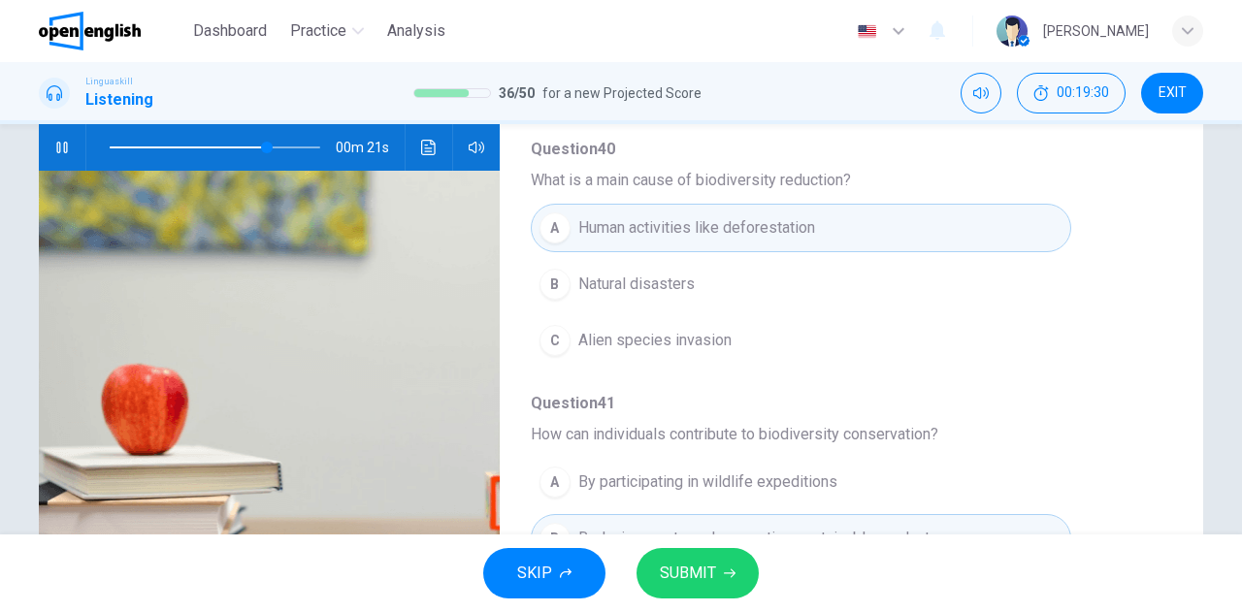
click at [692, 565] on span "SUBMIT" at bounding box center [688, 573] width 56 height 27
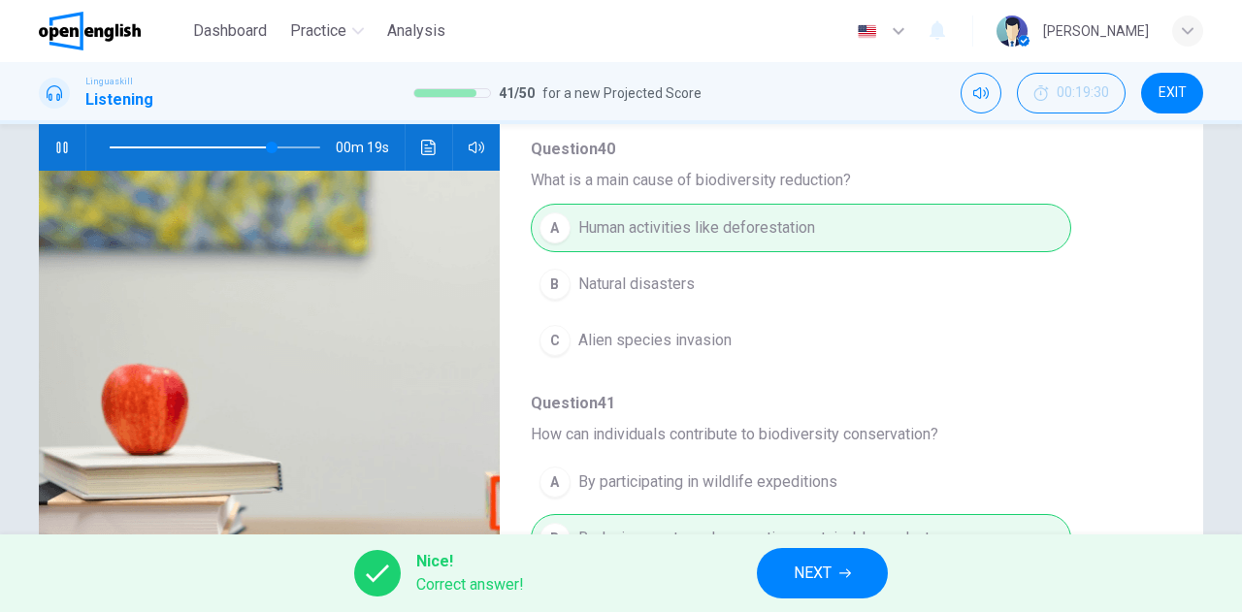
type input "**"
click at [797, 566] on span "NEXT" at bounding box center [813, 573] width 38 height 27
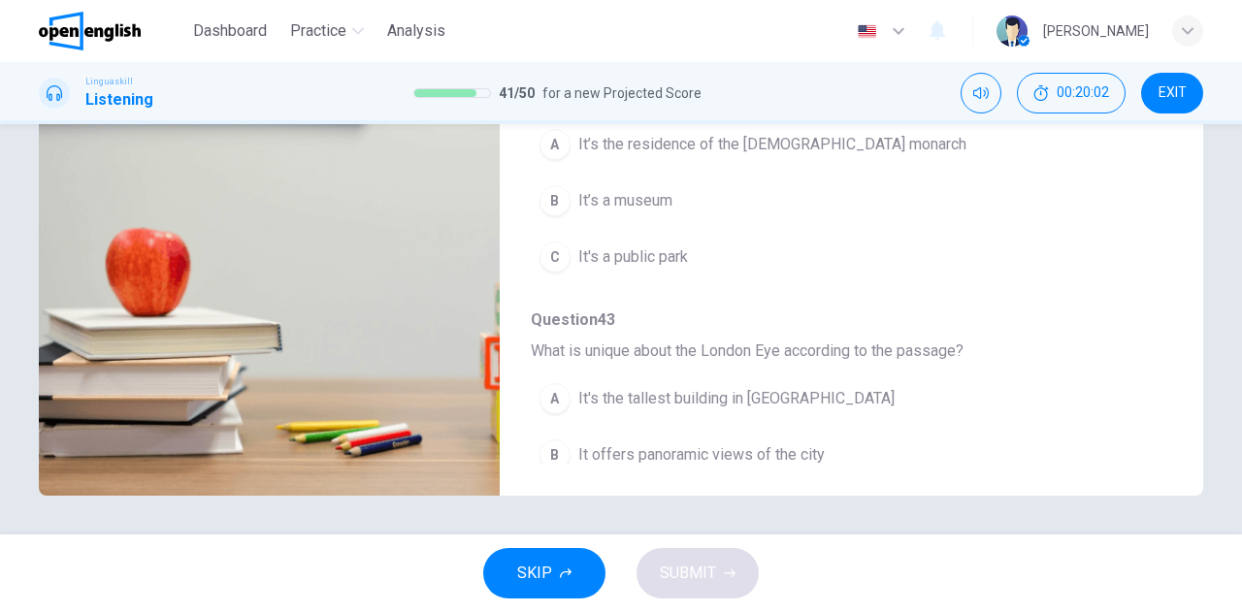
scroll to position [0, 0]
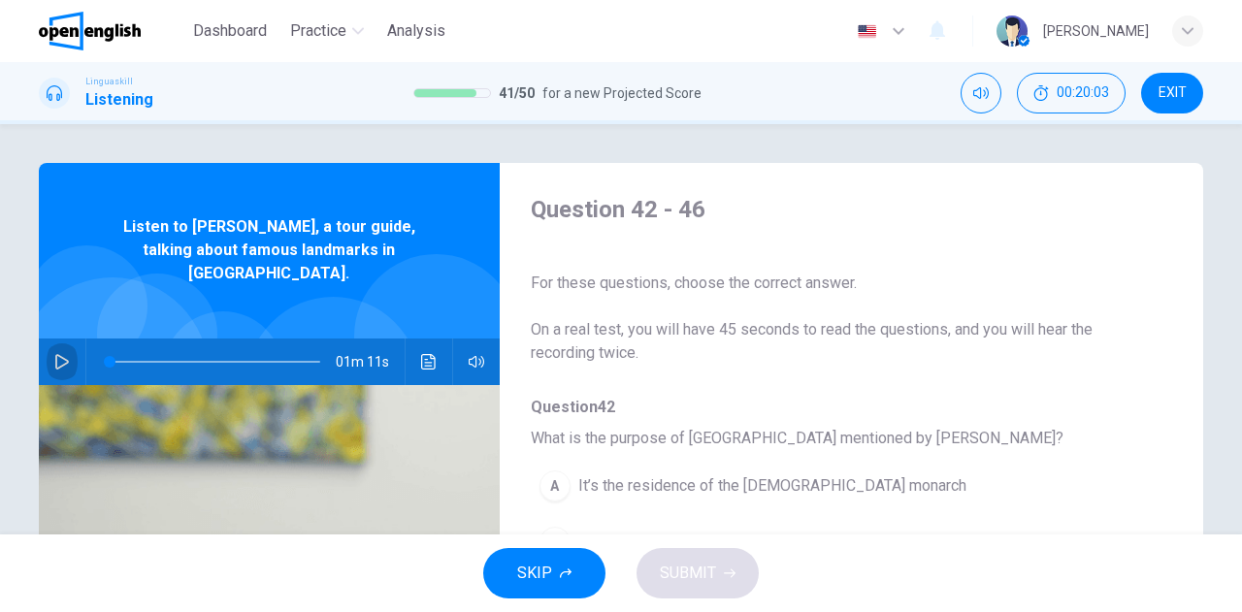
click at [54, 354] on icon "button" at bounding box center [62, 362] width 16 height 16
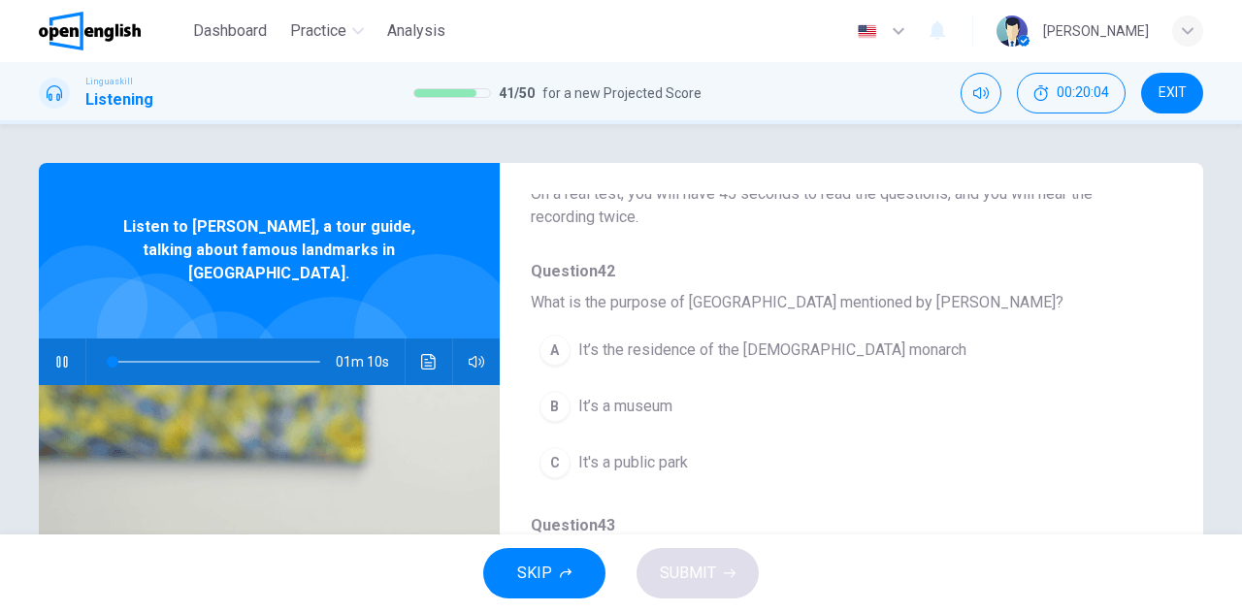
scroll to position [194, 0]
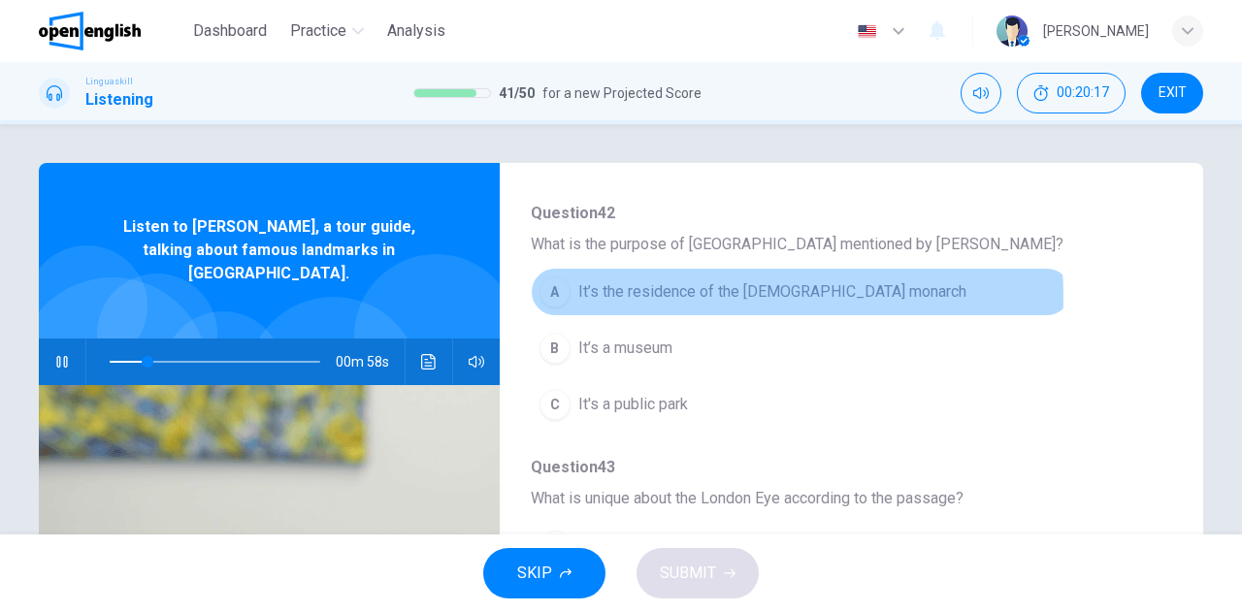
click at [728, 296] on span "It’s the residence of the [DEMOGRAPHIC_DATA] monarch" at bounding box center [772, 291] width 388 height 23
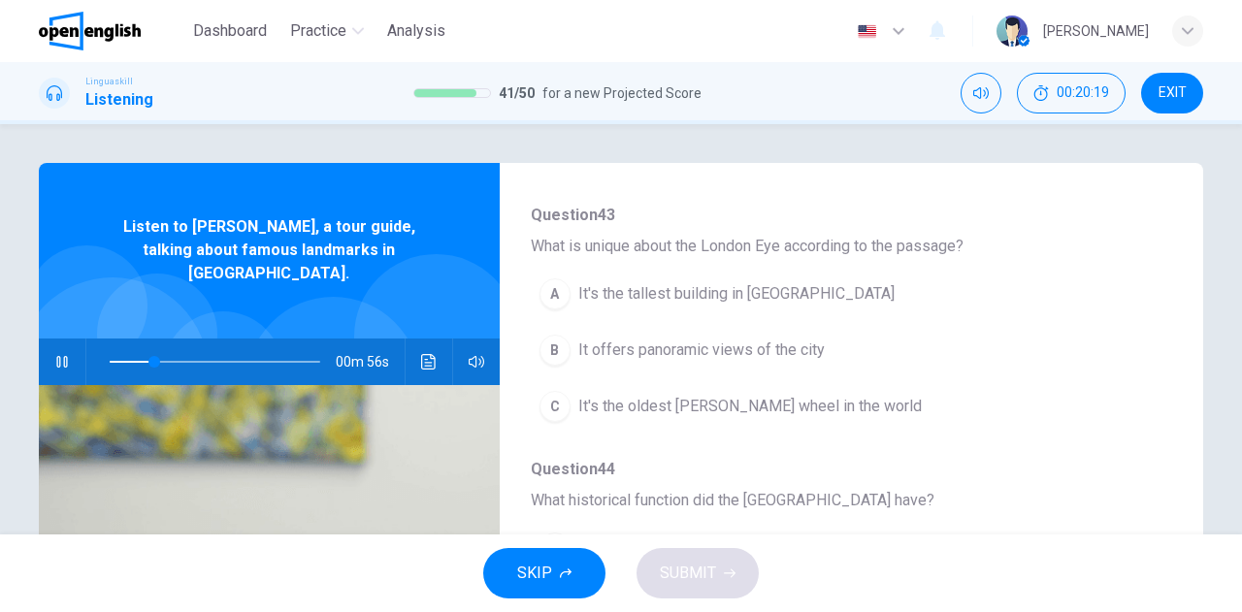
scroll to position [485, 0]
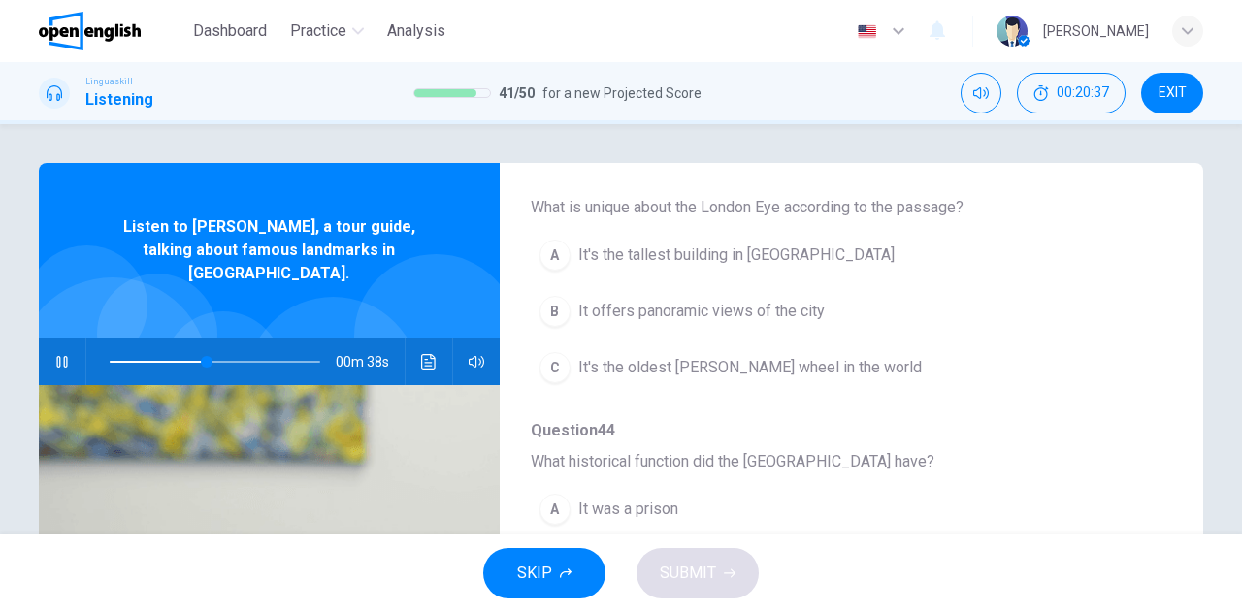
click at [732, 312] on span "It offers panoramic views of the city" at bounding box center [701, 311] width 246 height 23
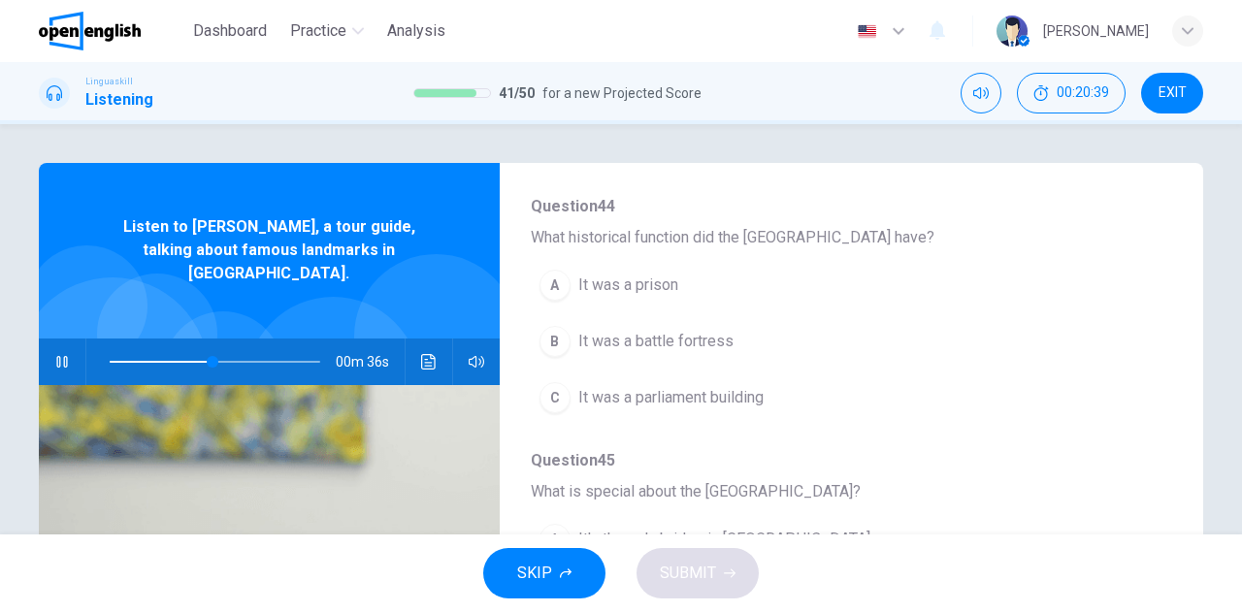
scroll to position [679, 0]
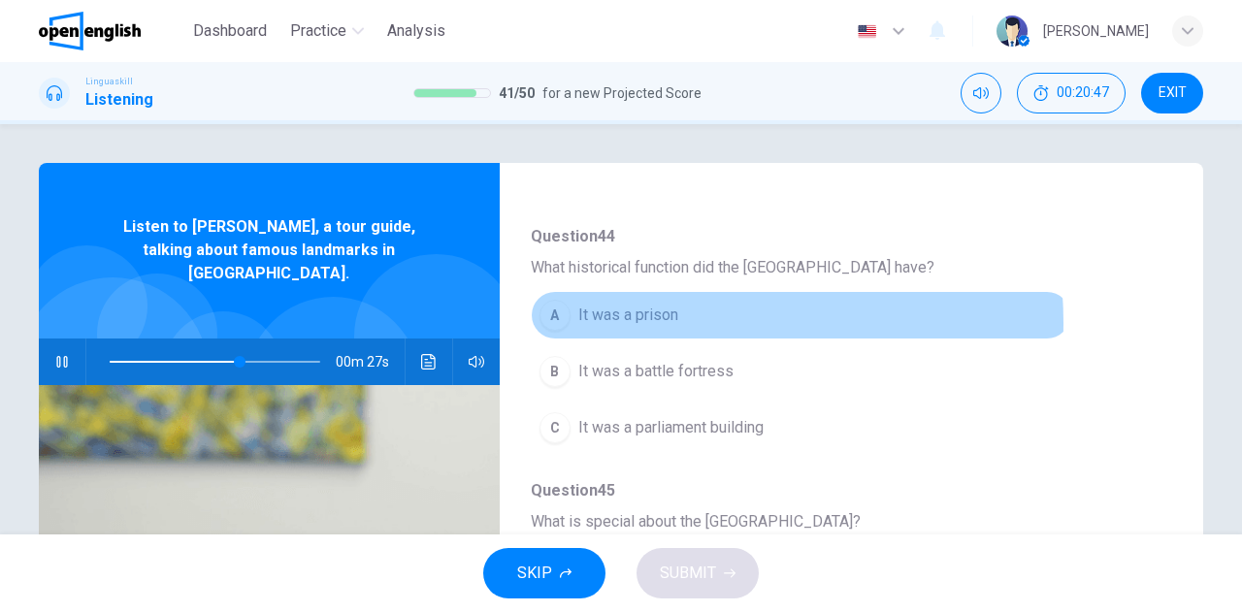
click at [640, 319] on span "It was a prison" at bounding box center [628, 315] width 100 height 23
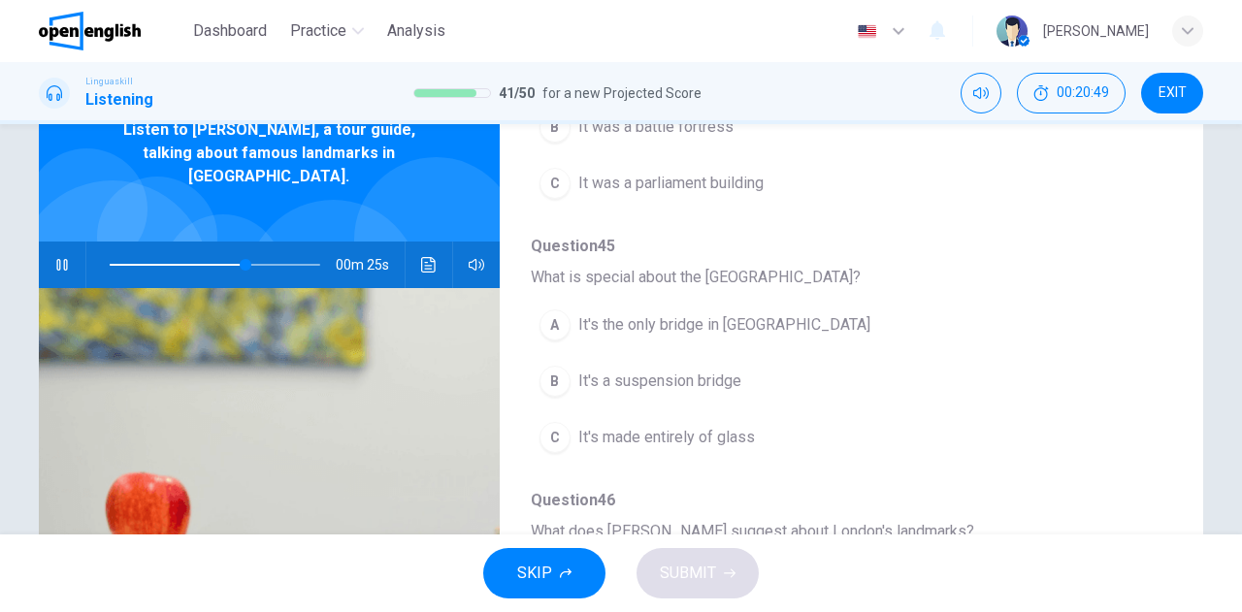
scroll to position [194, 0]
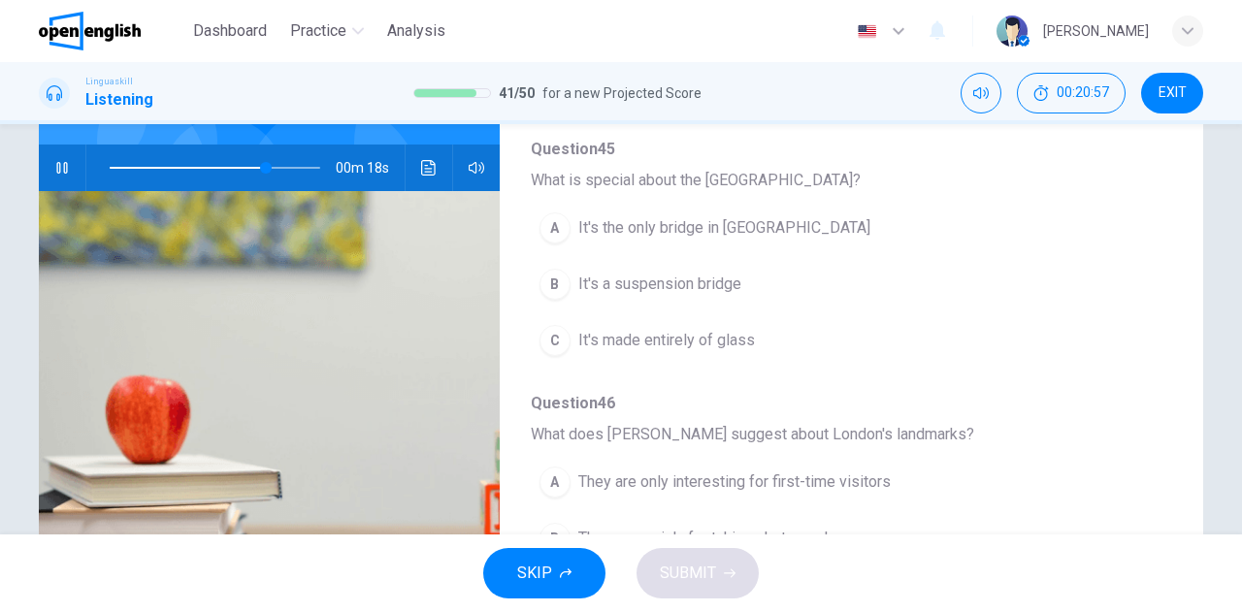
click at [646, 216] on span "It's the only bridge in [GEOGRAPHIC_DATA]" at bounding box center [724, 227] width 292 height 23
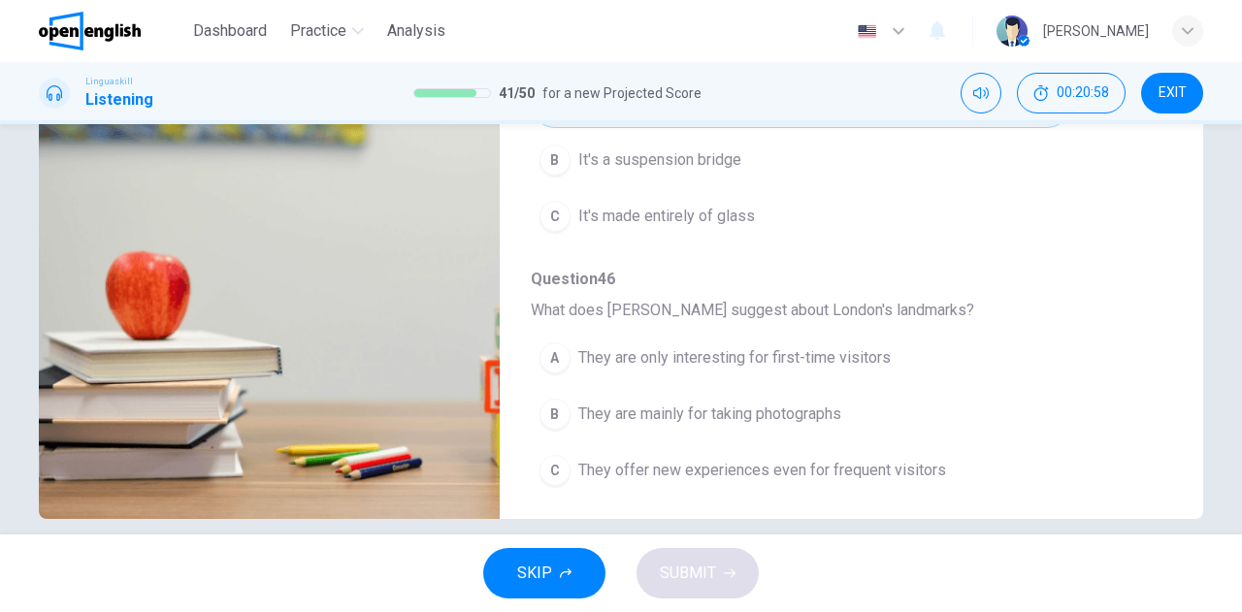
scroll to position [342, 0]
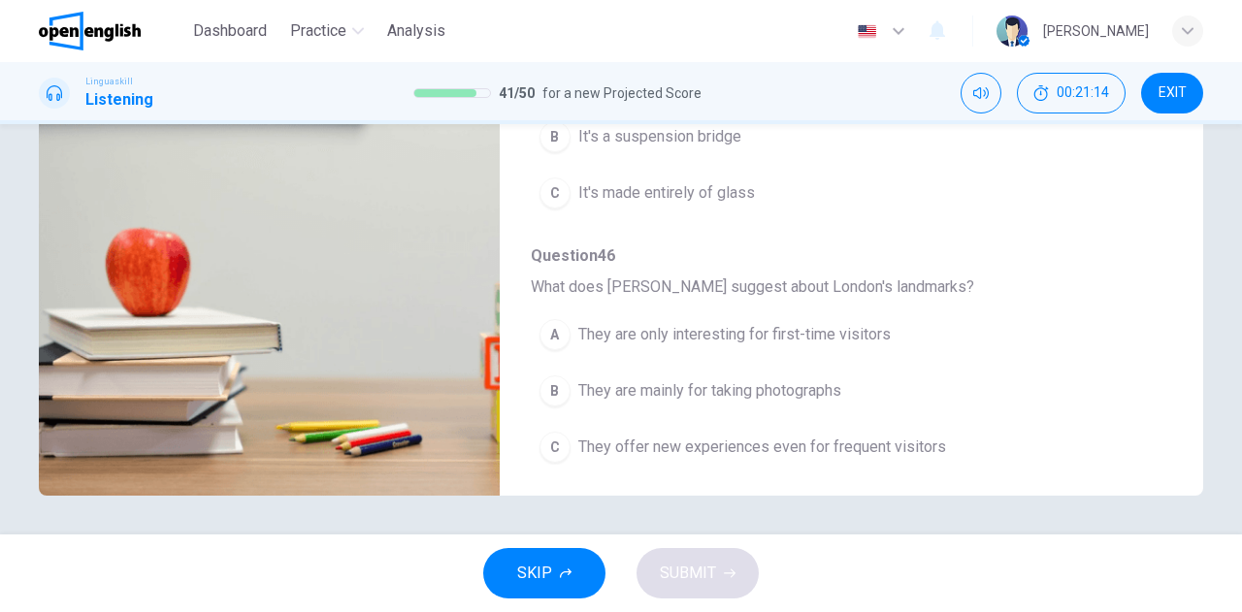
type input "*"
click at [734, 445] on span "They offer new experiences even for frequent visitors" at bounding box center [762, 447] width 368 height 23
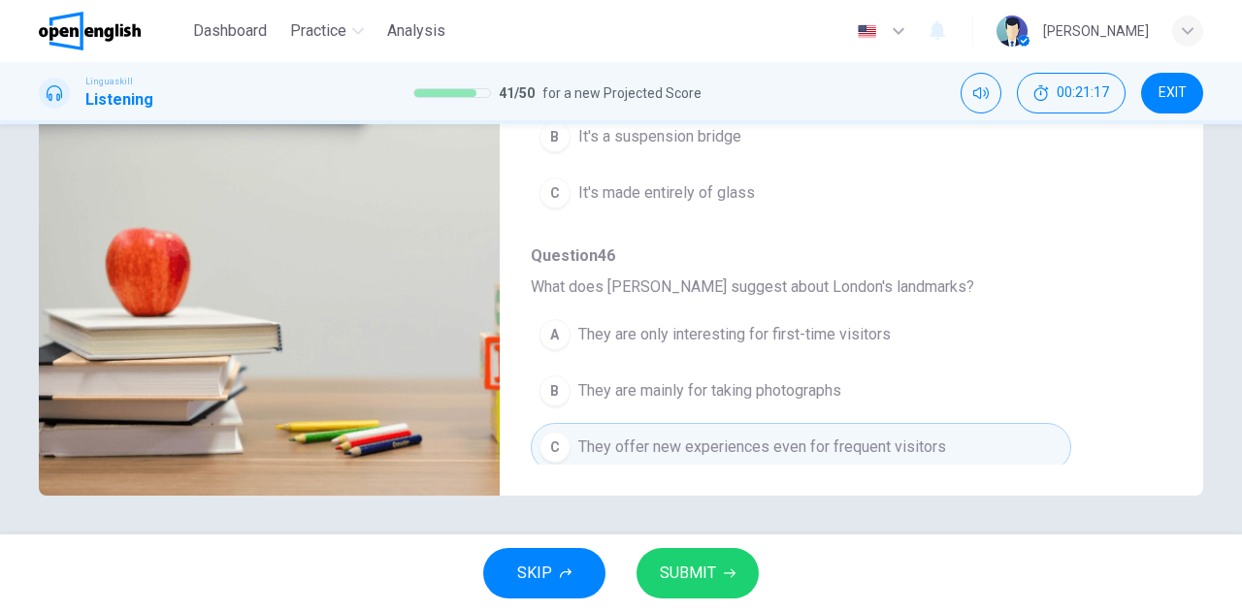
click at [689, 574] on span "SUBMIT" at bounding box center [688, 573] width 56 height 27
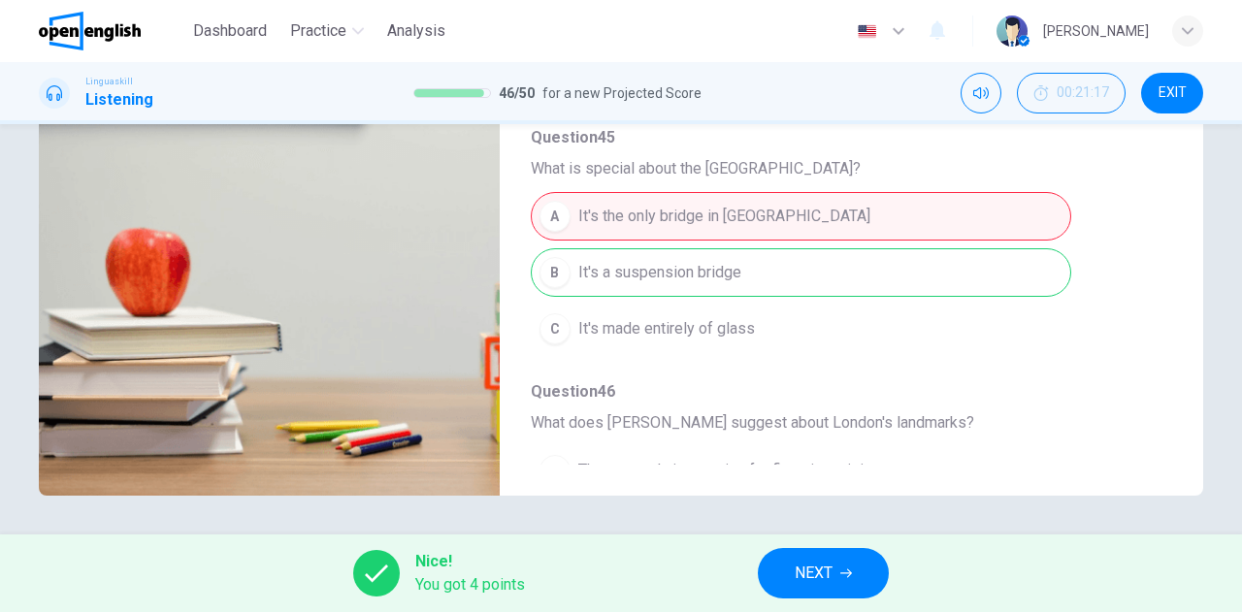
scroll to position [730, 0]
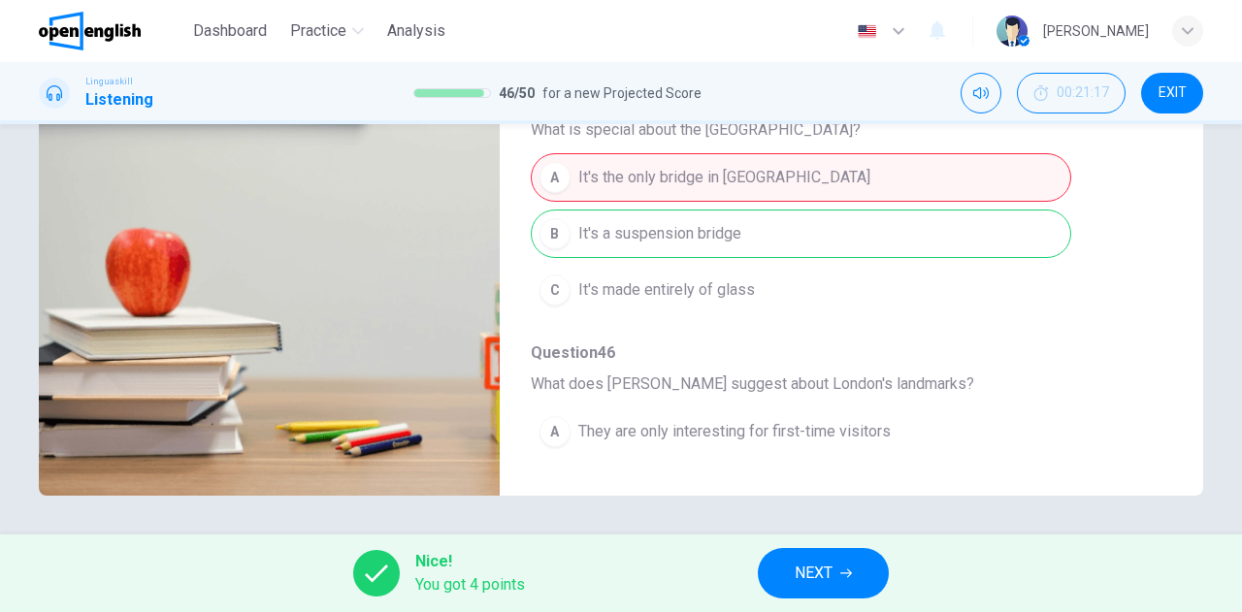
click at [800, 576] on span "NEXT" at bounding box center [814, 573] width 38 height 27
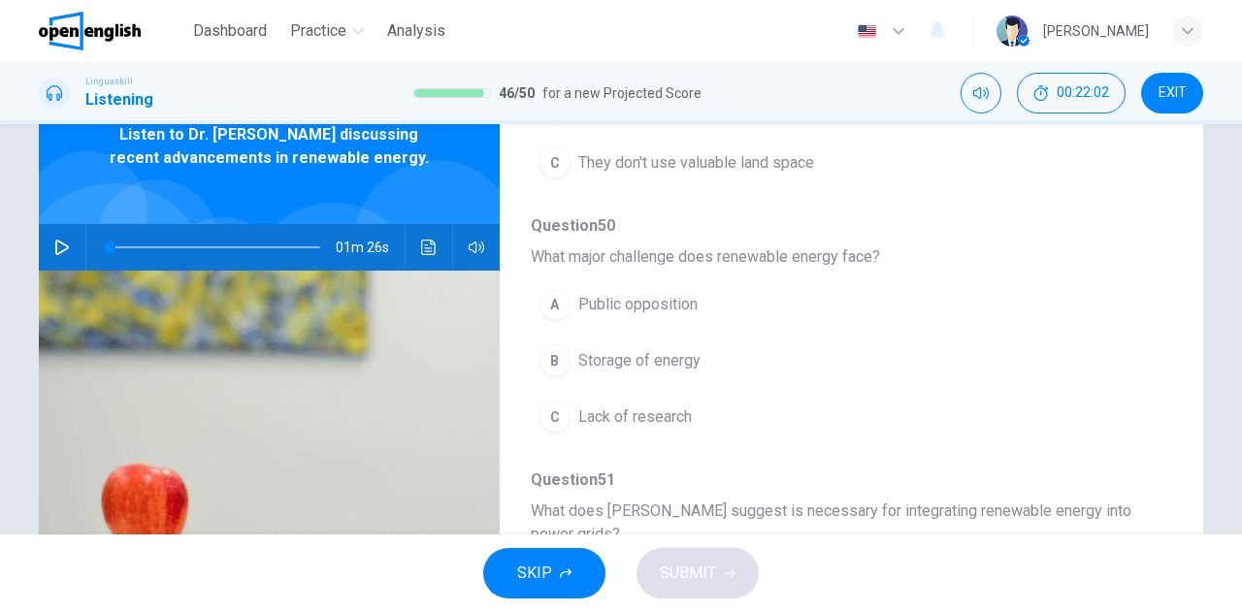
scroll to position [0, 0]
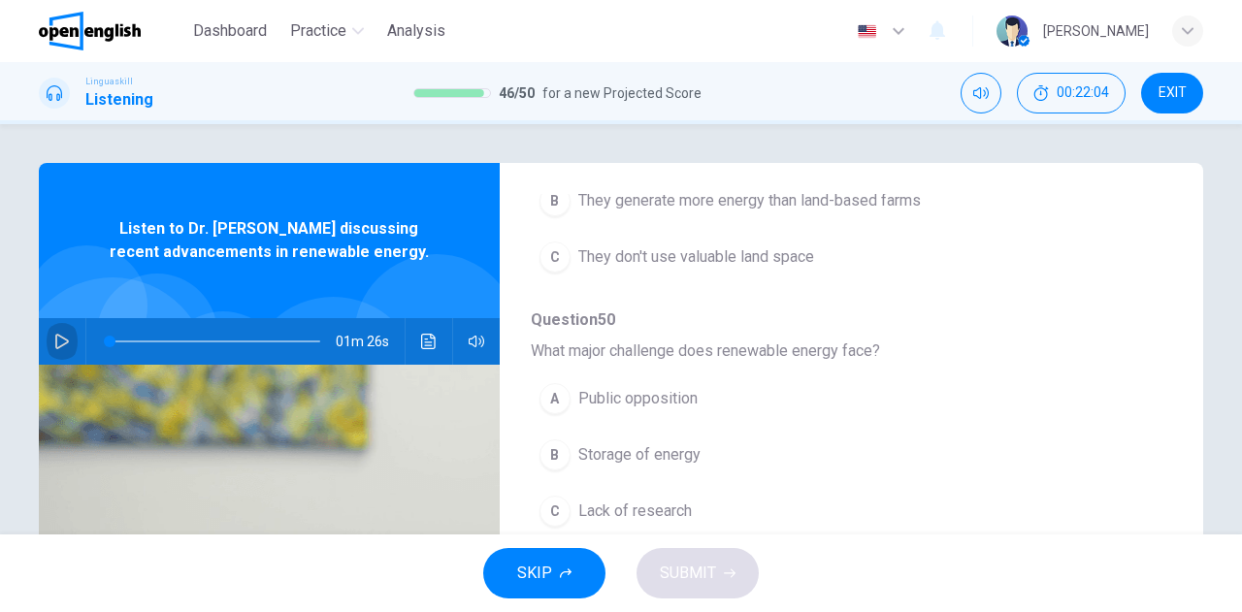
click at [54, 339] on icon "button" at bounding box center [62, 342] width 16 height 16
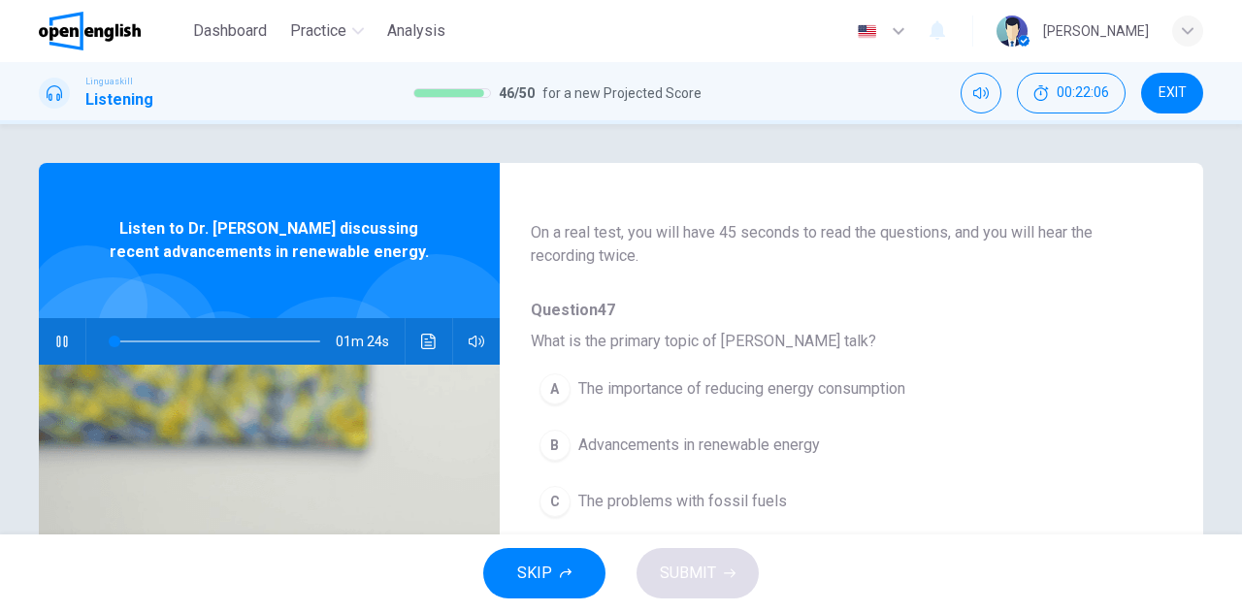
scroll to position [194, 0]
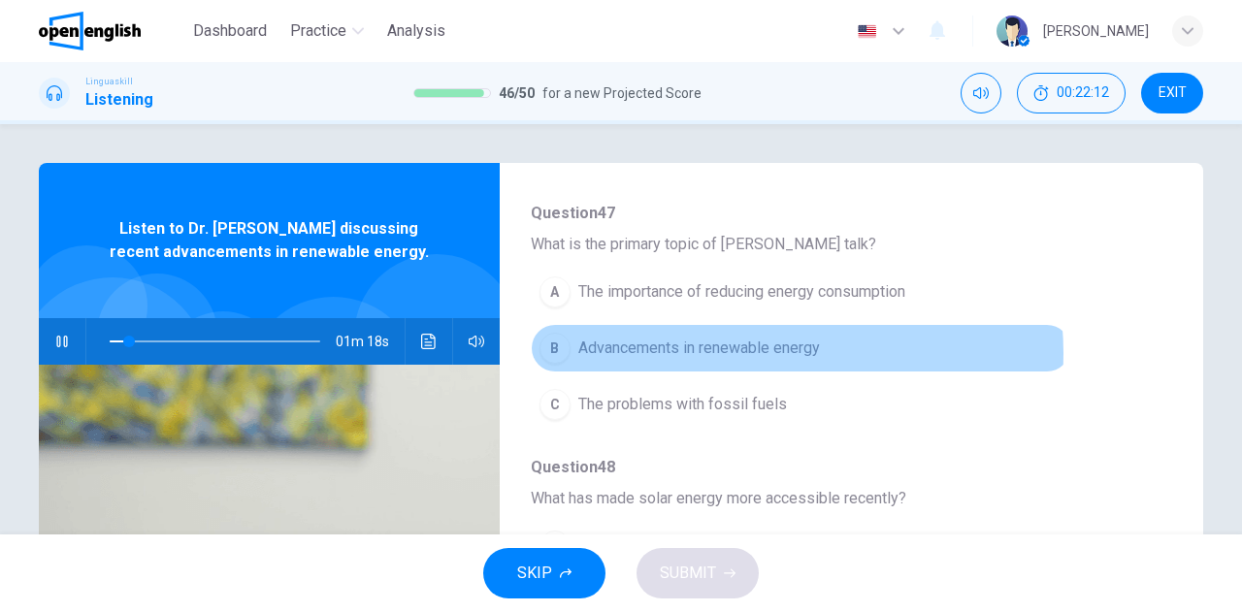
click at [731, 352] on span "Advancements in renewable energy" at bounding box center [699, 348] width 242 height 23
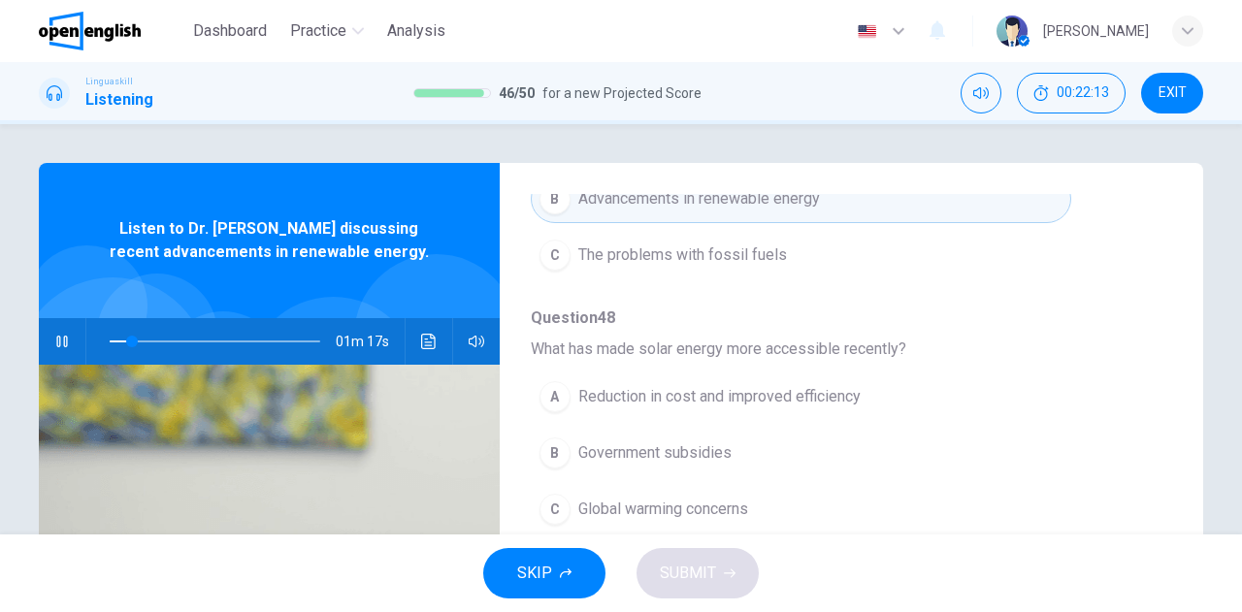
scroll to position [388, 0]
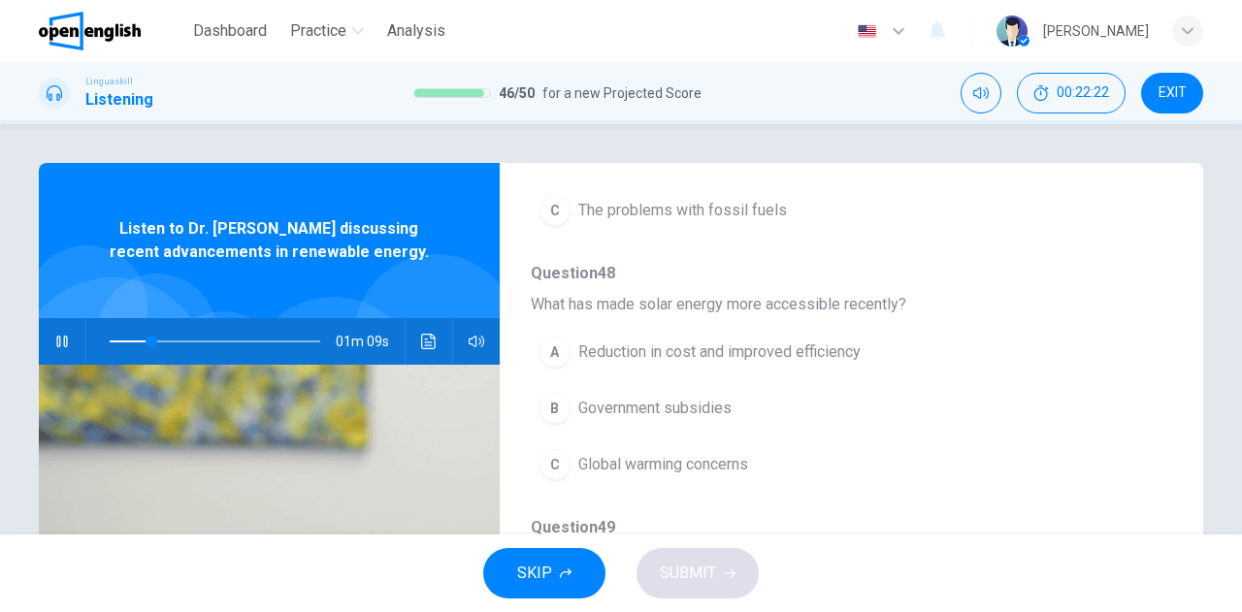
click at [711, 356] on span "Reduction in cost and improved efficiency" at bounding box center [719, 352] width 282 height 23
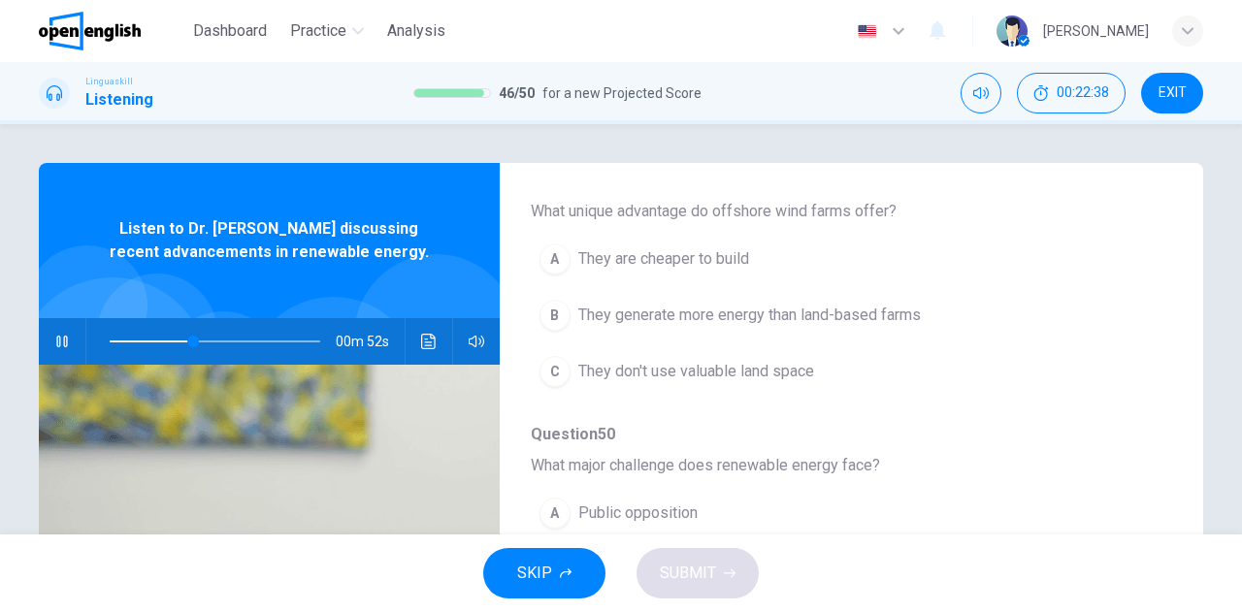
scroll to position [776, 0]
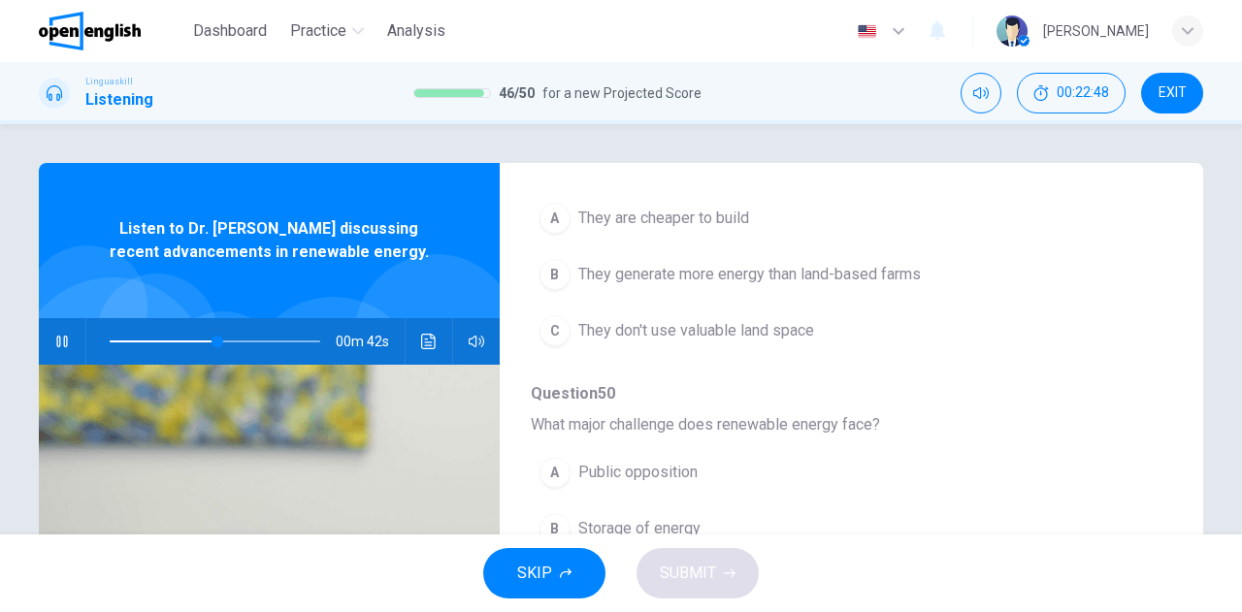
click at [751, 278] on span "They generate more energy than land-based farms" at bounding box center [749, 274] width 343 height 23
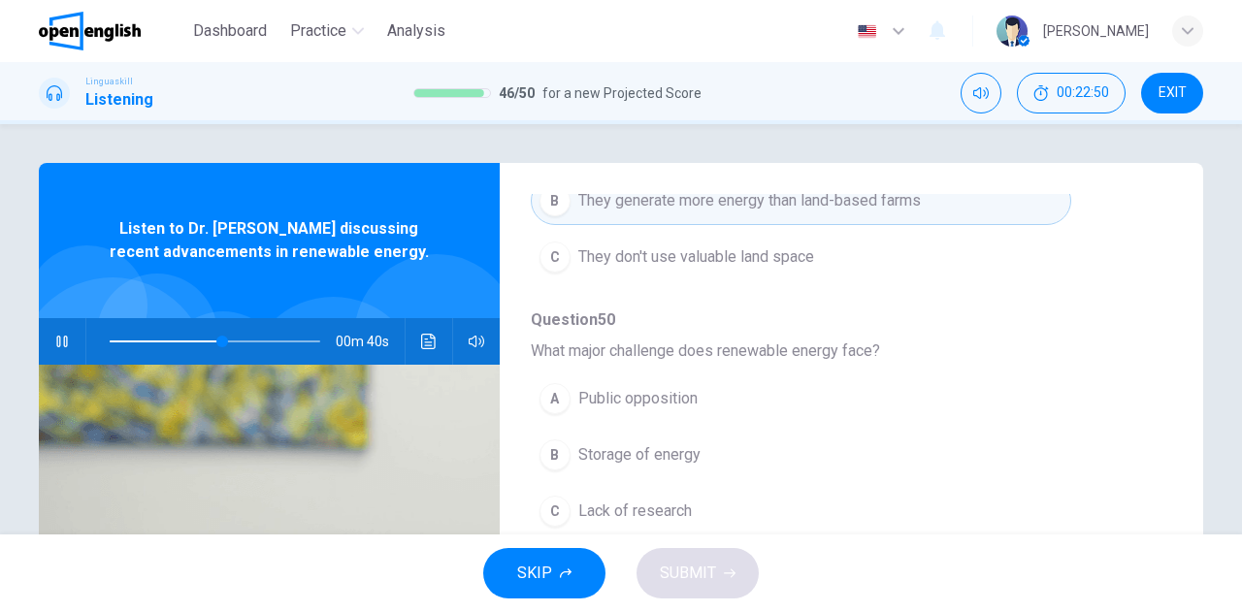
scroll to position [97, 0]
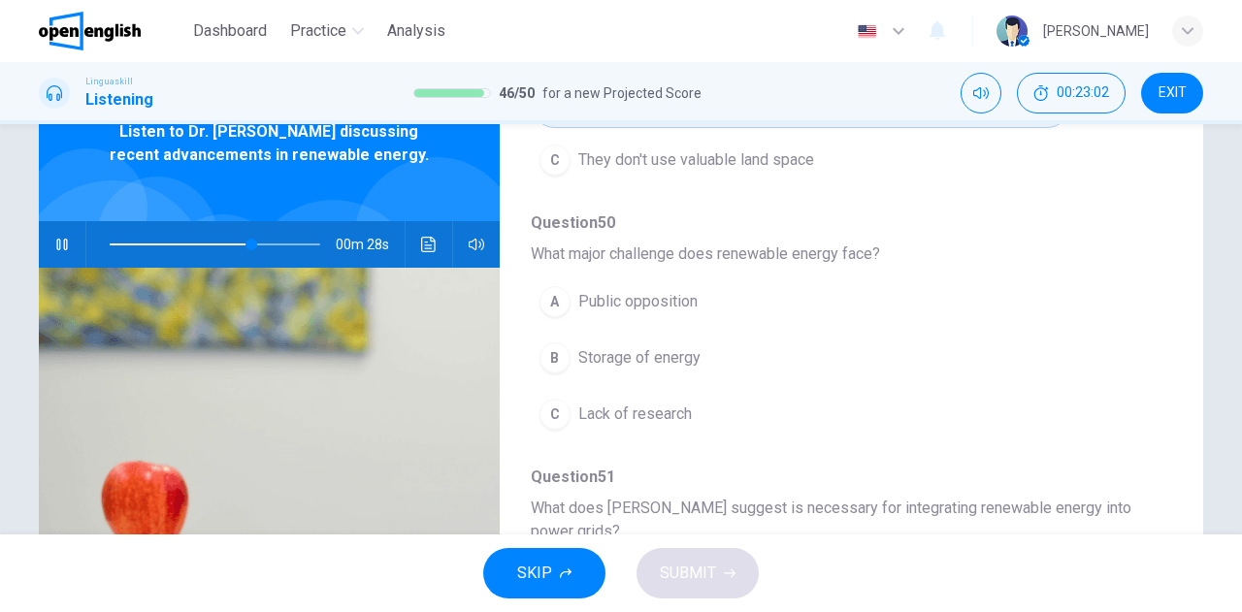
click at [658, 346] on span "Storage of energy" at bounding box center [639, 357] width 122 height 23
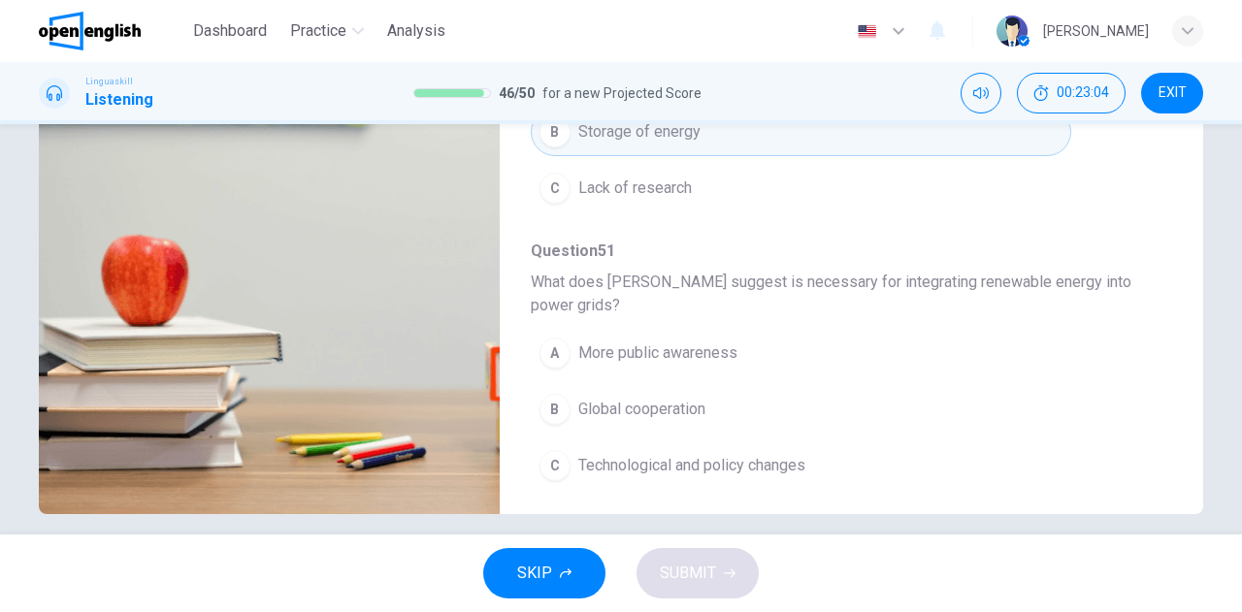
scroll to position [342, 0]
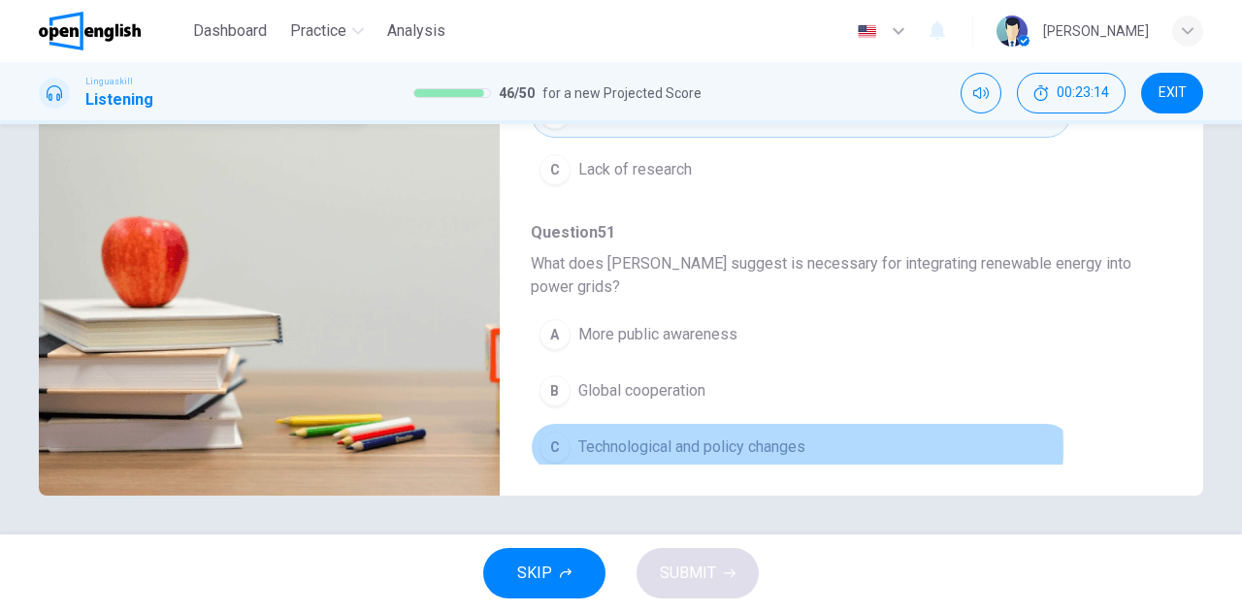
click at [765, 438] on span "Technological and policy changes" at bounding box center [691, 447] width 227 height 23
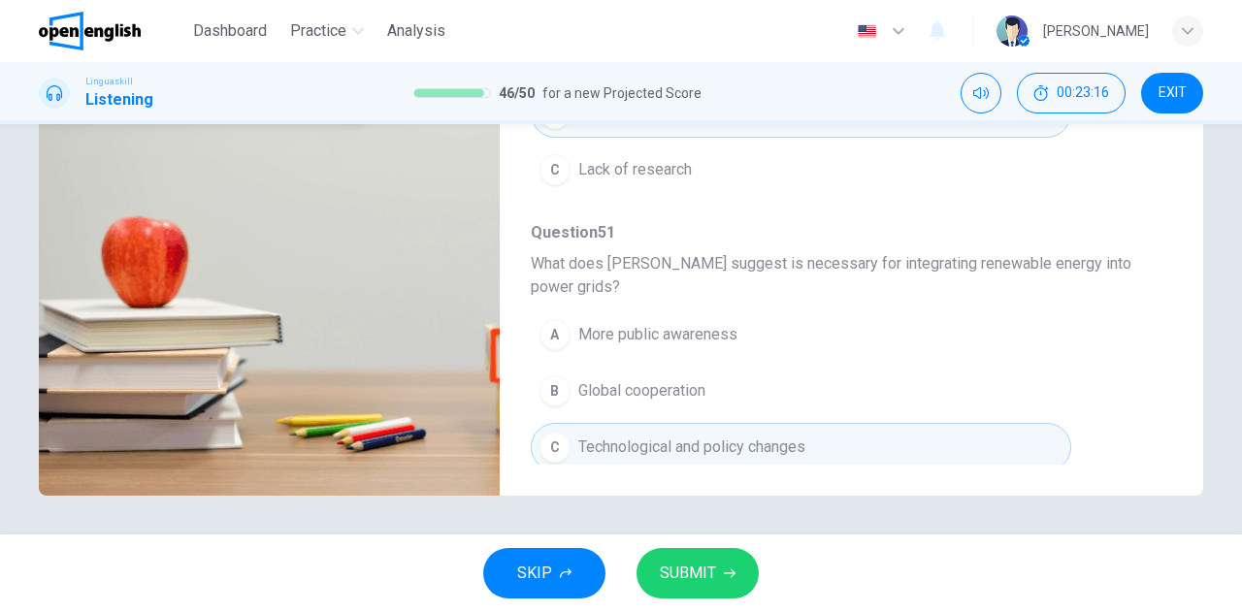
click at [679, 575] on span "SUBMIT" at bounding box center [688, 573] width 56 height 27
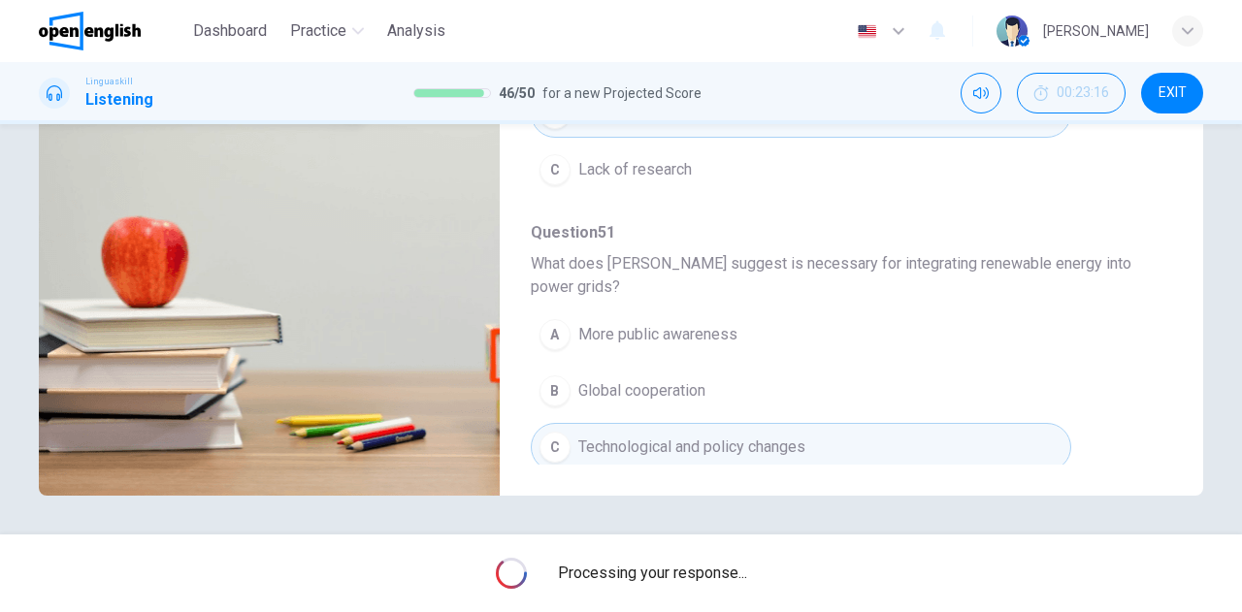
type input "**"
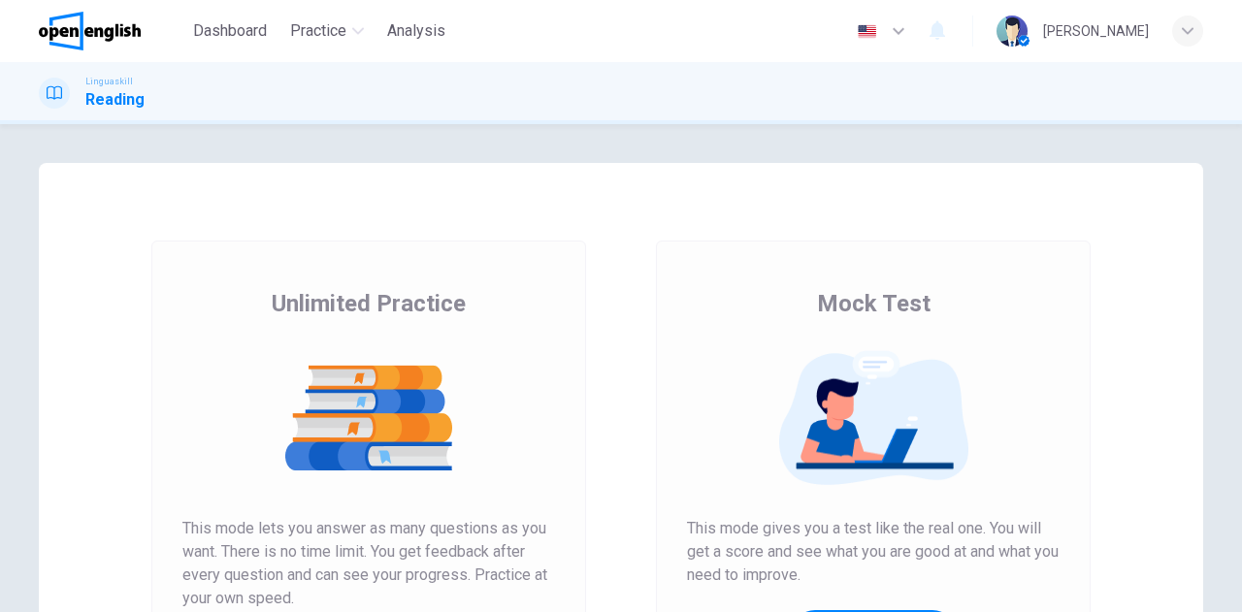
scroll to position [194, 0]
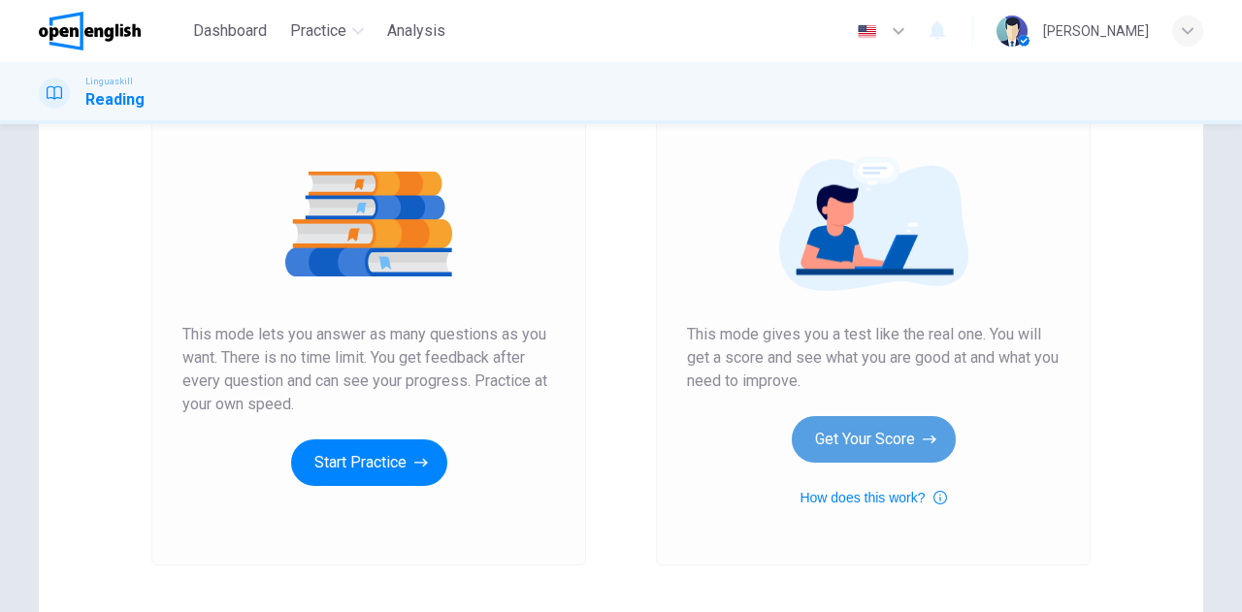
click at [856, 437] on button "Get Your Score" at bounding box center [874, 439] width 164 height 47
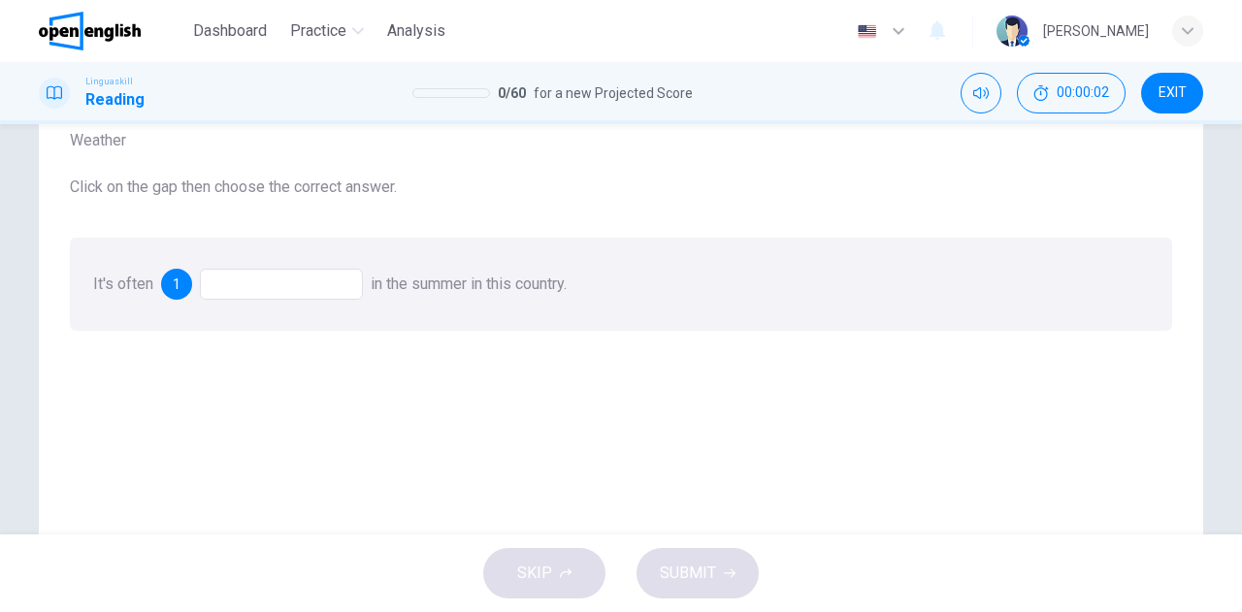
scroll to position [97, 0]
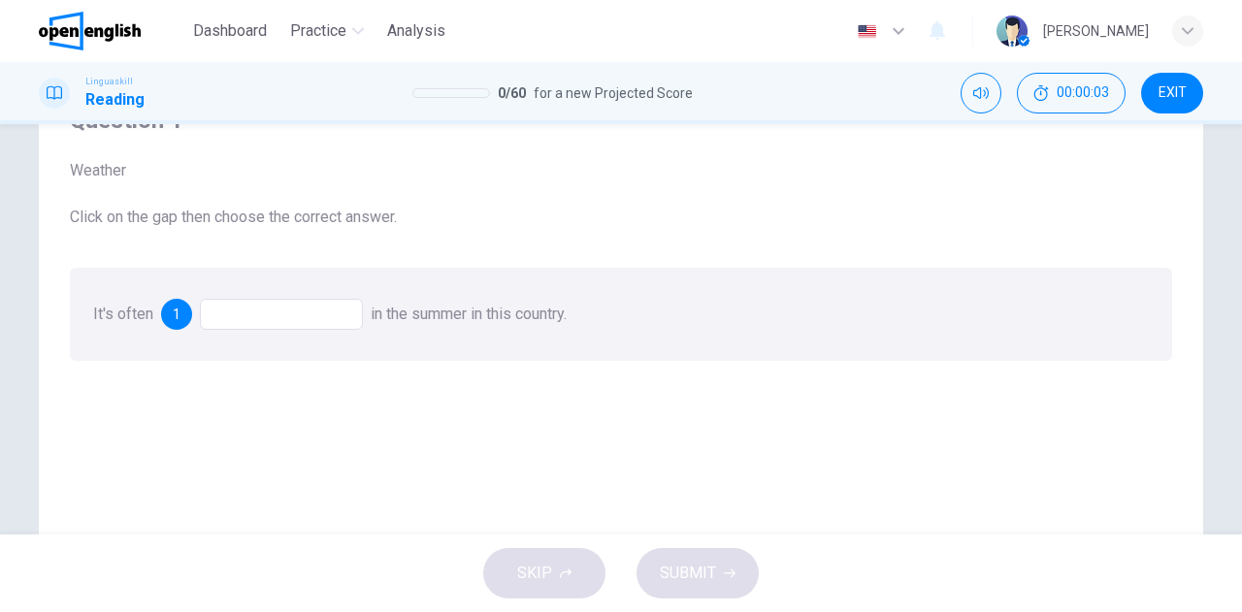
click at [247, 309] on div at bounding box center [281, 314] width 163 height 31
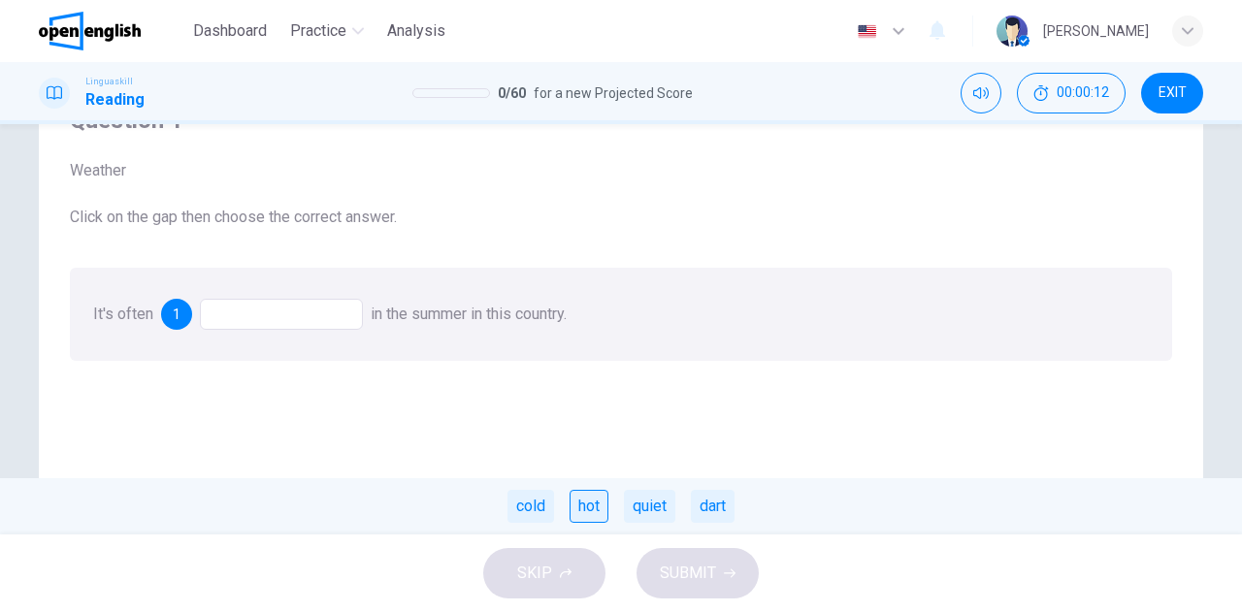
click at [592, 514] on div "hot" at bounding box center [589, 506] width 39 height 33
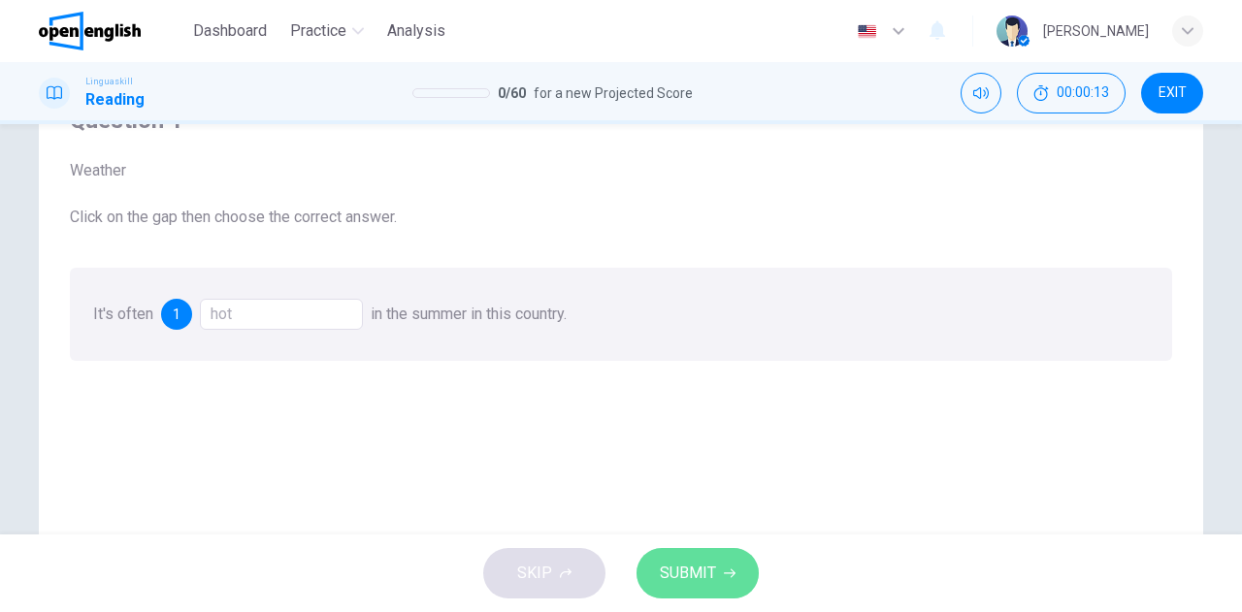
click at [683, 566] on span "SUBMIT" at bounding box center [688, 573] width 56 height 27
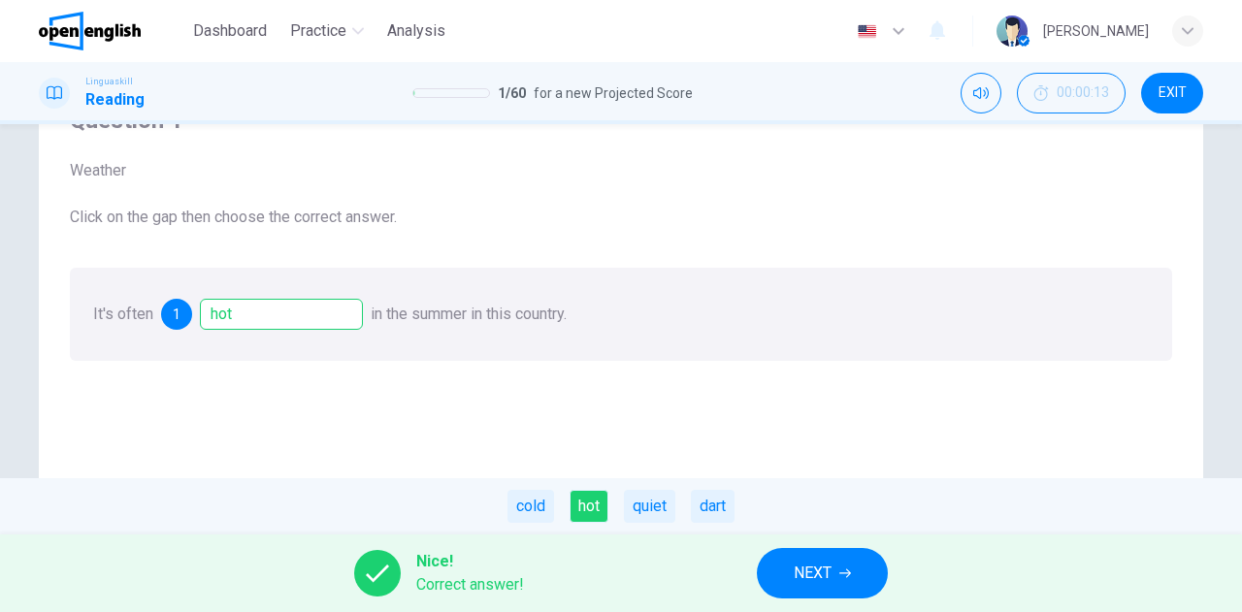
click at [802, 580] on span "NEXT" at bounding box center [813, 573] width 38 height 27
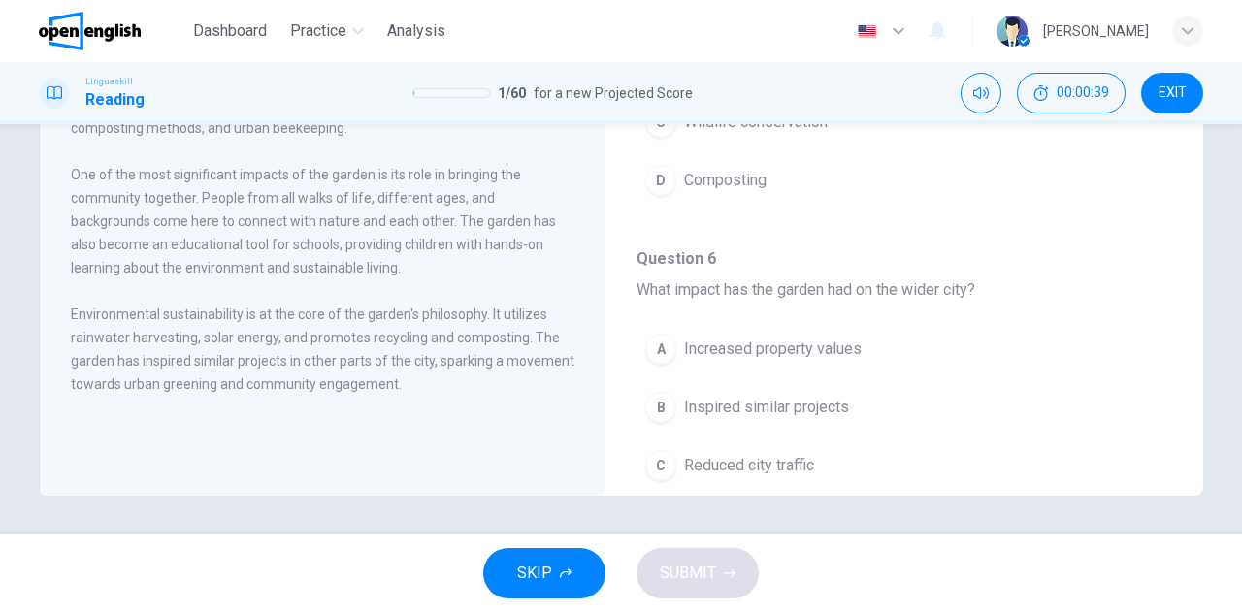
scroll to position [1247, 0]
